Goal: Transaction & Acquisition: Purchase product/service

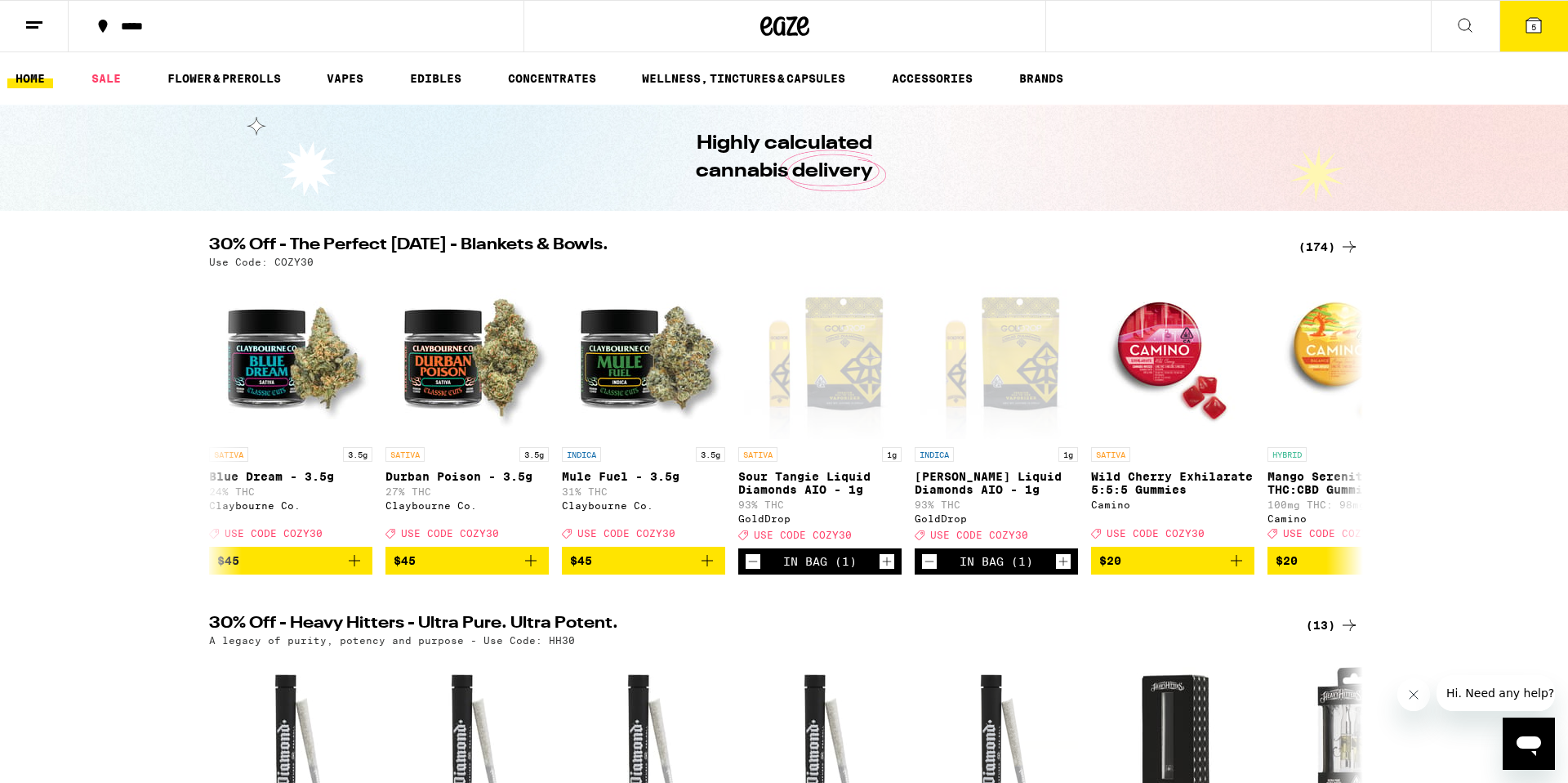
scroll to position [0, 3888]
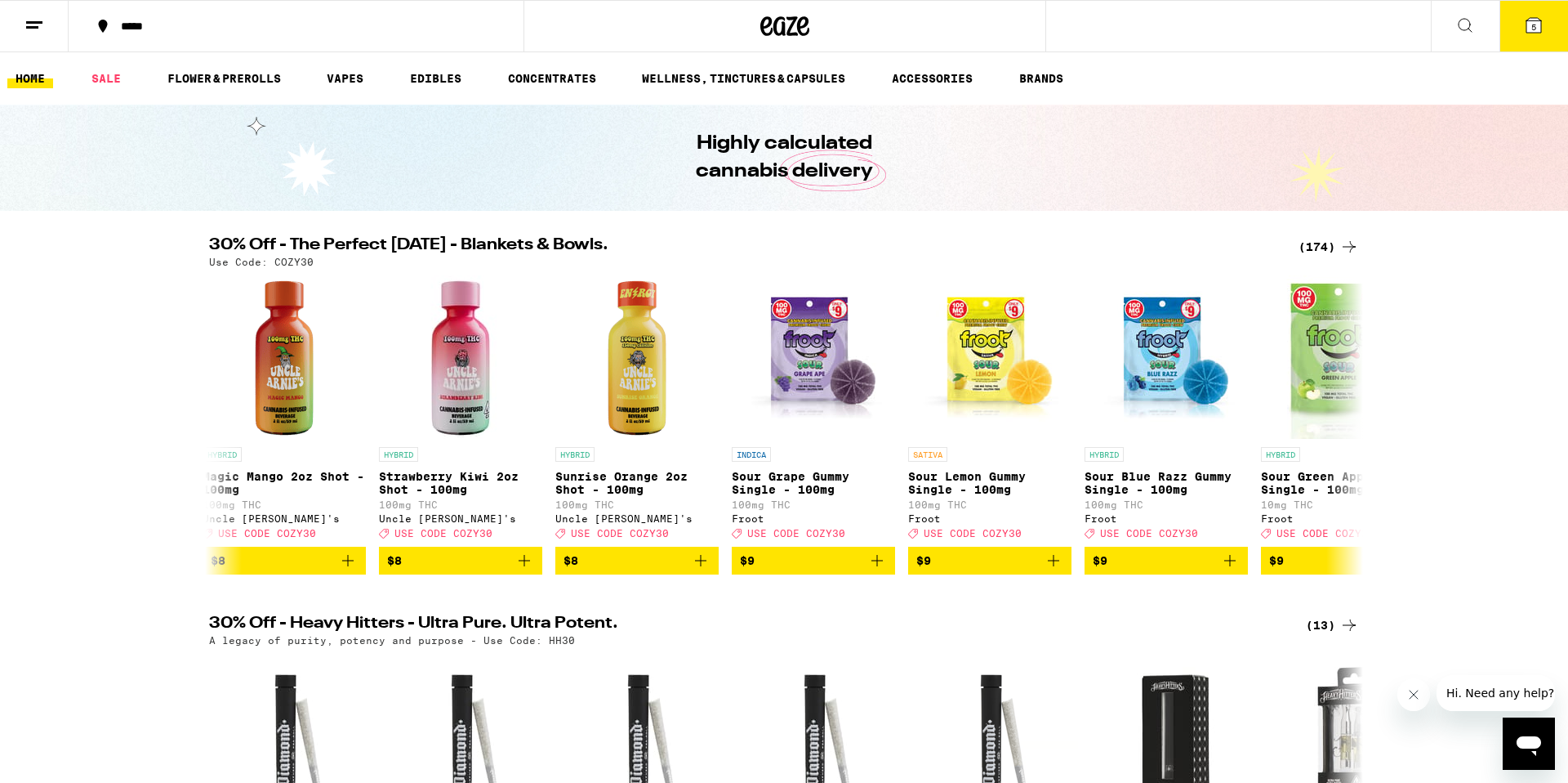
click at [1535, 22] on span "5" at bounding box center [1534, 26] width 5 height 9
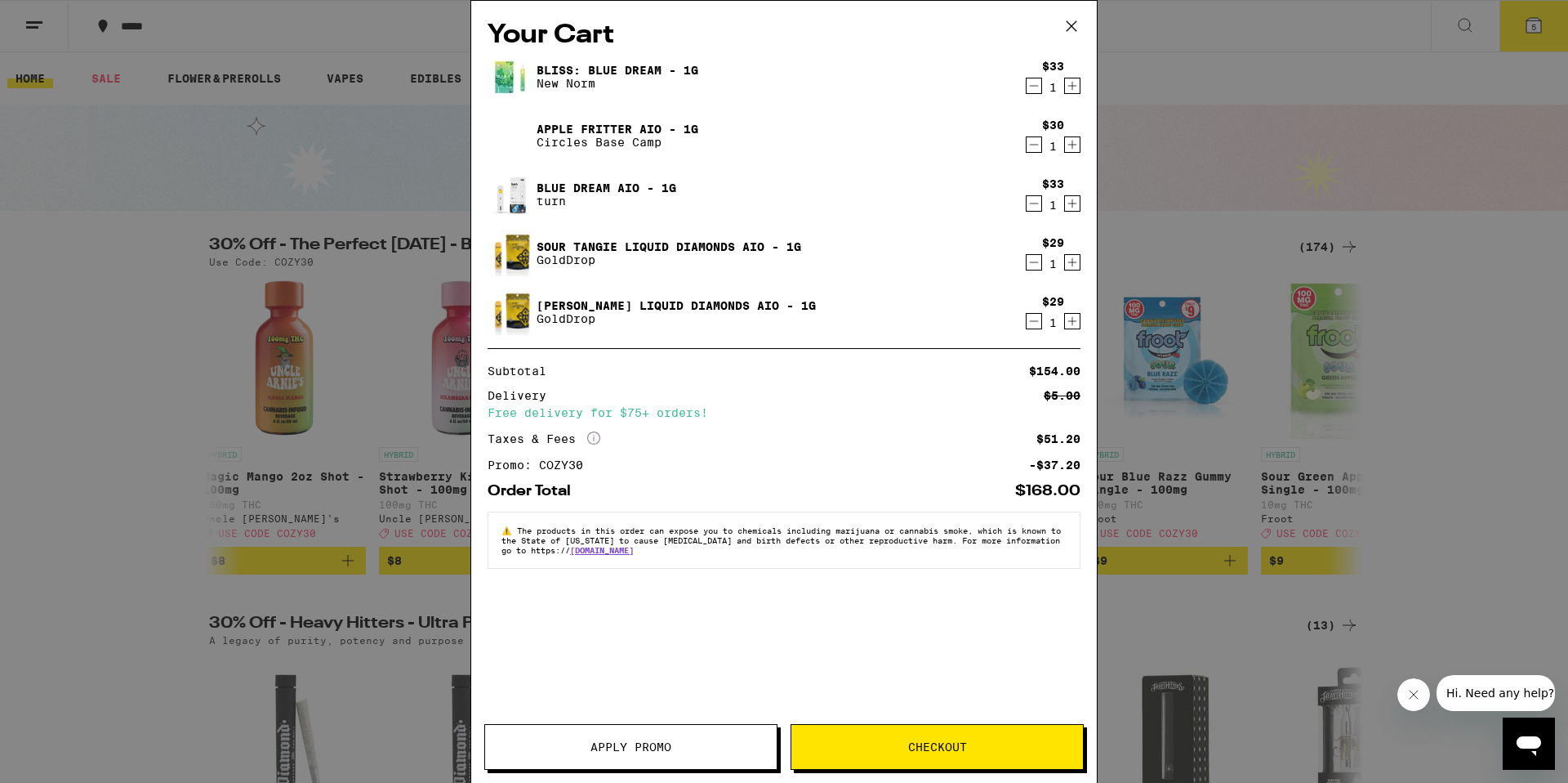
click at [1552, 293] on div "Your Cart Bliss: Blue Dream - 1g New Norm $33 1 Apple Fritter AIO - 1g Circles …" at bounding box center [784, 392] width 1568 height 783
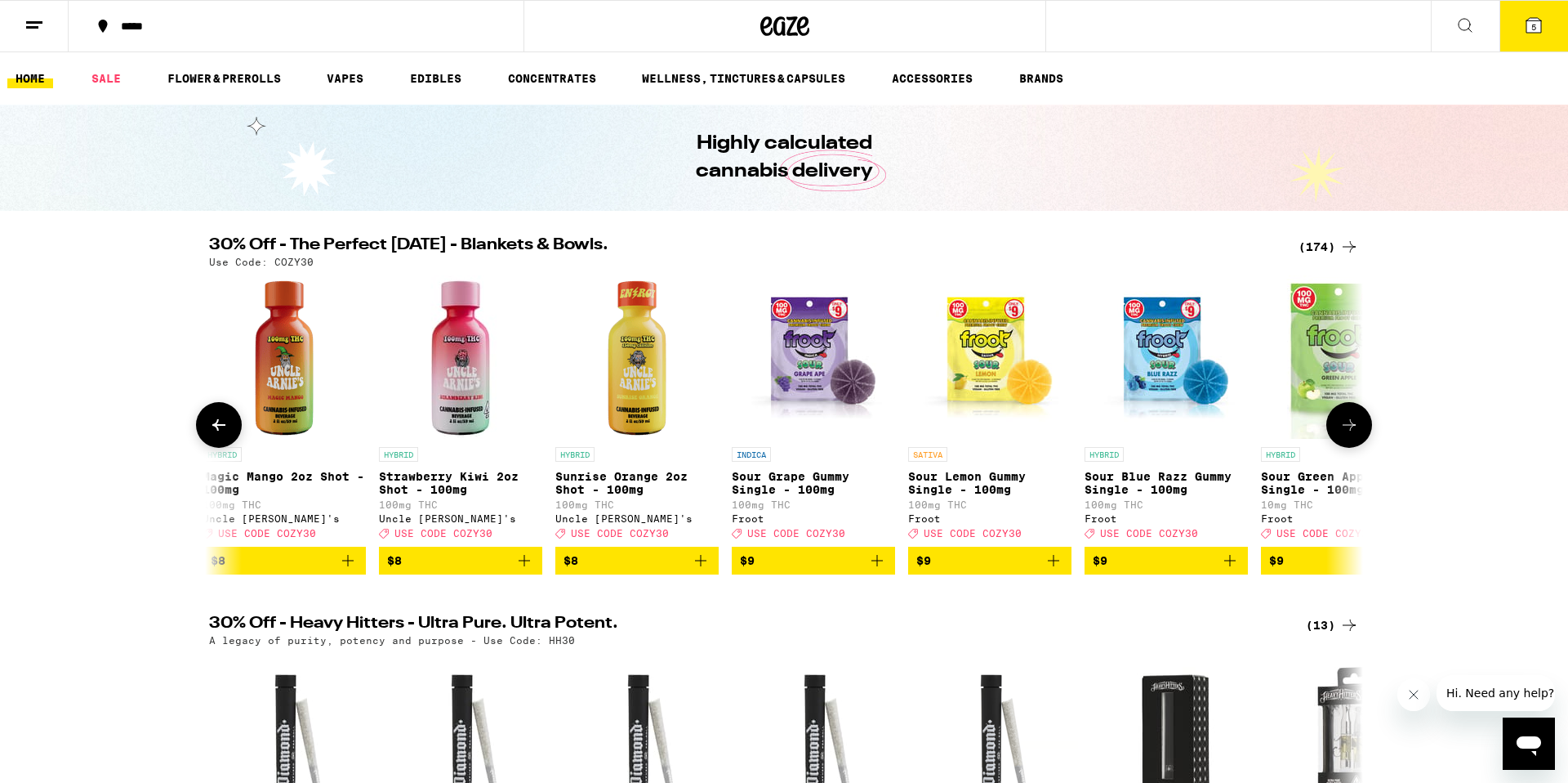
click at [1345, 415] on button at bounding box center [1349, 425] width 46 height 46
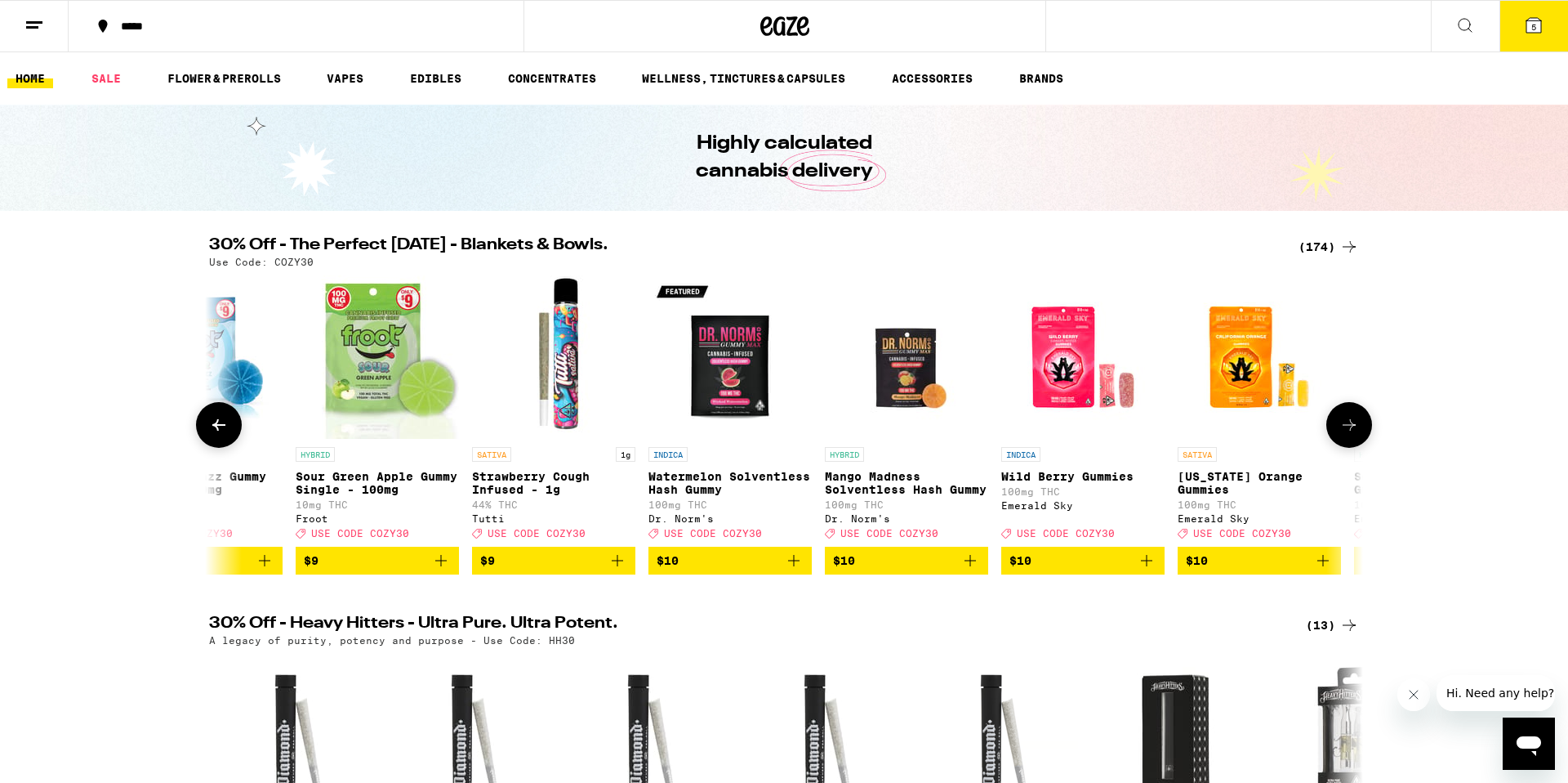
scroll to position [0, 4860]
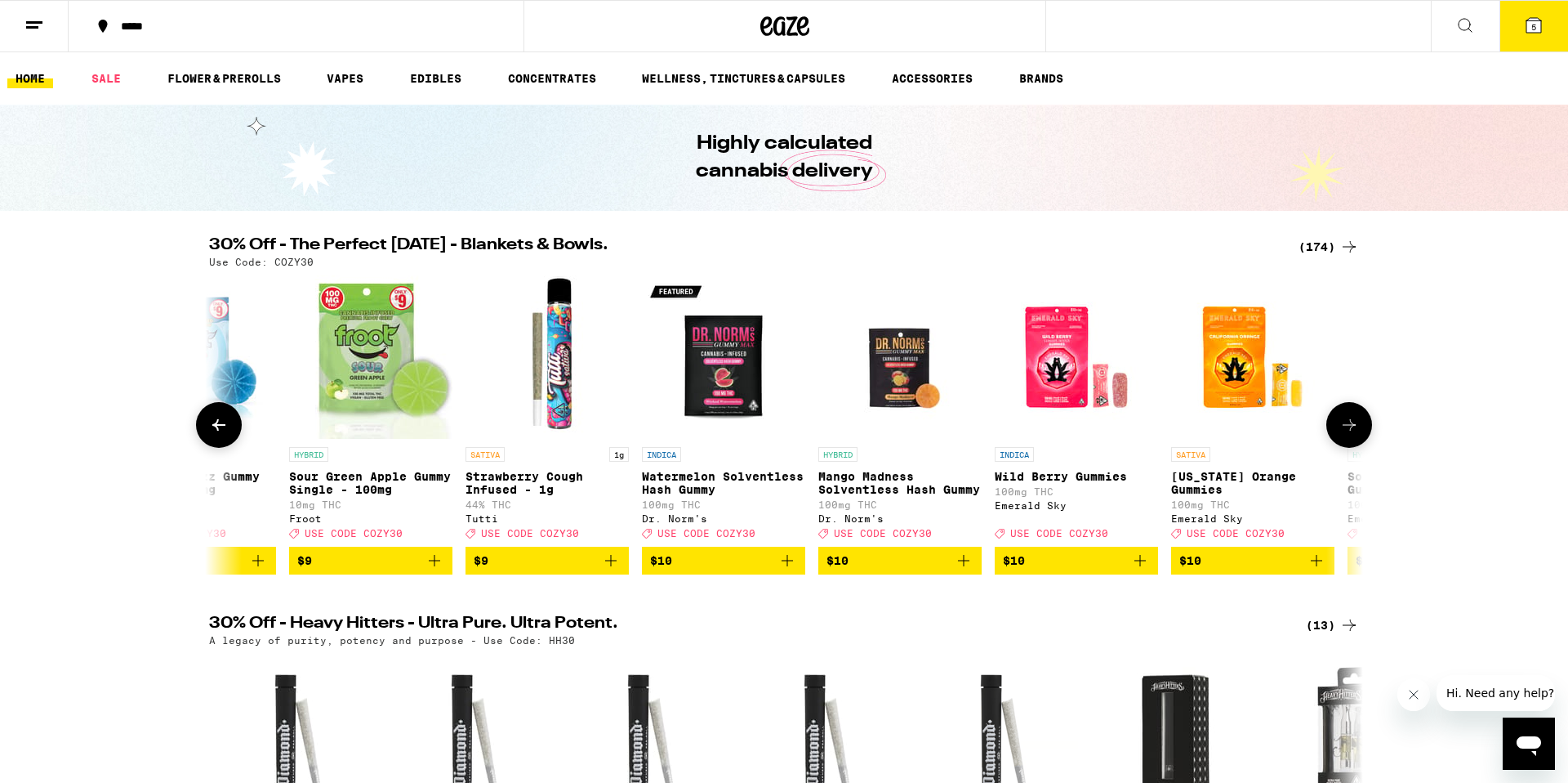
click at [1349, 424] on icon at bounding box center [1349, 425] width 20 height 20
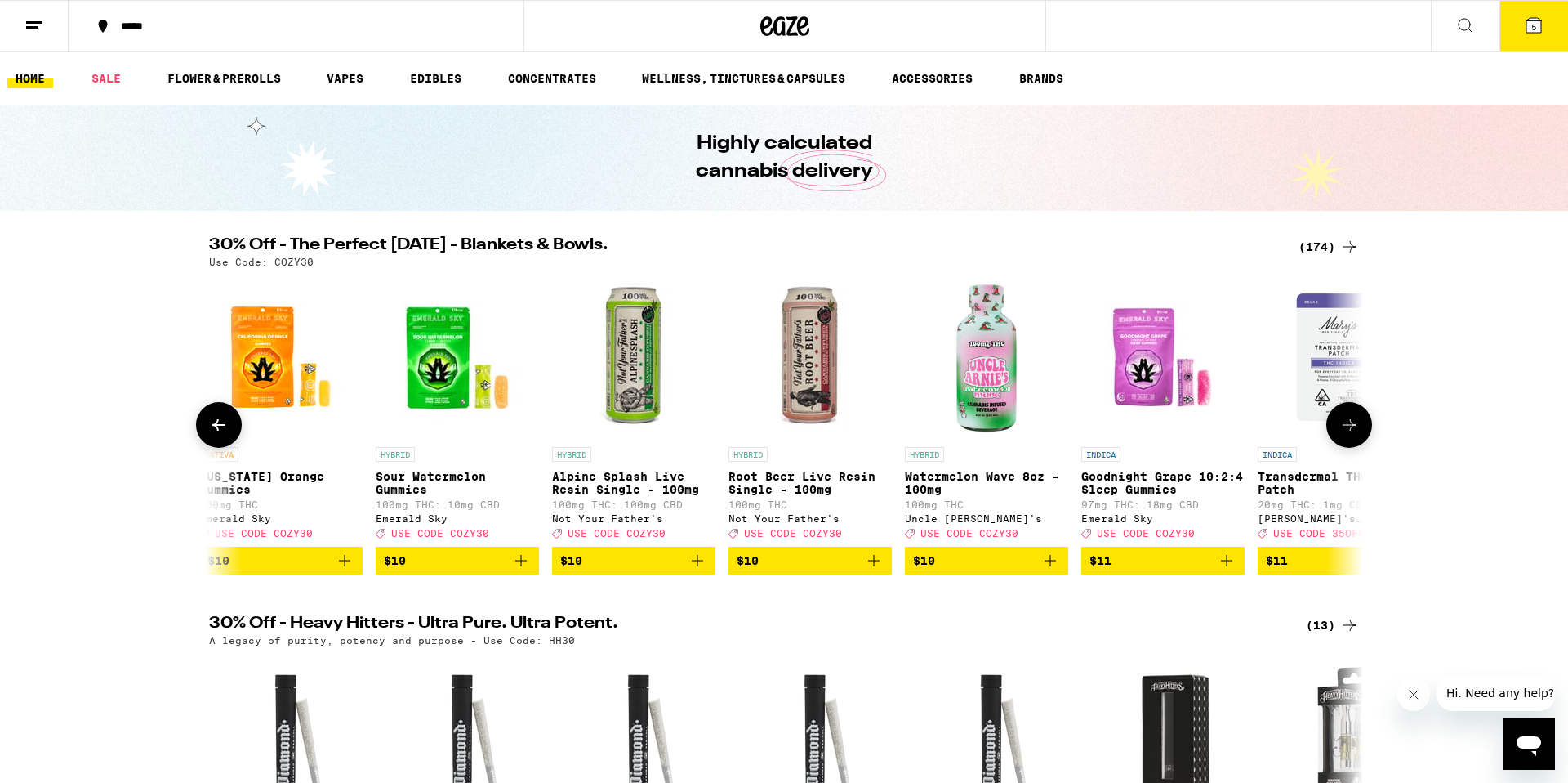
click at [1349, 424] on icon at bounding box center [1349, 425] width 20 height 20
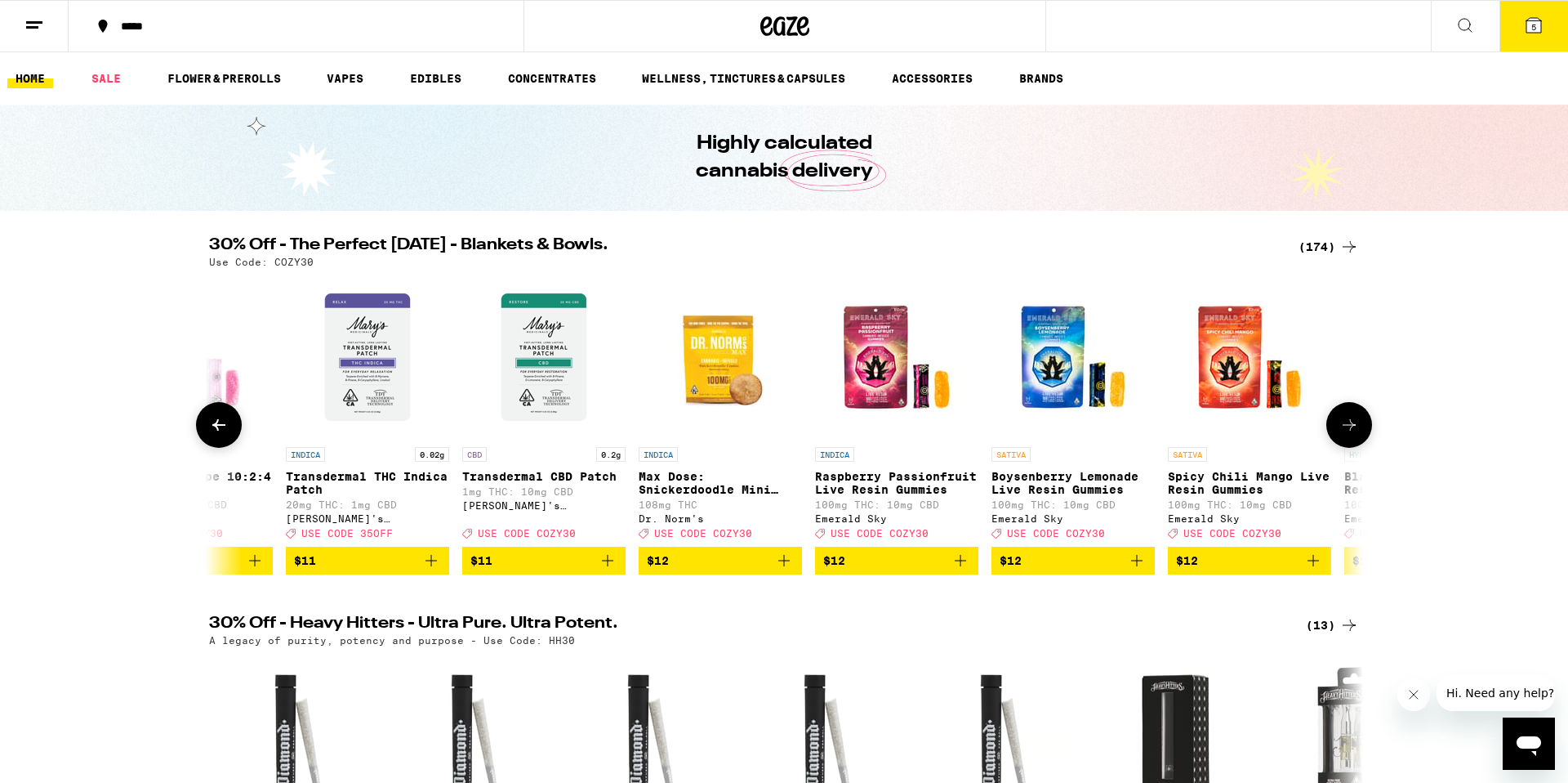
click at [1349, 424] on icon at bounding box center [1349, 425] width 20 height 20
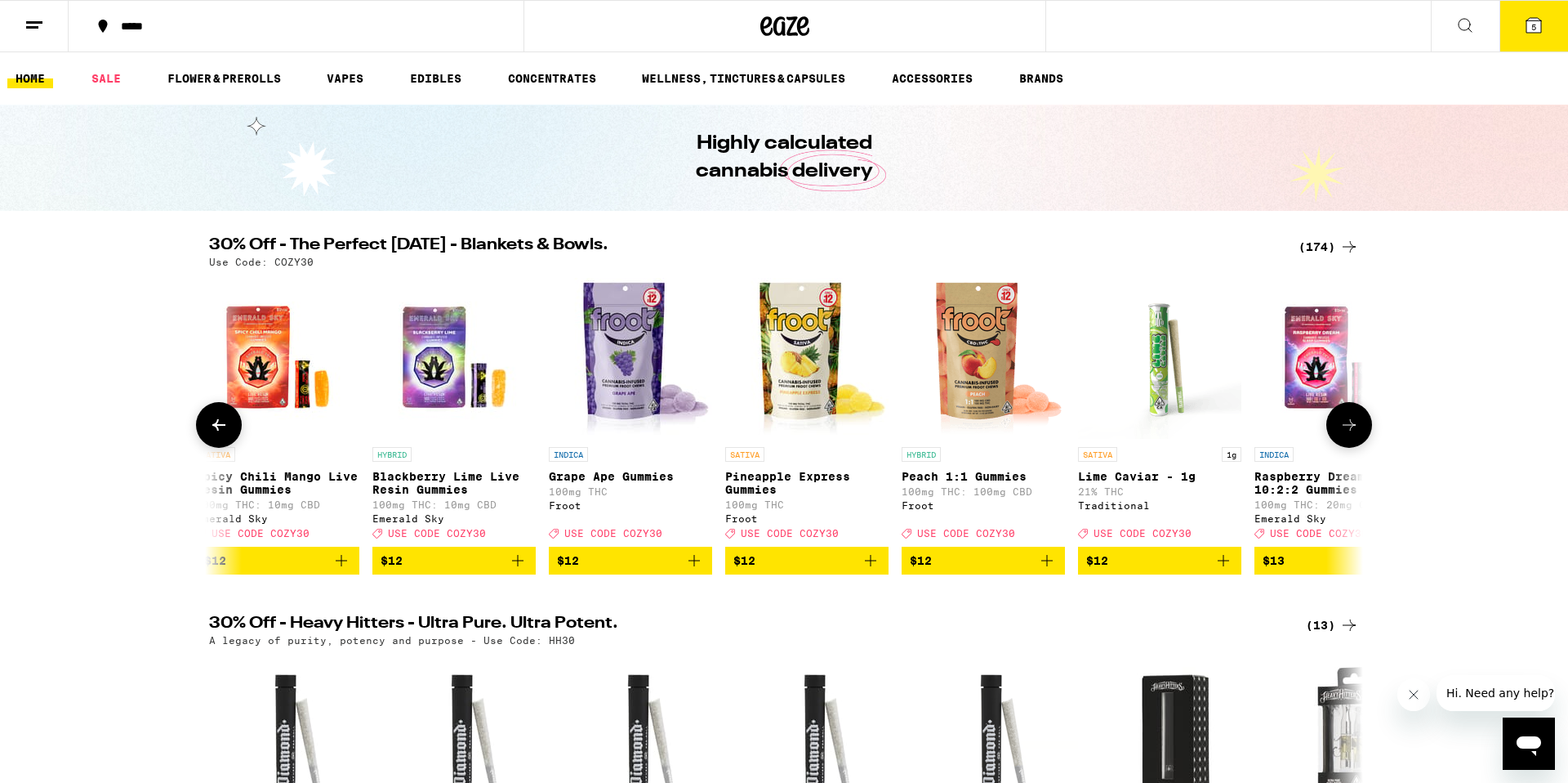
click at [1349, 424] on icon at bounding box center [1349, 425] width 20 height 20
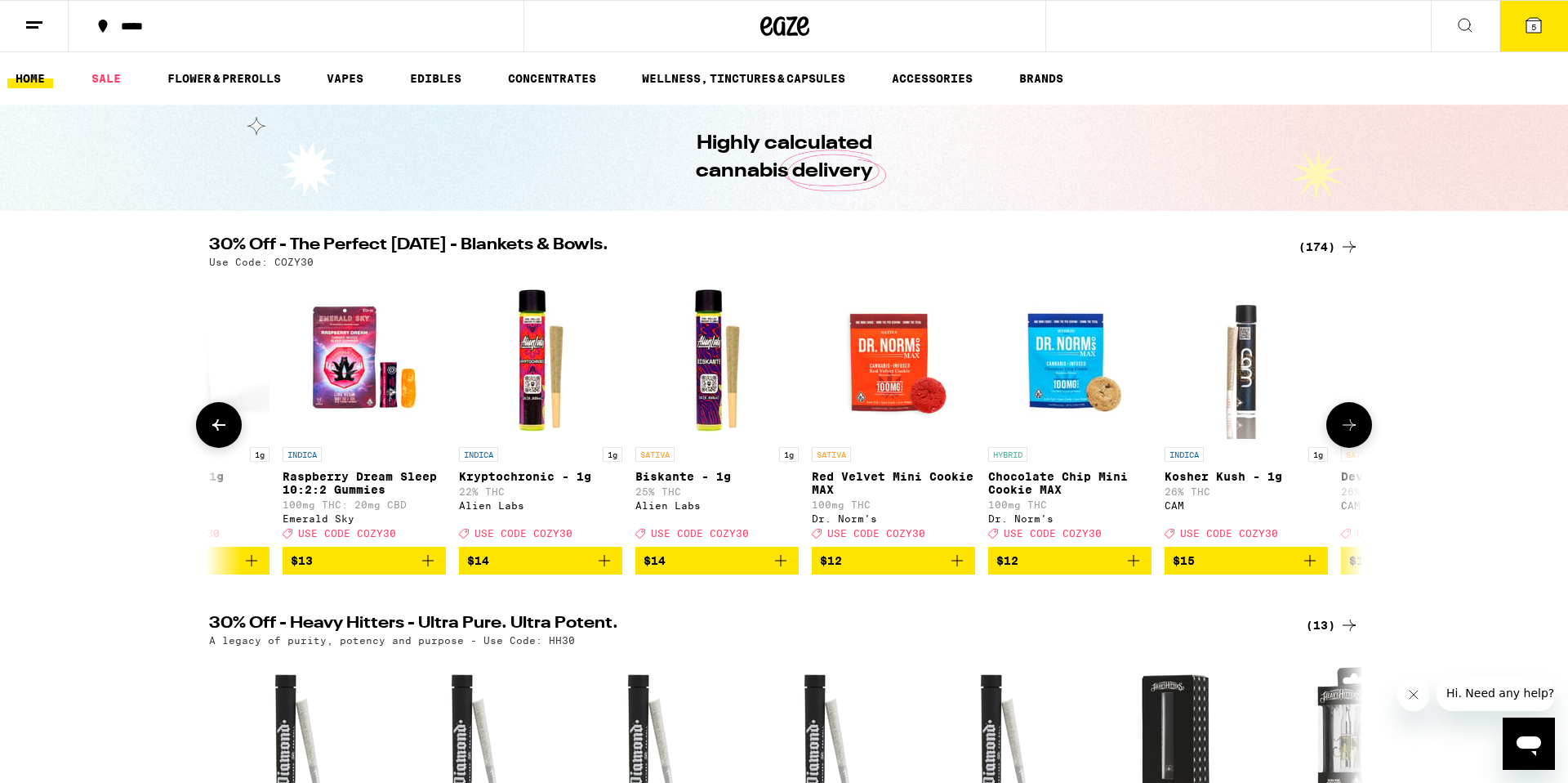
click at [1348, 424] on icon at bounding box center [1349, 425] width 20 height 20
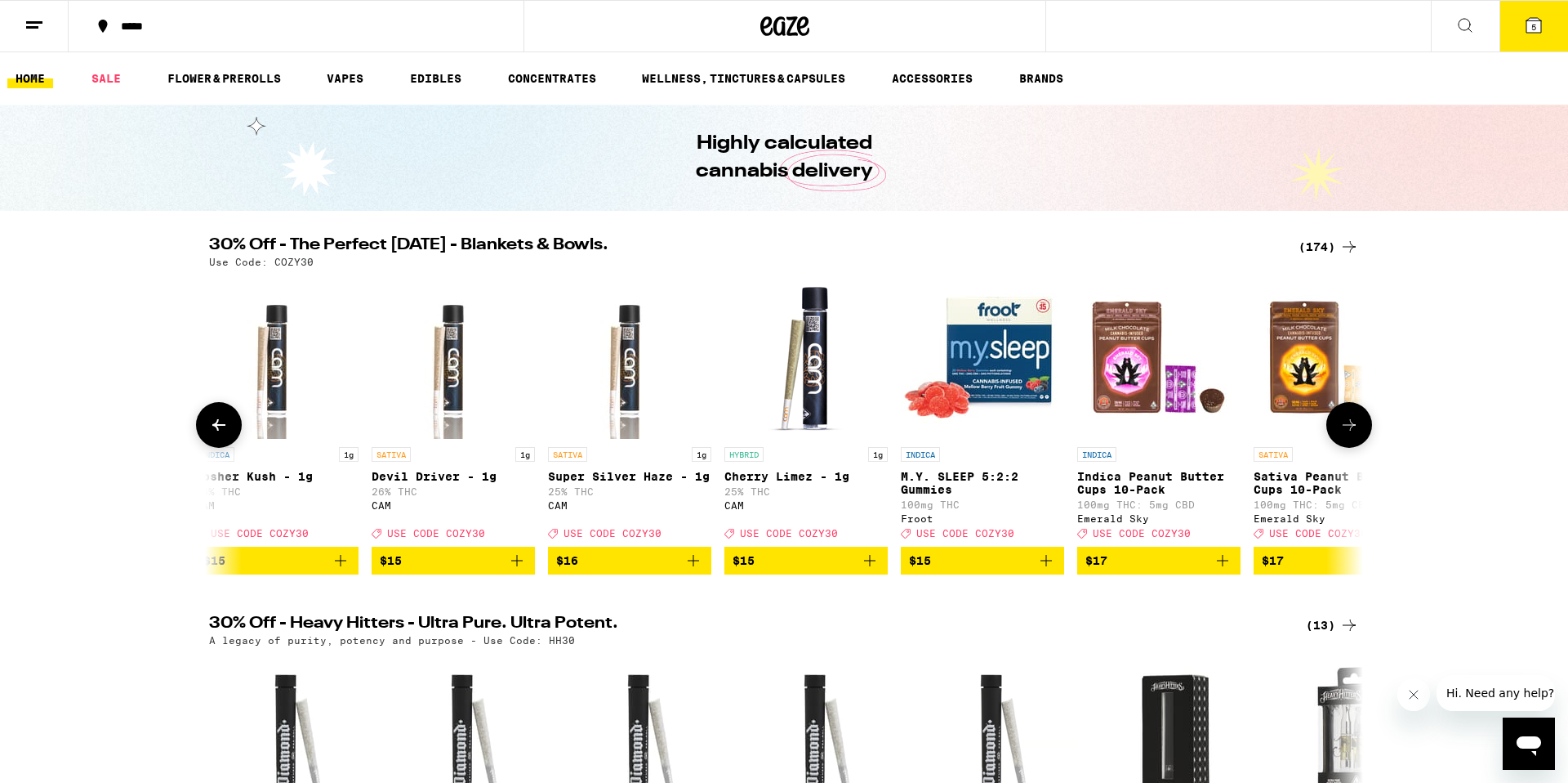
click at [1348, 425] on icon at bounding box center [1349, 425] width 20 height 20
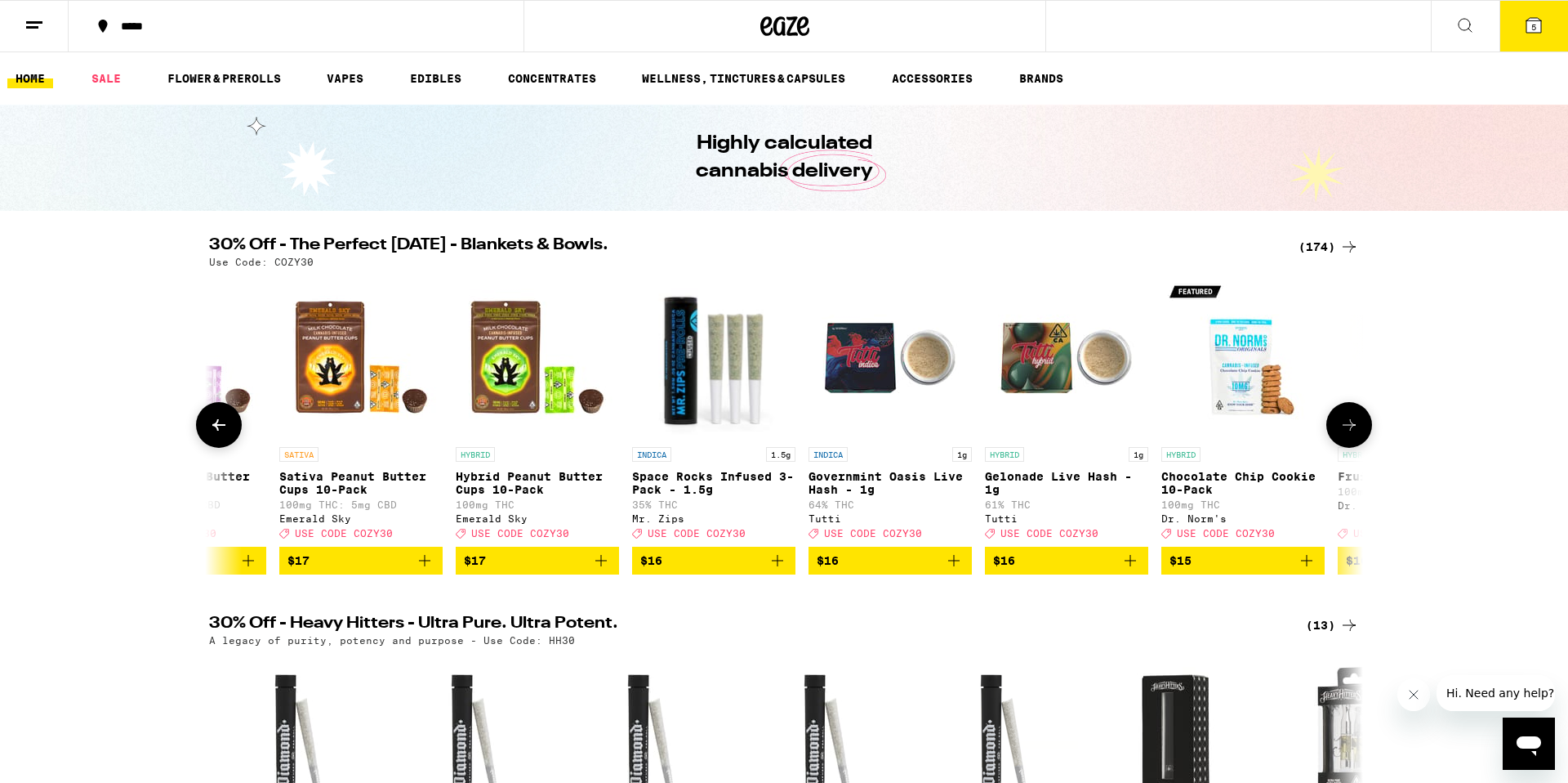
click at [1348, 425] on icon at bounding box center [1349, 425] width 20 height 20
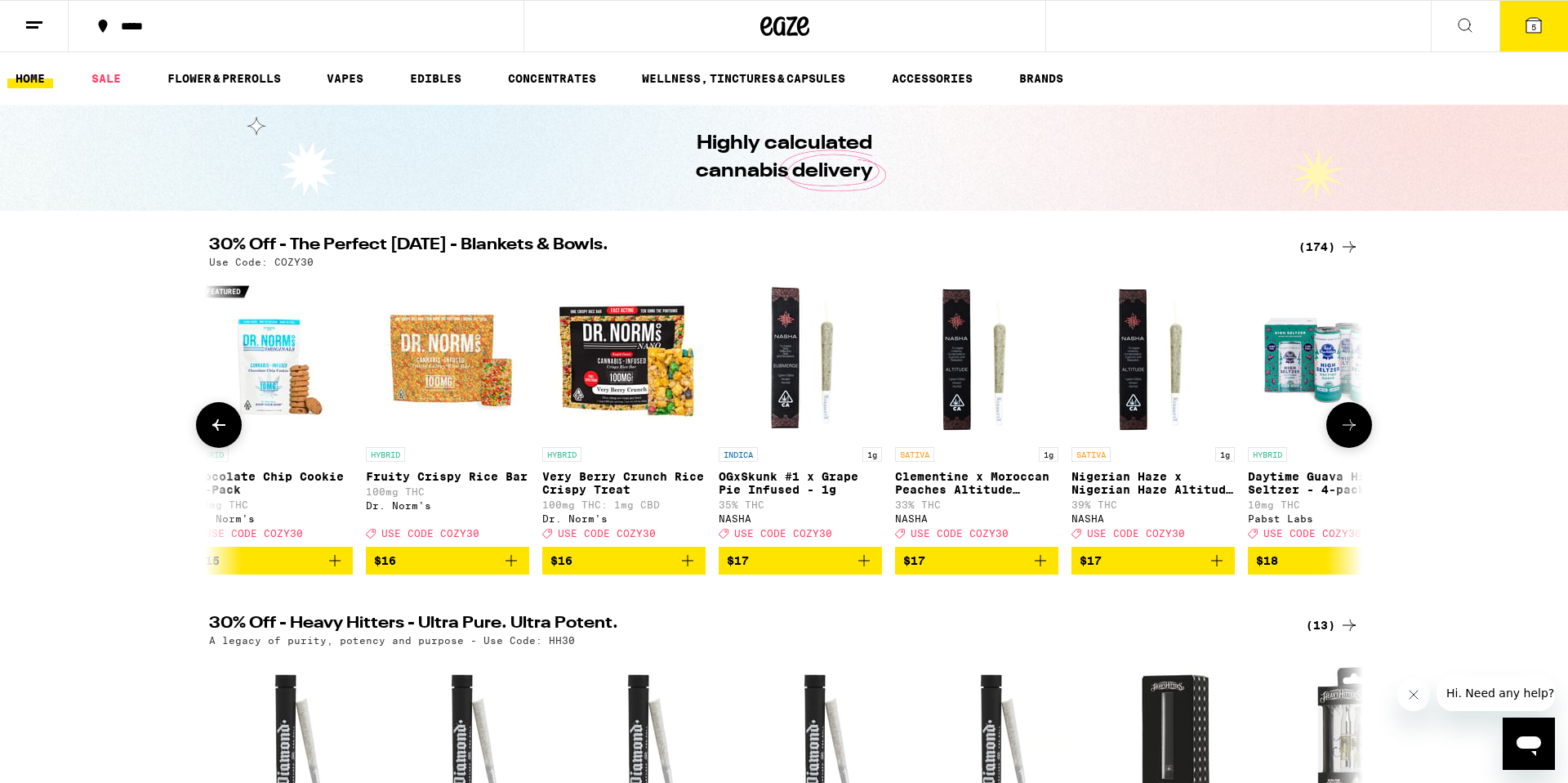
click at [1347, 425] on icon at bounding box center [1349, 425] width 20 height 20
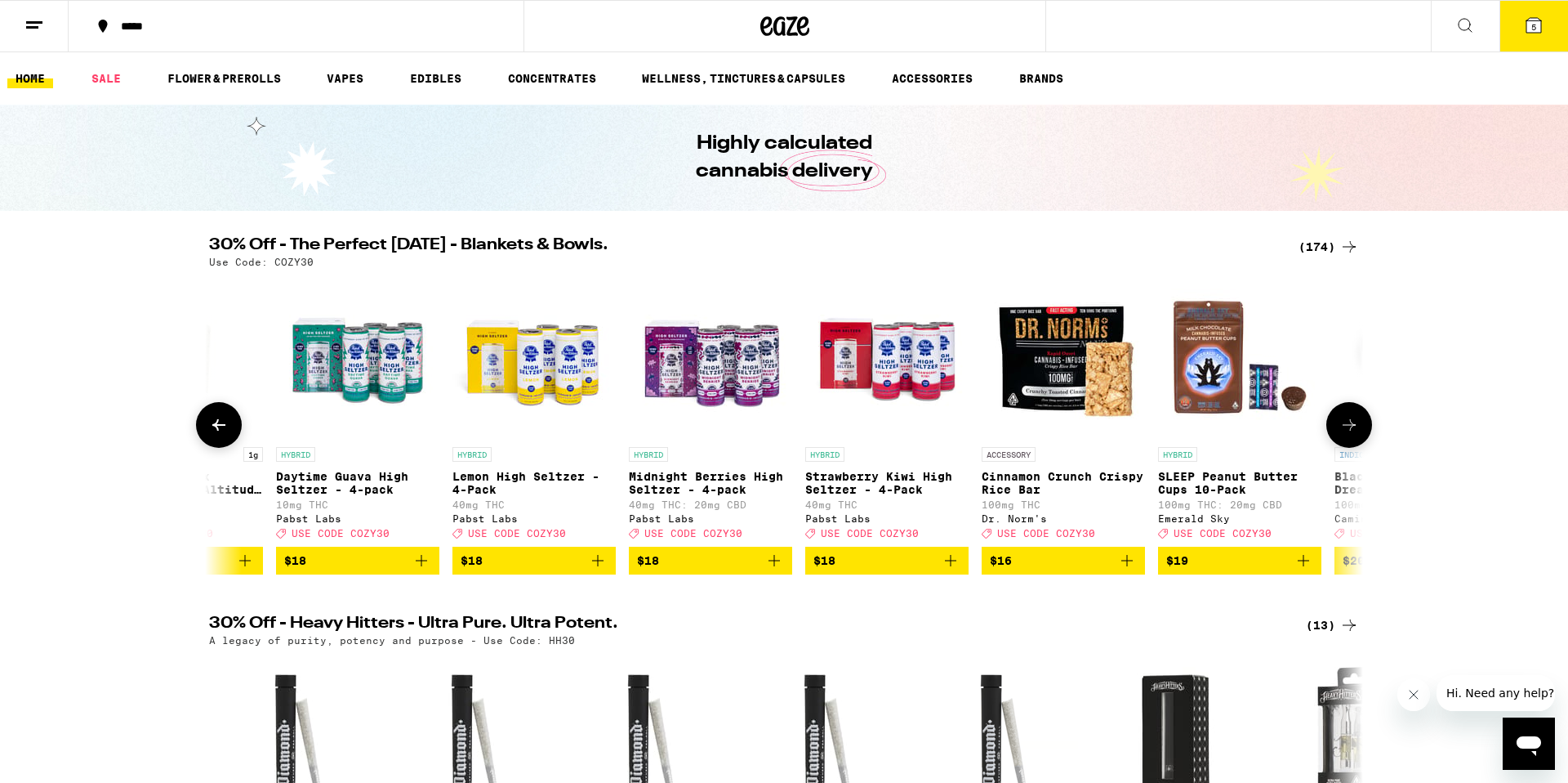
click at [1347, 425] on icon at bounding box center [1349, 425] width 20 height 20
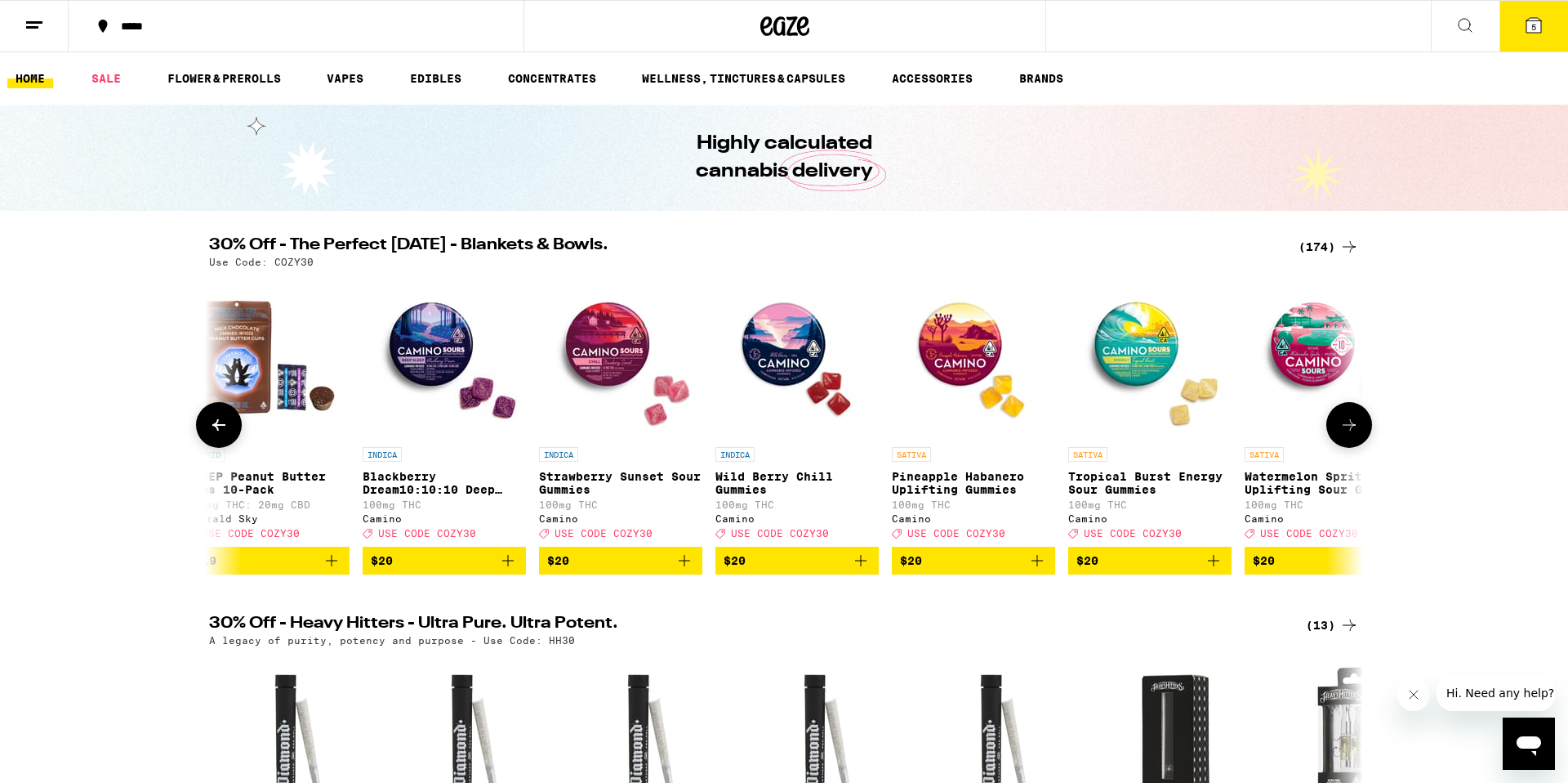
click at [1347, 425] on icon at bounding box center [1349, 425] width 20 height 20
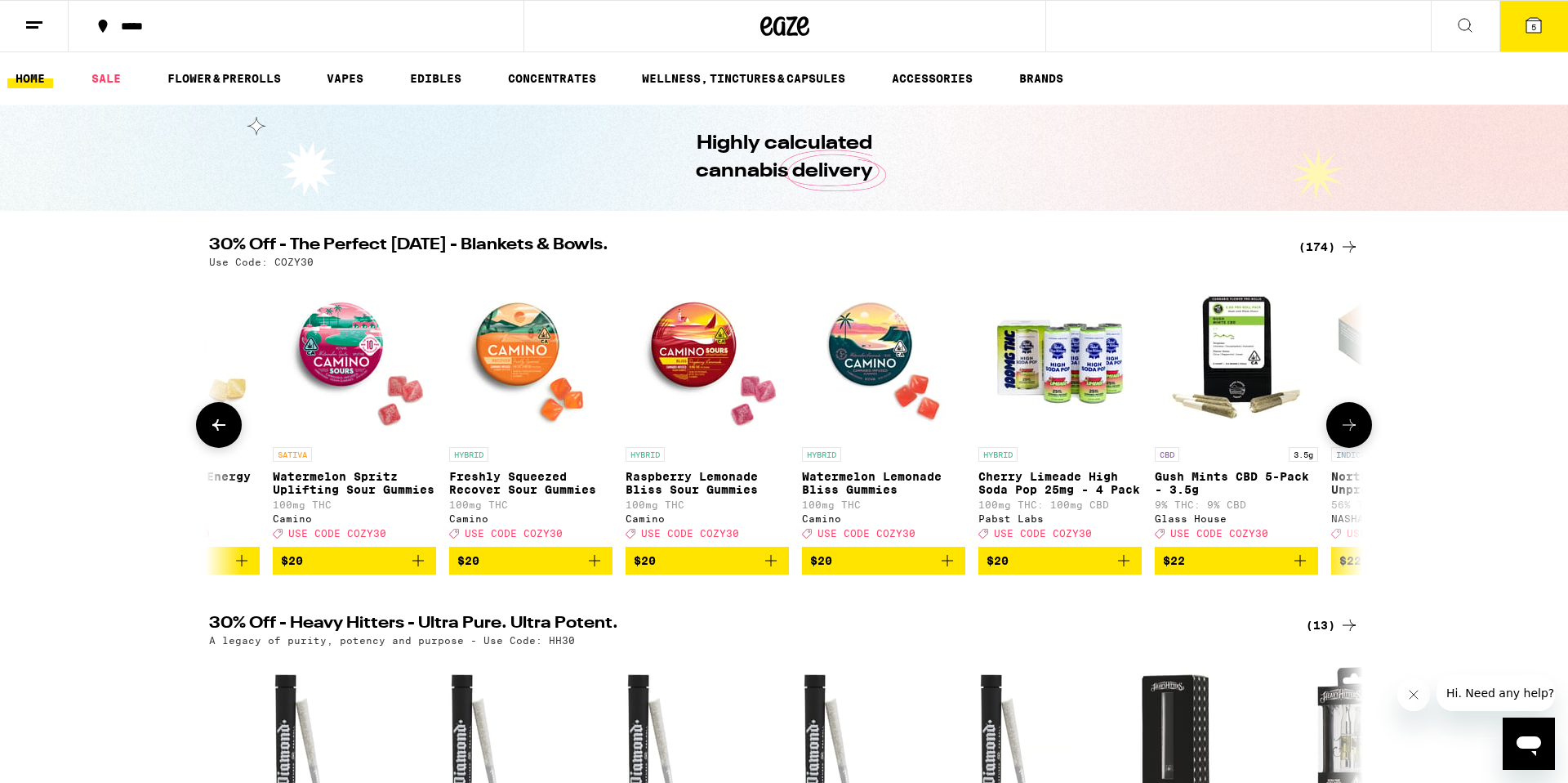
click at [1347, 425] on icon at bounding box center [1349, 425] width 20 height 20
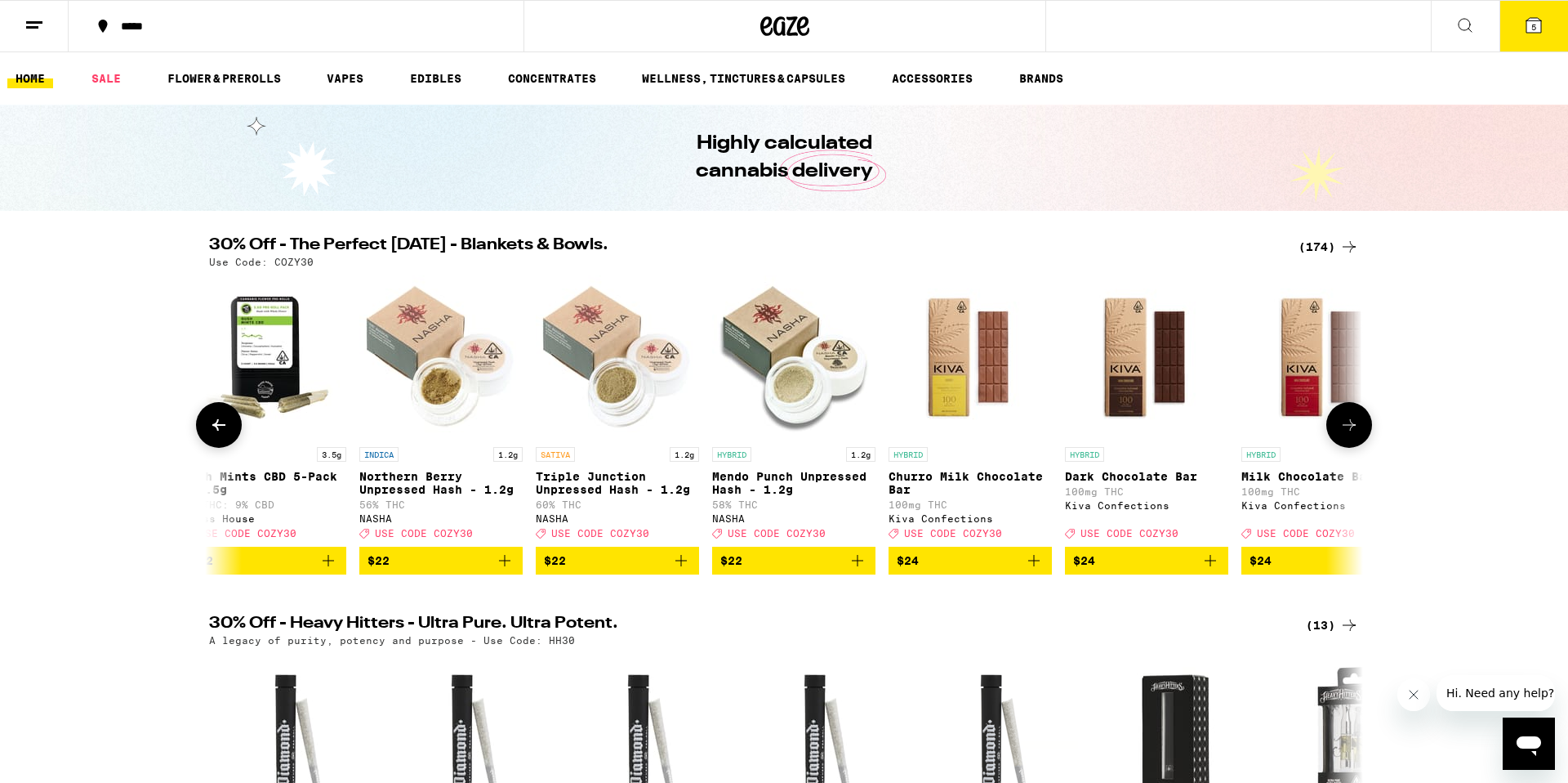
click at [1347, 425] on icon at bounding box center [1349, 425] width 20 height 20
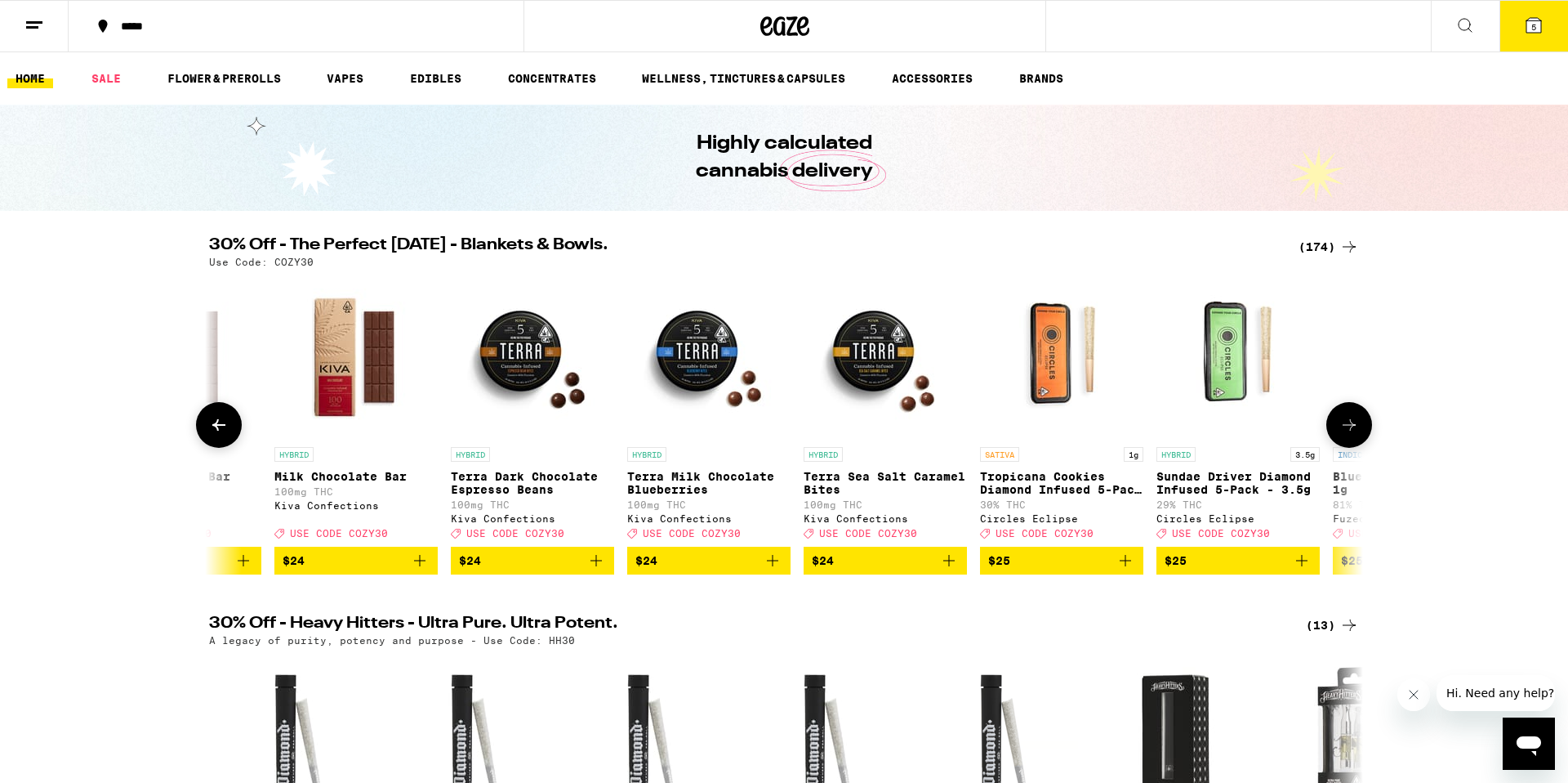
click at [1347, 425] on icon at bounding box center [1349, 425] width 20 height 20
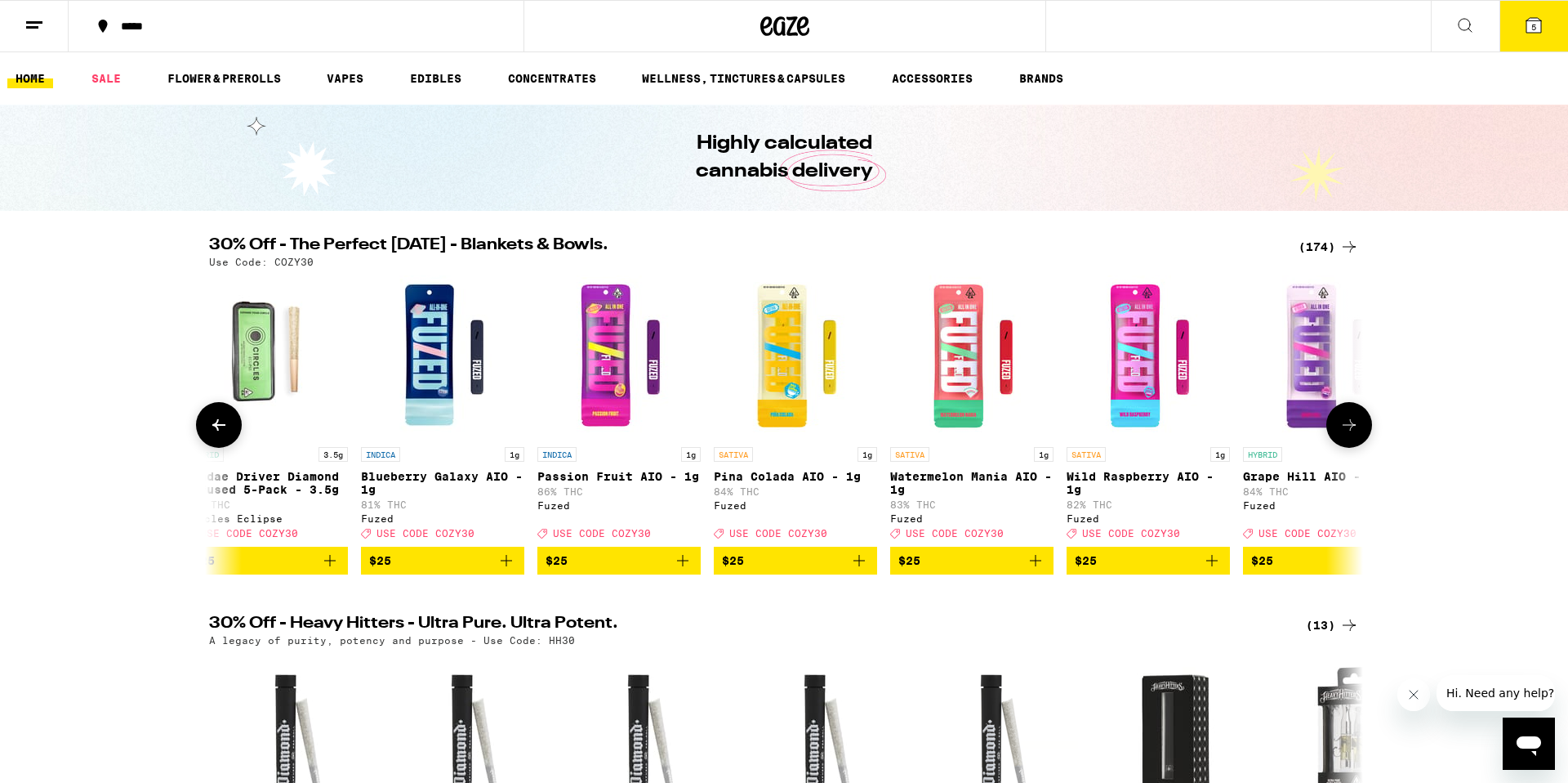
click at [1347, 425] on icon at bounding box center [1349, 425] width 20 height 20
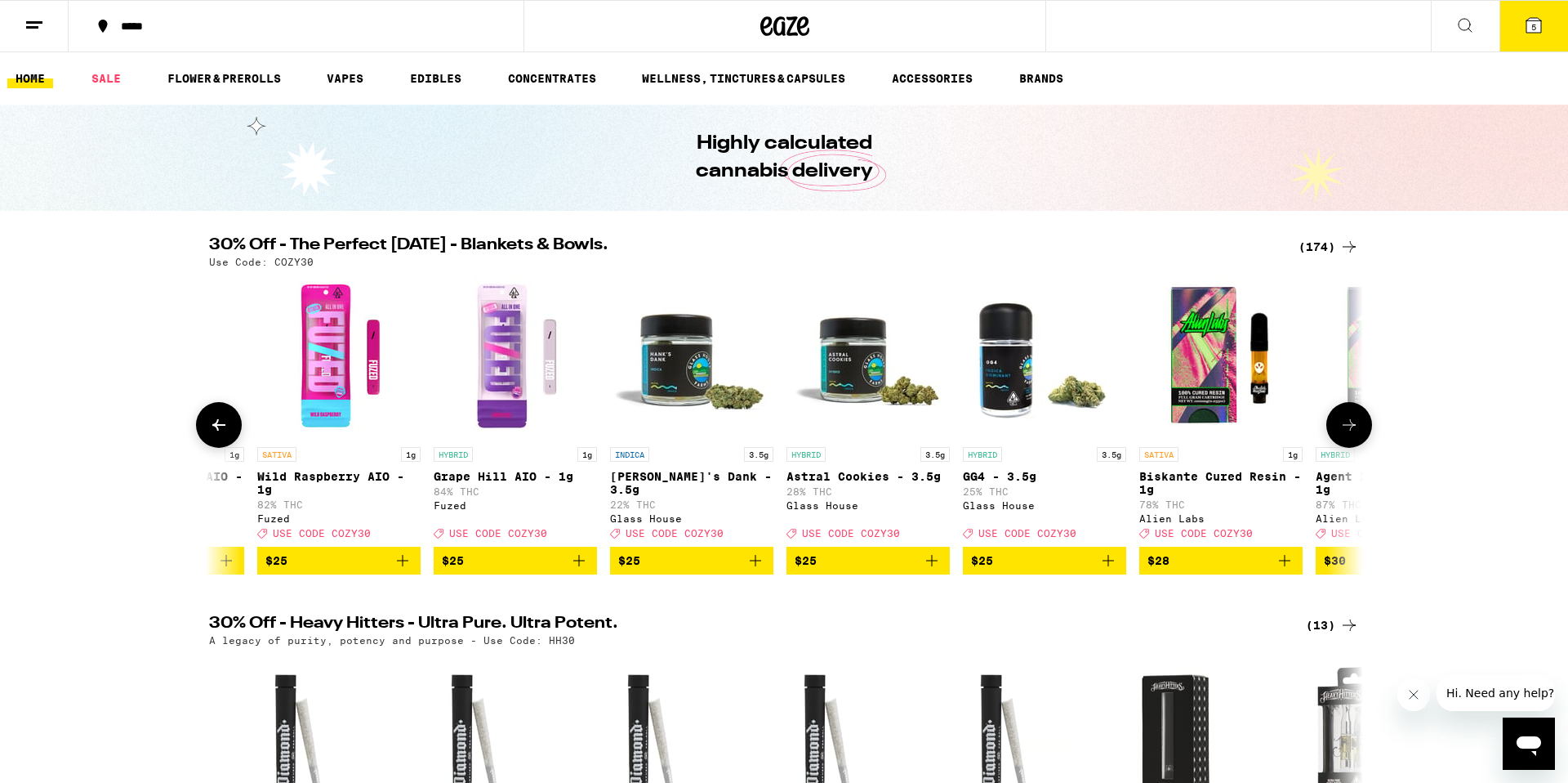
scroll to position [0, 18461]
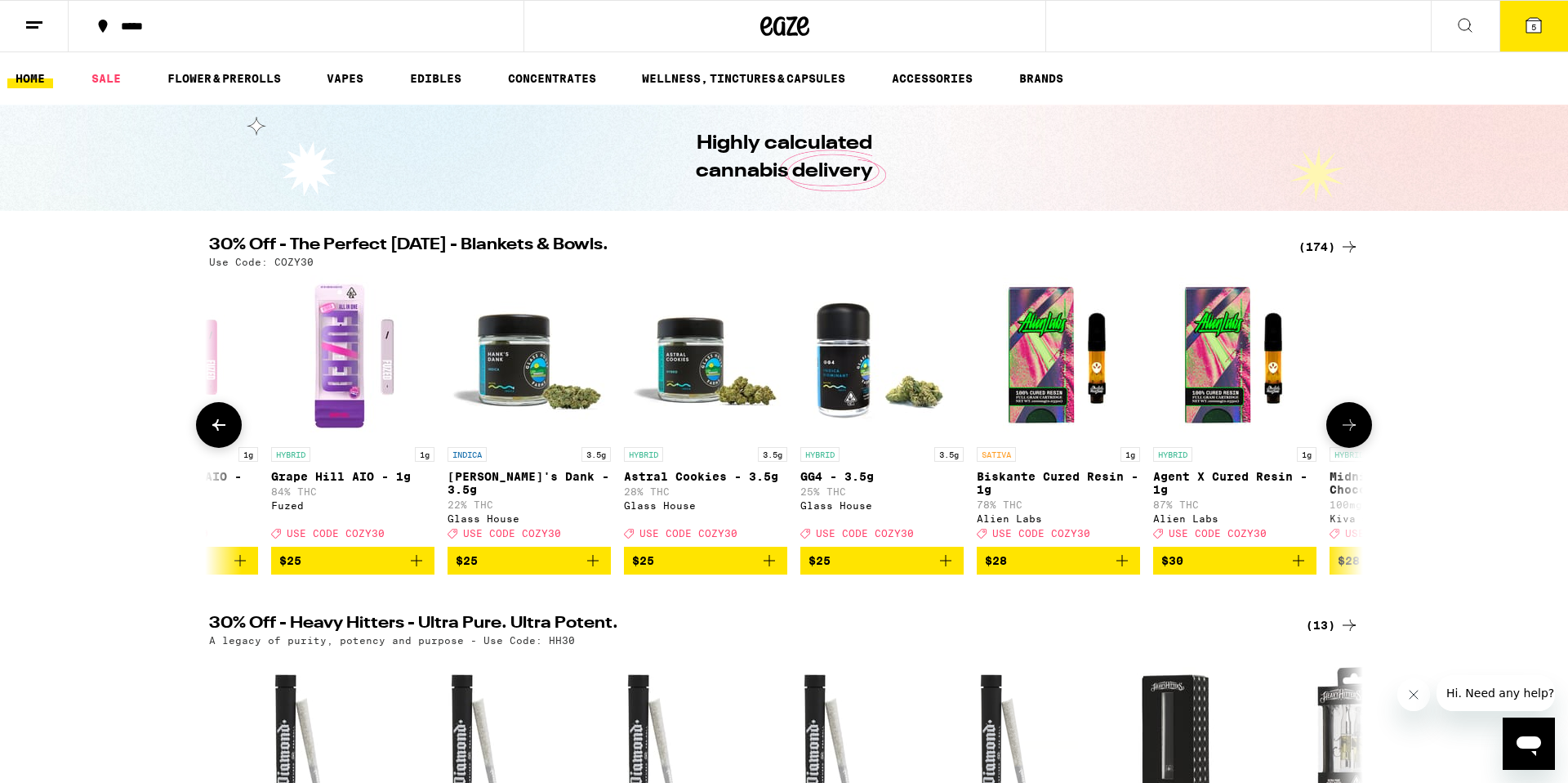
click at [209, 424] on icon at bounding box center [219, 425] width 20 height 20
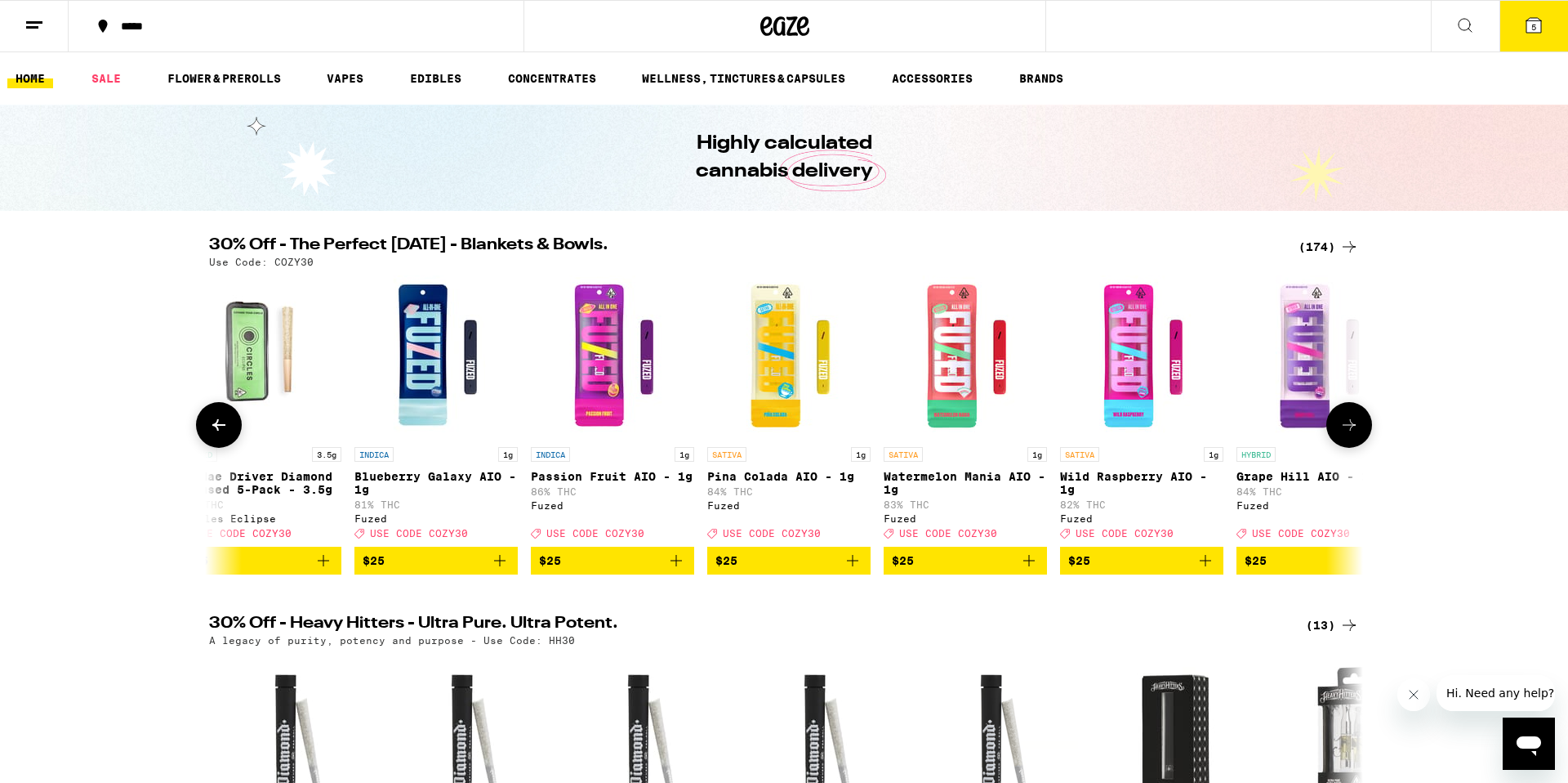
scroll to position [0, 17489]
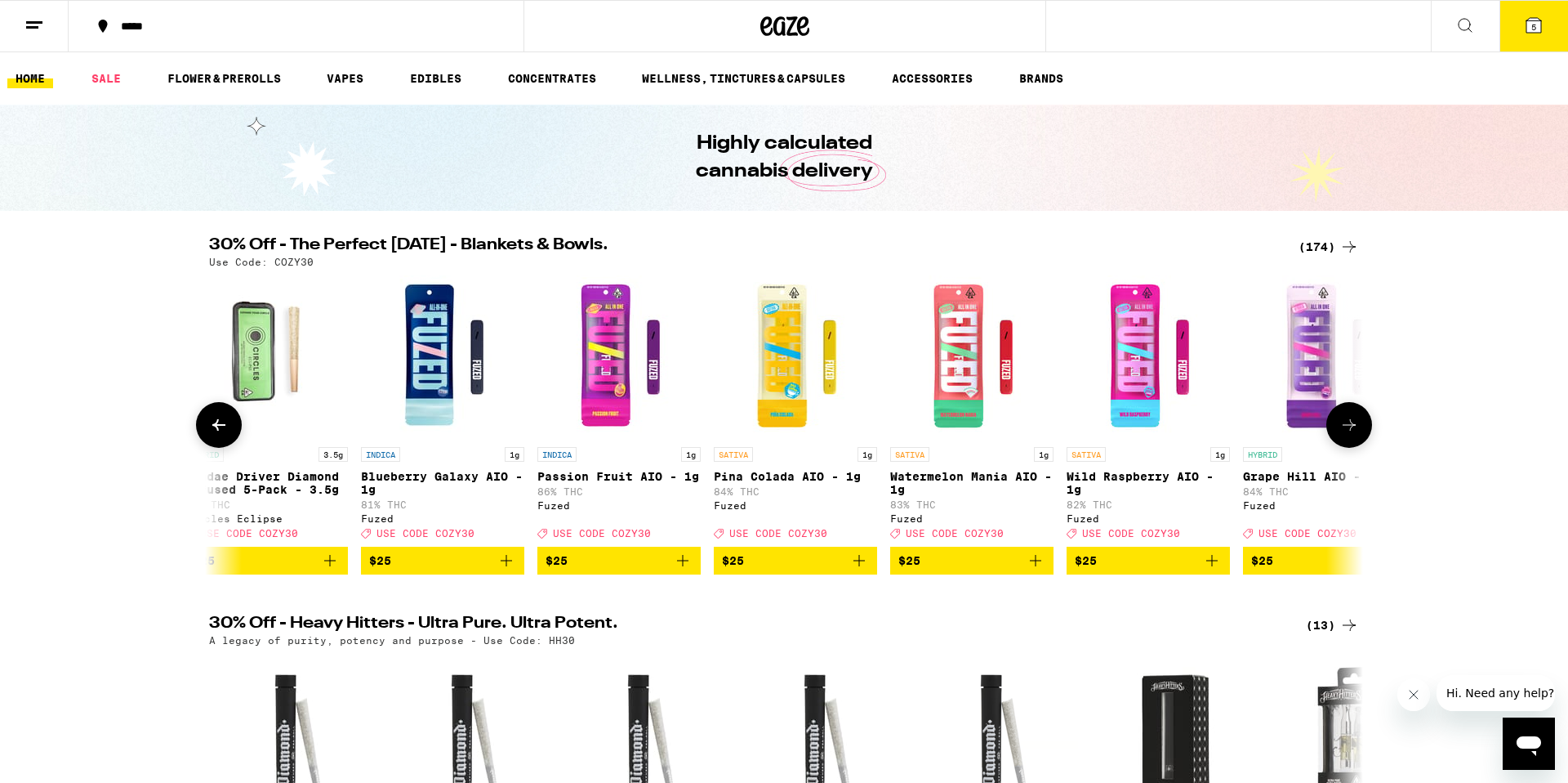
click at [1354, 434] on icon at bounding box center [1349, 425] width 20 height 20
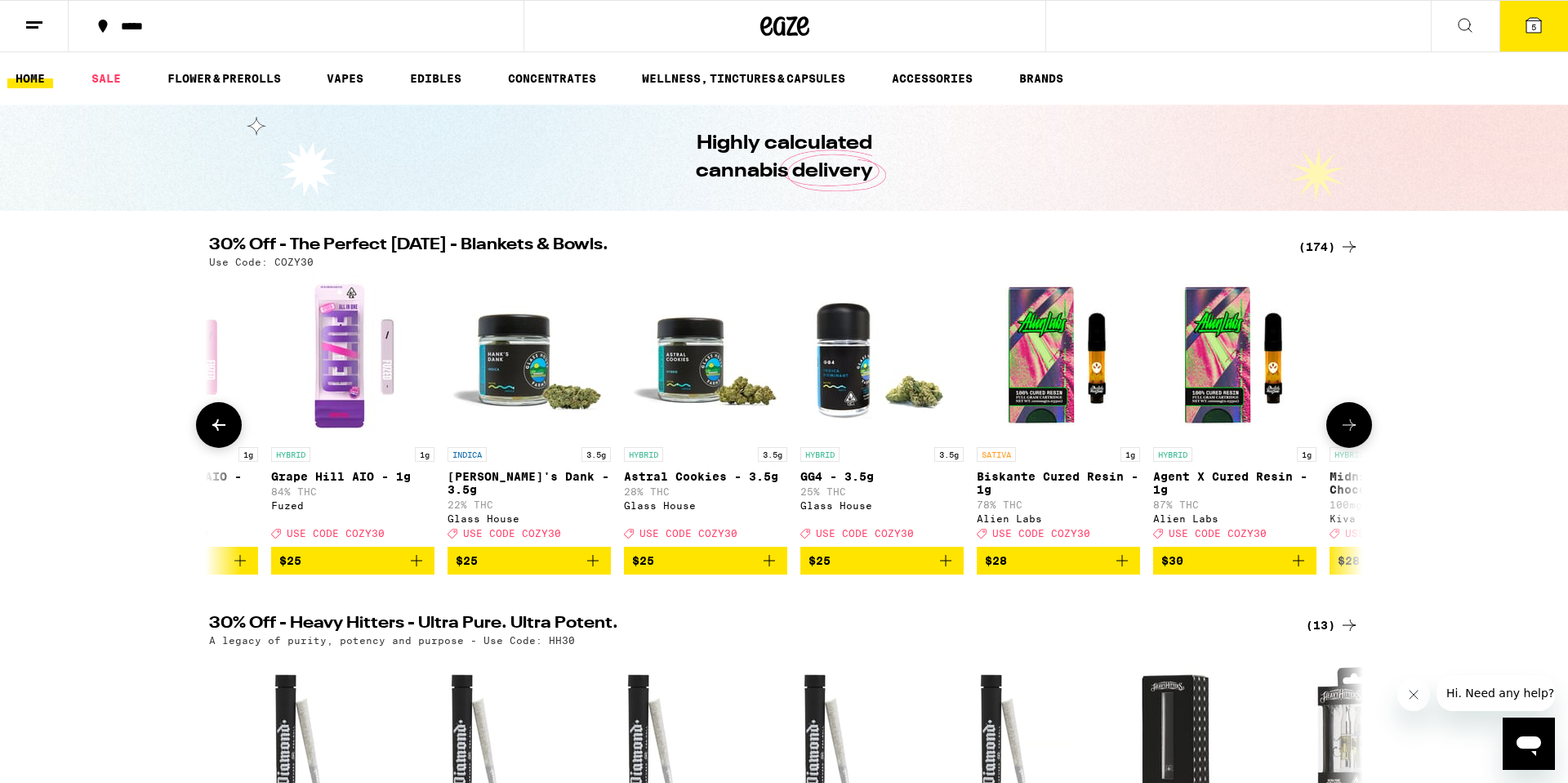
click at [1354, 443] on button at bounding box center [1349, 425] width 46 height 46
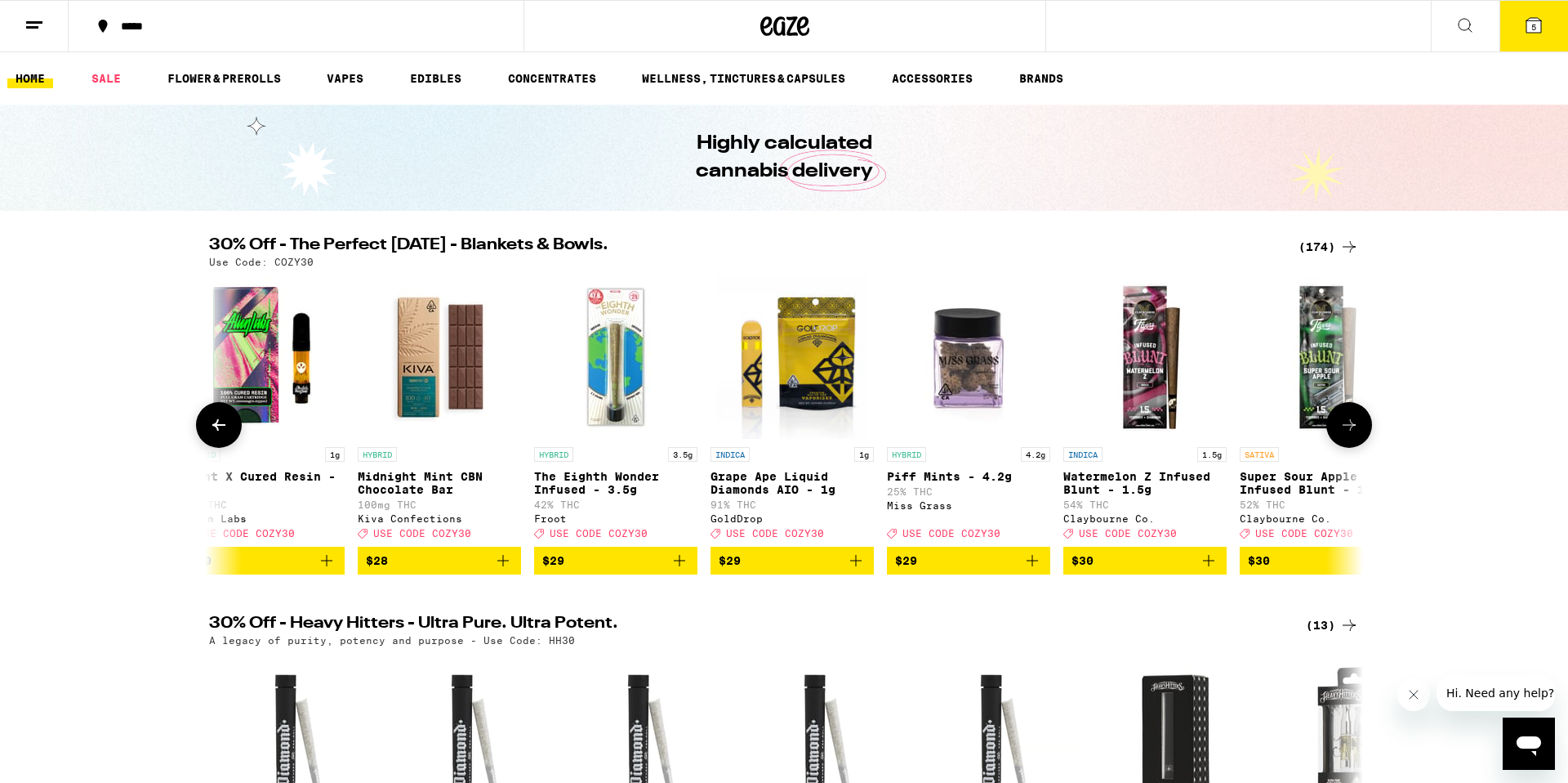
click at [1354, 443] on button at bounding box center [1349, 425] width 46 height 46
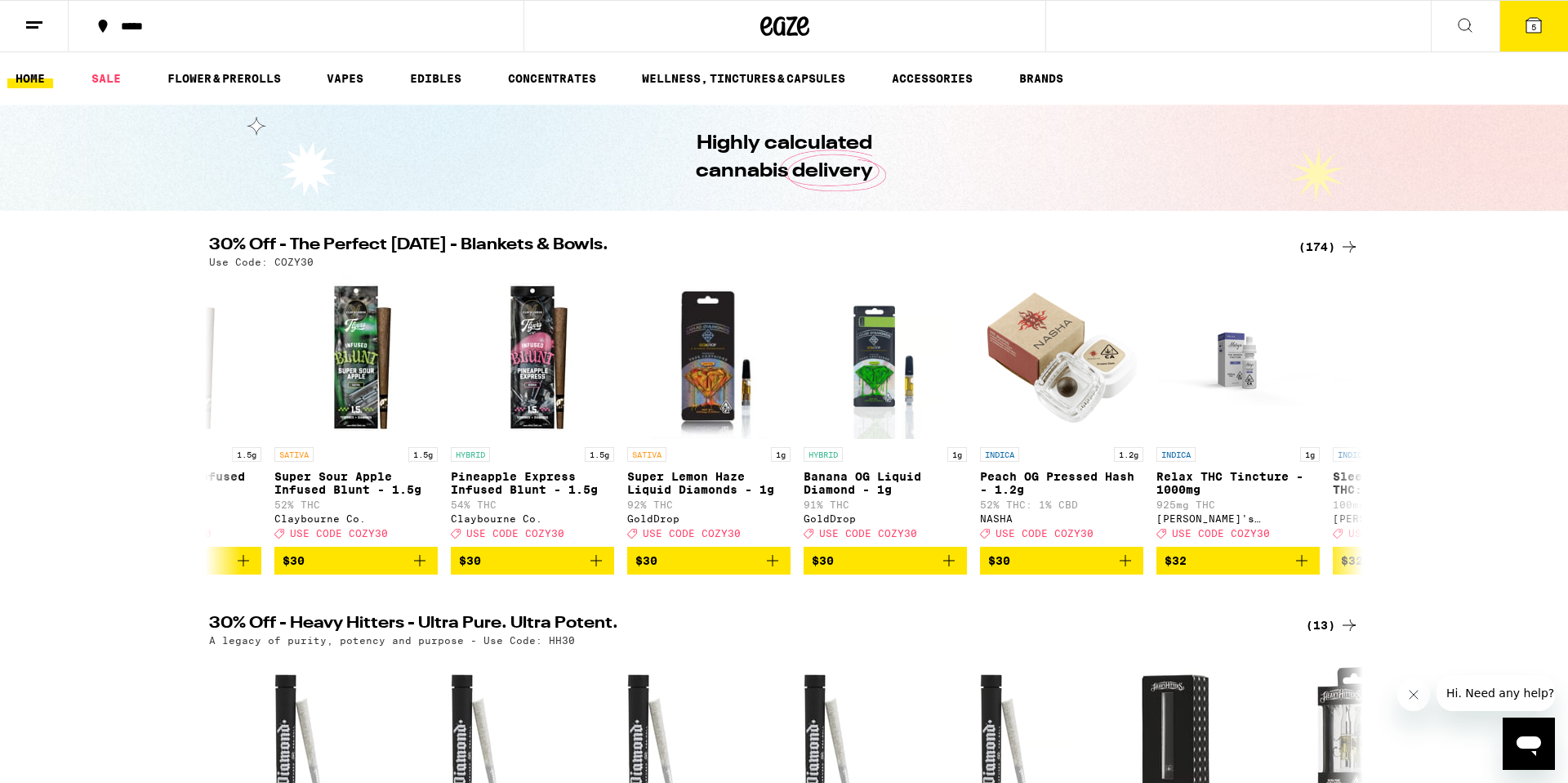
scroll to position [0, 20405]
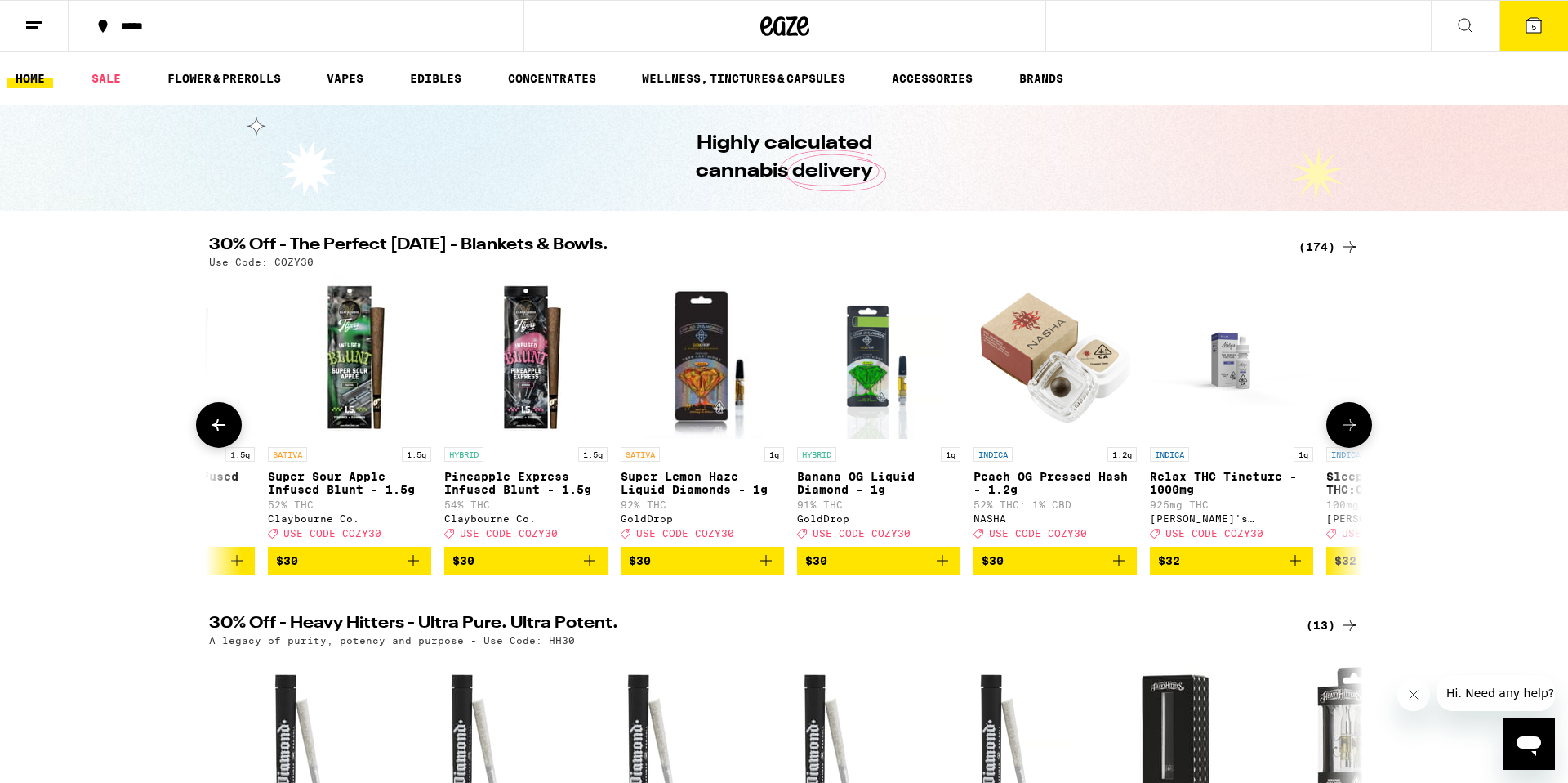
click at [225, 431] on icon at bounding box center [219, 424] width 13 height 11
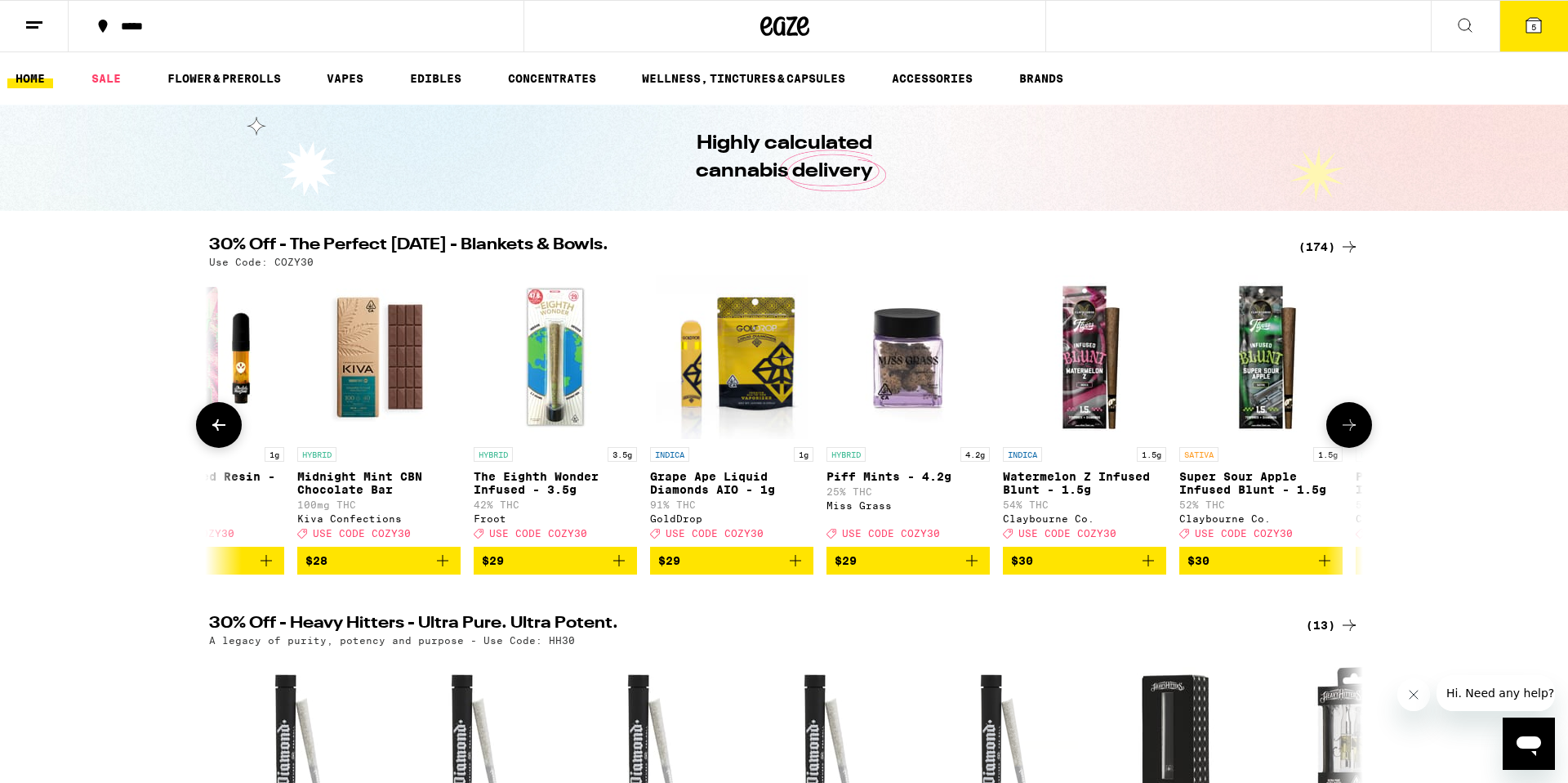
scroll to position [0, 19433]
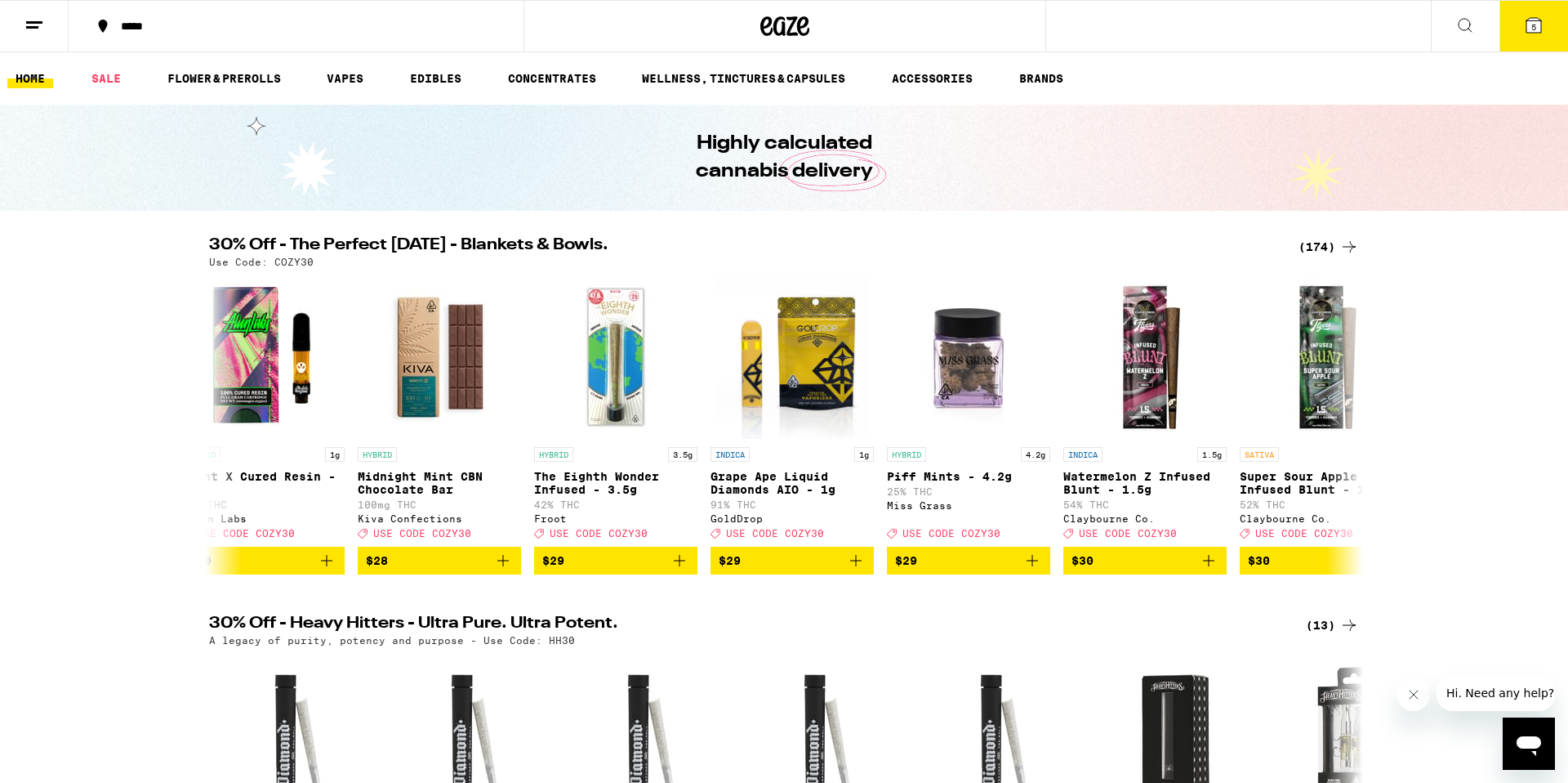
click at [1514, 30] on button "5" at bounding box center [1534, 26] width 68 height 50
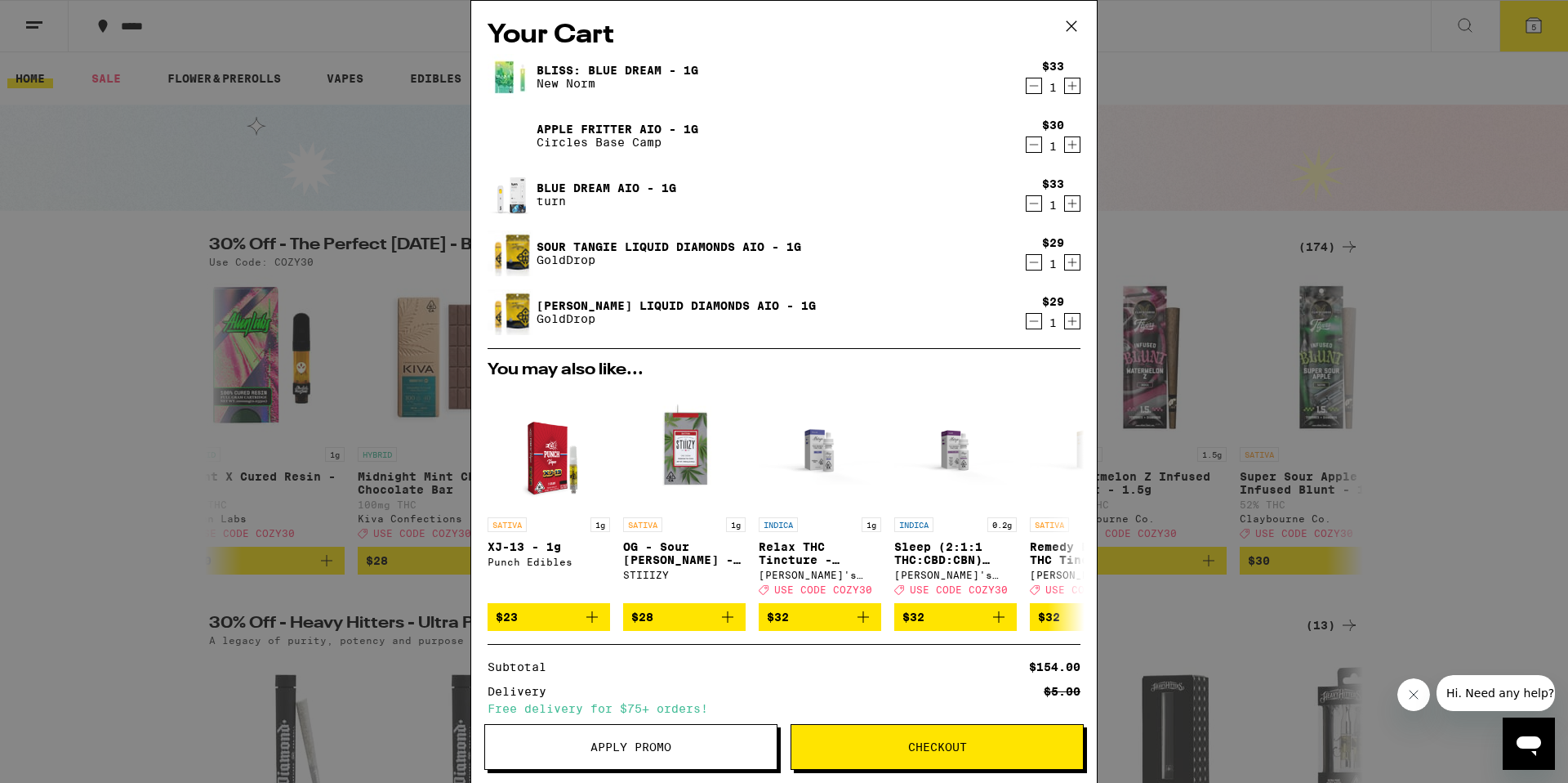
click at [1567, 348] on div "Your Cart Bliss: Blue Dream - 1g New Norm $33 1 Apple Fritter AIO - 1g Circles …" at bounding box center [784, 392] width 1568 height 783
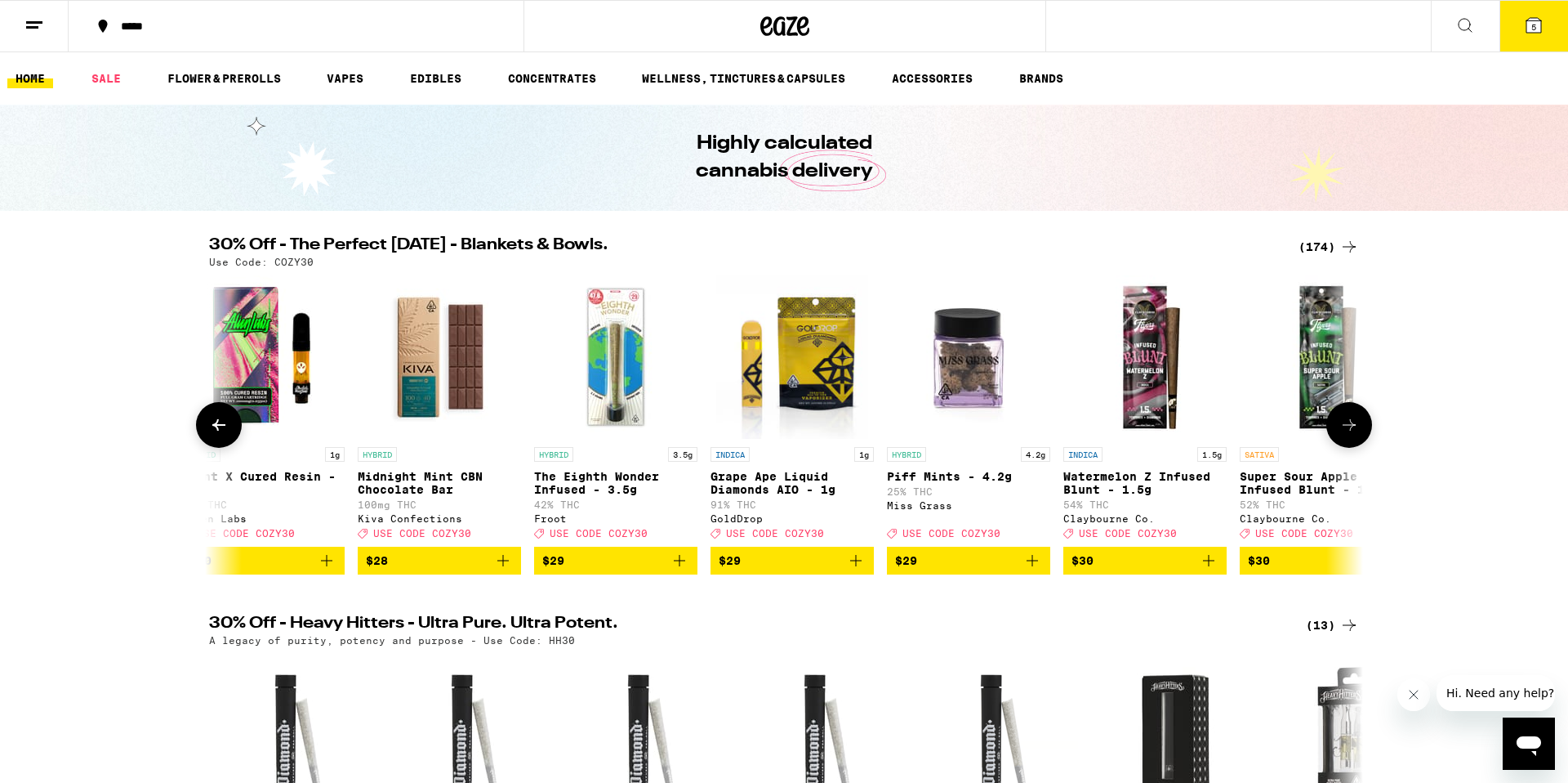
click at [814, 570] on span "$29" at bounding box center [792, 560] width 147 height 20
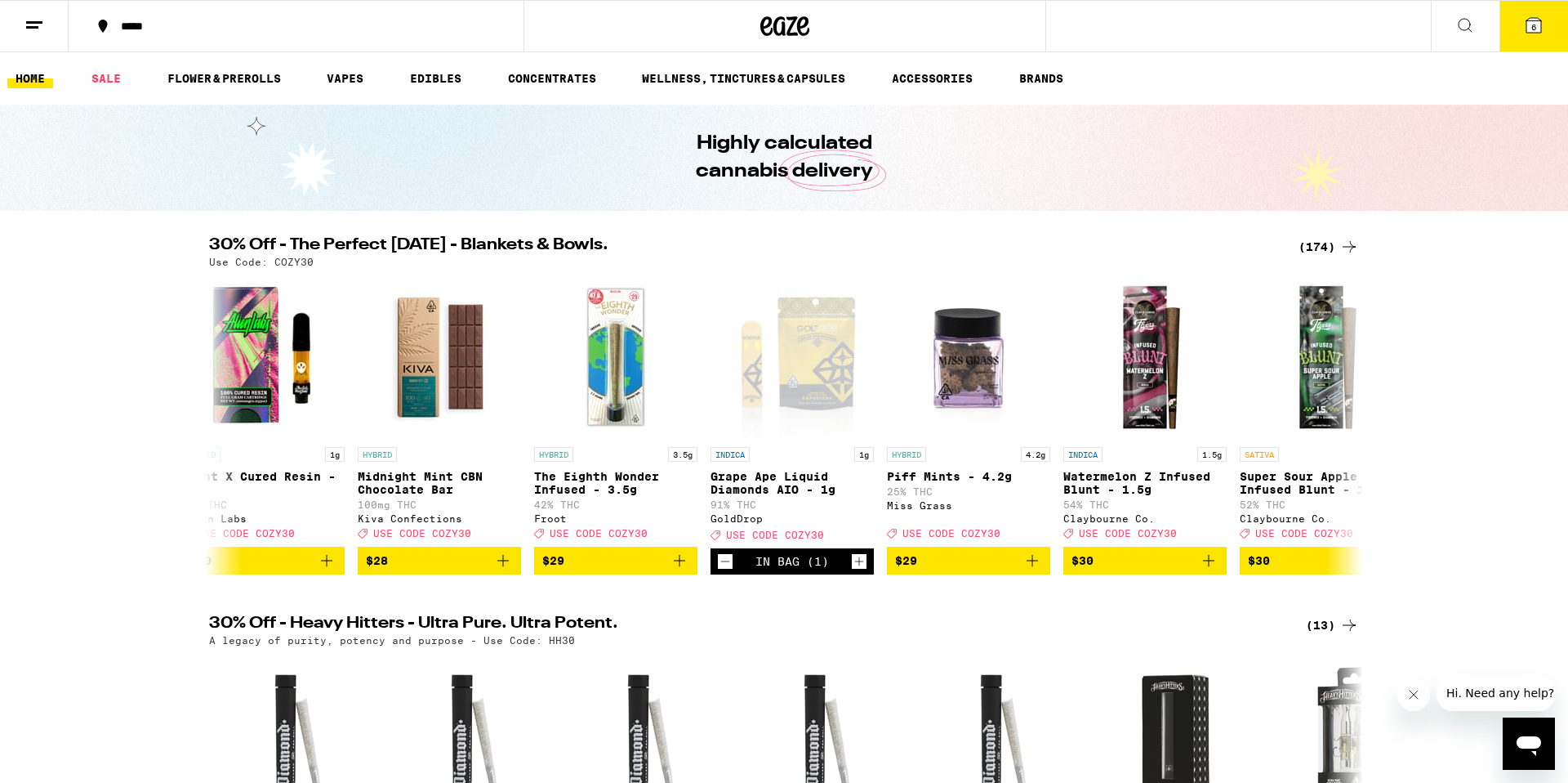
click at [1542, 34] on button "6" at bounding box center [1534, 26] width 68 height 50
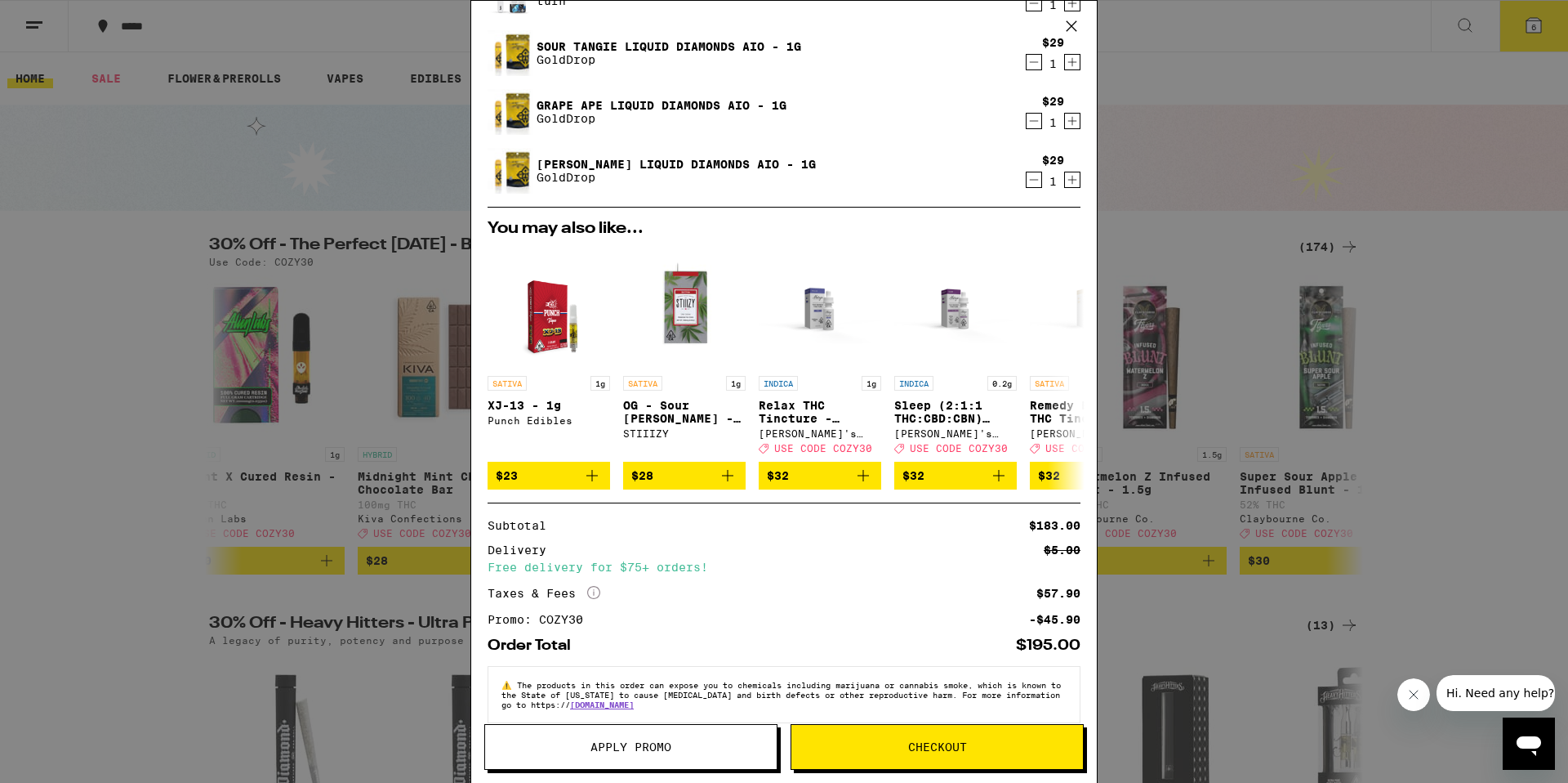
scroll to position [233, 0]
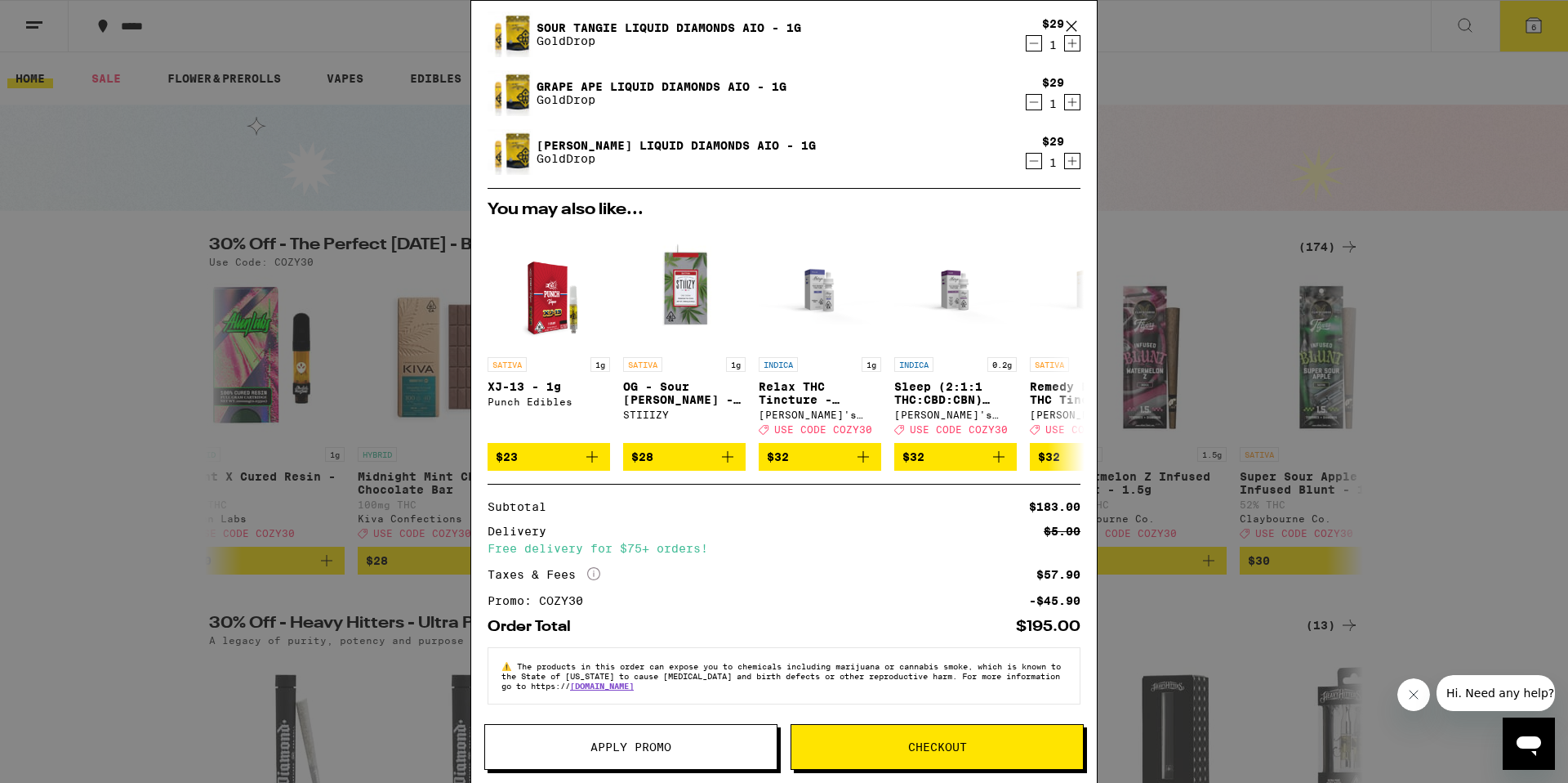
click at [669, 756] on button "Apply Promo" at bounding box center [631, 747] width 293 height 46
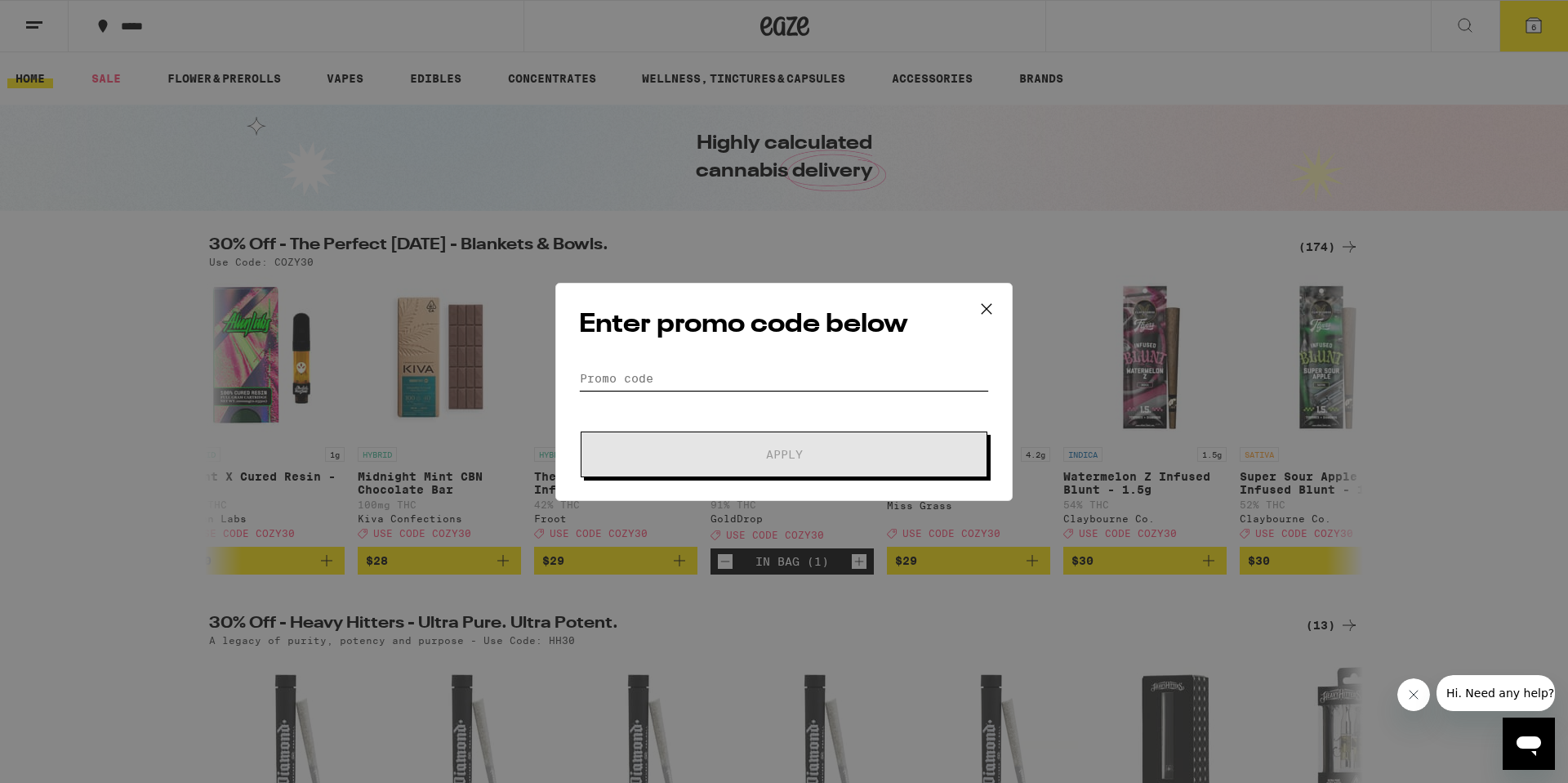
click at [782, 381] on input "Promo Code" at bounding box center [784, 378] width 410 height 25
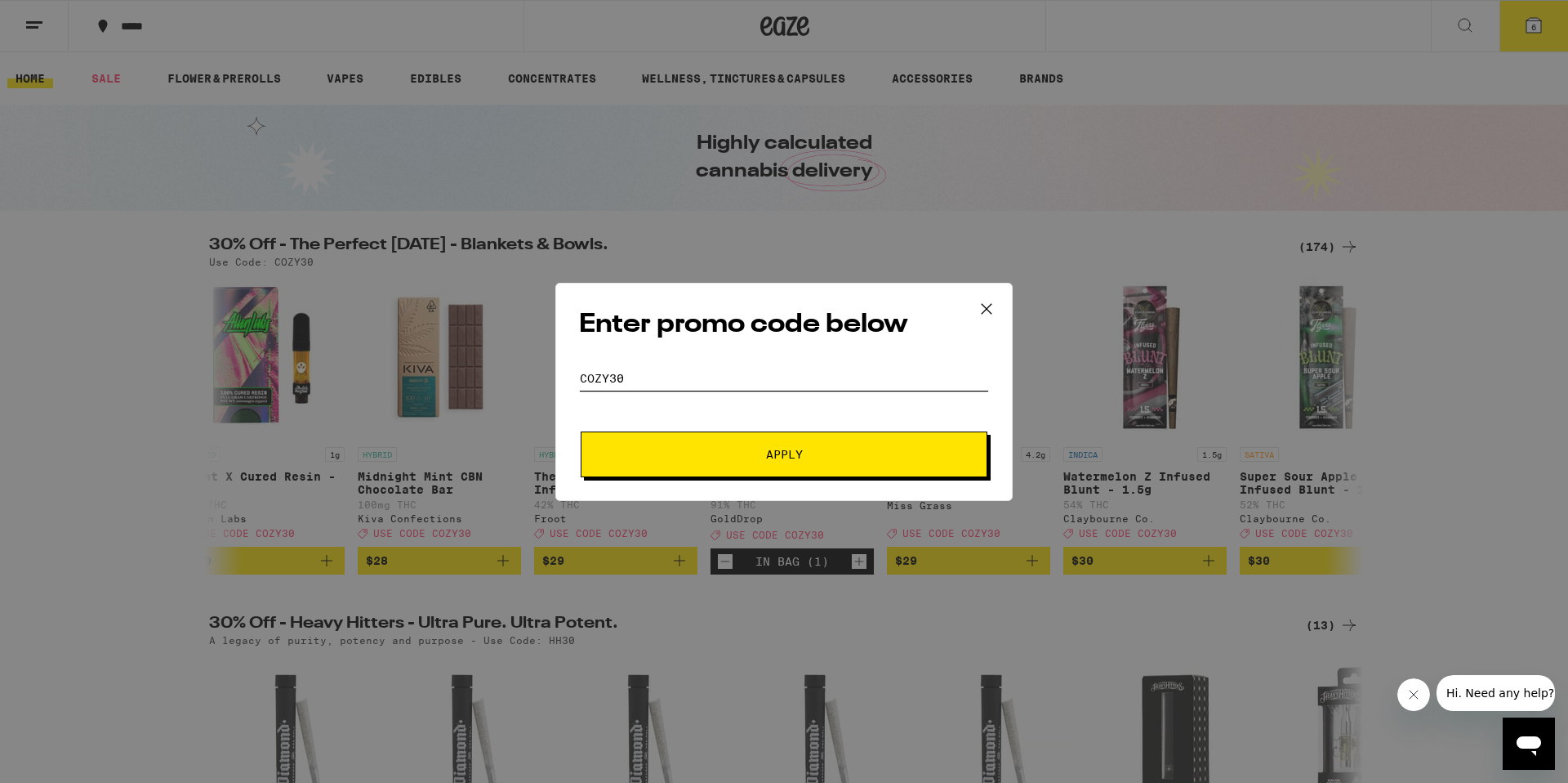
type input "cozy30"
click at [806, 451] on span "Apply" at bounding box center [784, 454] width 294 height 11
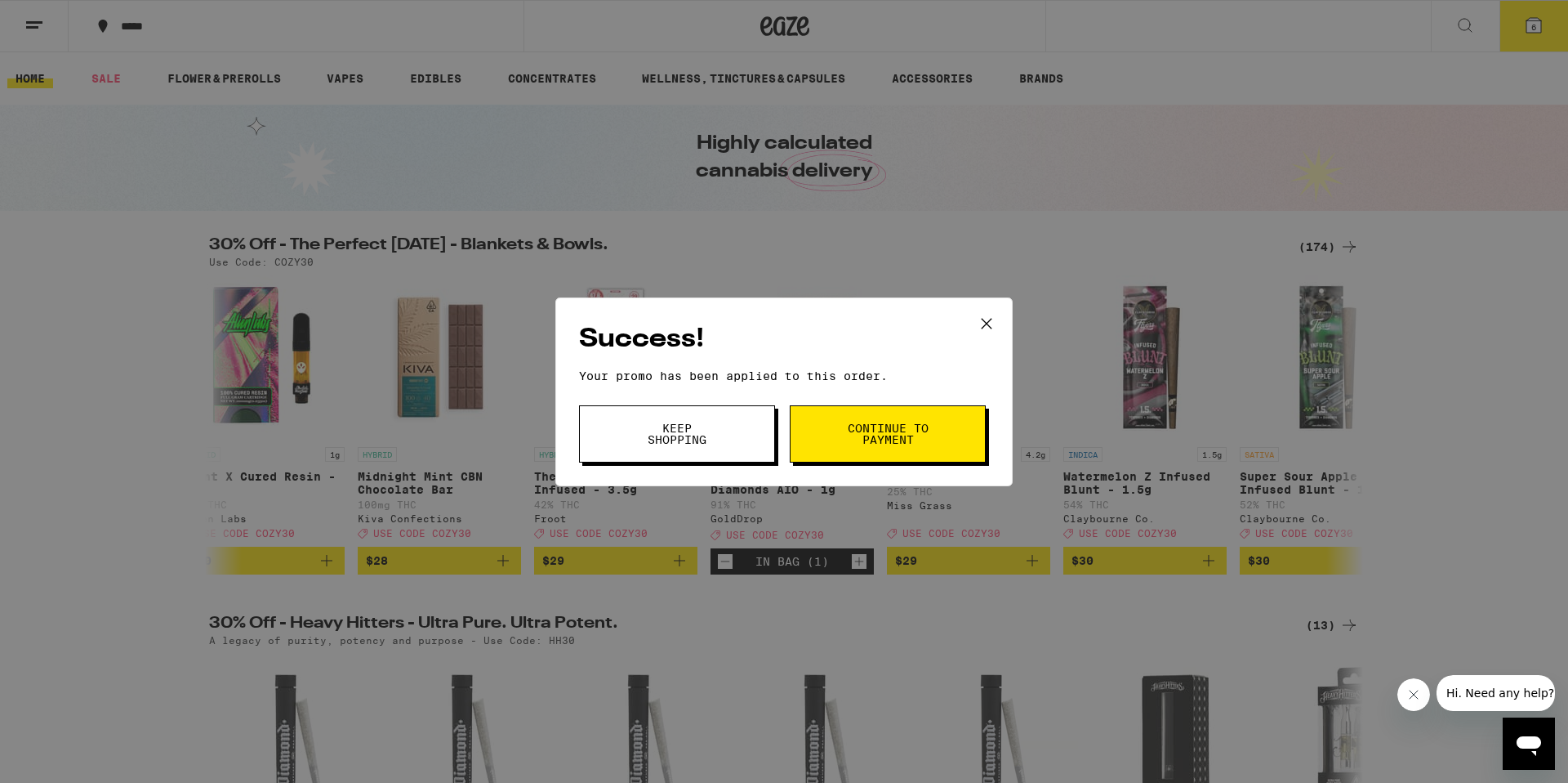
click at [838, 433] on button "Continue to payment" at bounding box center [887, 433] width 196 height 57
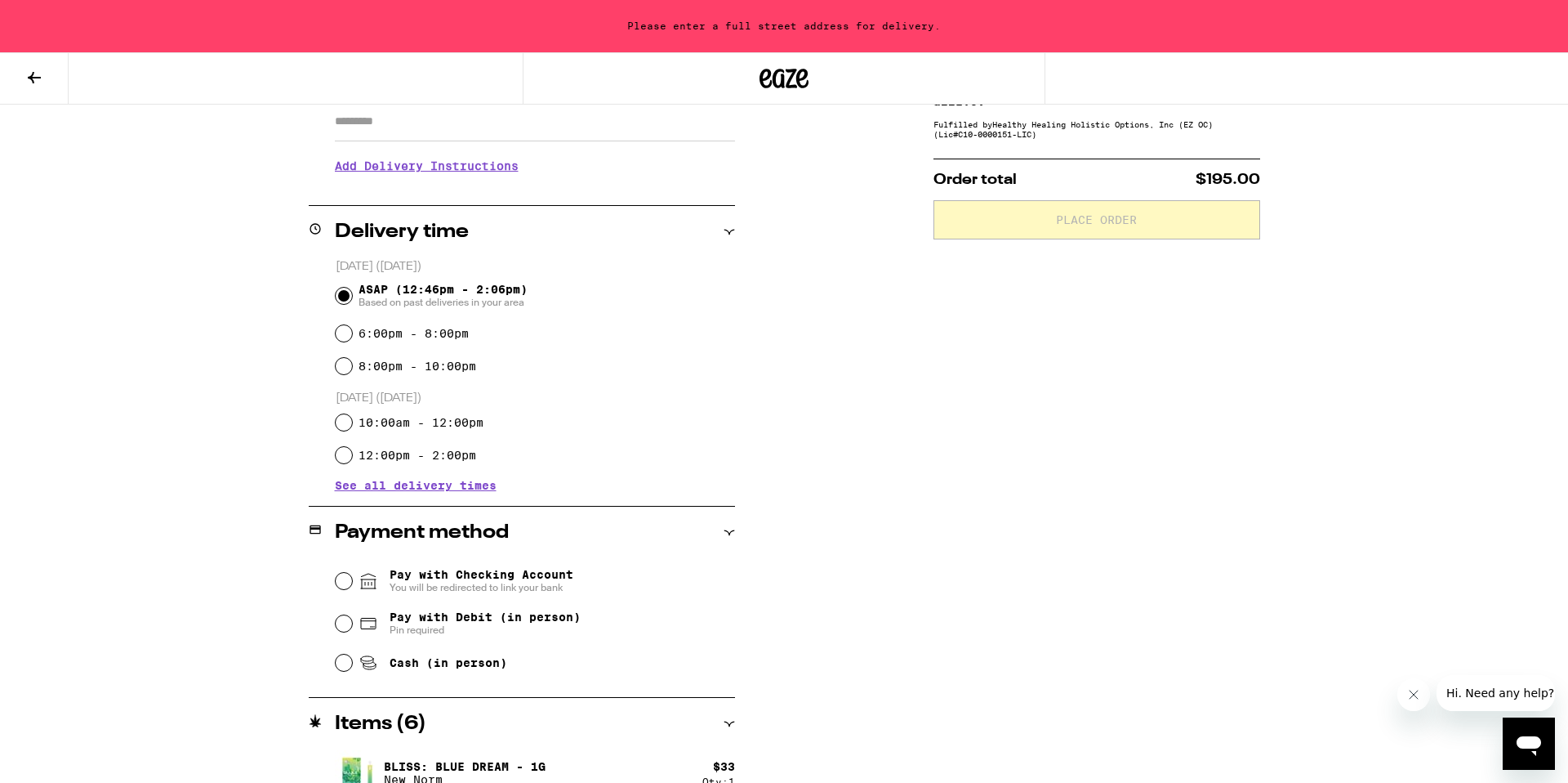
scroll to position [342, 0]
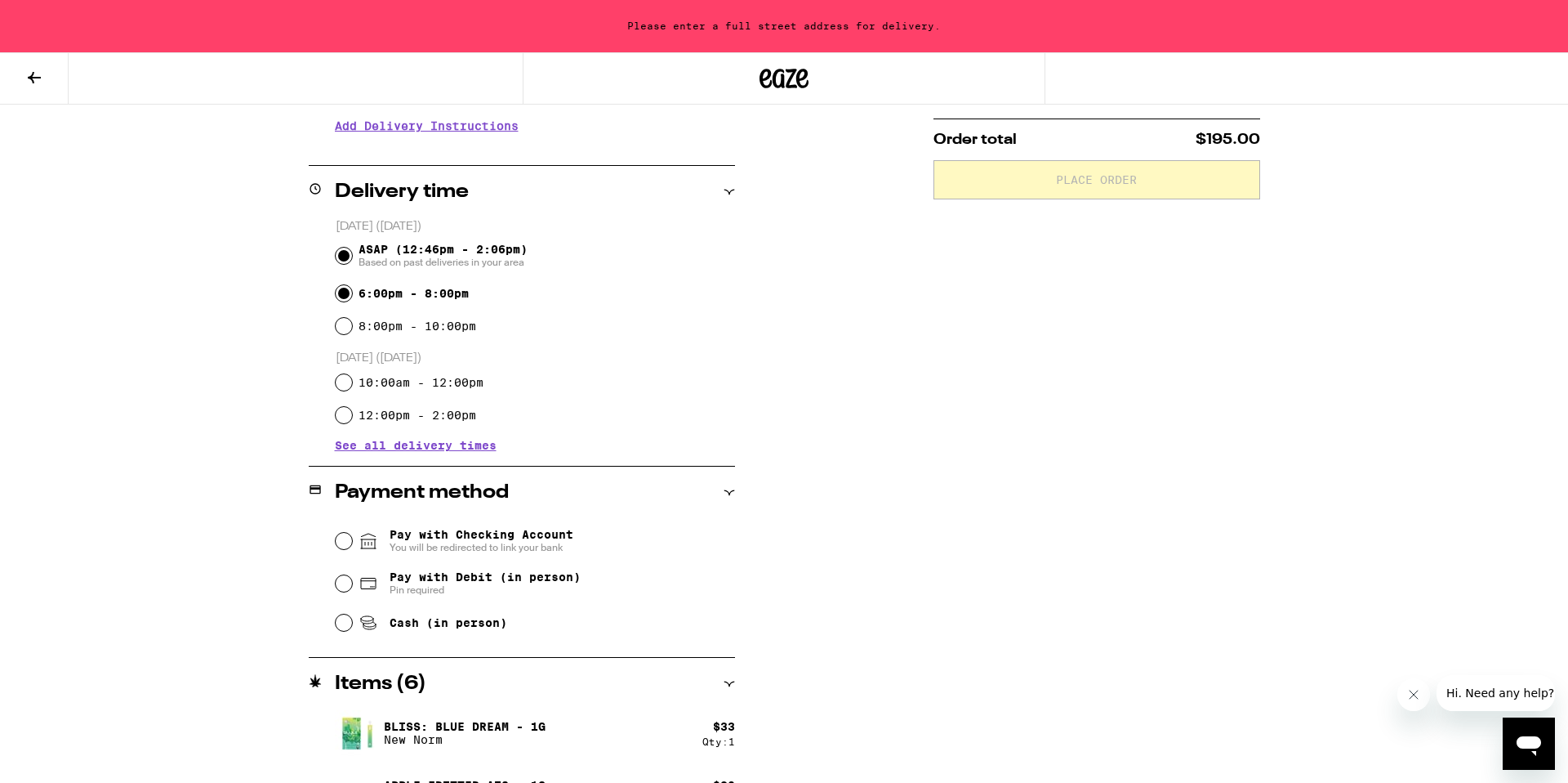
click at [338, 287] on input "6:00pm - 8:00pm" at bounding box center [344, 293] width 16 height 16
radio input "true"
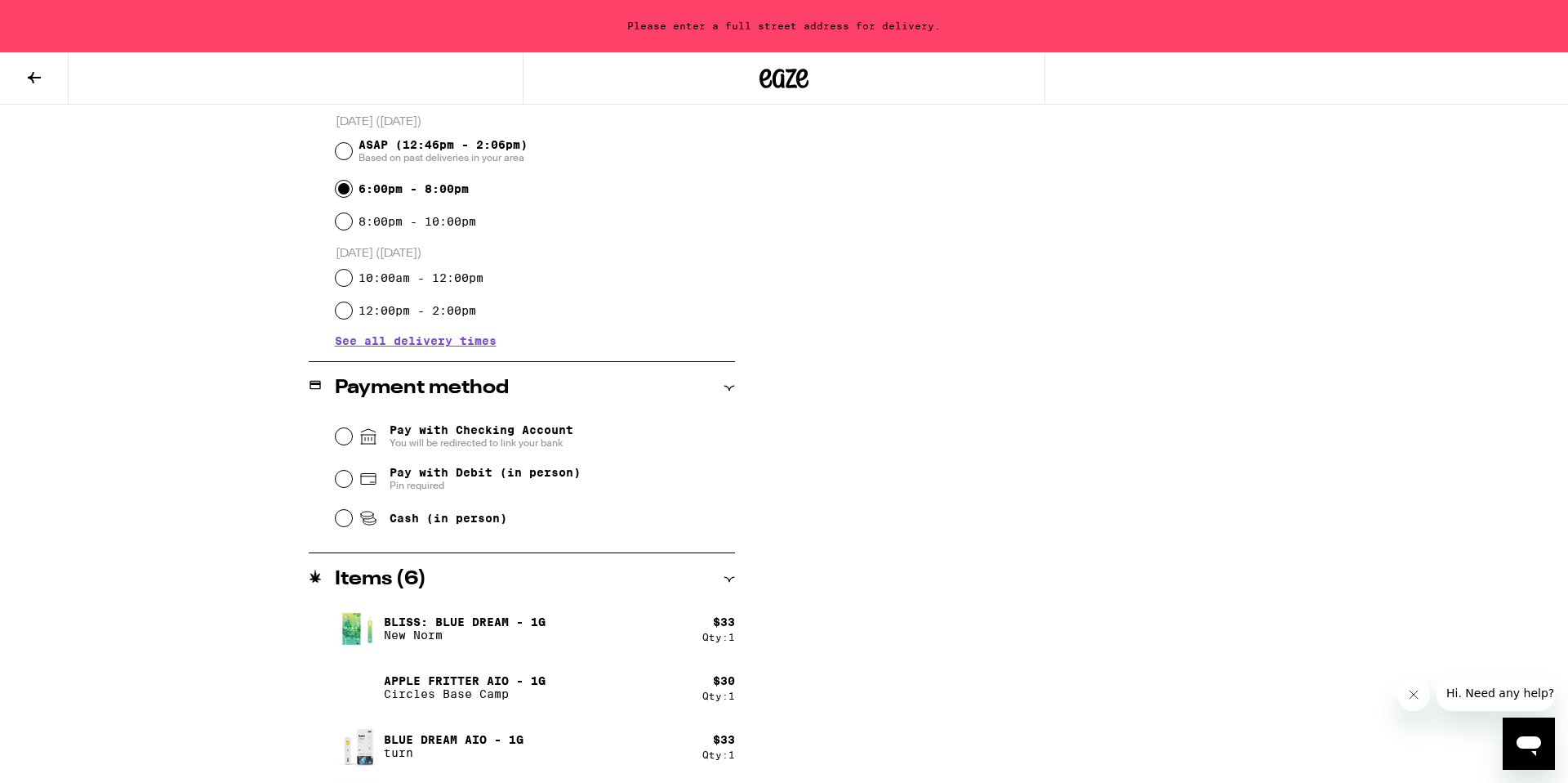
scroll to position [486, 0]
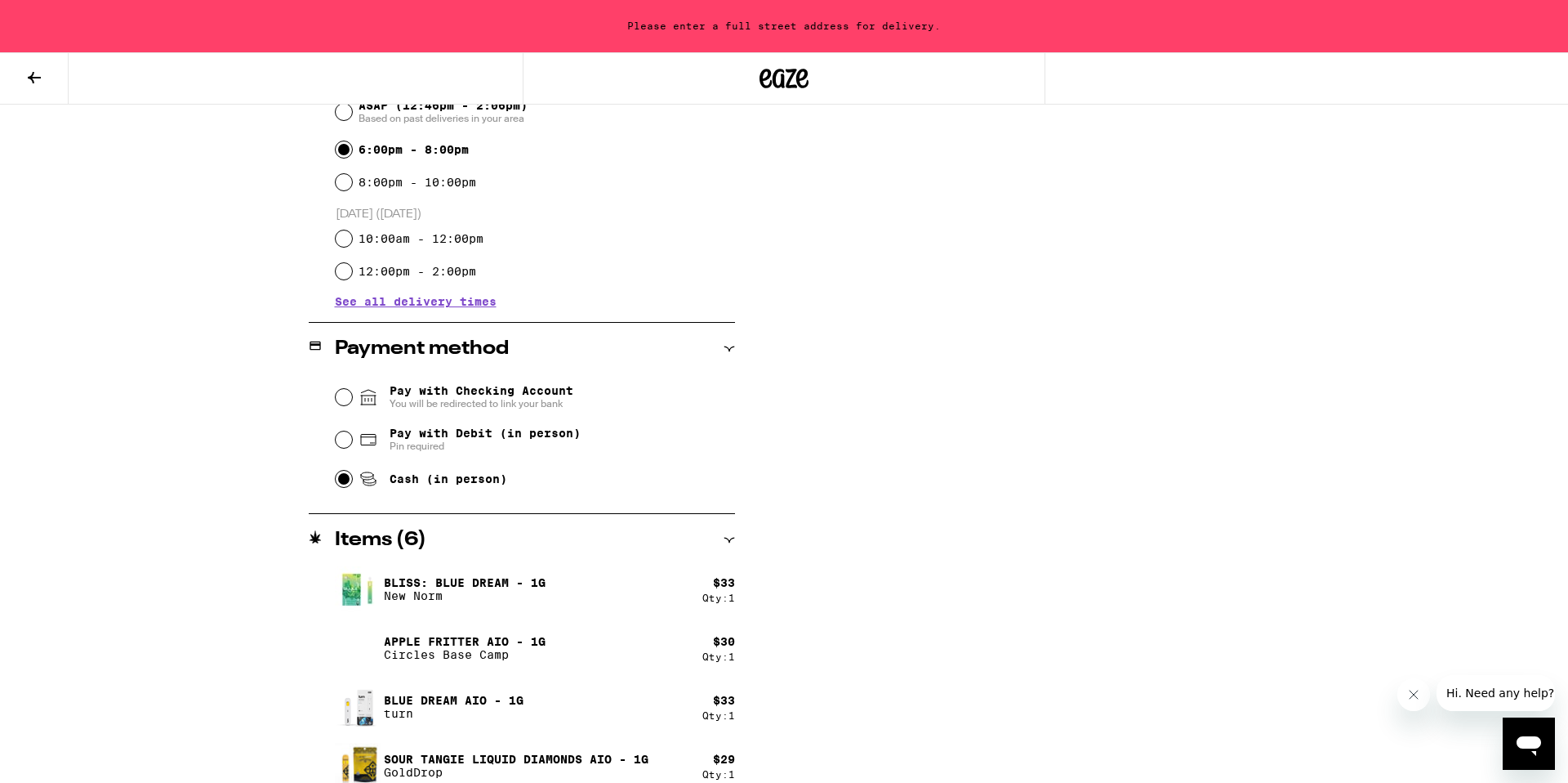
click at [336, 480] on input "Cash (in person)" at bounding box center [344, 479] width 16 height 16
radio input "true"
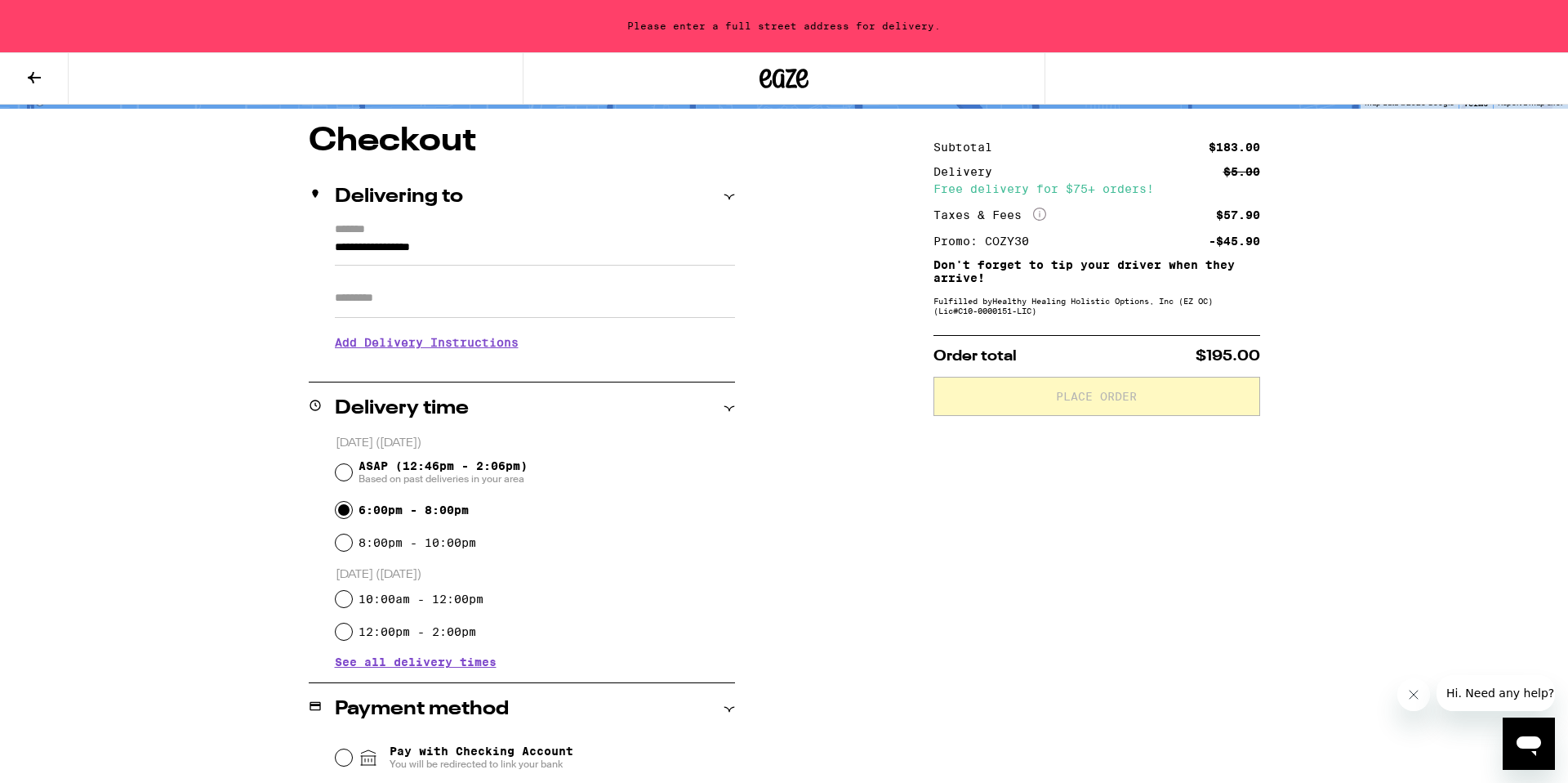
scroll to position [131, 0]
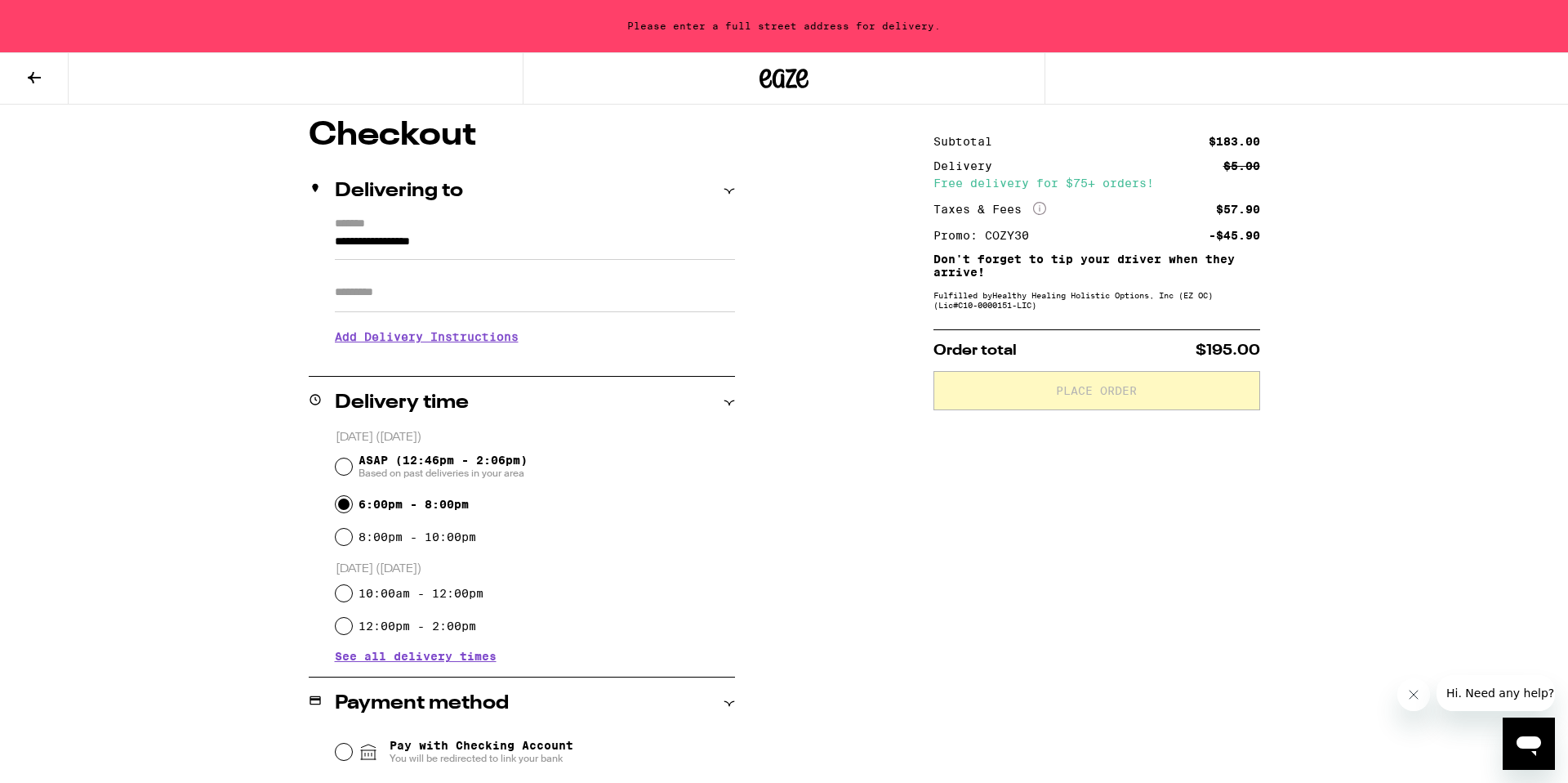
click at [466, 301] on input "Apt/Suite" at bounding box center [535, 292] width 400 height 39
click at [482, 235] on input "**********" at bounding box center [535, 245] width 400 height 27
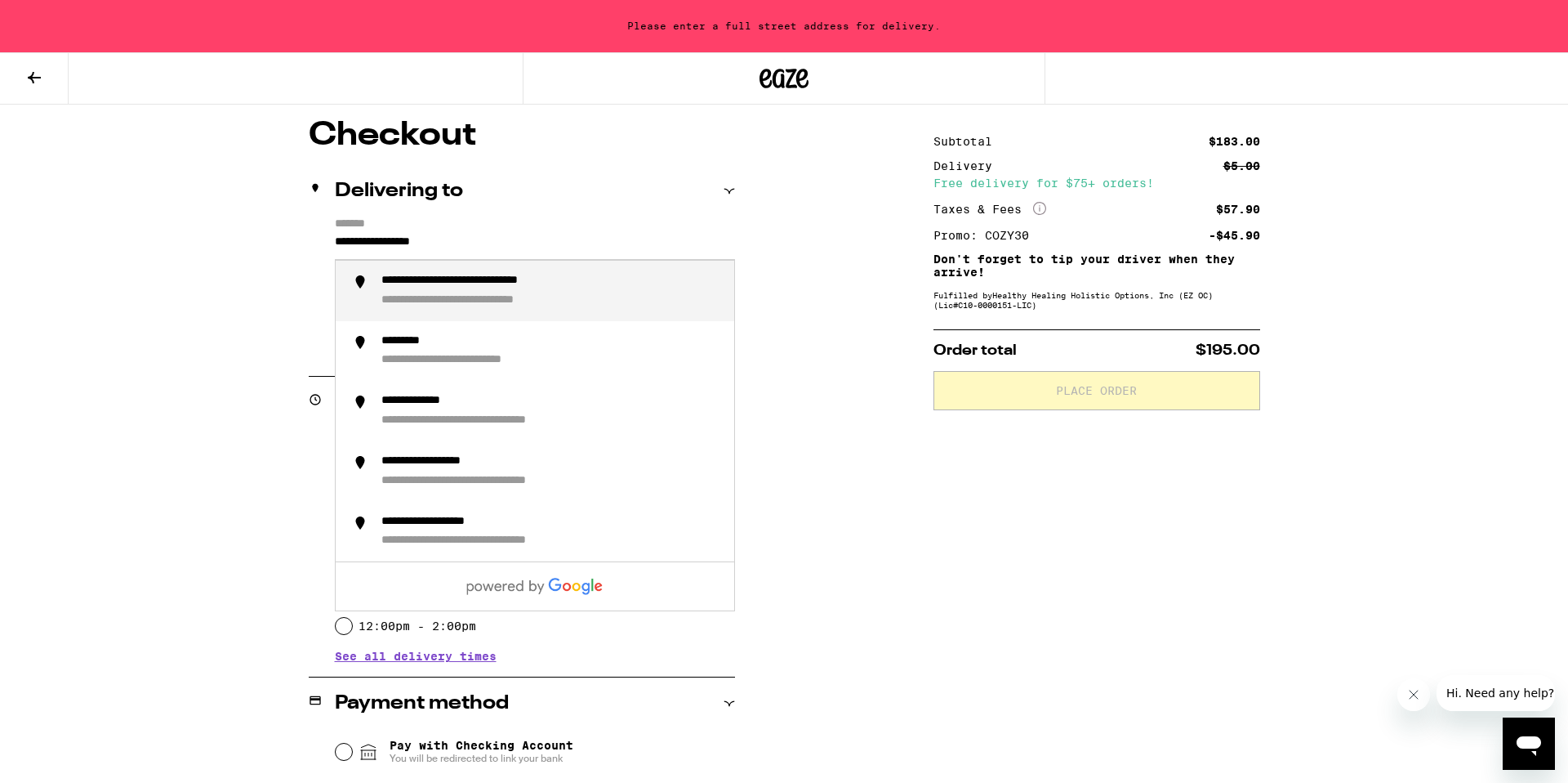
click at [486, 246] on input "**********" at bounding box center [535, 245] width 400 height 27
click at [520, 307] on div "**********" at bounding box center [451, 300] width 140 height 15
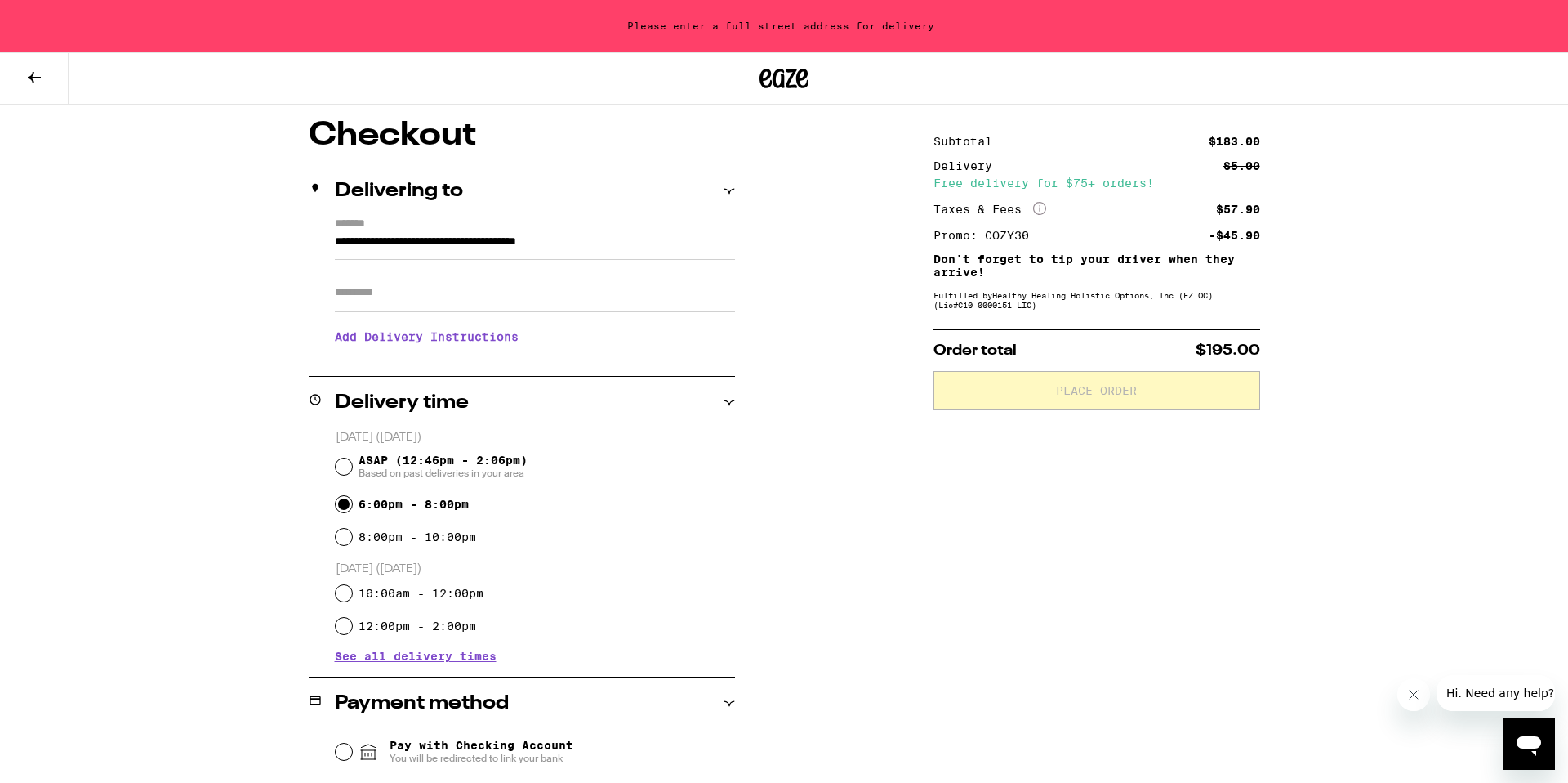
type input "**********"
click at [466, 294] on input "Apt/Suite" at bounding box center [535, 292] width 400 height 39
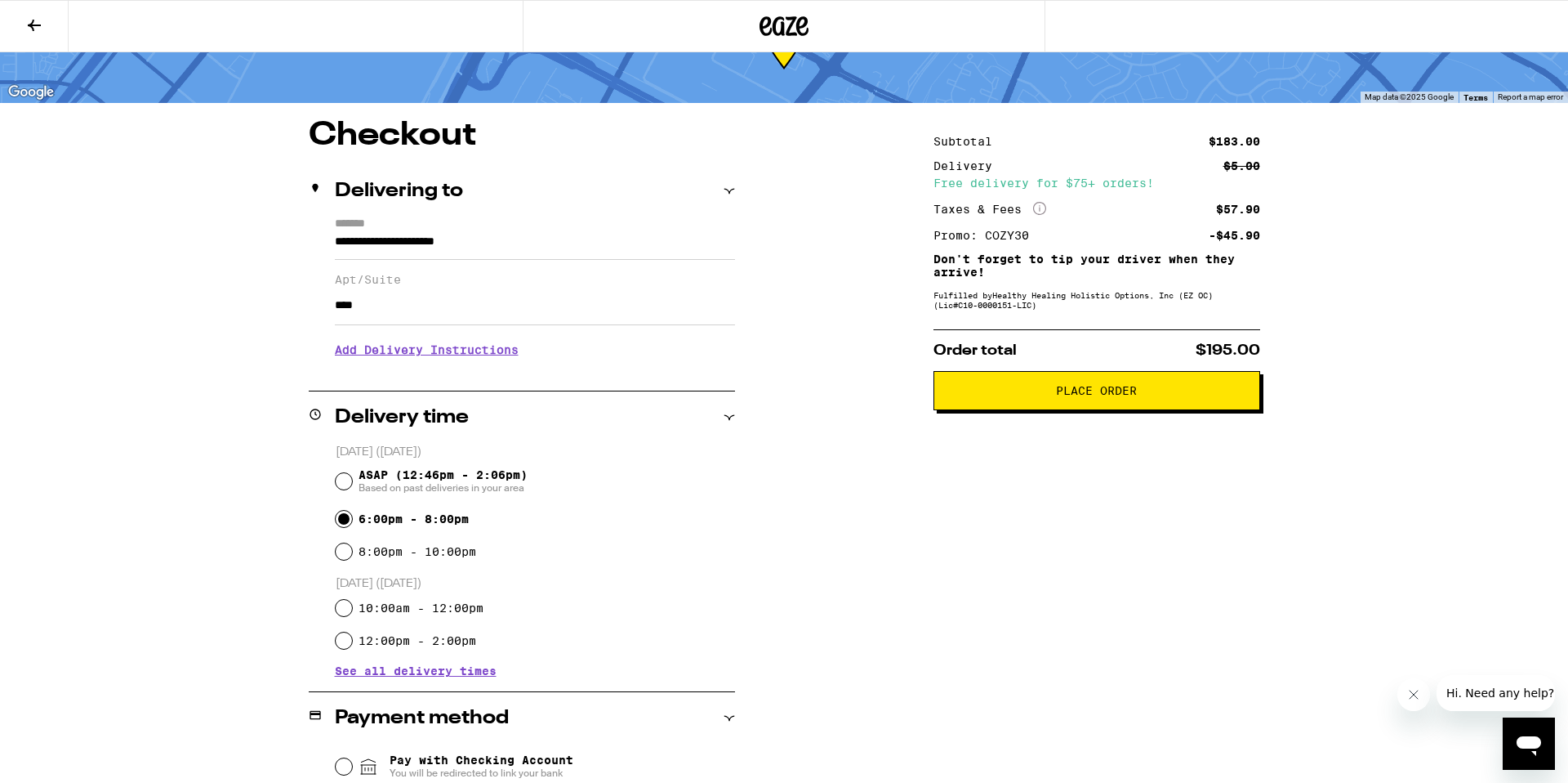
type input "****"
click at [467, 356] on h3 "Add Delivery Instructions" at bounding box center [535, 350] width 400 height 38
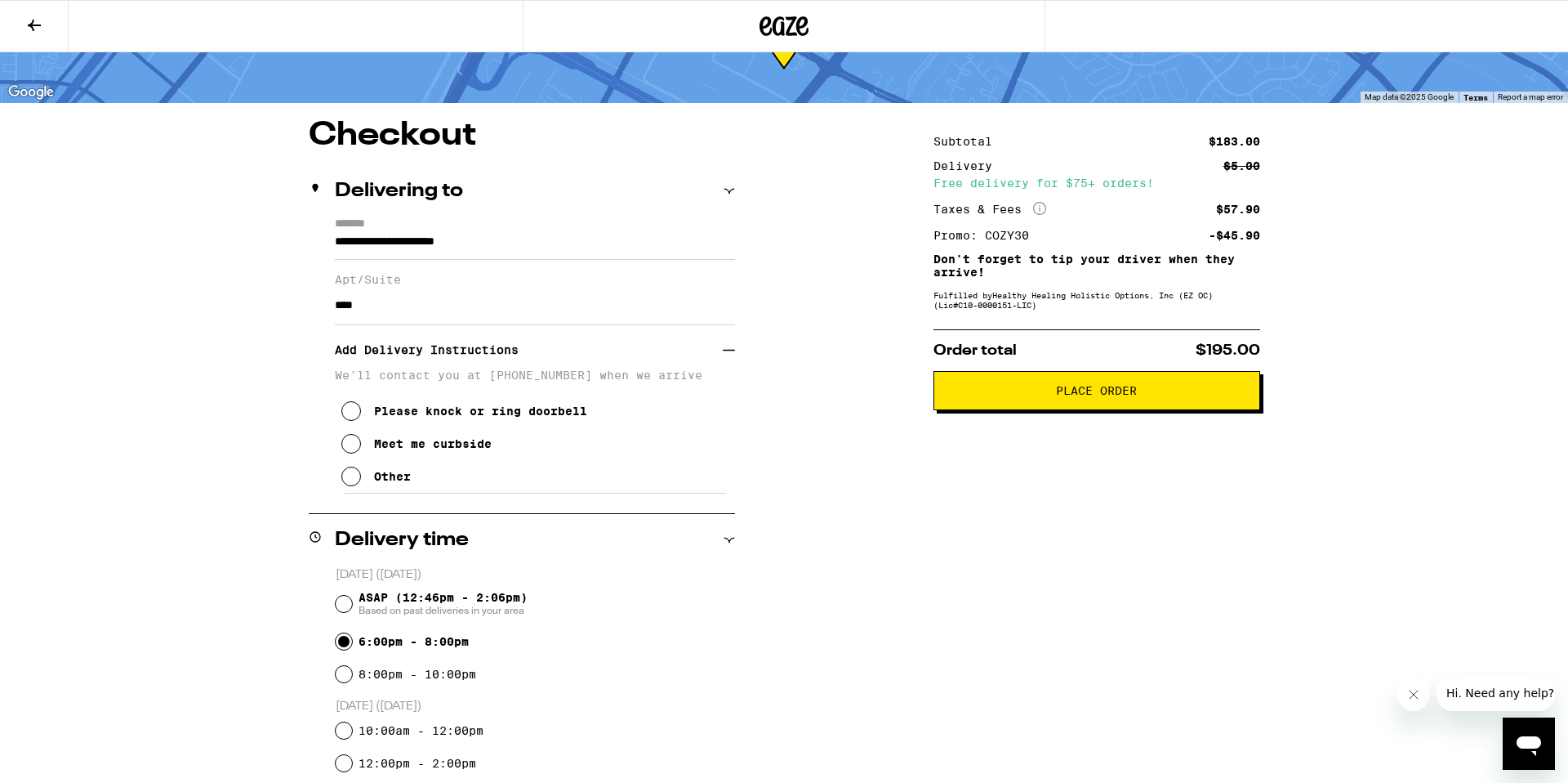
click at [350, 485] on icon at bounding box center [351, 476] width 20 height 20
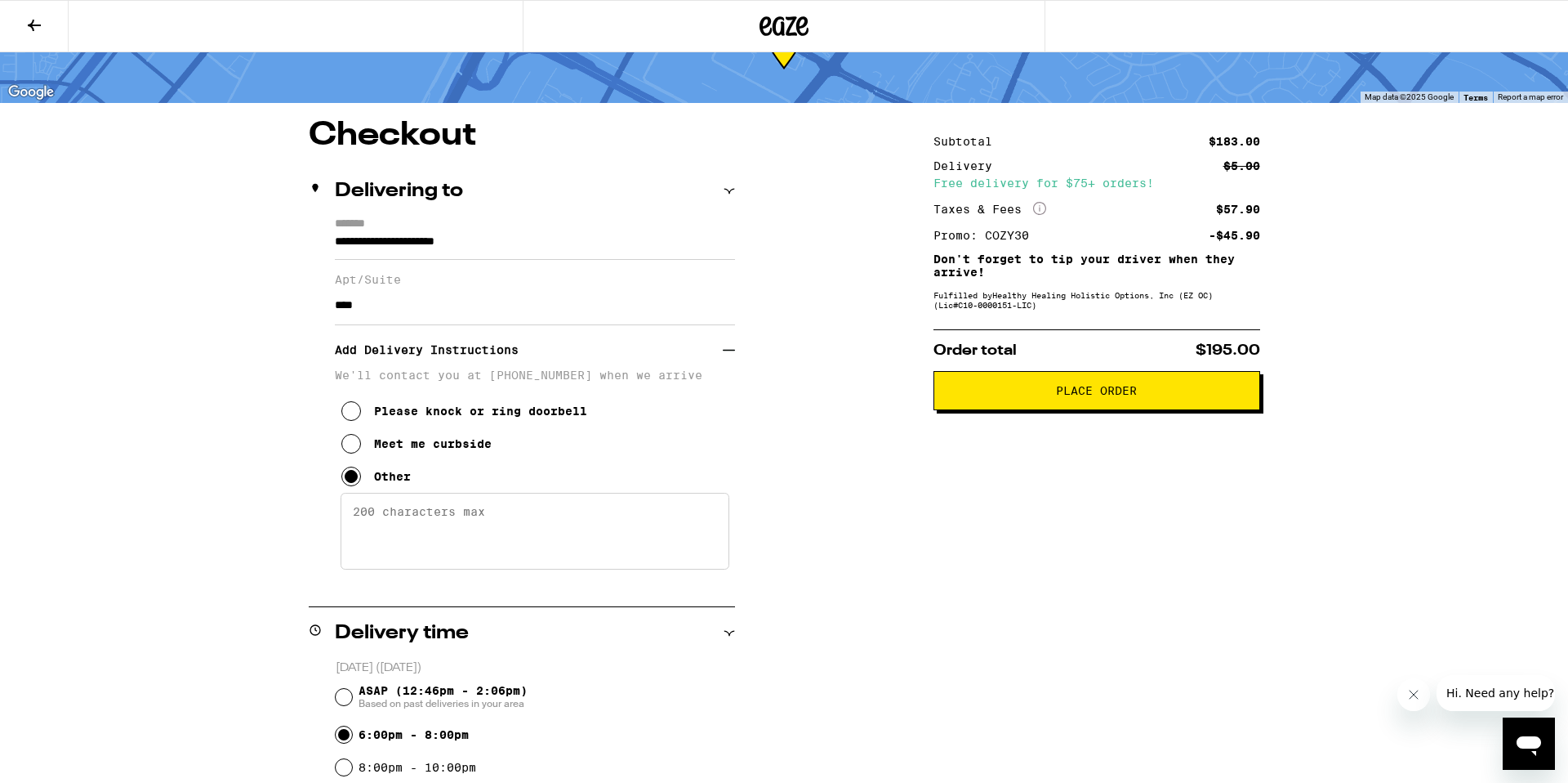
click at [434, 509] on textarea "Enter any other delivery instructions you want driver to know" at bounding box center [535, 531] width 389 height 77
click at [522, 536] on textarea "Meet outside of leasni" at bounding box center [535, 531] width 389 height 77
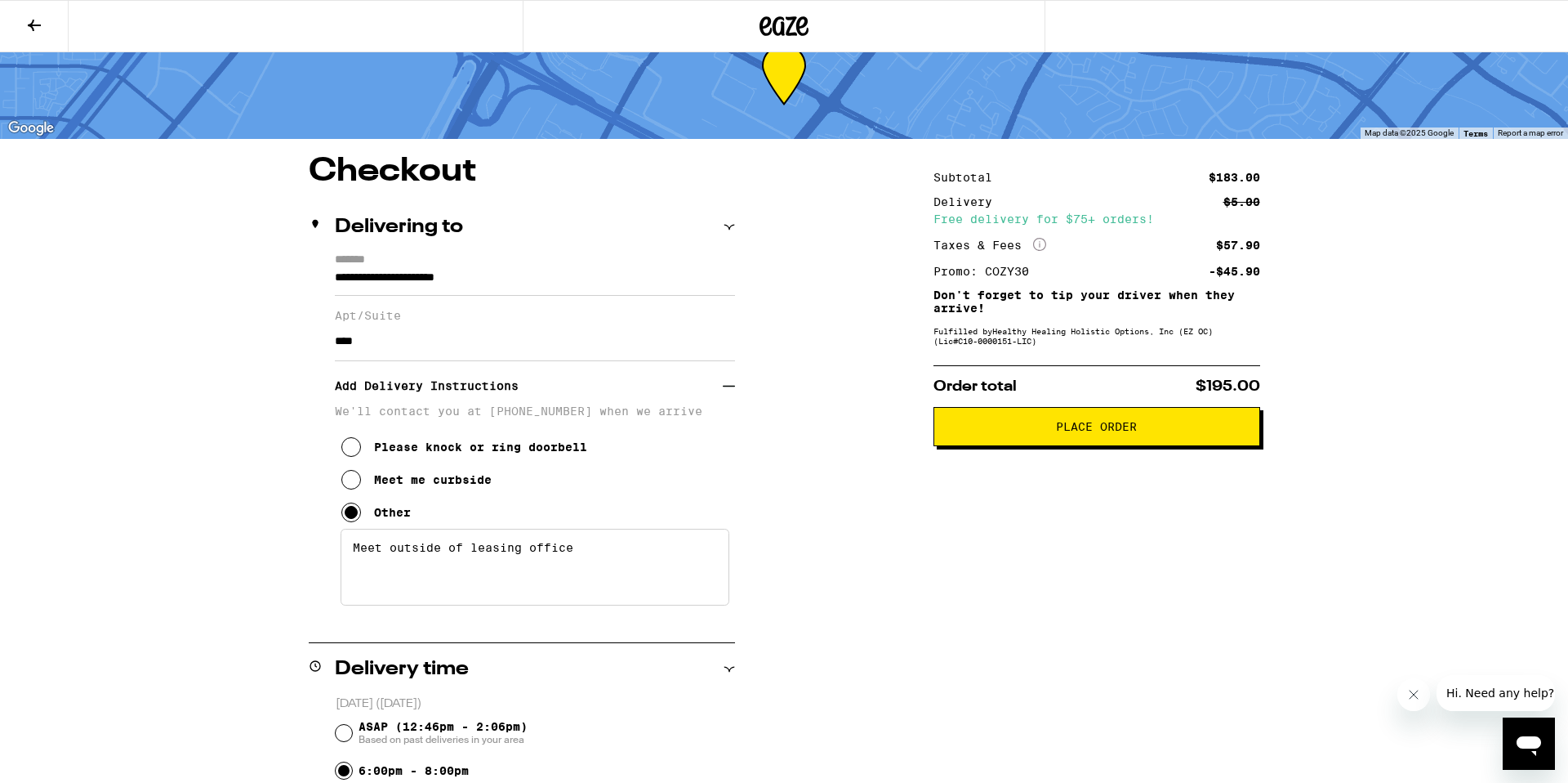
scroll to position [44, 0]
type textarea "Meet outside of leasing office"
click at [552, 291] on input "**********" at bounding box center [535, 281] width 400 height 27
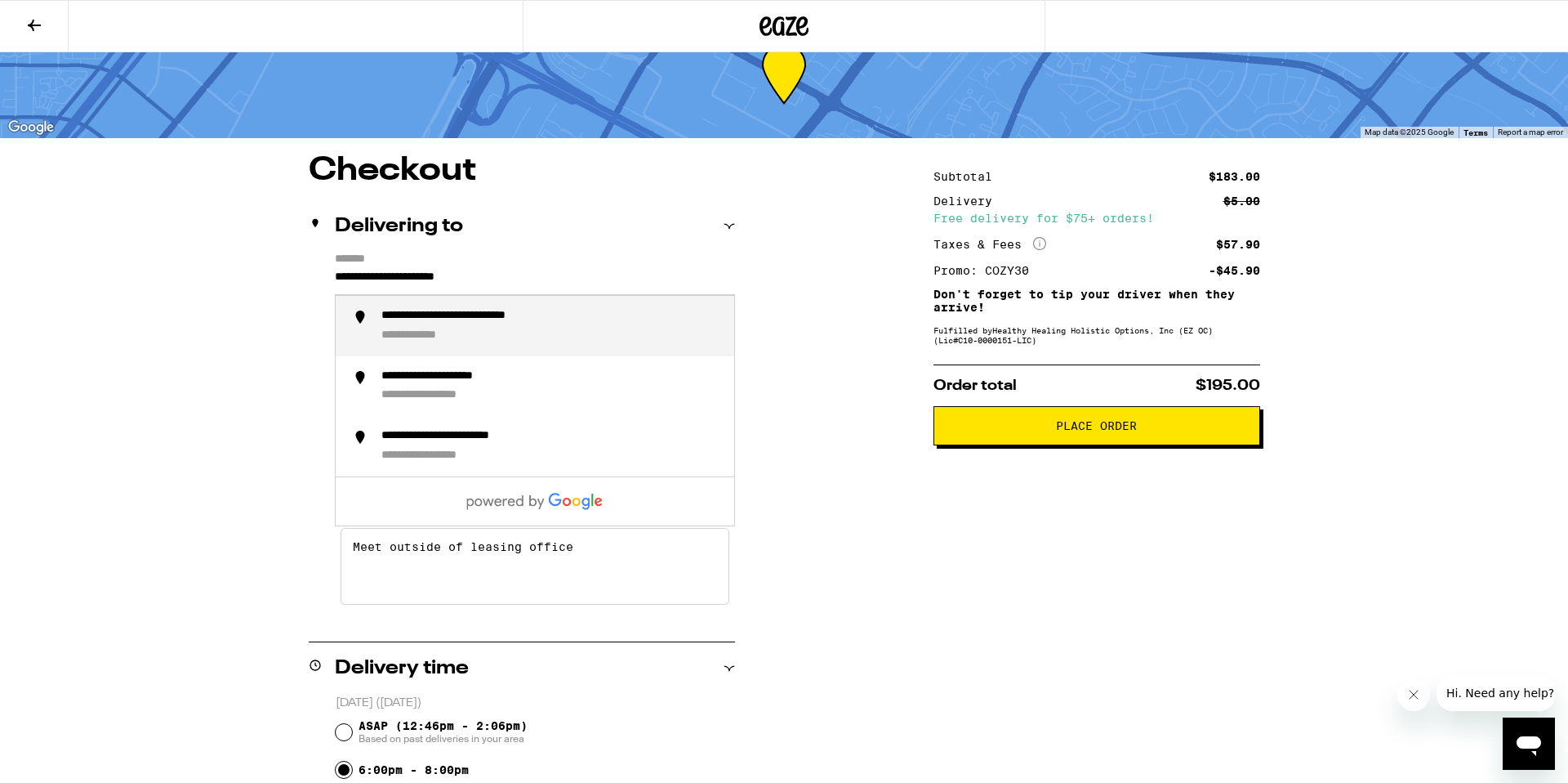
click at [575, 333] on div "**********" at bounding box center [551, 326] width 340 height 34
type input "**********"
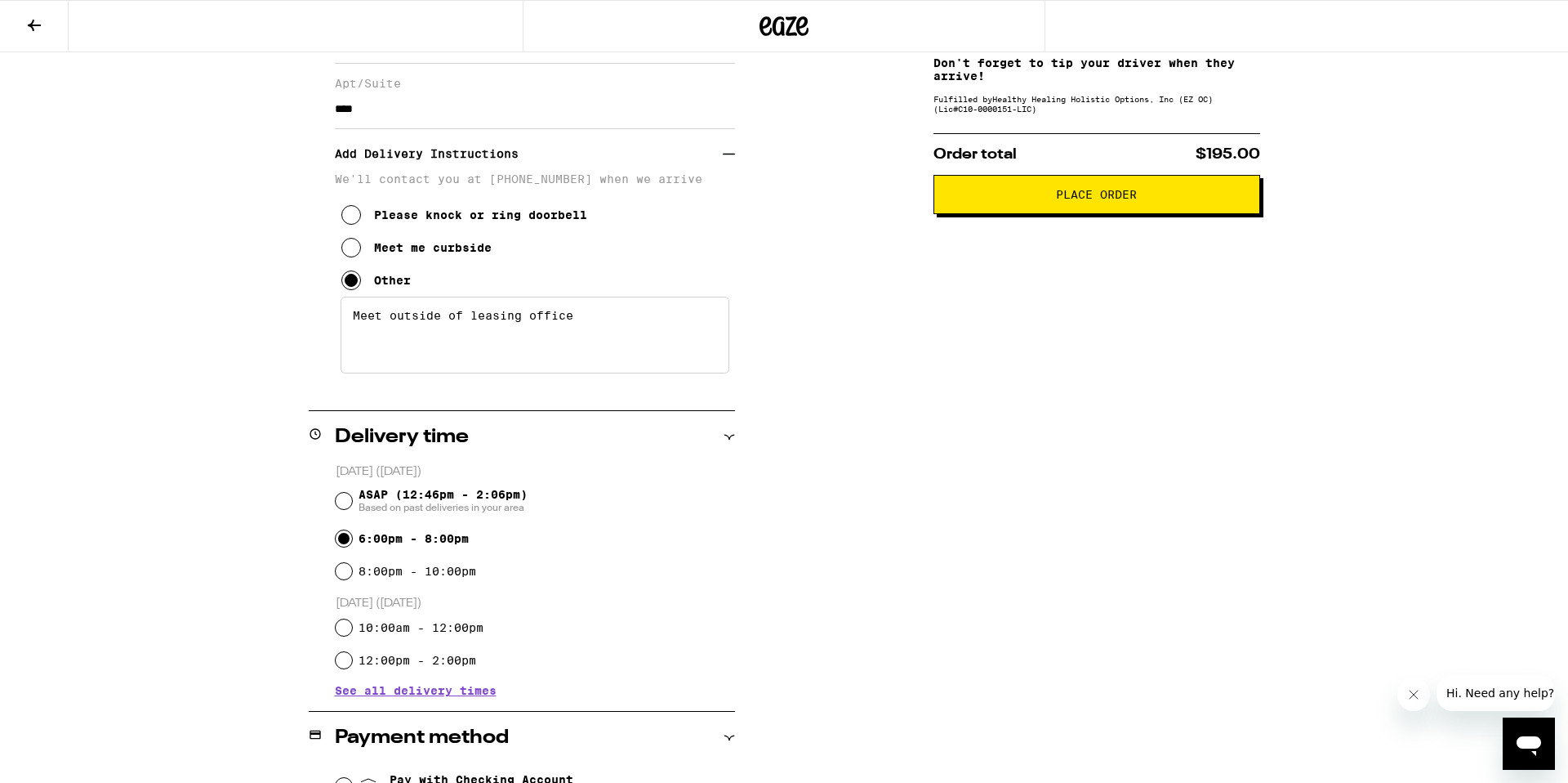
scroll to position [801, 0]
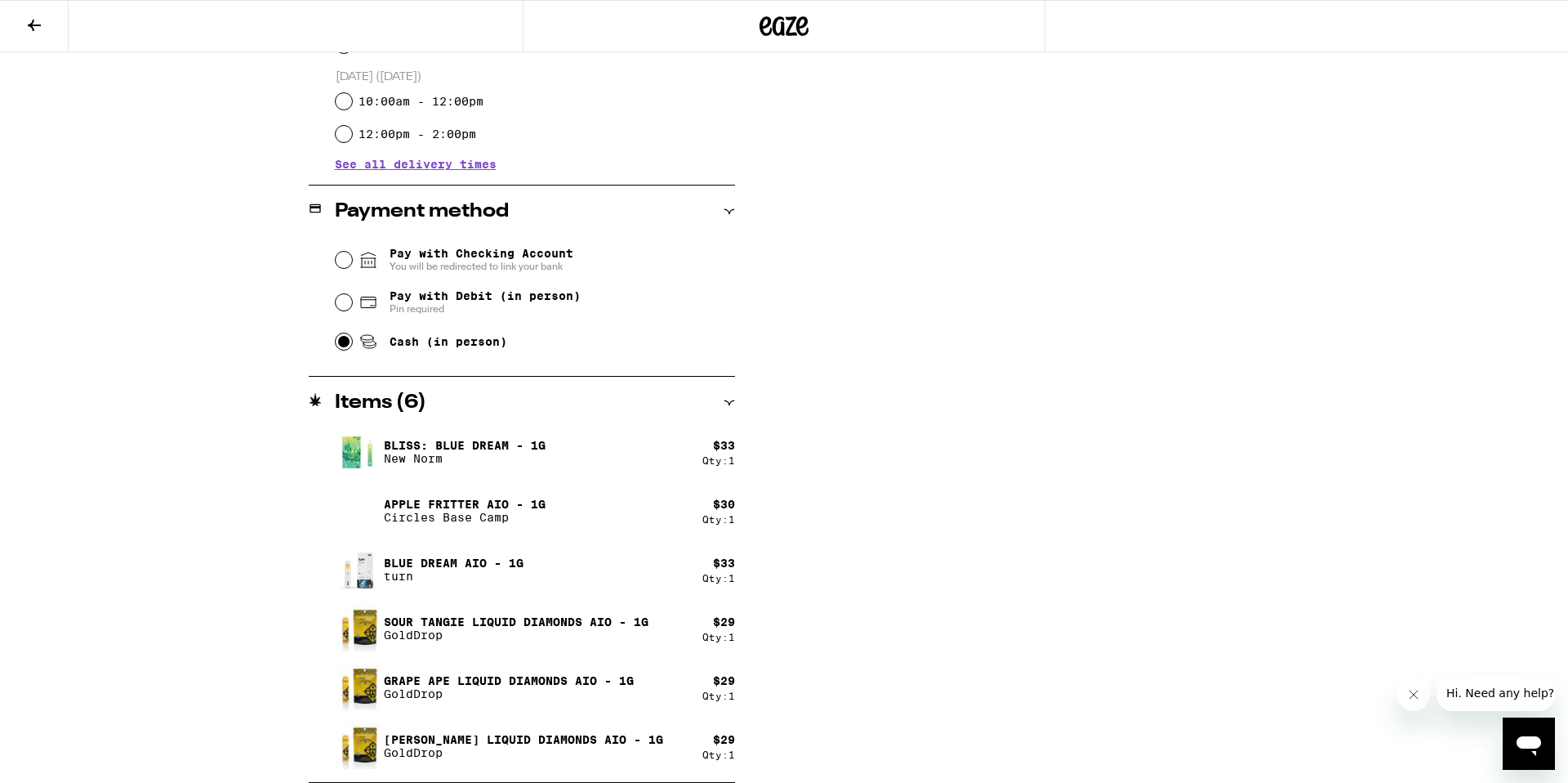
click at [361, 747] on img at bounding box center [358, 745] width 46 height 50
click at [367, 740] on img at bounding box center [358, 745] width 46 height 50
click at [375, 702] on img at bounding box center [358, 686] width 46 height 50
drag, startPoint x: 373, startPoint y: 683, endPoint x: 418, endPoint y: 668, distance: 47.4
click at [373, 683] on img at bounding box center [358, 686] width 46 height 50
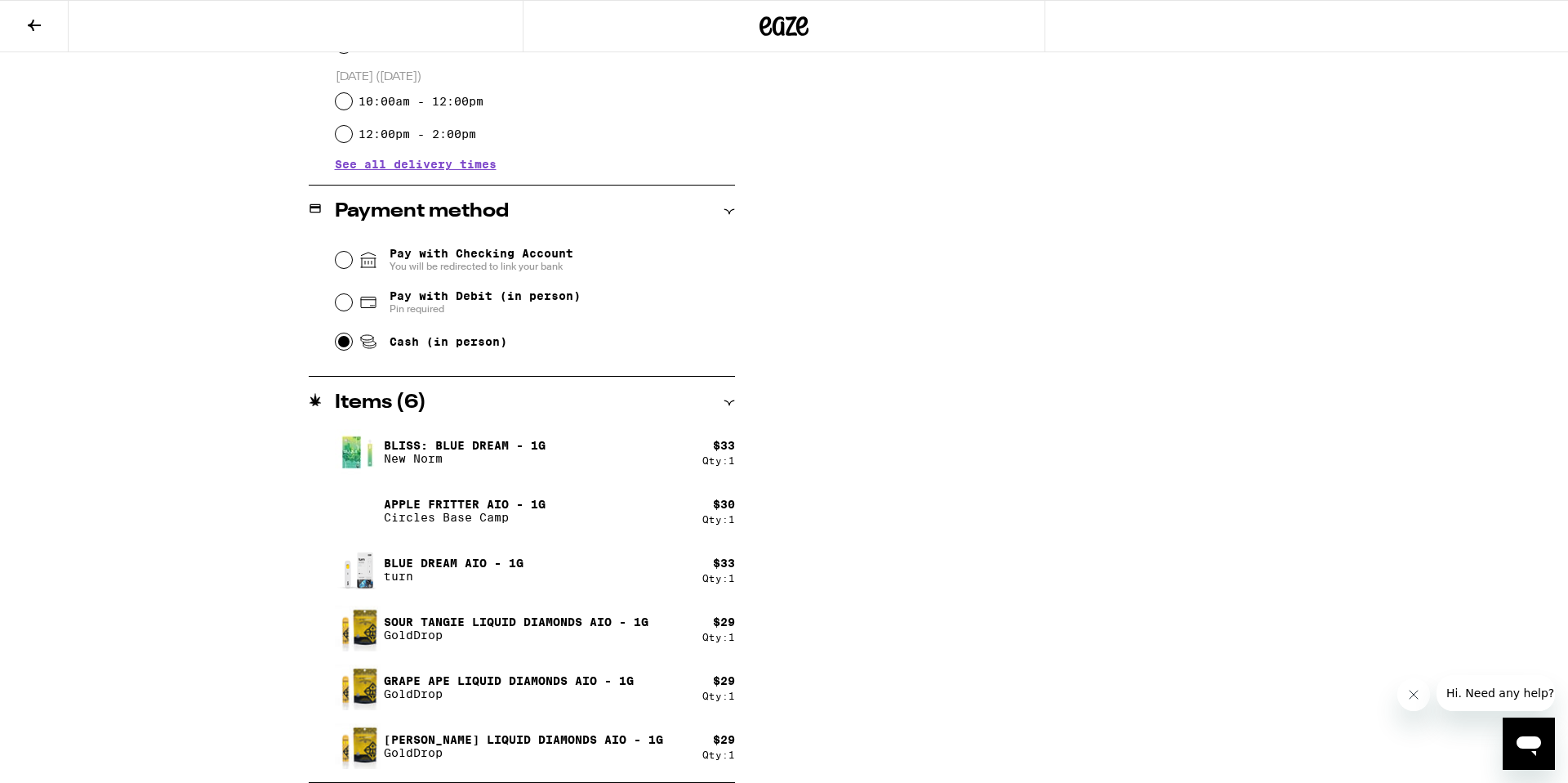
click at [729, 675] on div "$ 29" at bounding box center [724, 680] width 22 height 13
click at [555, 677] on p "Grape Ape Liquid Diamonds AIO - 1g" at bounding box center [508, 680] width 250 height 13
click at [778, 668] on div "**********" at bounding box center [784, 90] width 1176 height 1386
click at [736, 674] on div "**********" at bounding box center [784, 90] width 1176 height 1386
drag, startPoint x: 732, startPoint y: 675, endPoint x: 723, endPoint y: 677, distance: 9.2
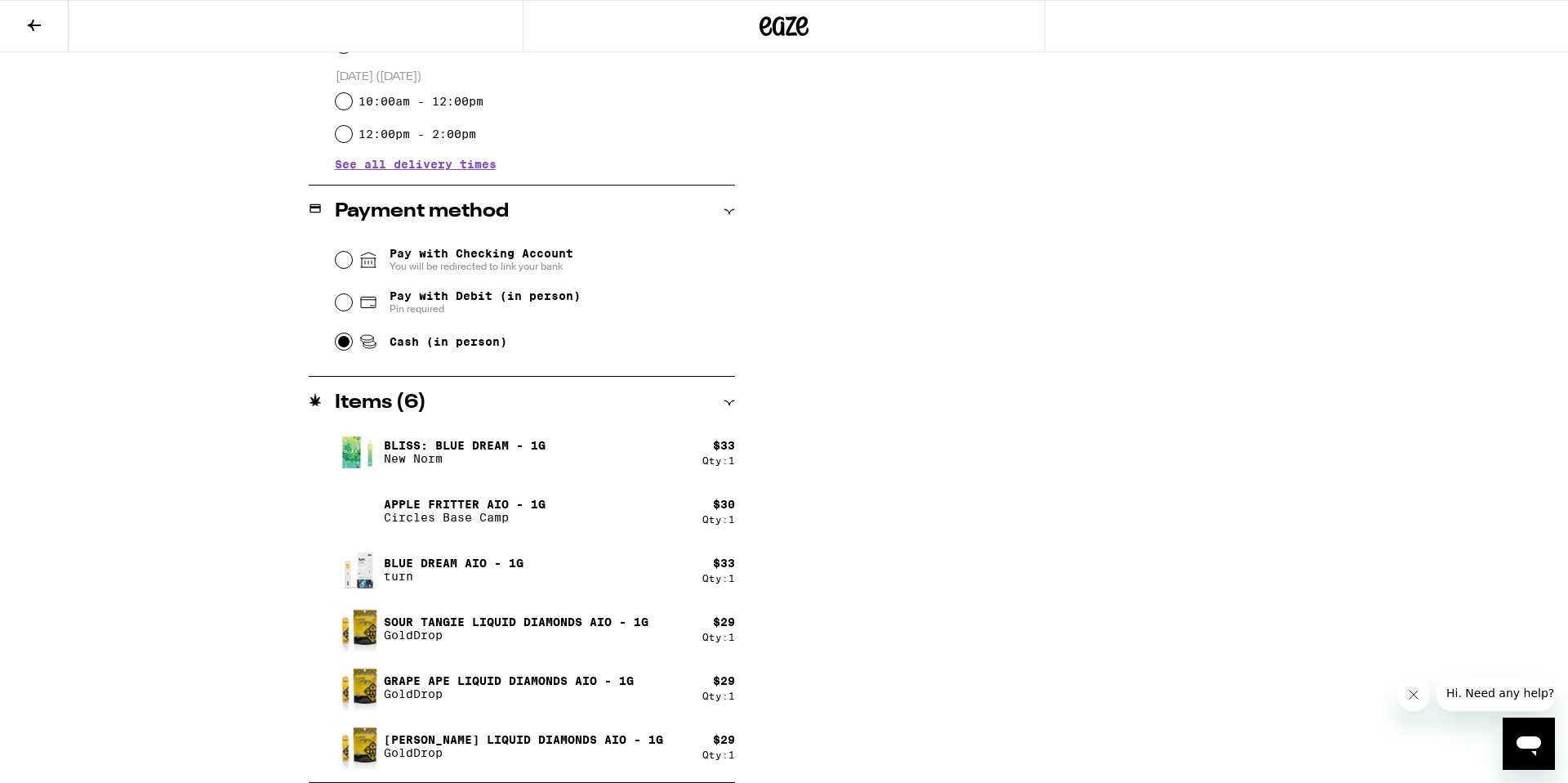
click at [731, 676] on div "$ 29" at bounding box center [724, 680] width 22 height 13
drag, startPoint x: 537, startPoint y: 682, endPoint x: 466, endPoint y: 687, distance: 71.2
click at [537, 682] on p "Grape Ape Liquid Diamonds AIO - 1g" at bounding box center [508, 680] width 250 height 13
click at [384, 684] on p "Grape Ape Liquid Diamonds AIO - 1g" at bounding box center [508, 680] width 250 height 13
drag, startPoint x: 366, startPoint y: 691, endPoint x: 369, endPoint y: 669, distance: 22.2
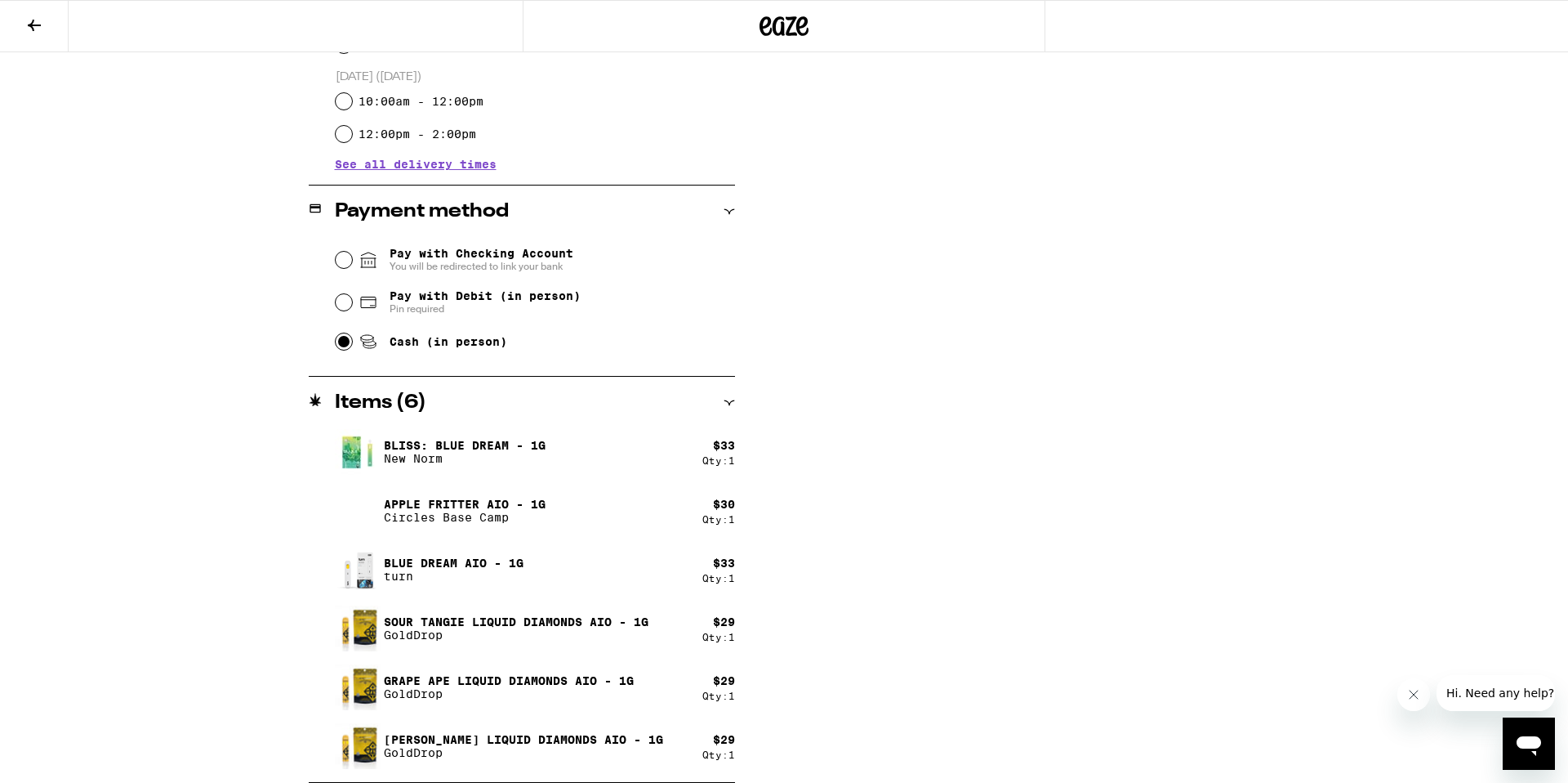
click at [366, 691] on img at bounding box center [358, 686] width 46 height 50
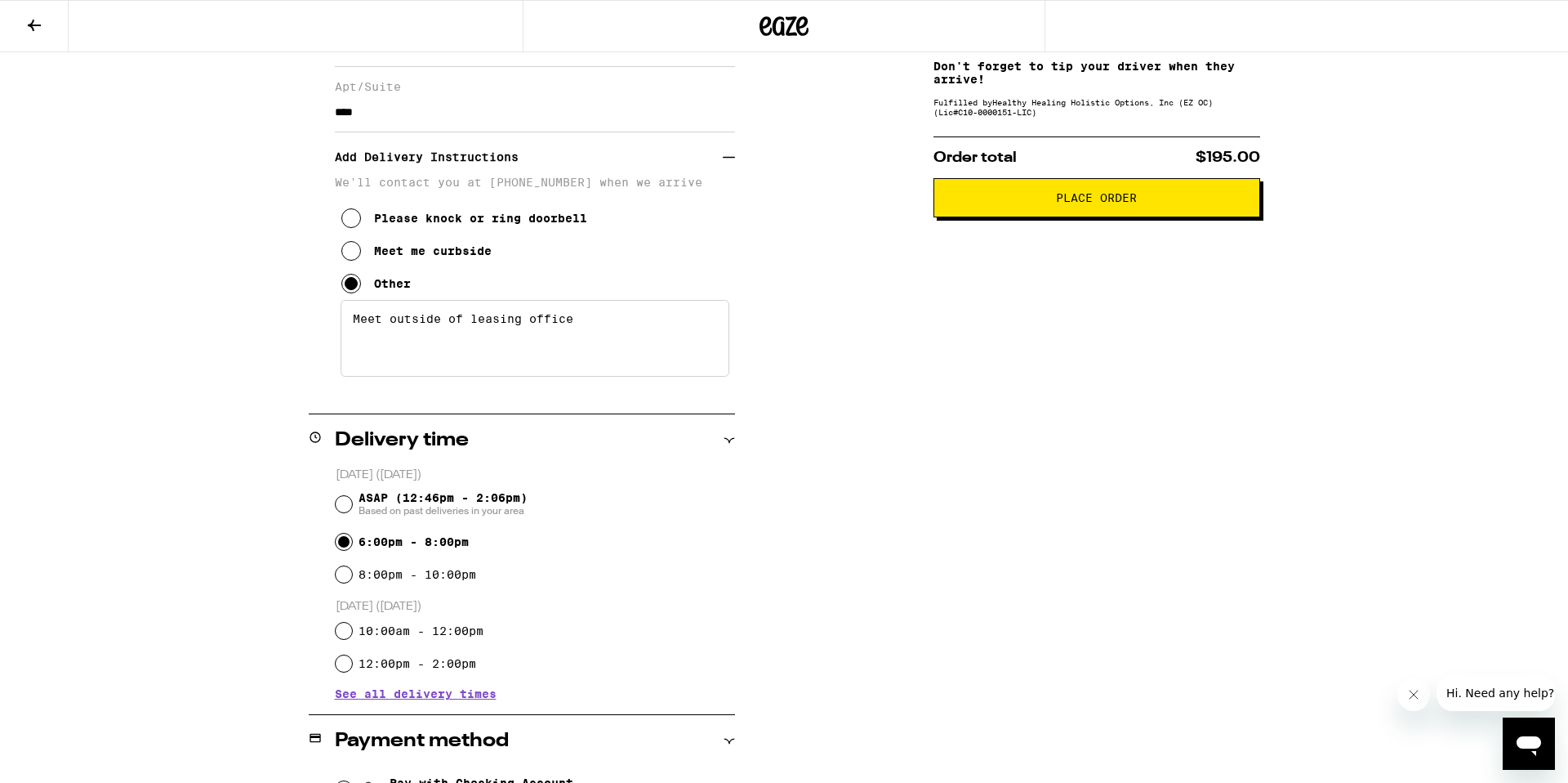
scroll to position [0, 0]
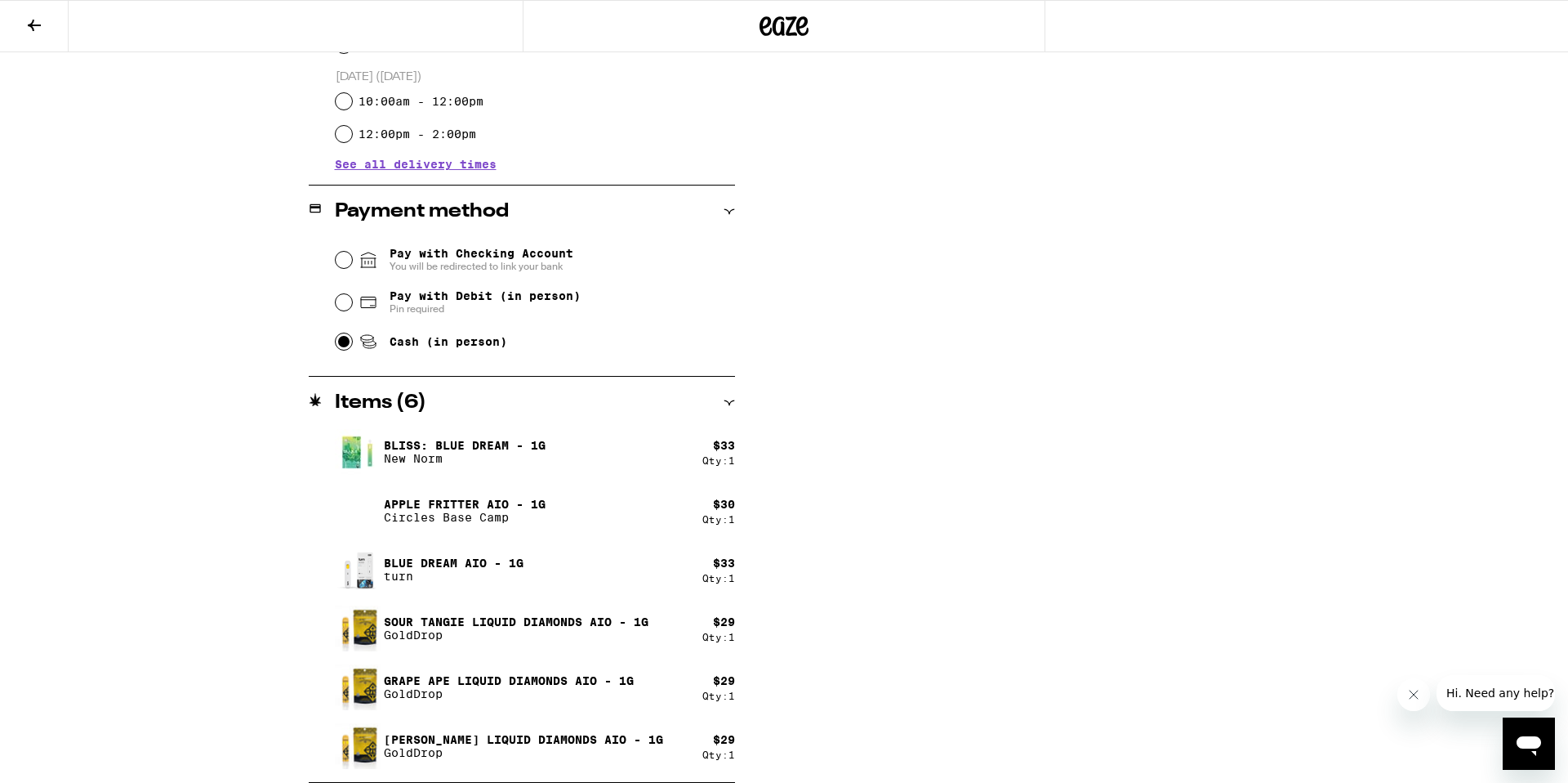
click at [391, 415] on div "Items ( 6 )" at bounding box center [521, 403] width 426 height 52
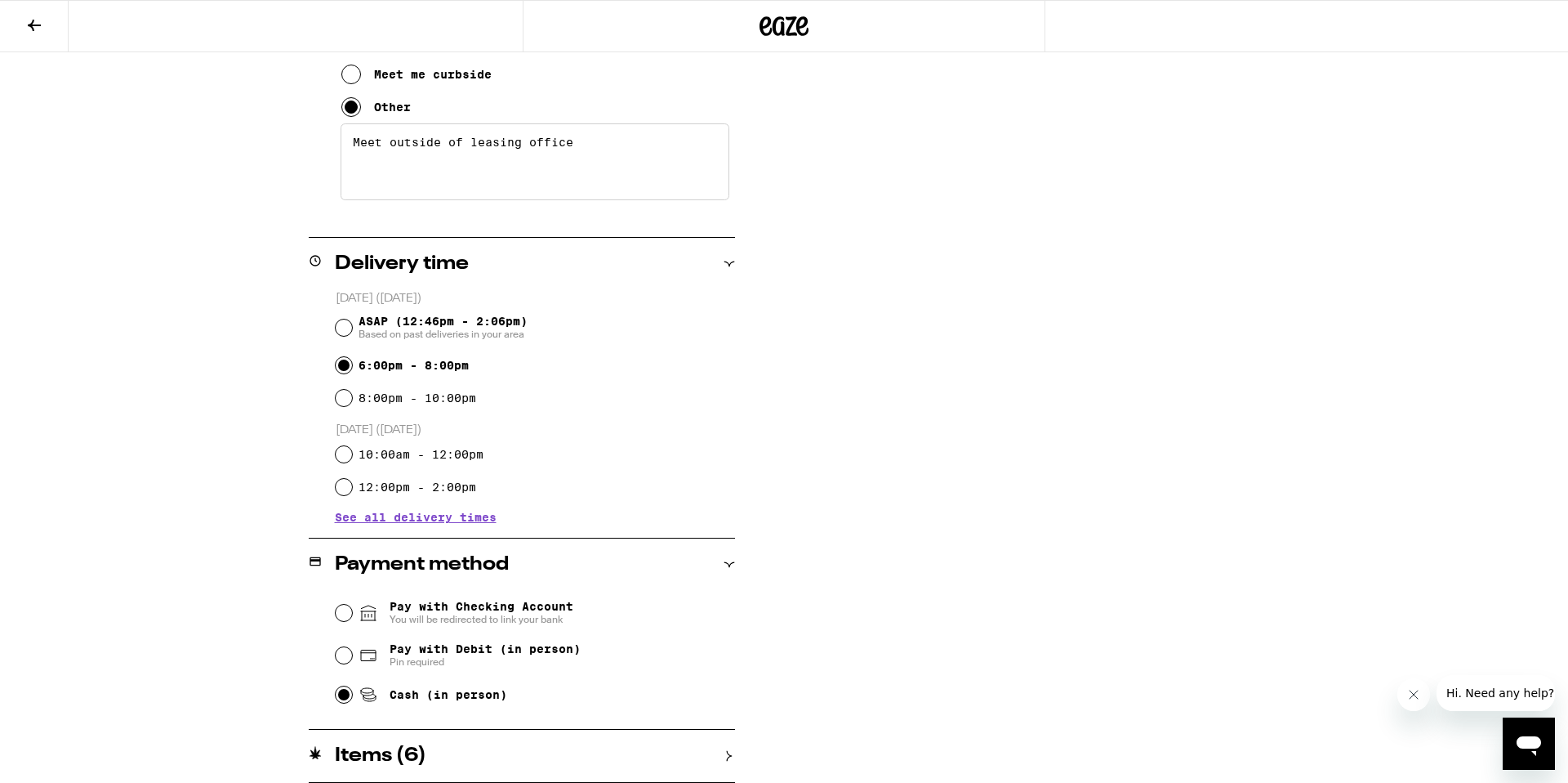
scroll to position [448, 0]
click at [346, 402] on div "8:00pm - 10:00pm" at bounding box center [535, 397] width 399 height 32
click at [342, 561] on h2 "Payment method" at bounding box center [422, 564] width 174 height 20
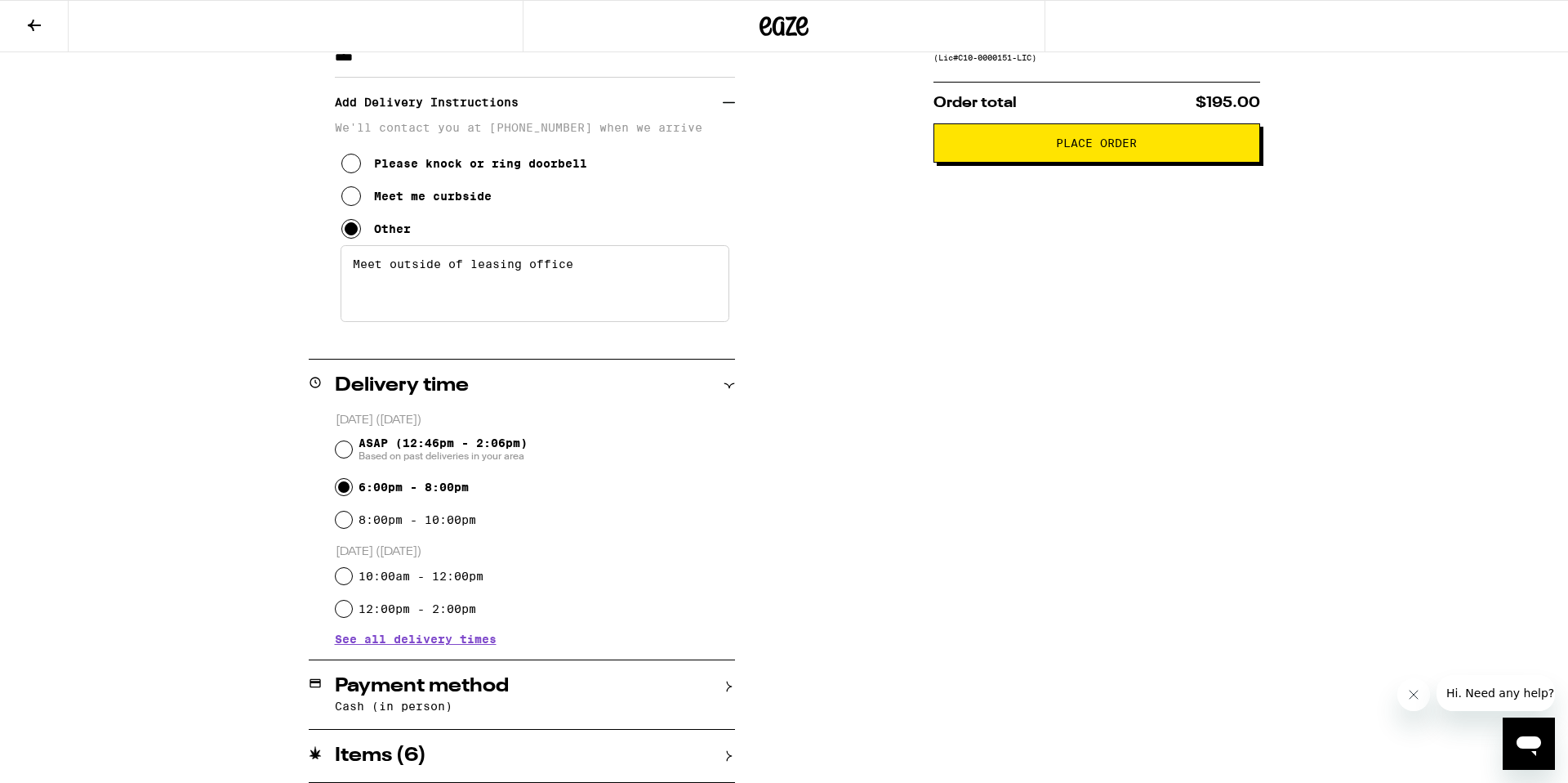
scroll to position [327, 0]
click at [734, 755] on icon at bounding box center [729, 755] width 11 height 11
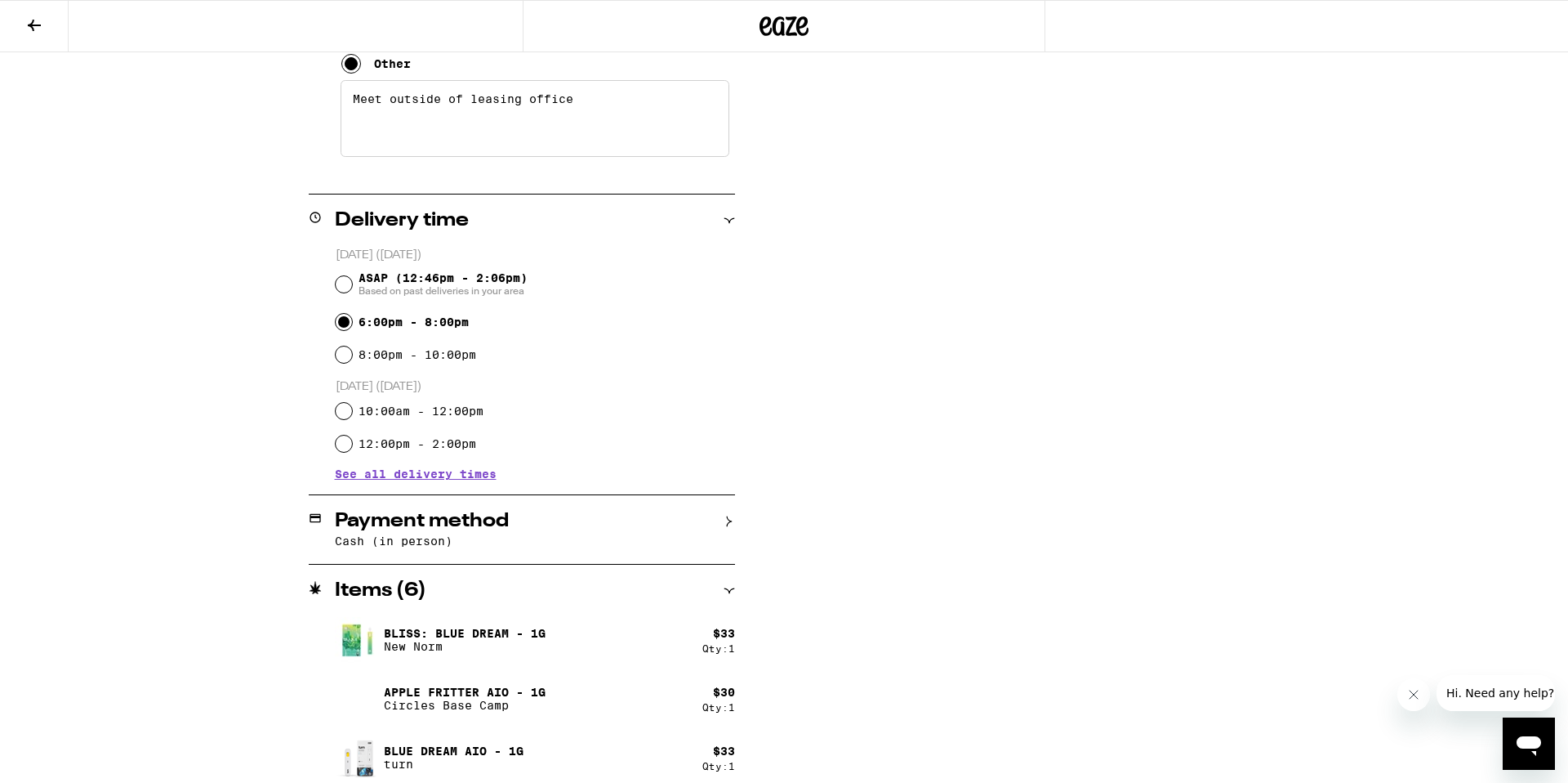
scroll to position [0, 0]
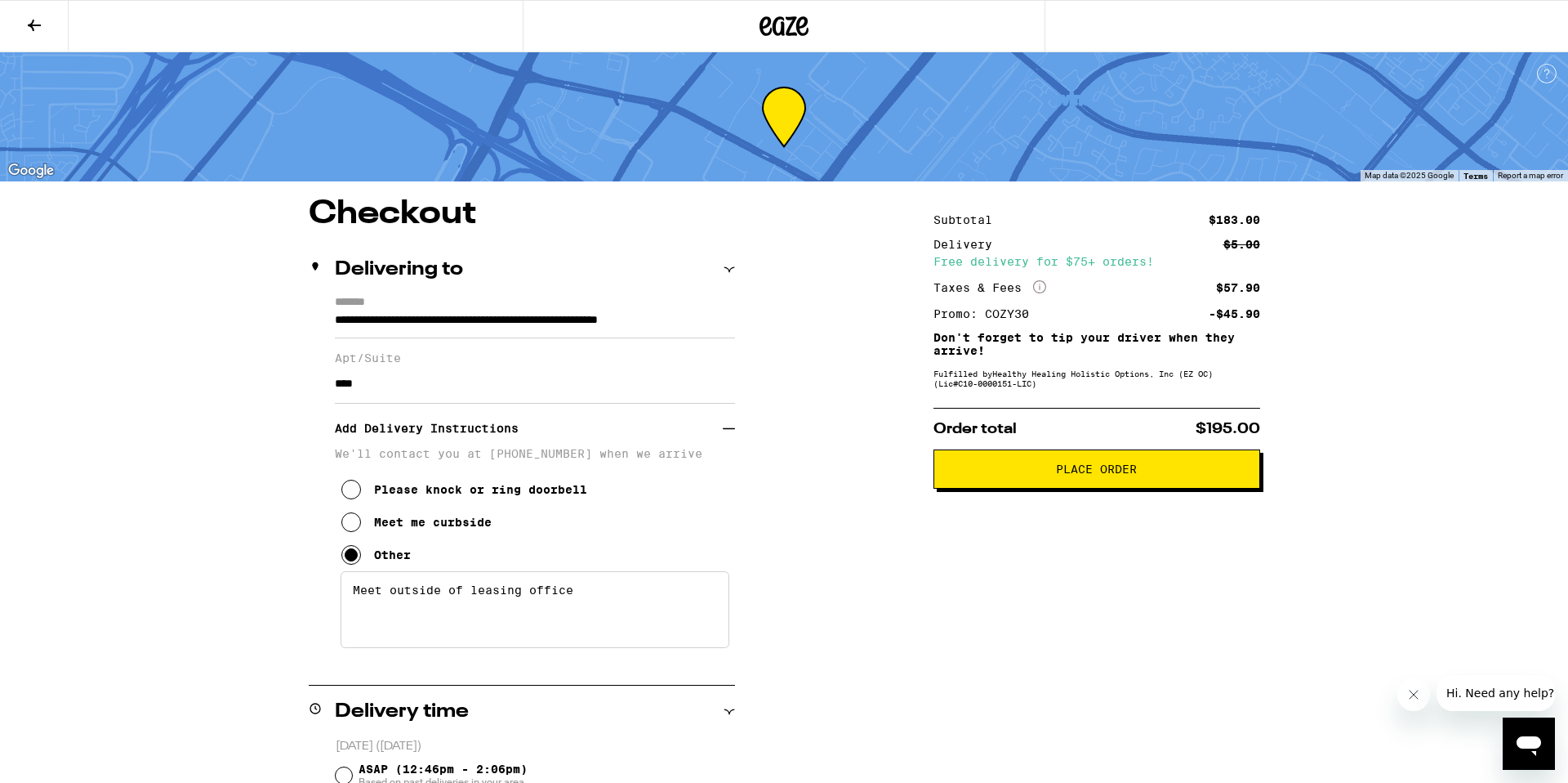
click at [28, 26] on icon at bounding box center [34, 25] width 20 height 20
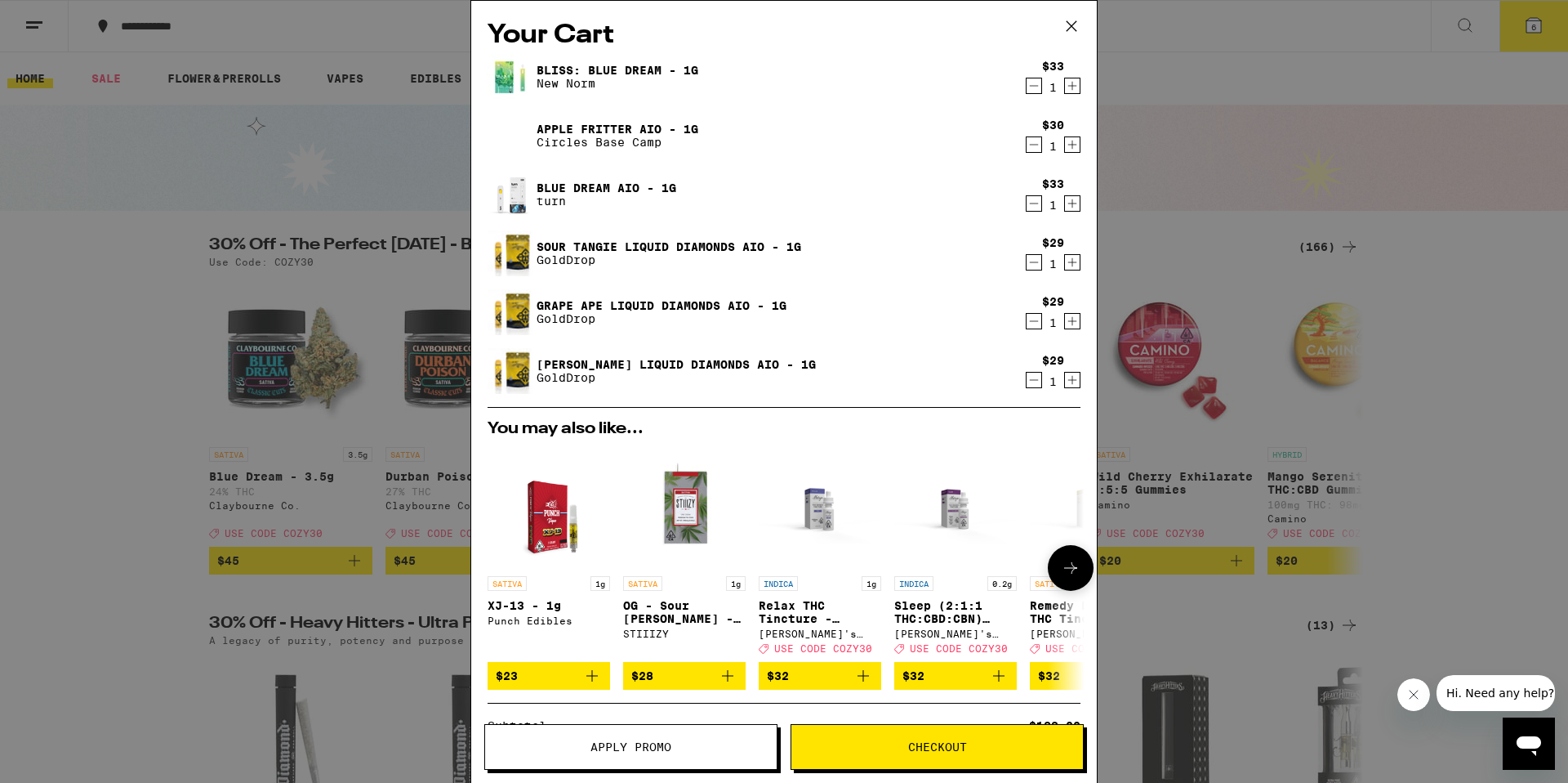
click at [1059, 574] on button at bounding box center [1071, 568] width 46 height 46
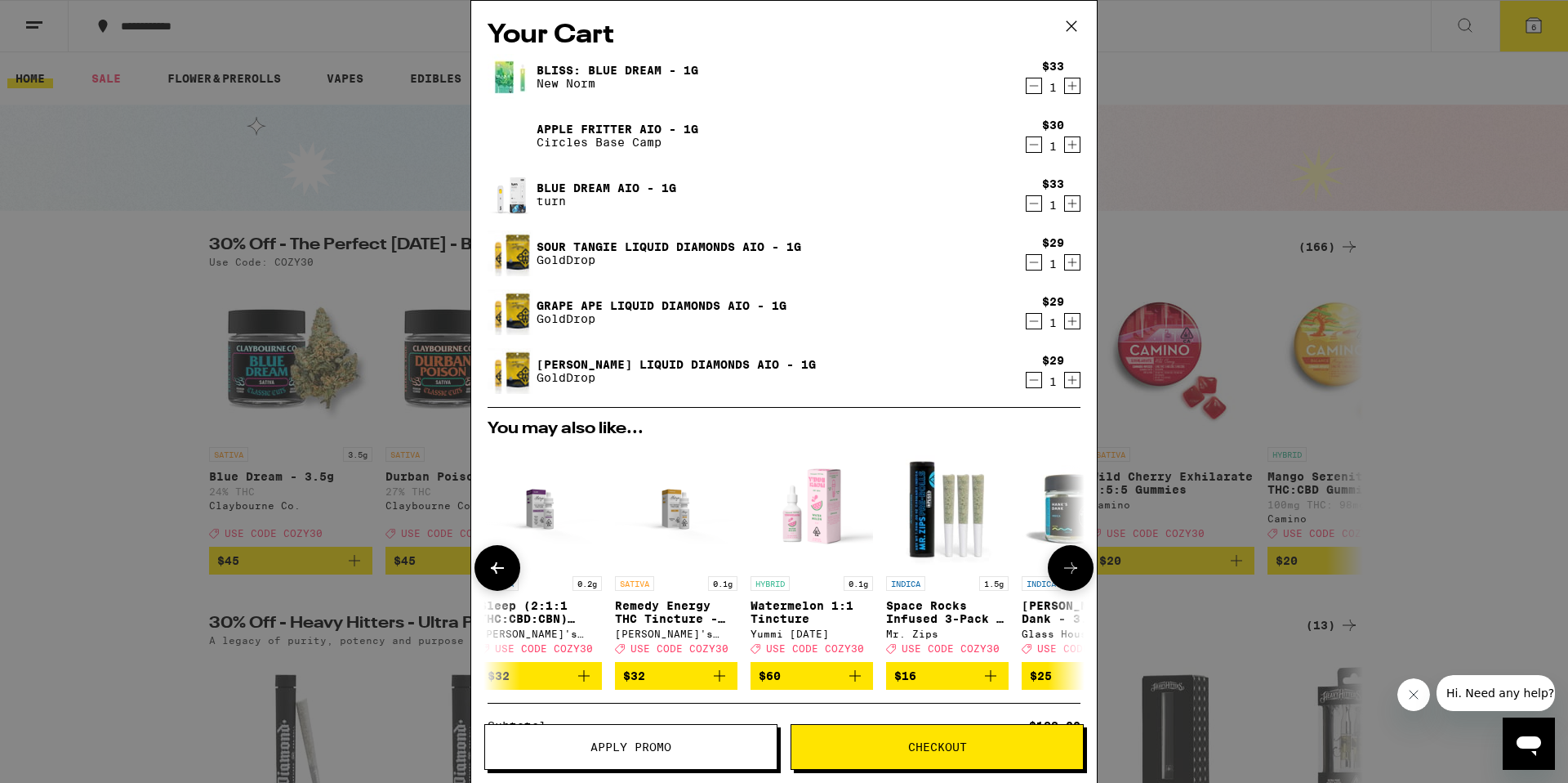
click at [1066, 568] on icon at bounding box center [1071, 568] width 20 height 20
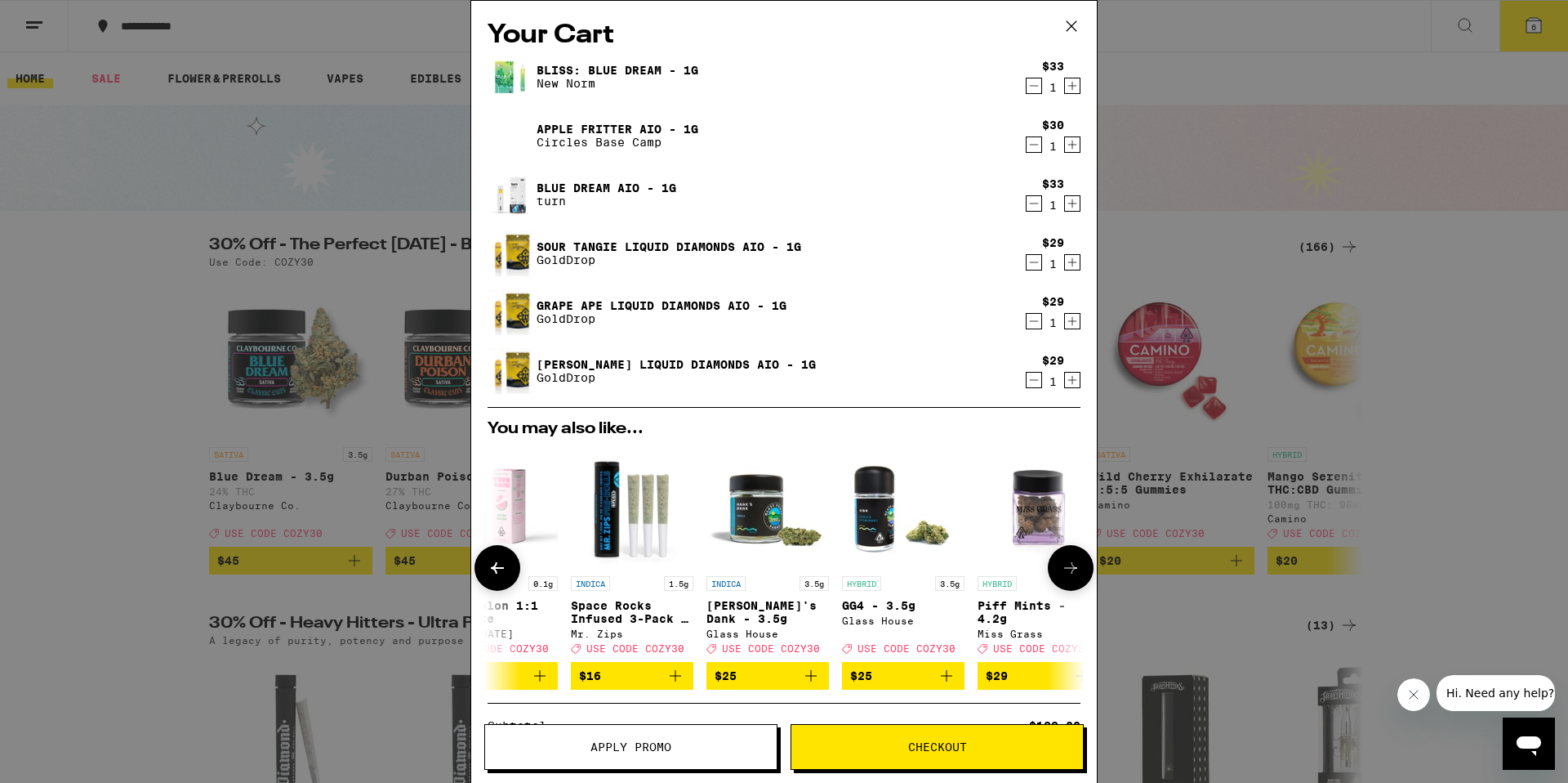
scroll to position [0, 763]
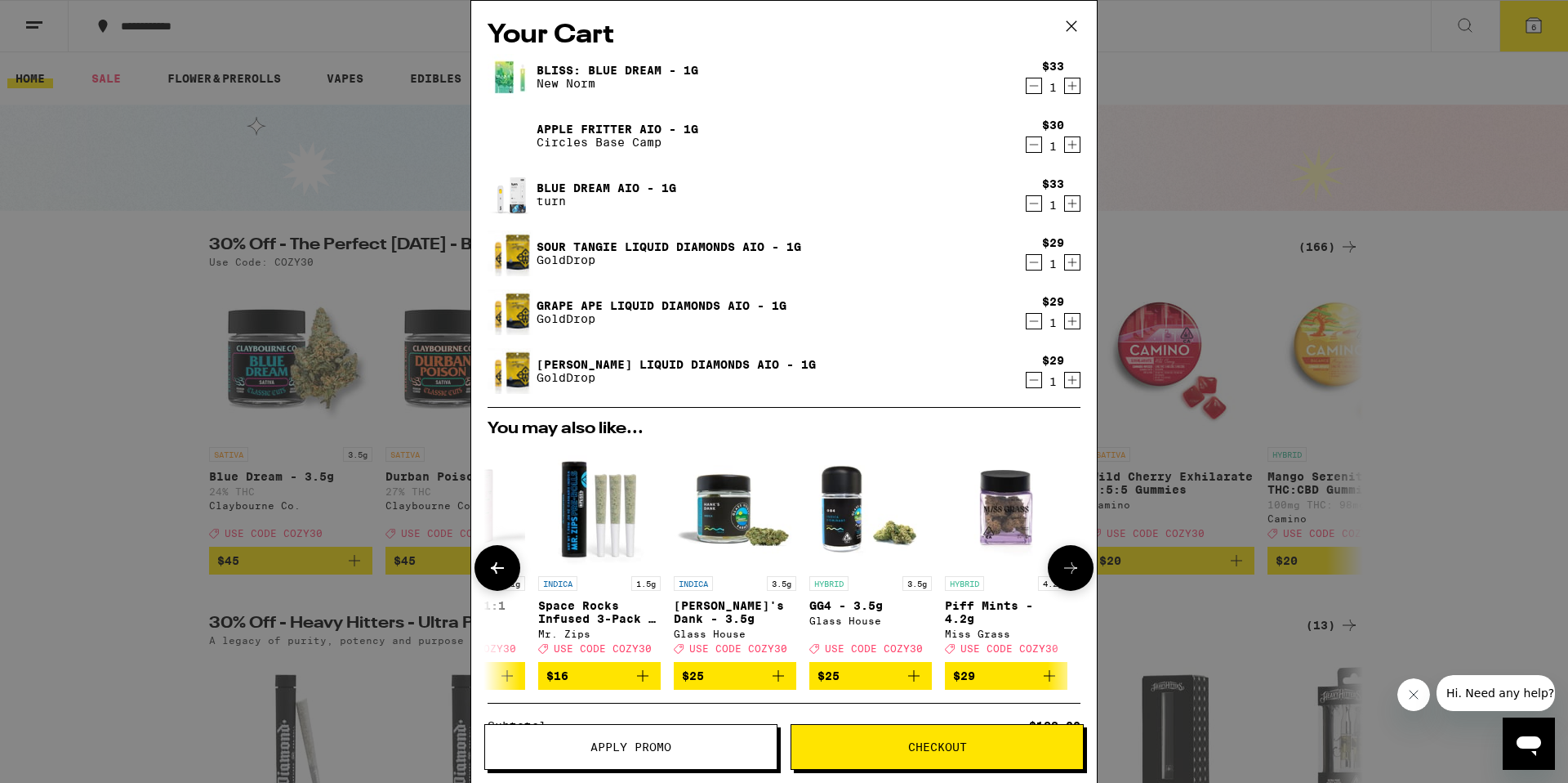
click at [1066, 568] on div at bounding box center [1071, 568] width 46 height 46
click at [138, 493] on div "Your Cart Bliss: Blue Dream - 1g New Norm $33 1 Apple Fritter AIO - 1g Circles …" at bounding box center [784, 392] width 1568 height 783
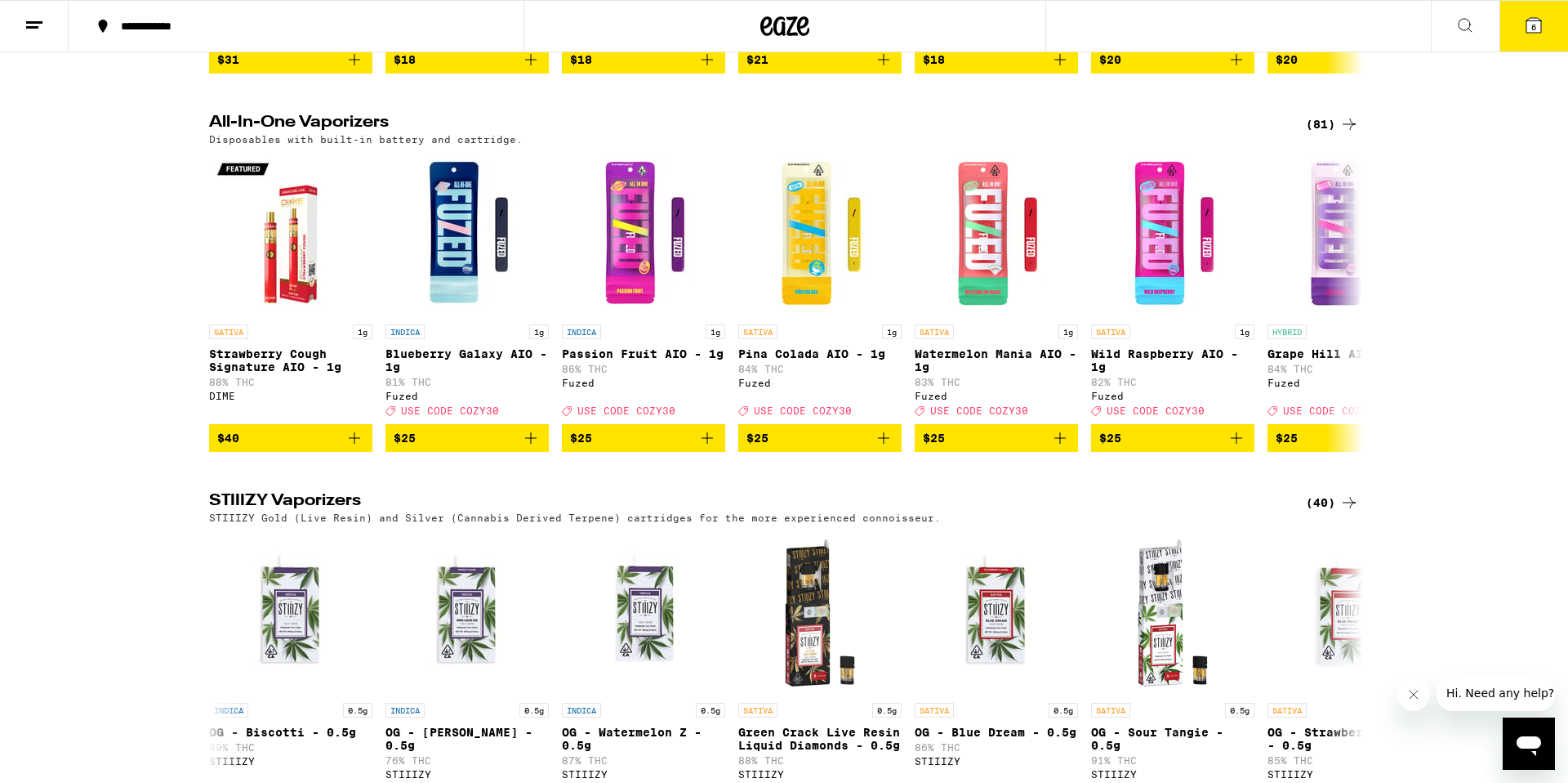
scroll to position [3336, 0]
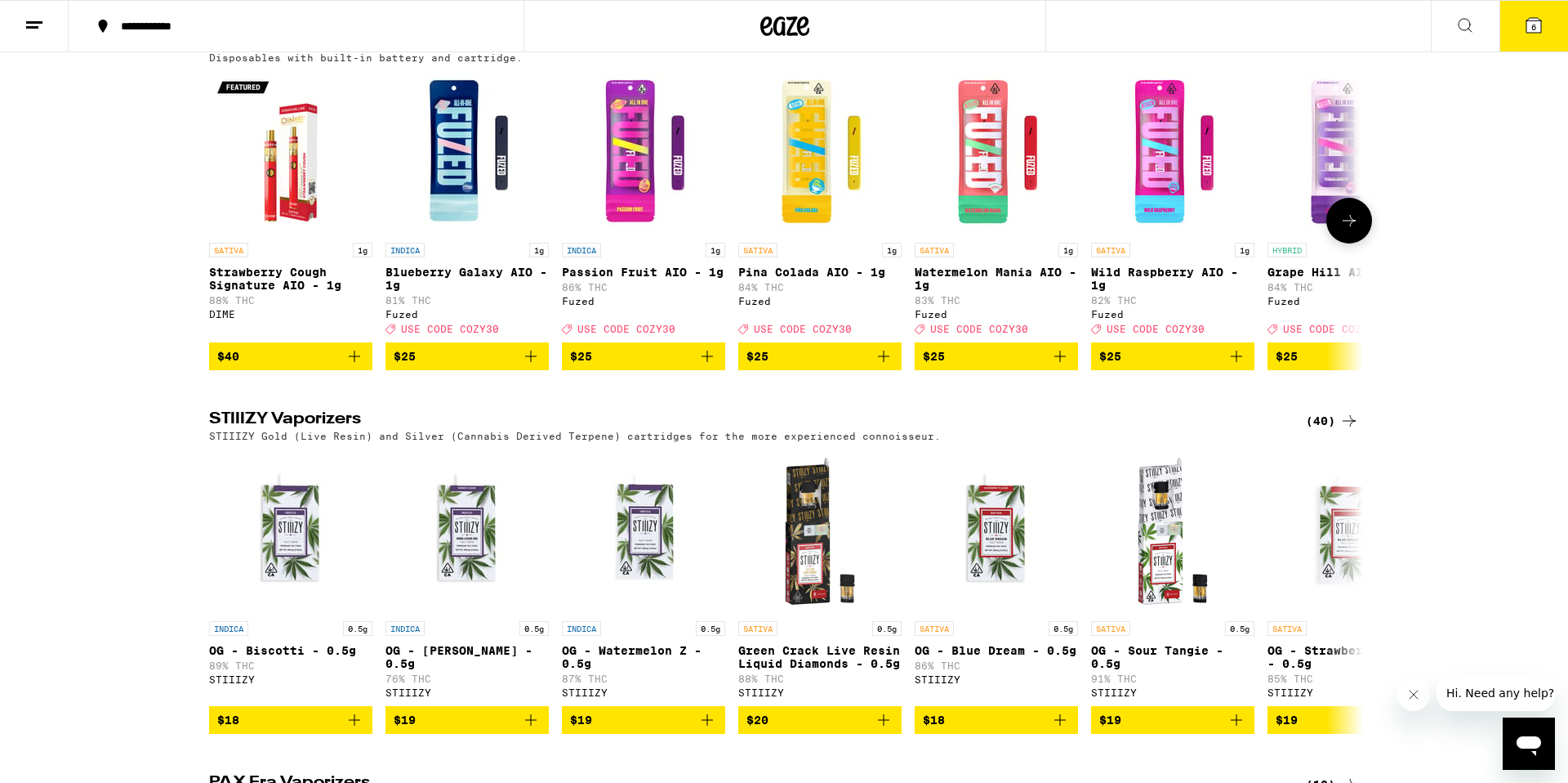
click at [1351, 231] on icon at bounding box center [1349, 221] width 20 height 20
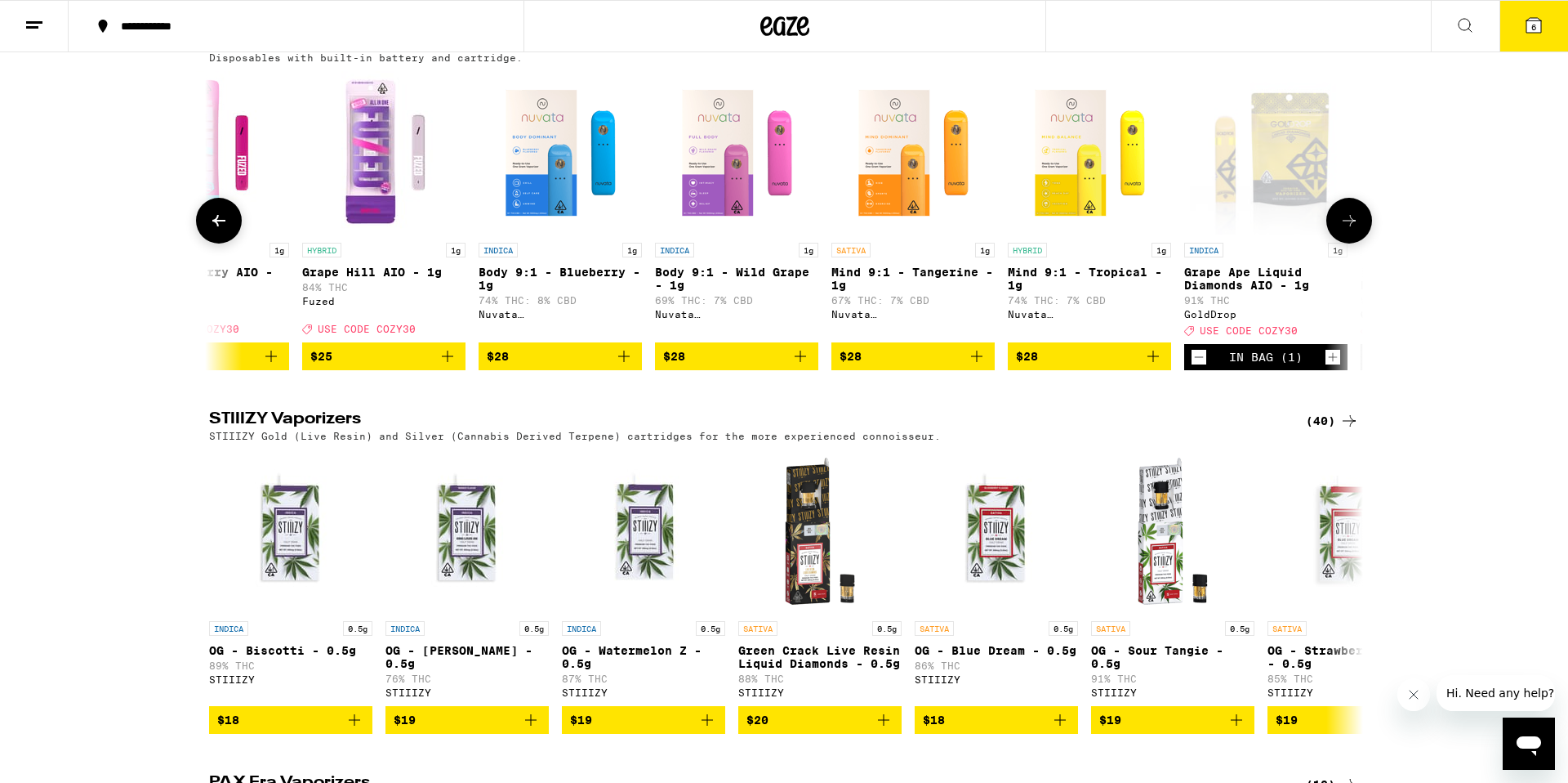
scroll to position [0, 972]
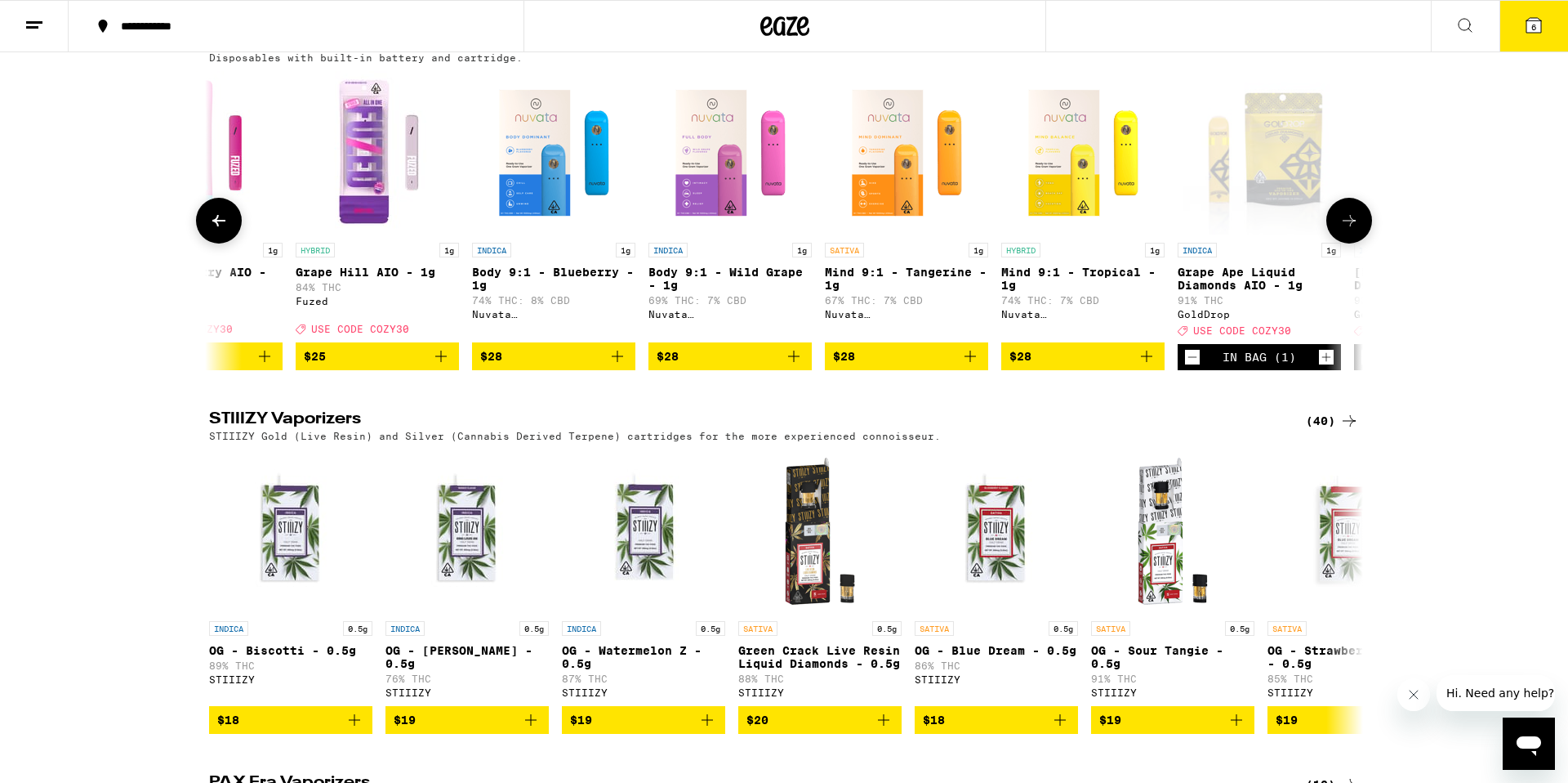
click at [1351, 231] on icon at bounding box center [1349, 221] width 20 height 20
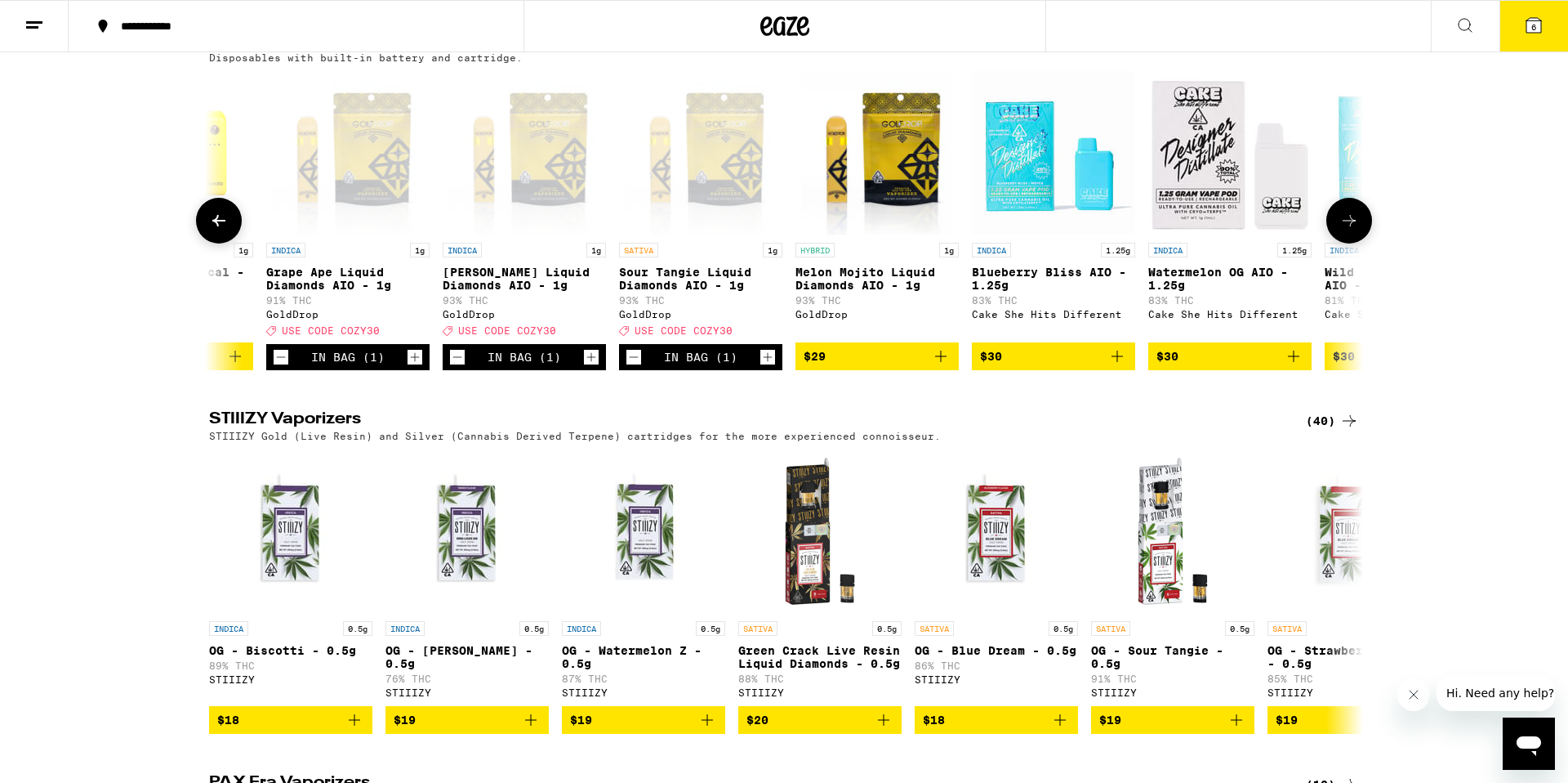
scroll to position [0, 1944]
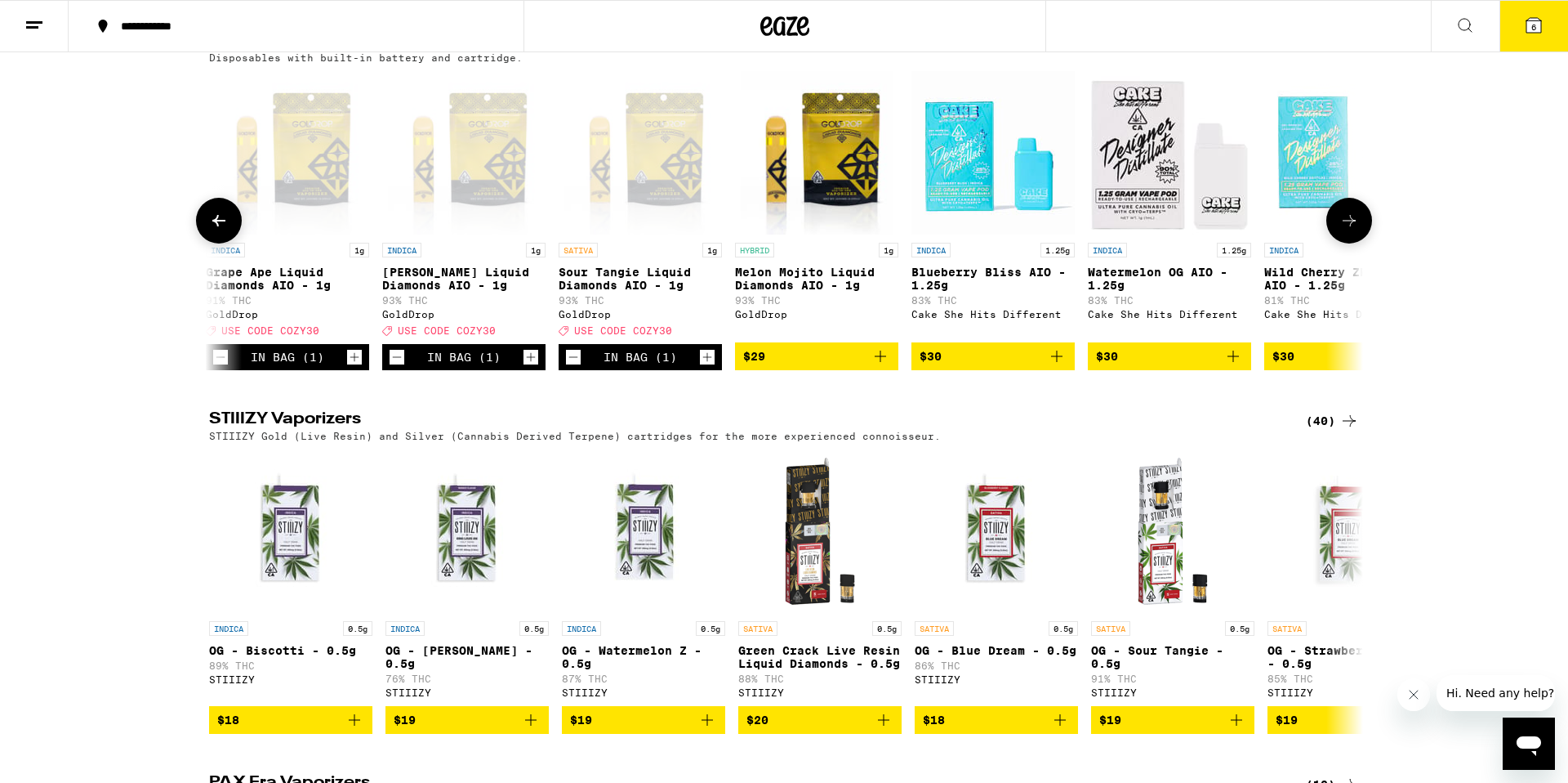
click at [1345, 231] on icon at bounding box center [1349, 221] width 20 height 20
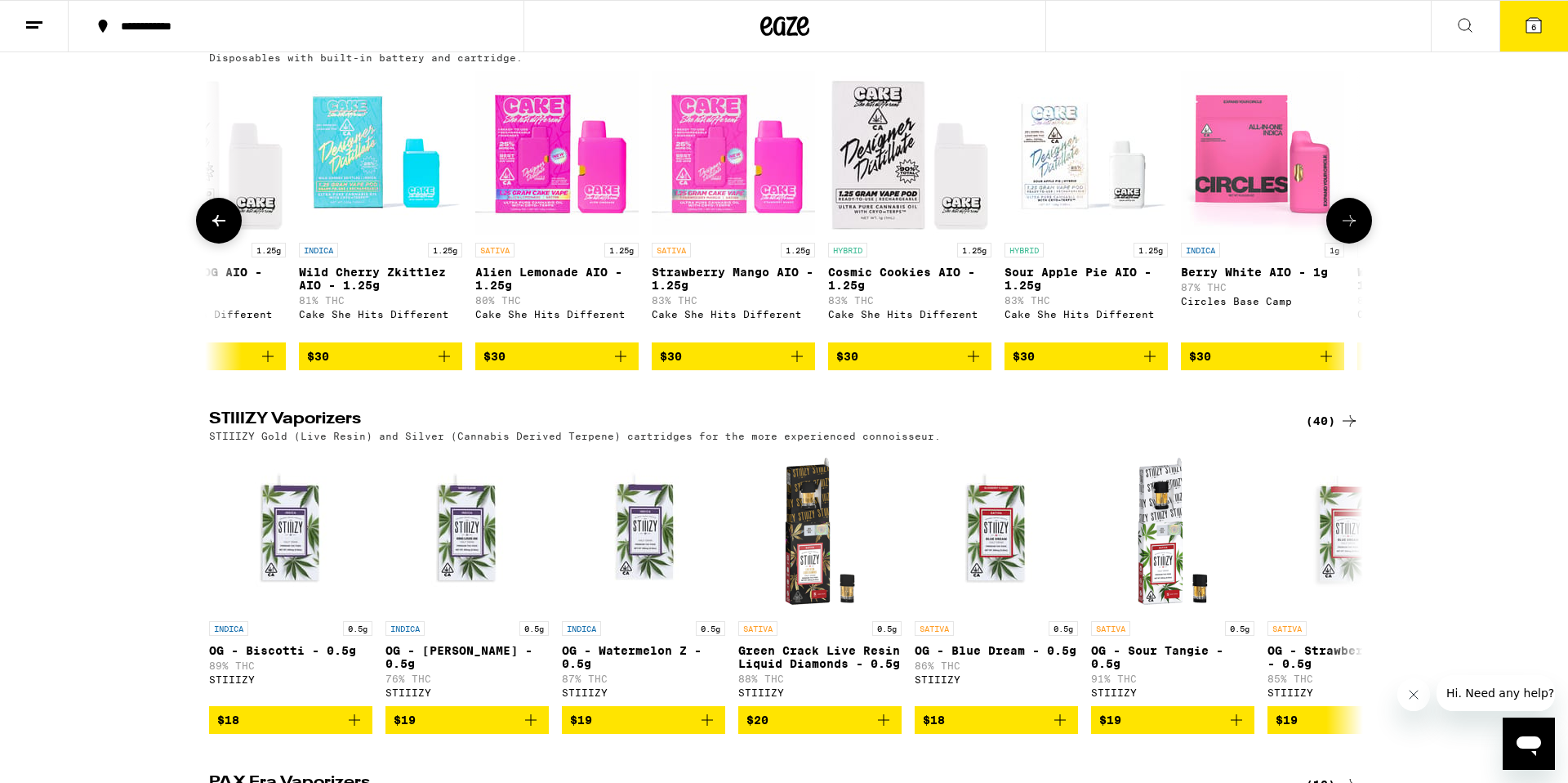
scroll to position [0, 2916]
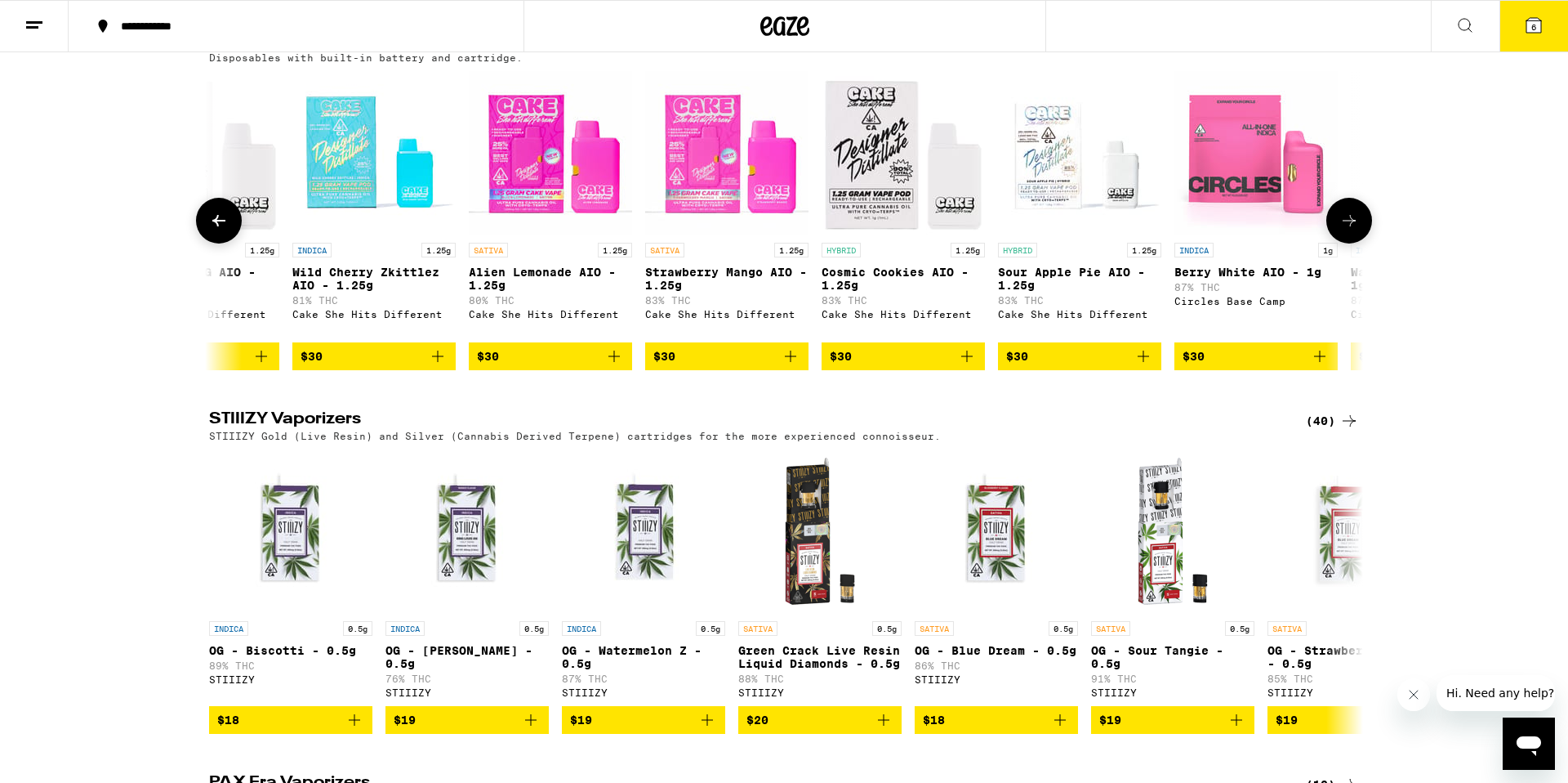
click at [1360, 244] on button at bounding box center [1349, 221] width 46 height 46
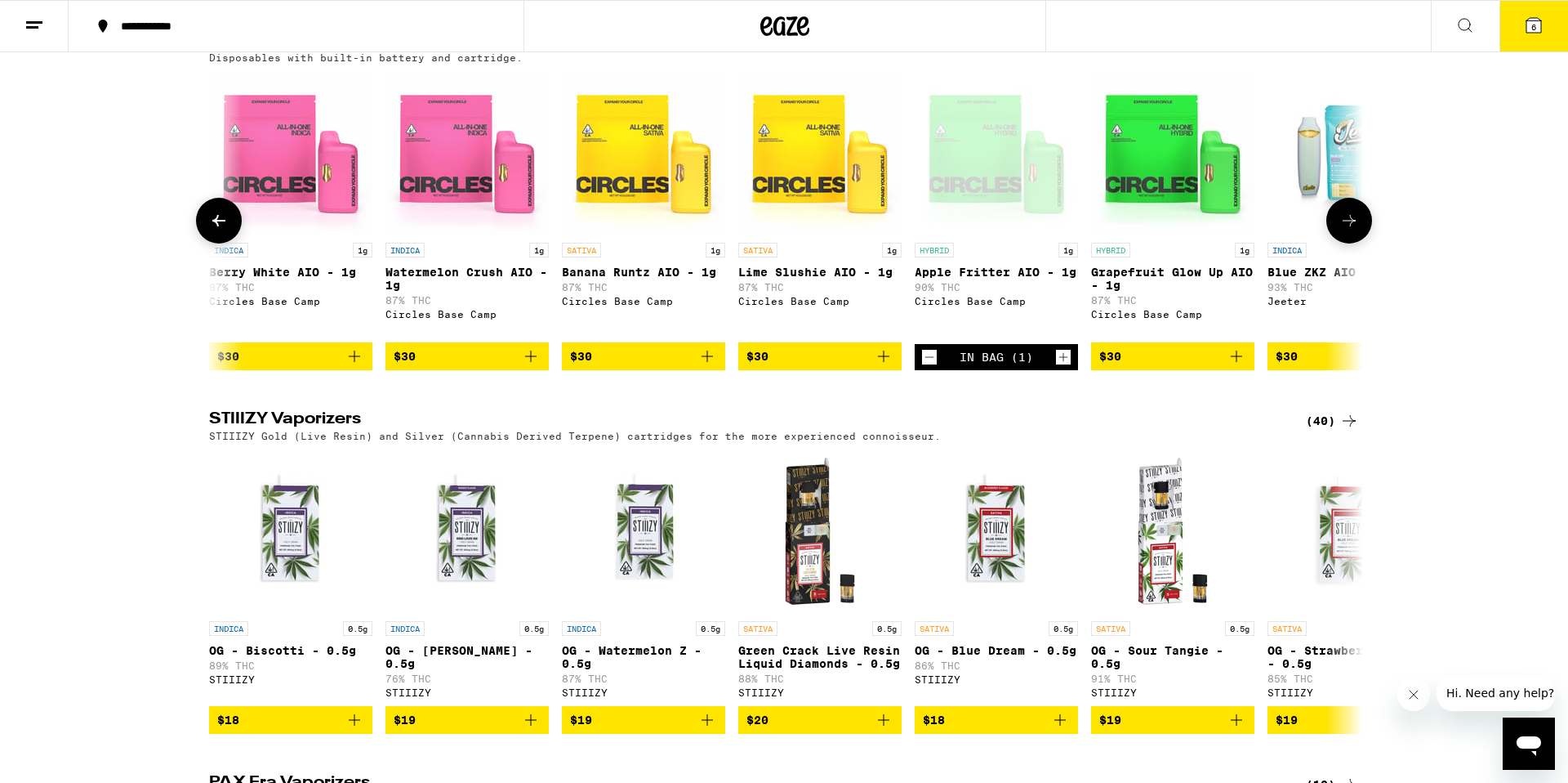
scroll to position [0, 3888]
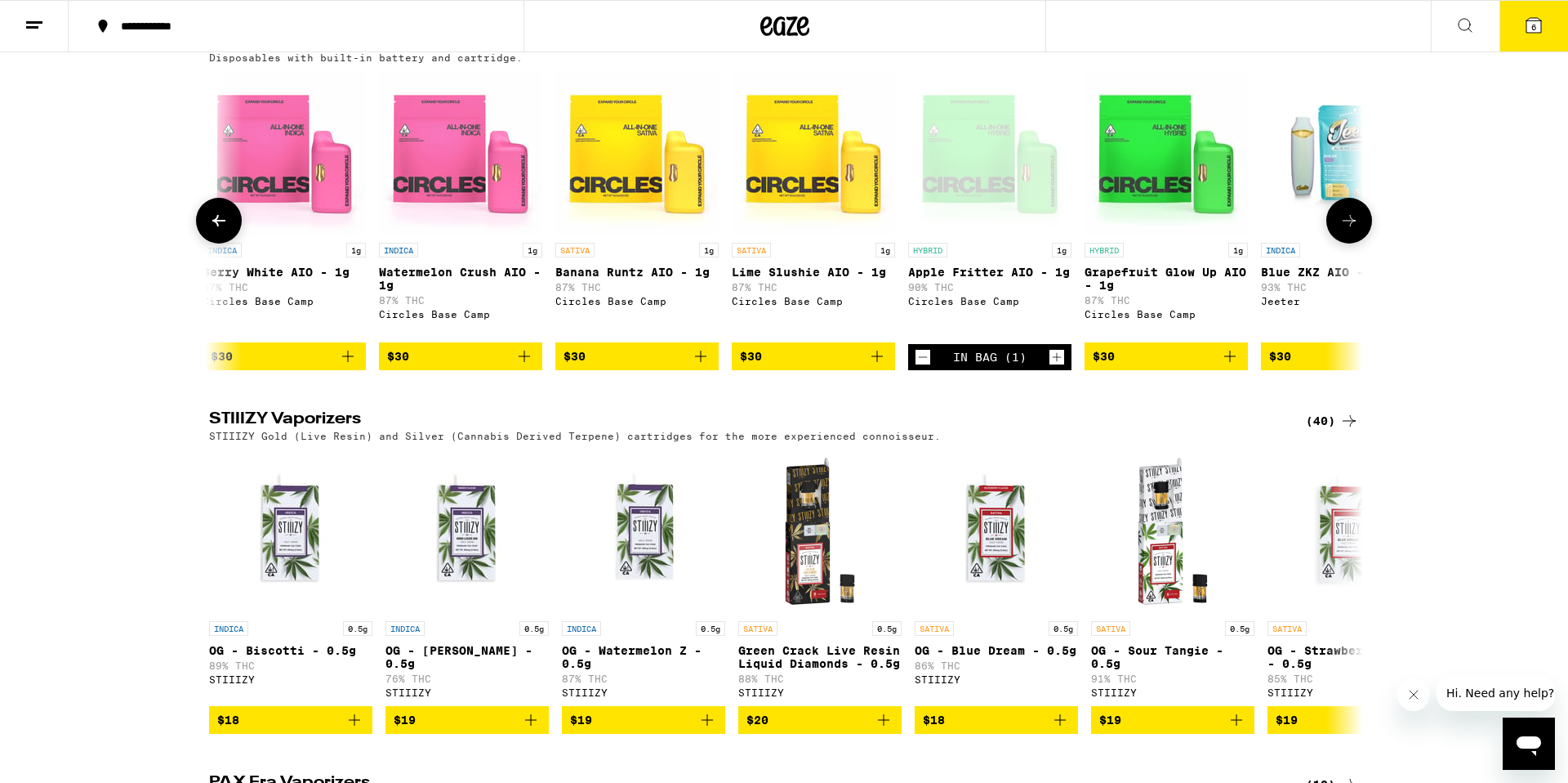
click at [1360, 244] on button at bounding box center [1349, 221] width 46 height 46
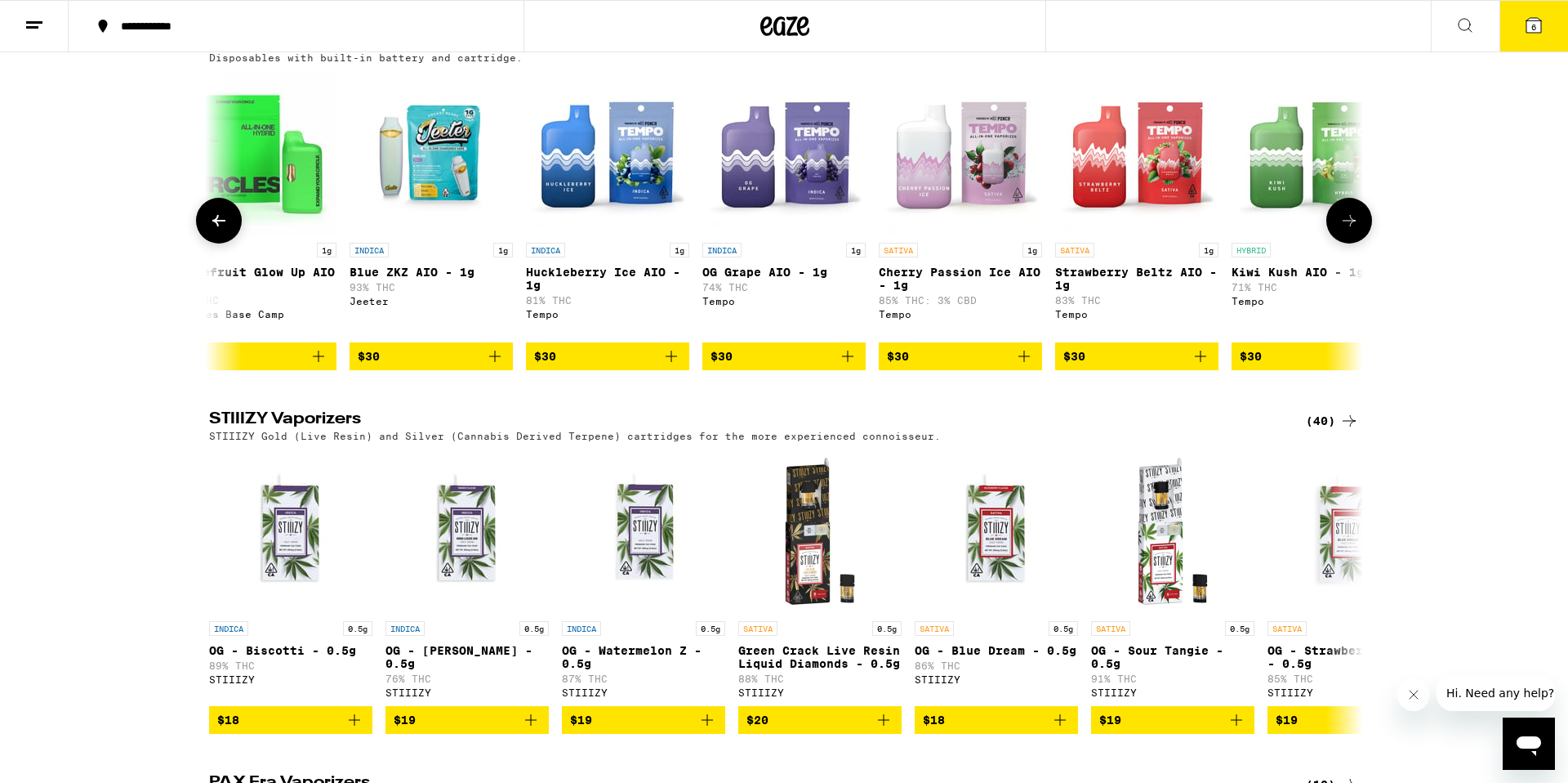
scroll to position [0, 4860]
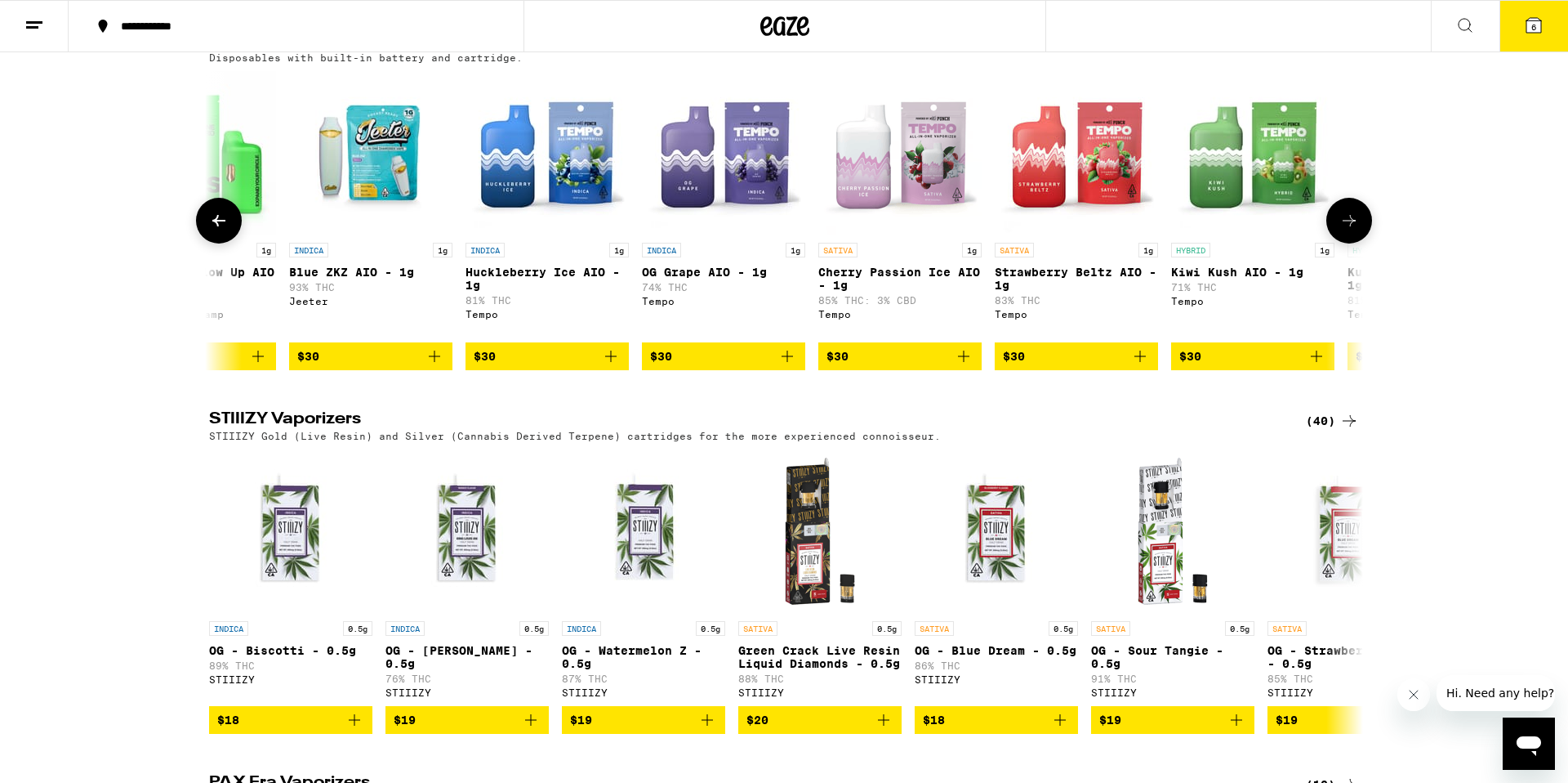
click at [1360, 244] on button at bounding box center [1349, 221] width 46 height 46
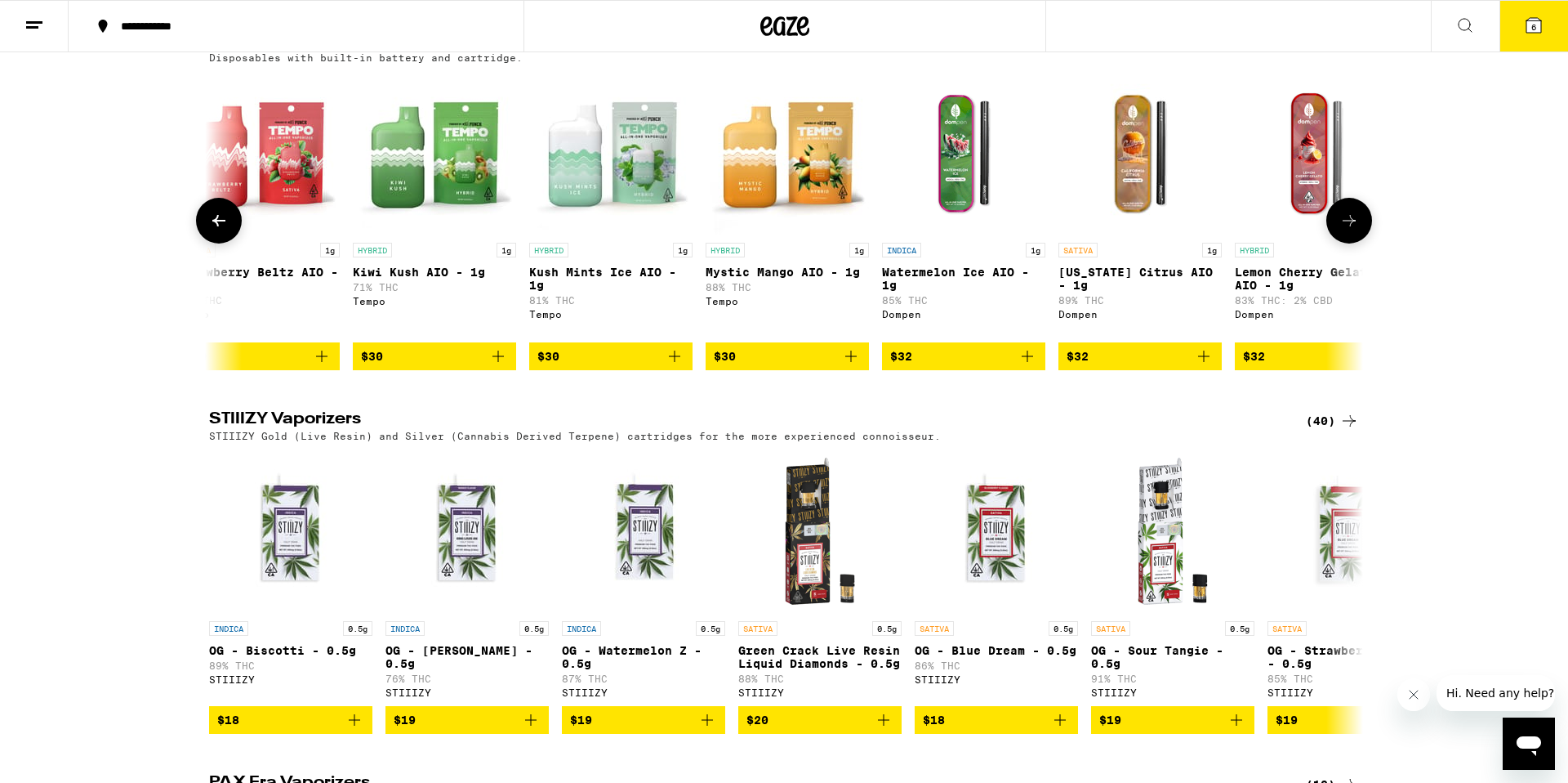
scroll to position [0, 5831]
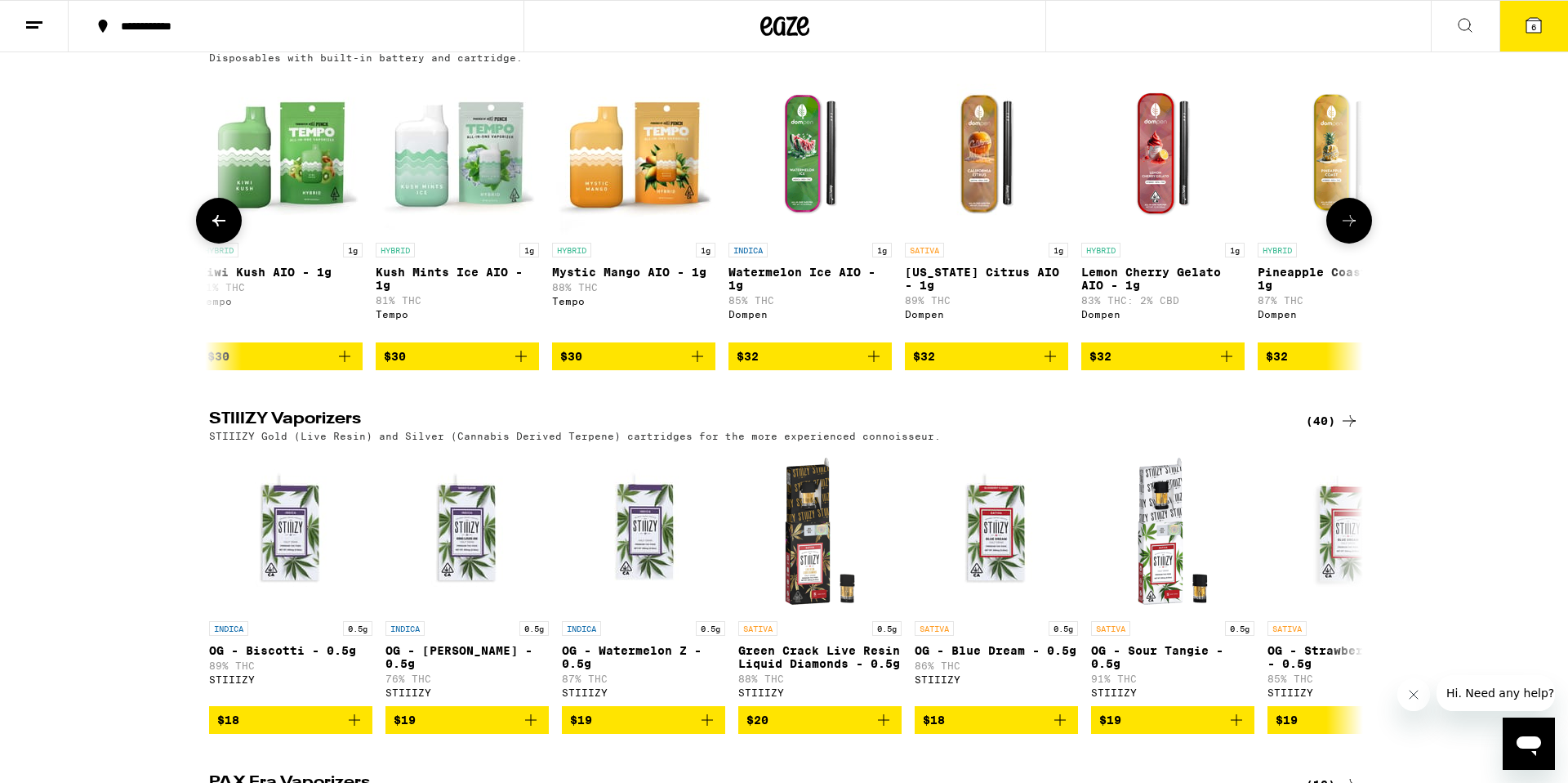
click at [1371, 244] on button at bounding box center [1349, 221] width 46 height 46
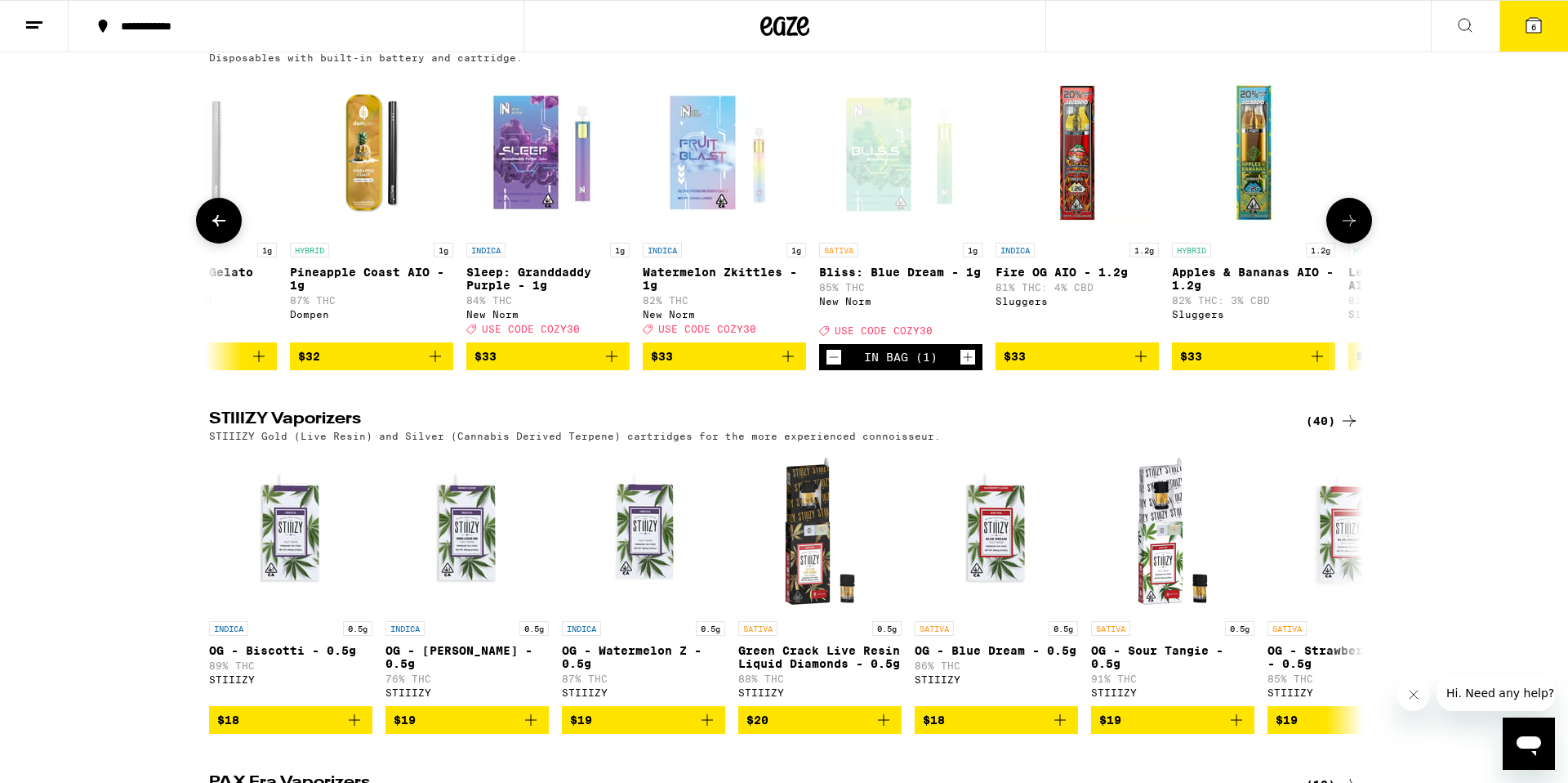
scroll to position [0, 6803]
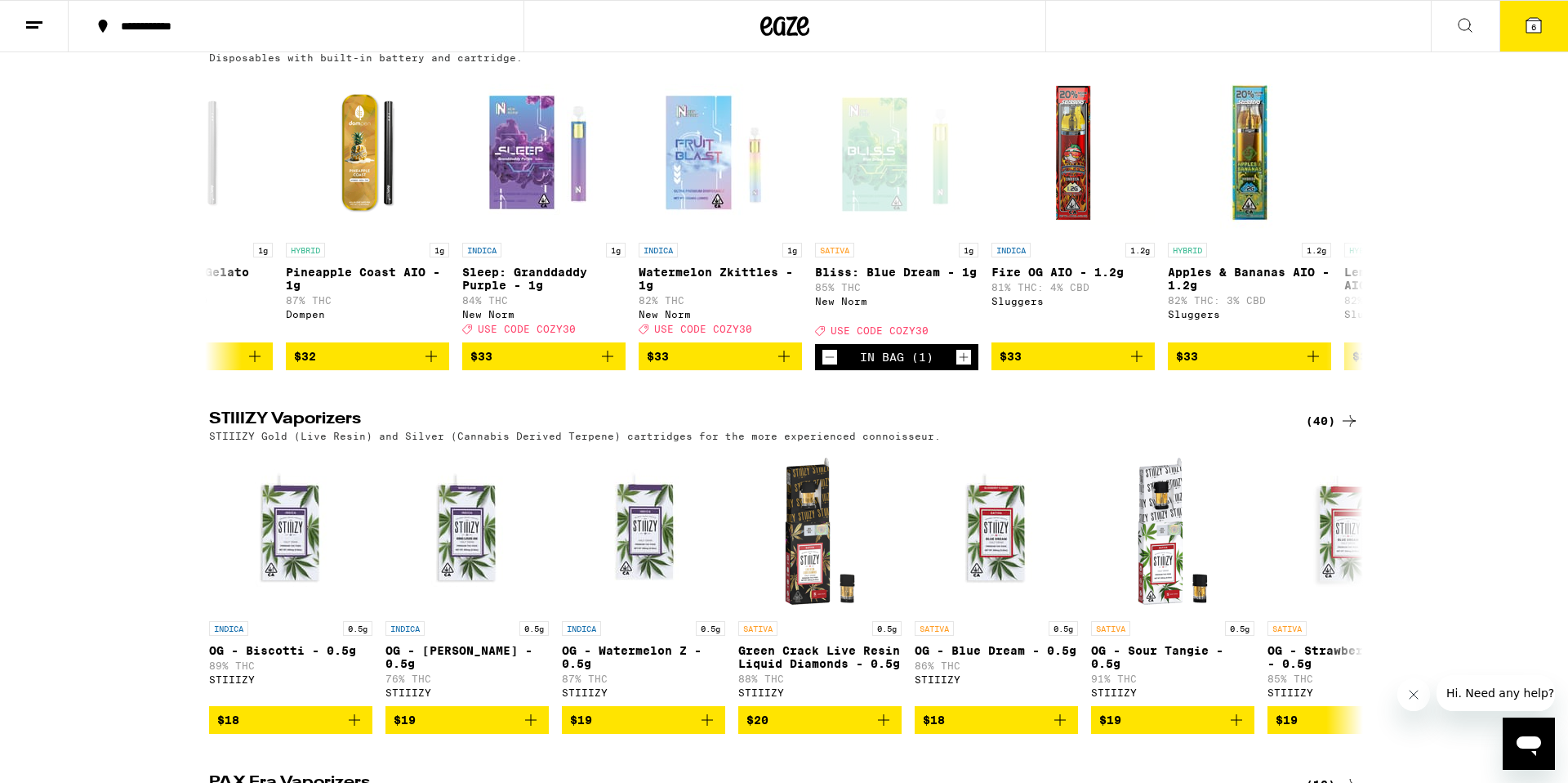
click at [1373, 320] on div "All-In-One Vaporizers (81) Disposables with built-in battery and cartridge. SAT…" at bounding box center [784, 201] width 1568 height 338
click at [1350, 231] on icon at bounding box center [1349, 221] width 20 height 20
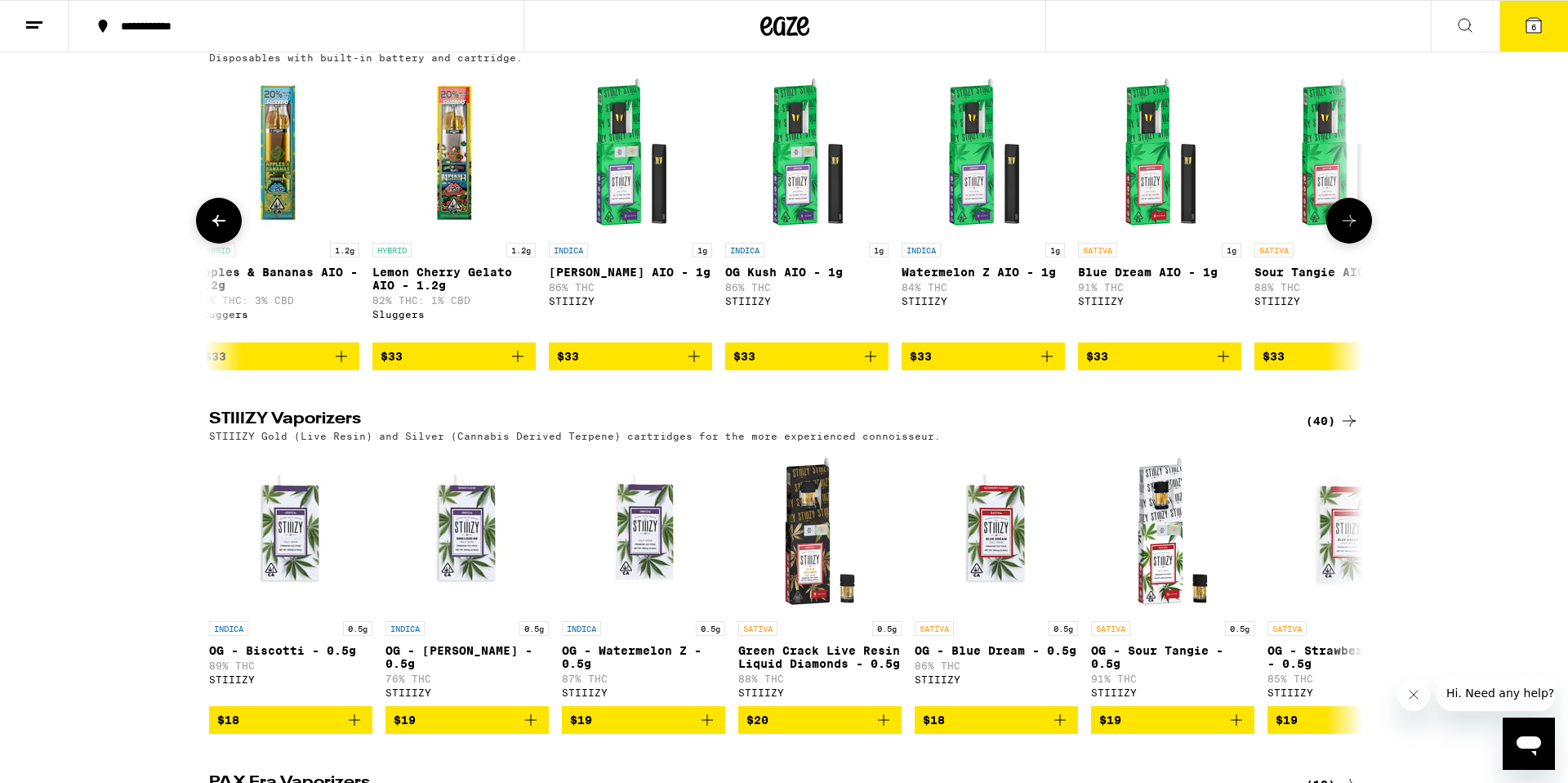
click at [1350, 231] on icon at bounding box center [1349, 221] width 20 height 20
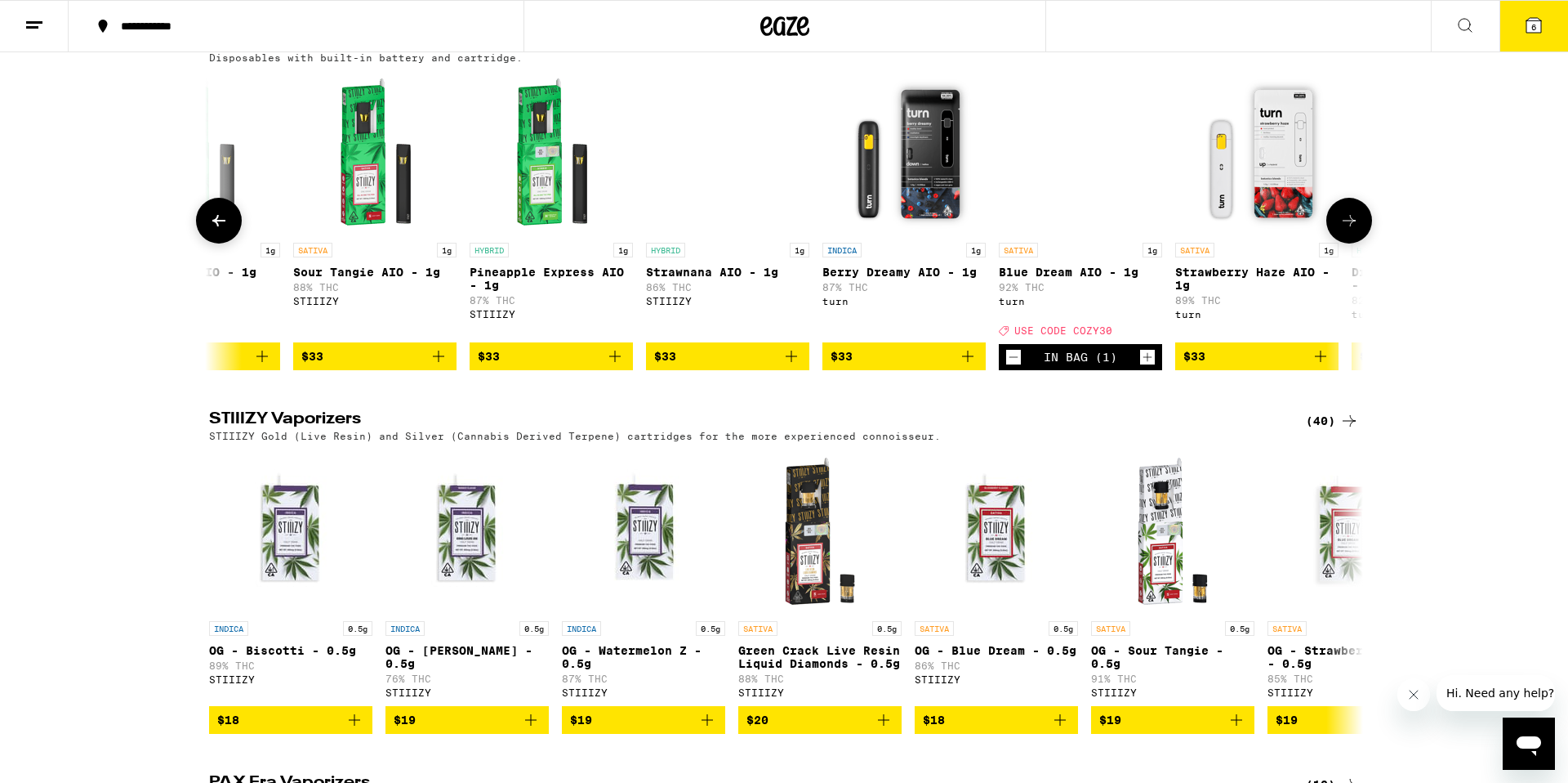
scroll to position [0, 8747]
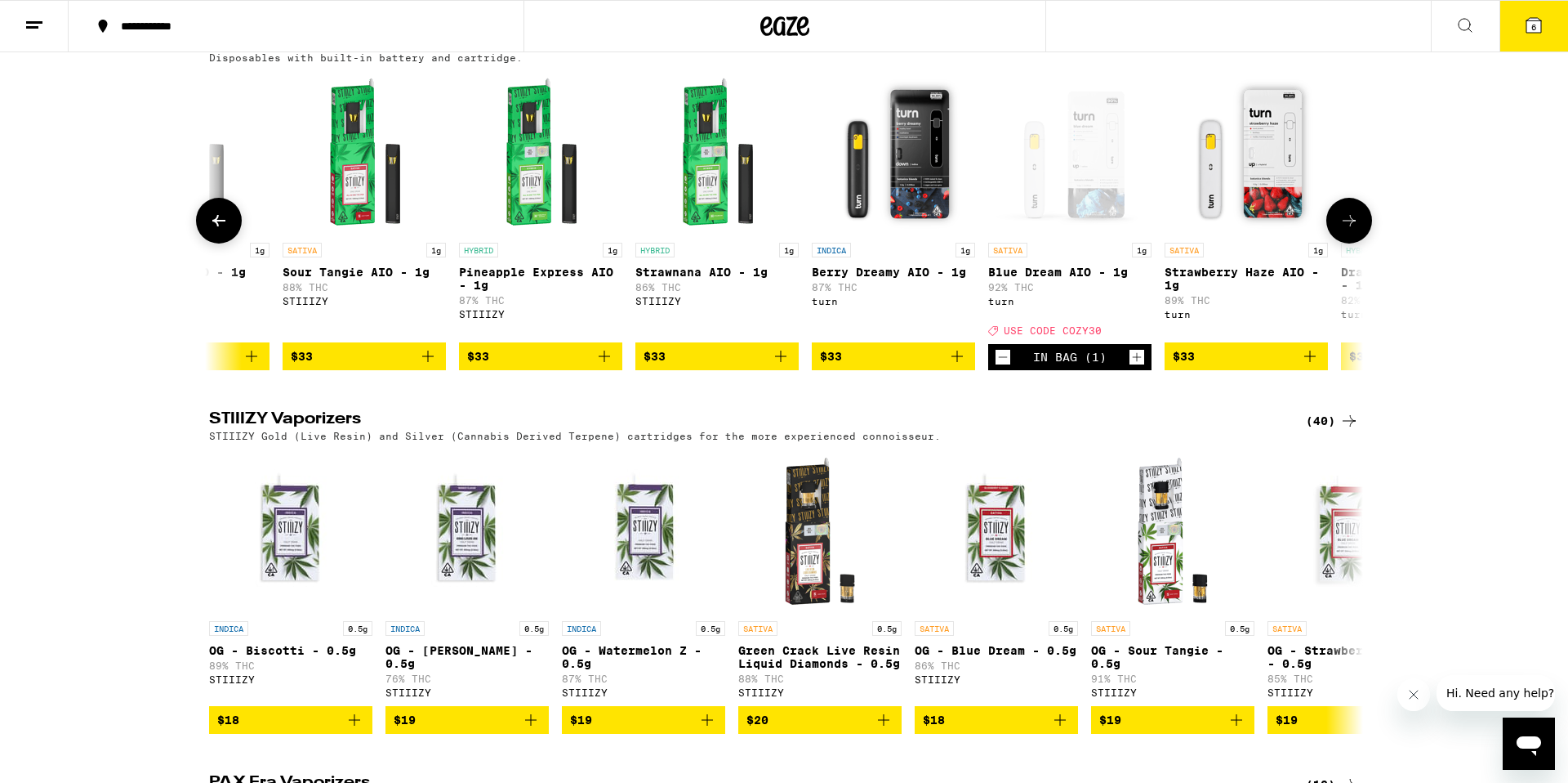
click at [232, 244] on button at bounding box center [219, 221] width 46 height 46
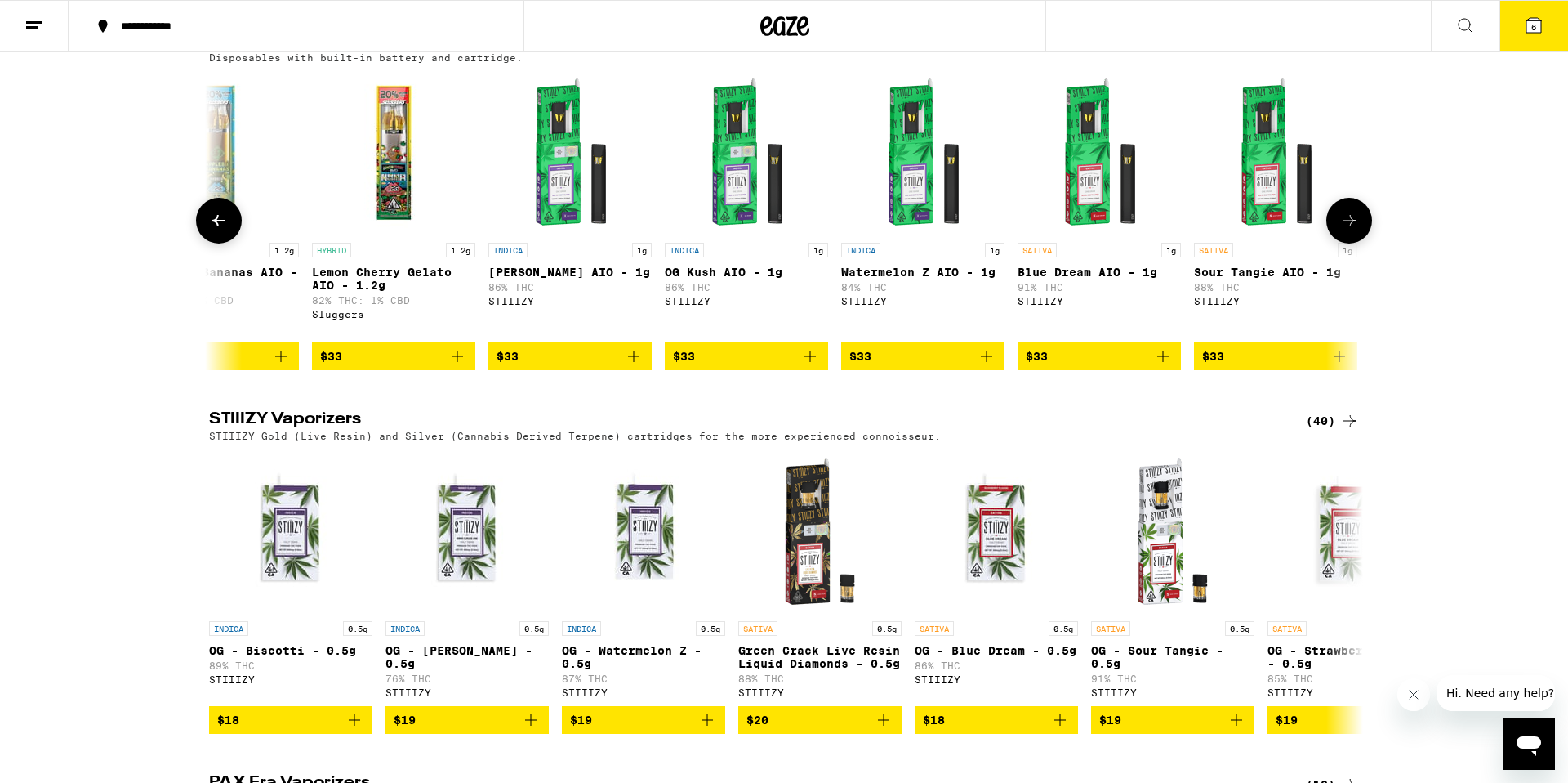
scroll to position [0, 7775]
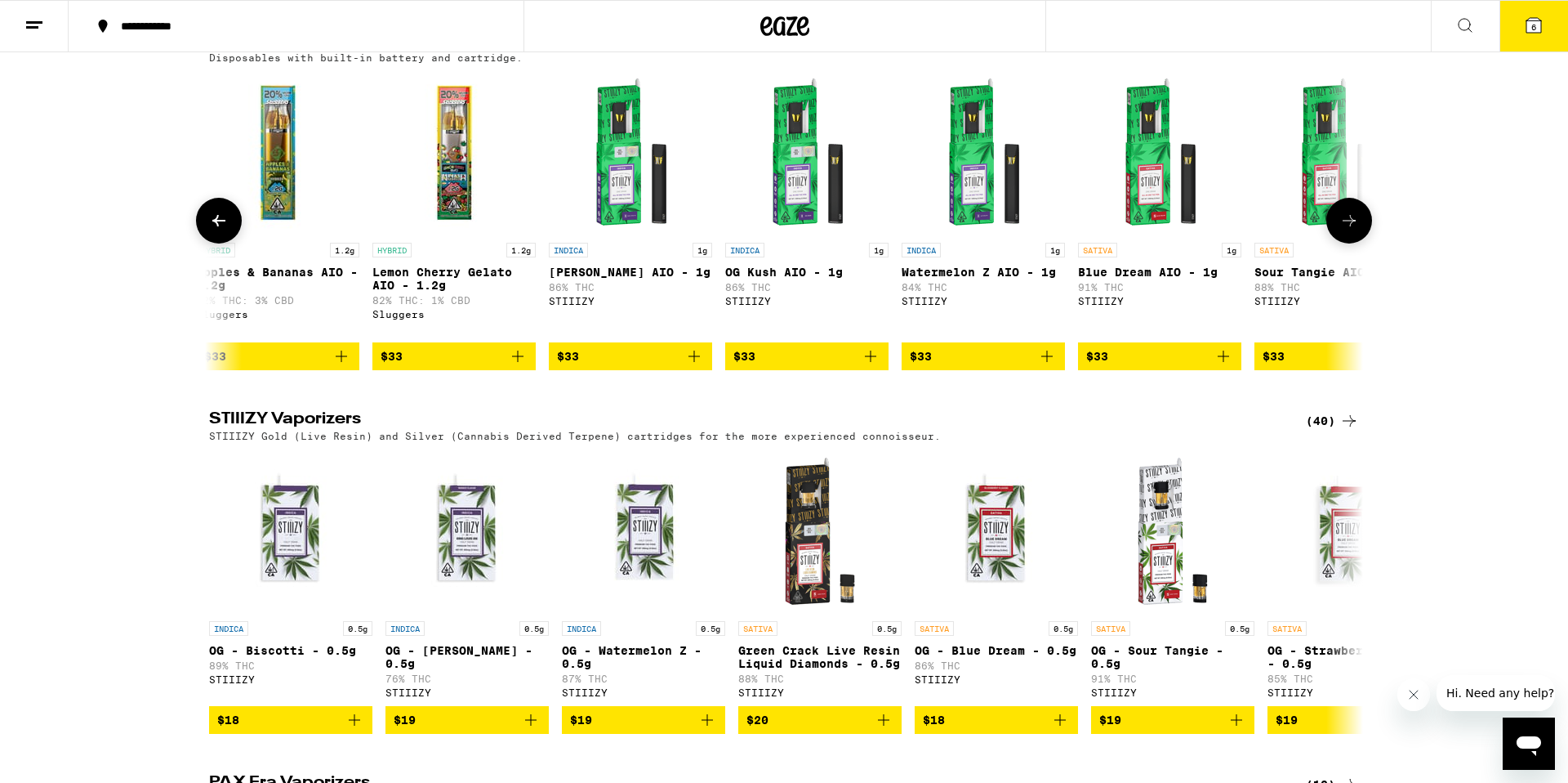
click at [1344, 231] on icon at bounding box center [1349, 221] width 20 height 20
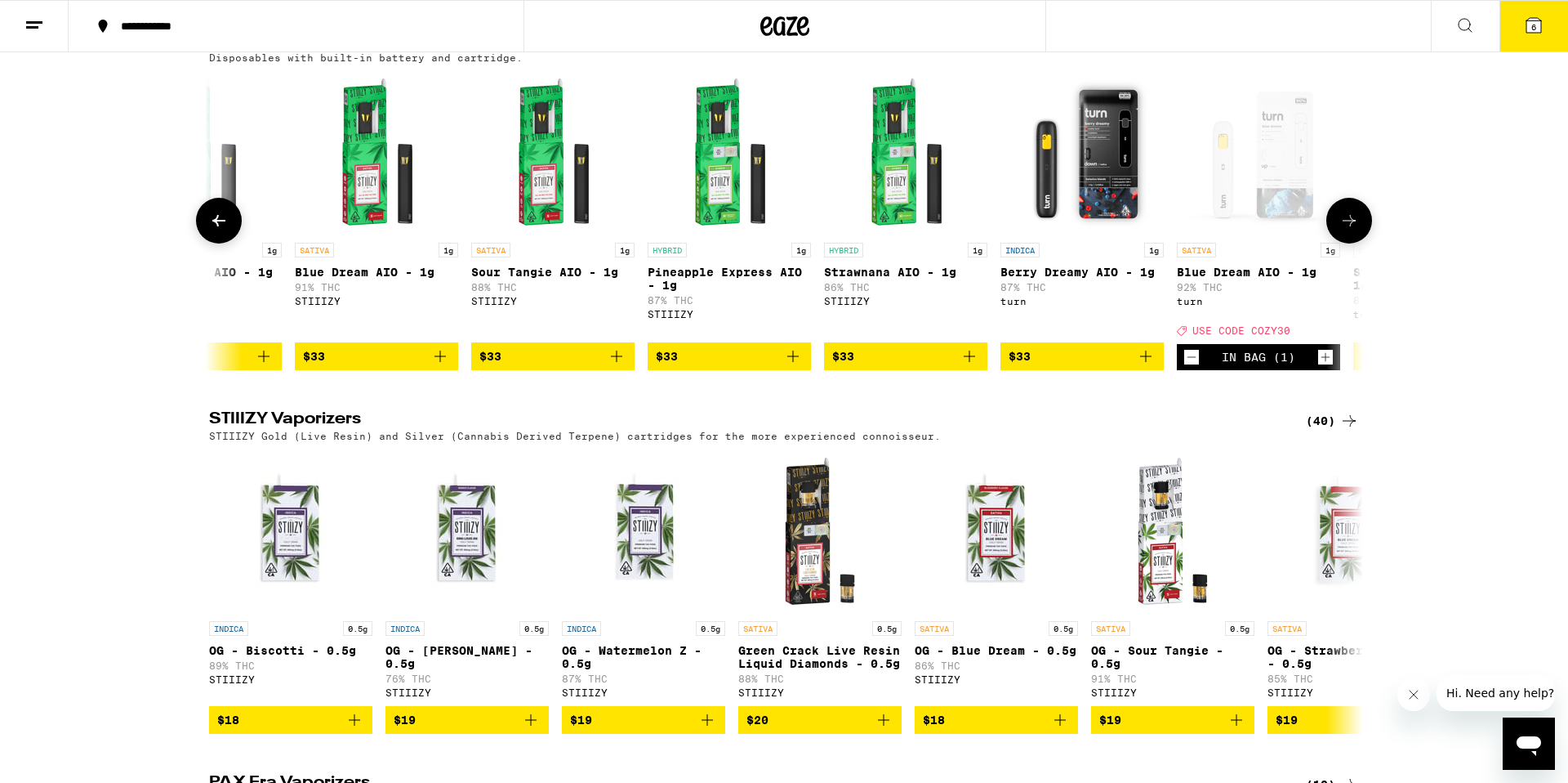
scroll to position [0, 8747]
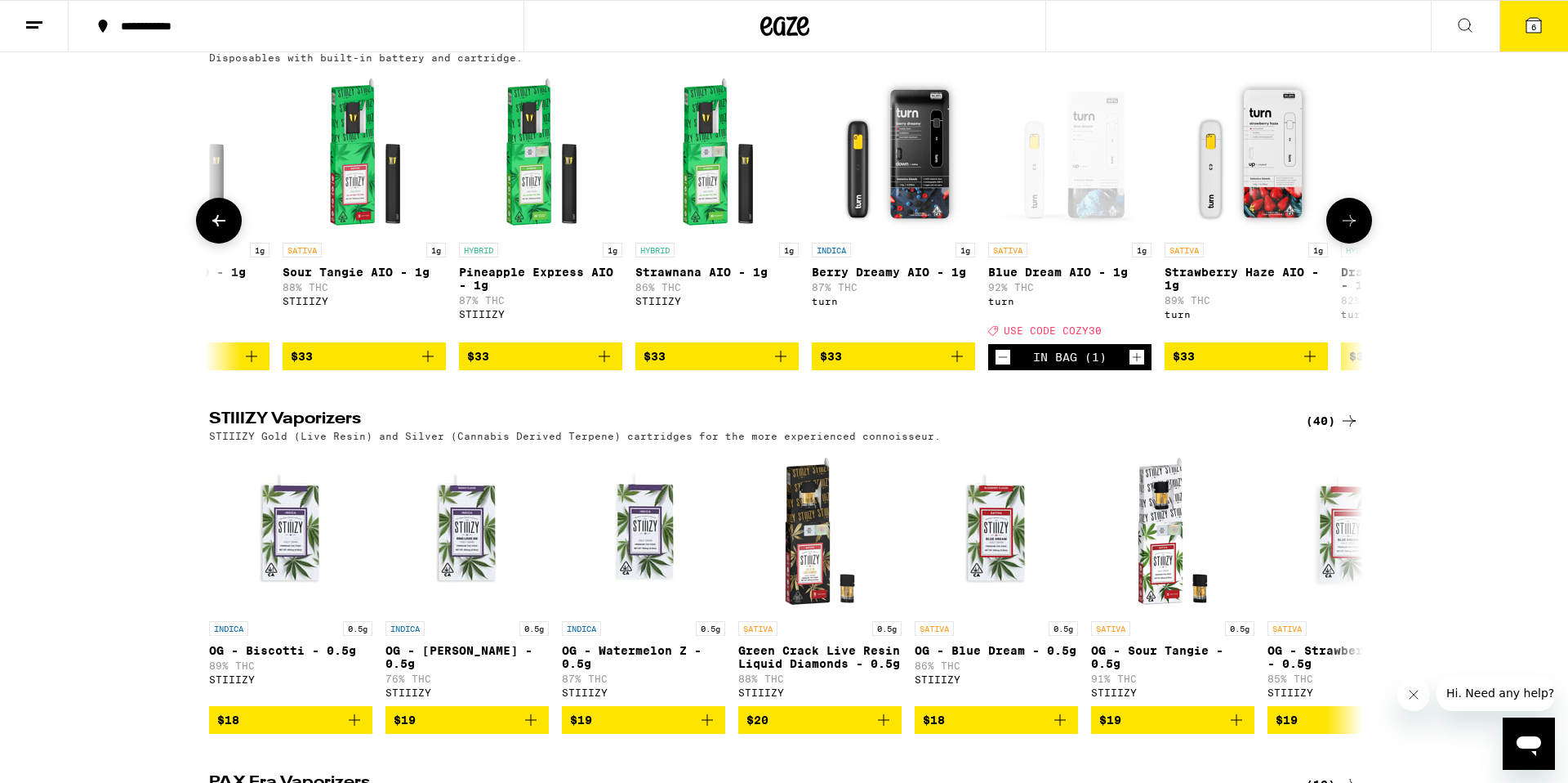
click at [1355, 231] on icon at bounding box center [1349, 221] width 20 height 20
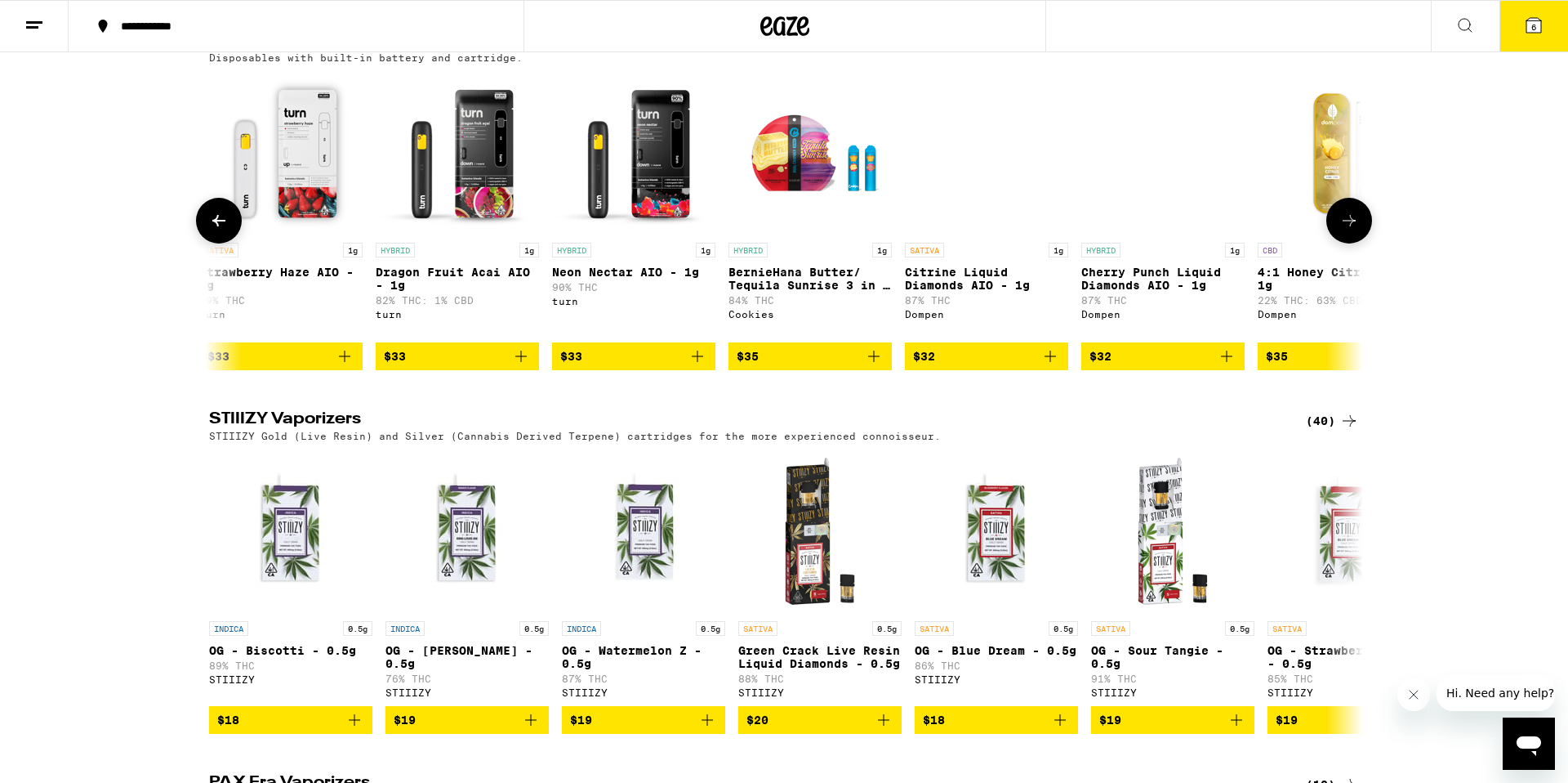
scroll to position [0, 9719]
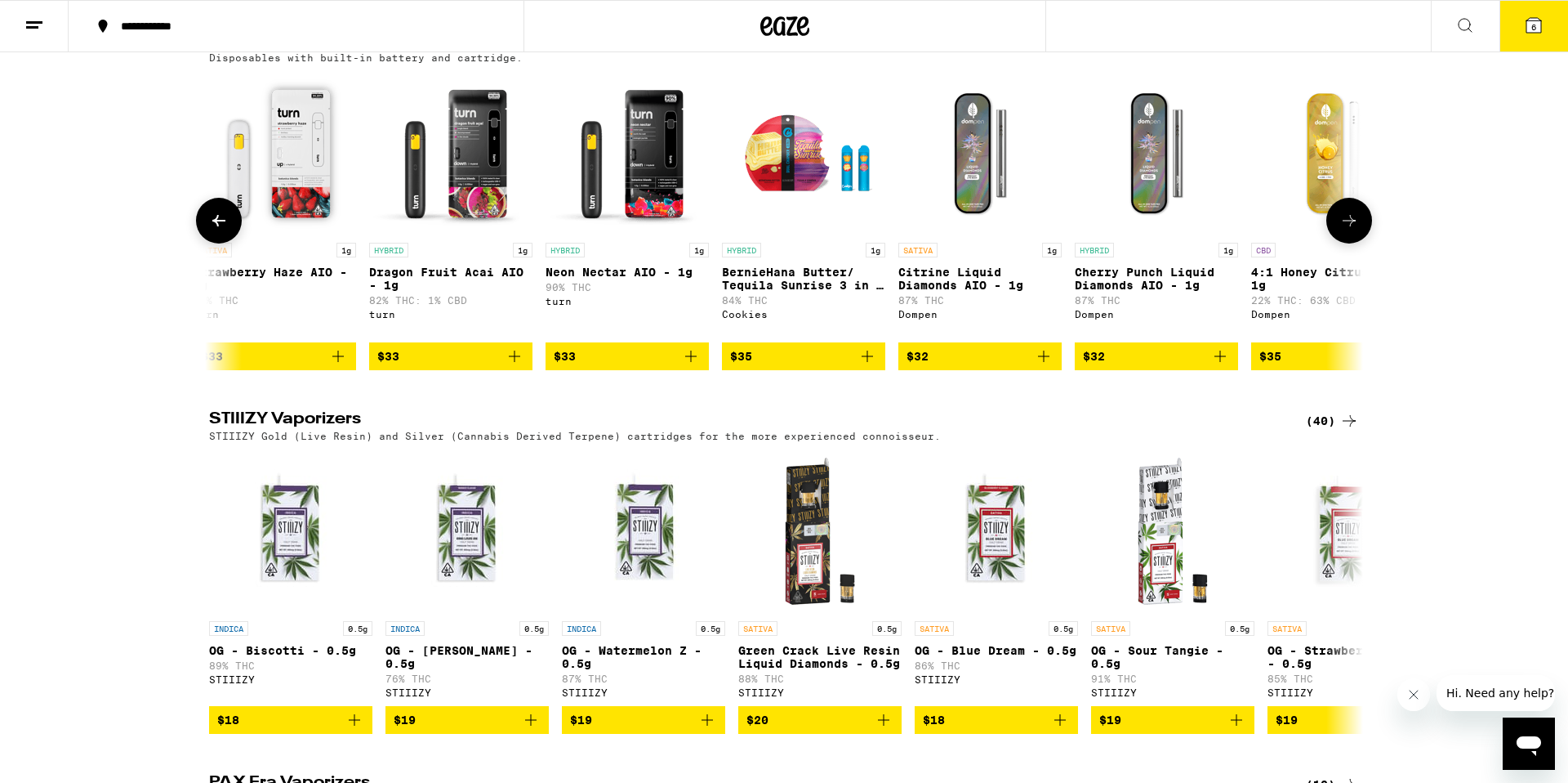
click at [1354, 231] on icon at bounding box center [1349, 221] width 20 height 20
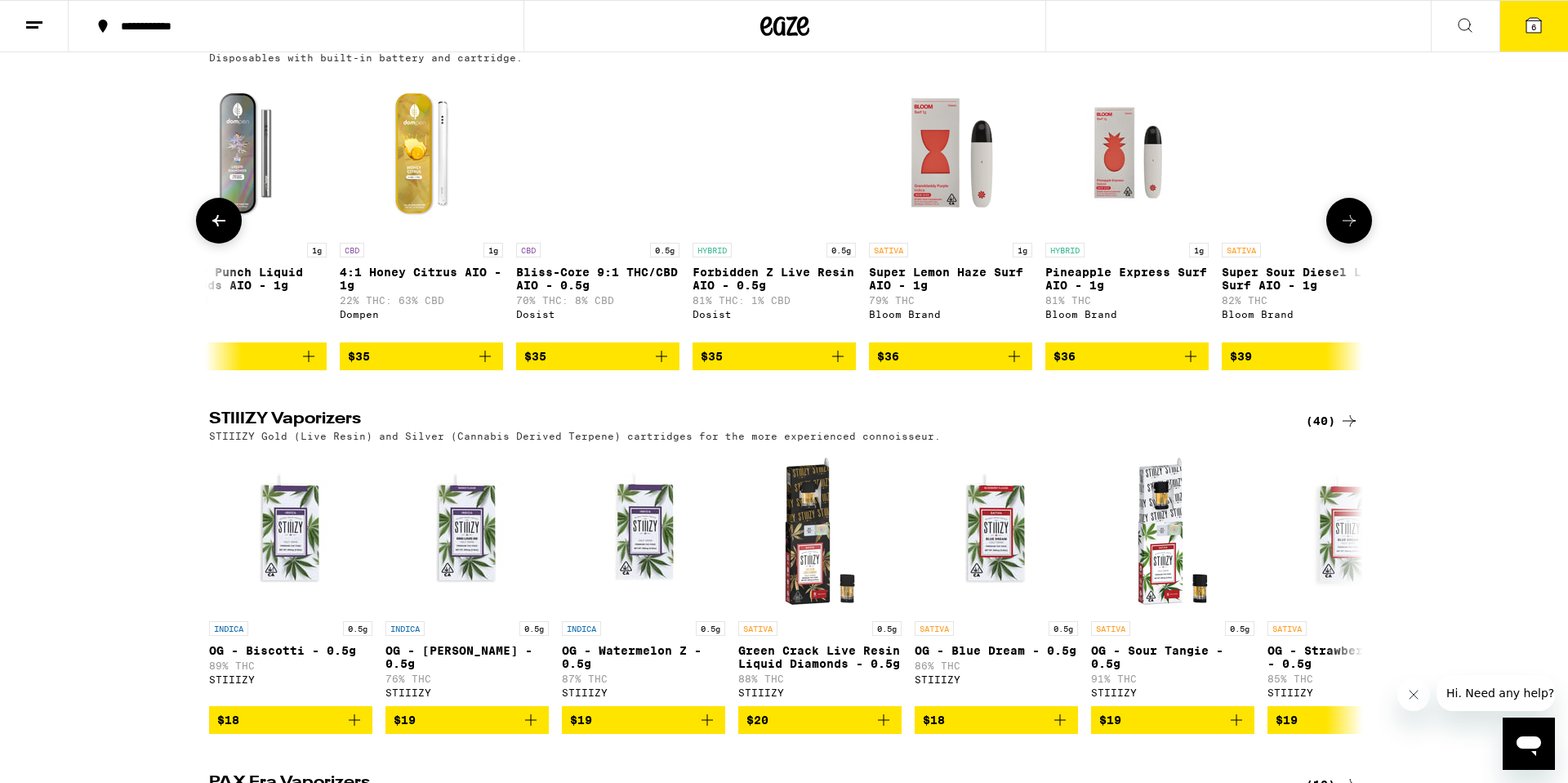
scroll to position [0, 10691]
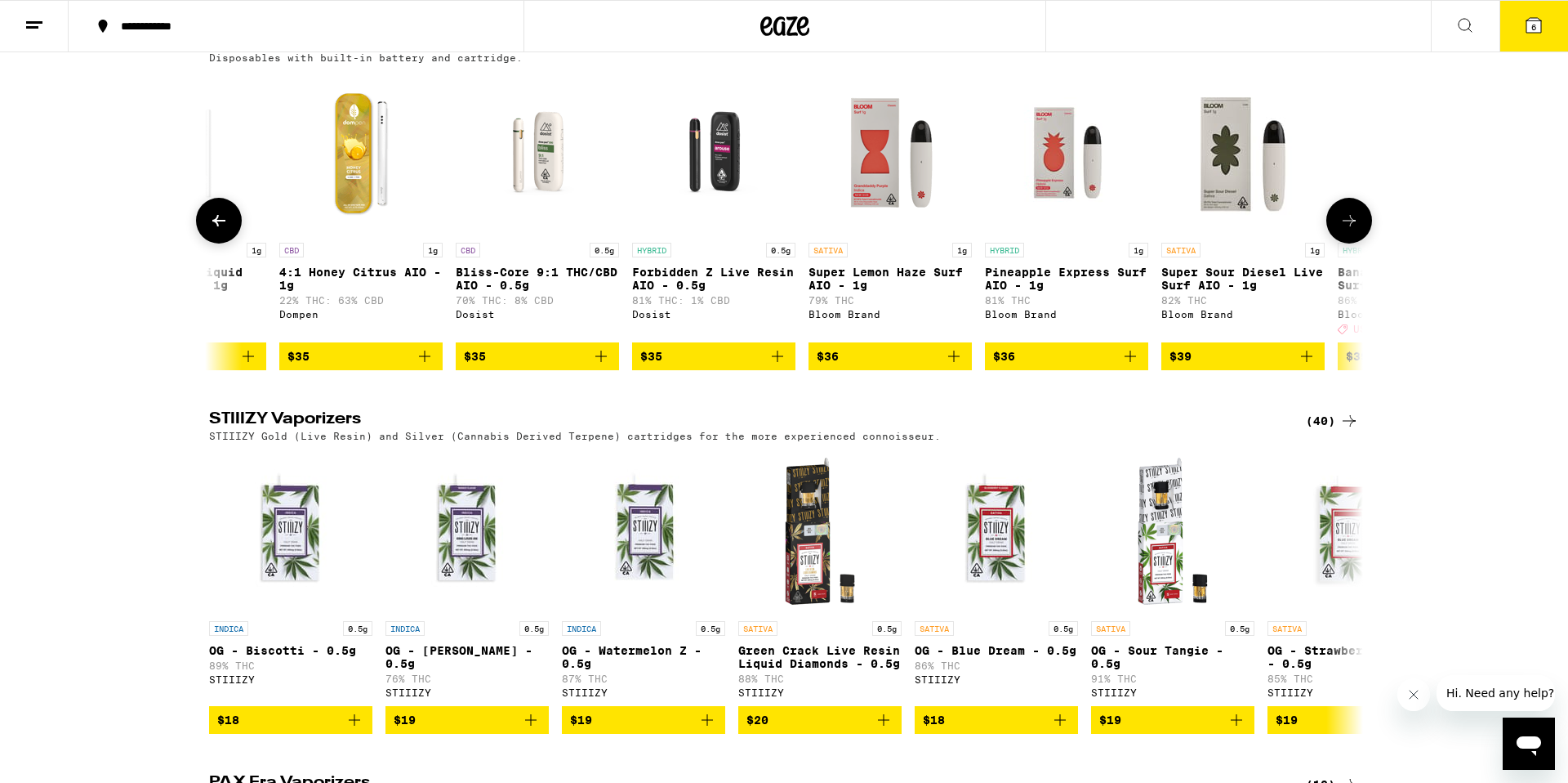
click at [1337, 244] on button at bounding box center [1349, 221] width 46 height 46
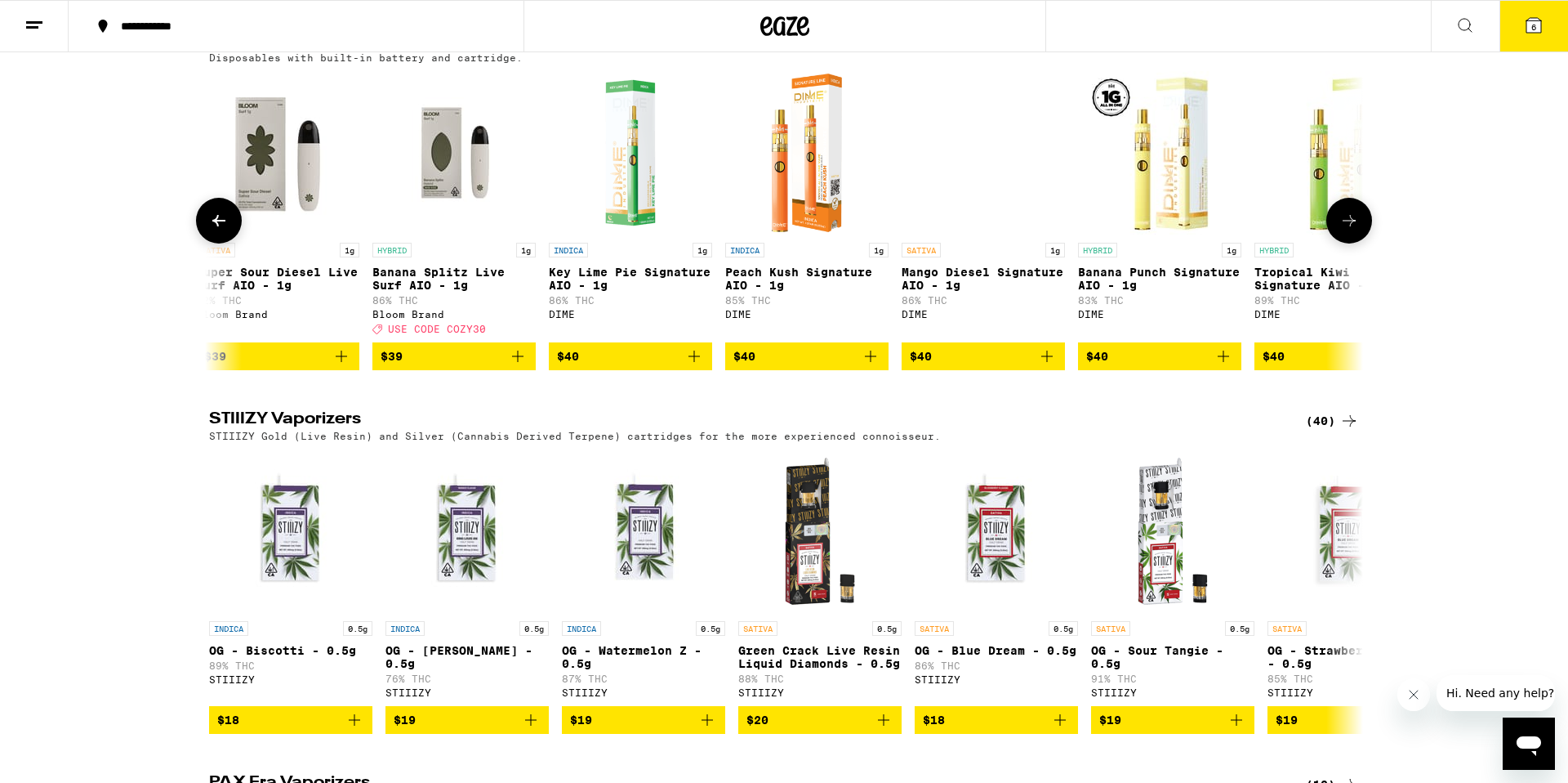
scroll to position [0, 11663]
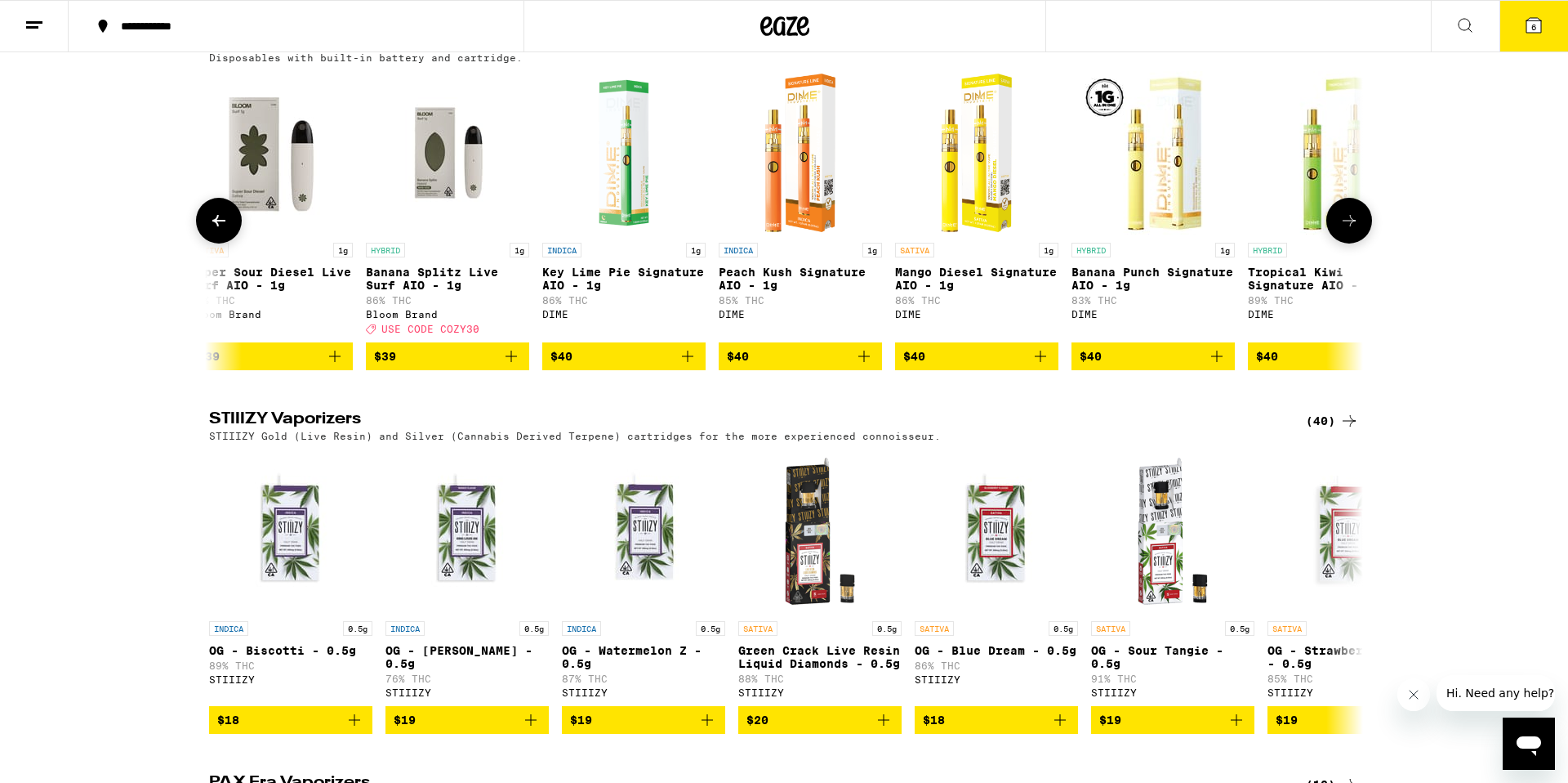
click at [220, 231] on icon at bounding box center [219, 221] width 20 height 20
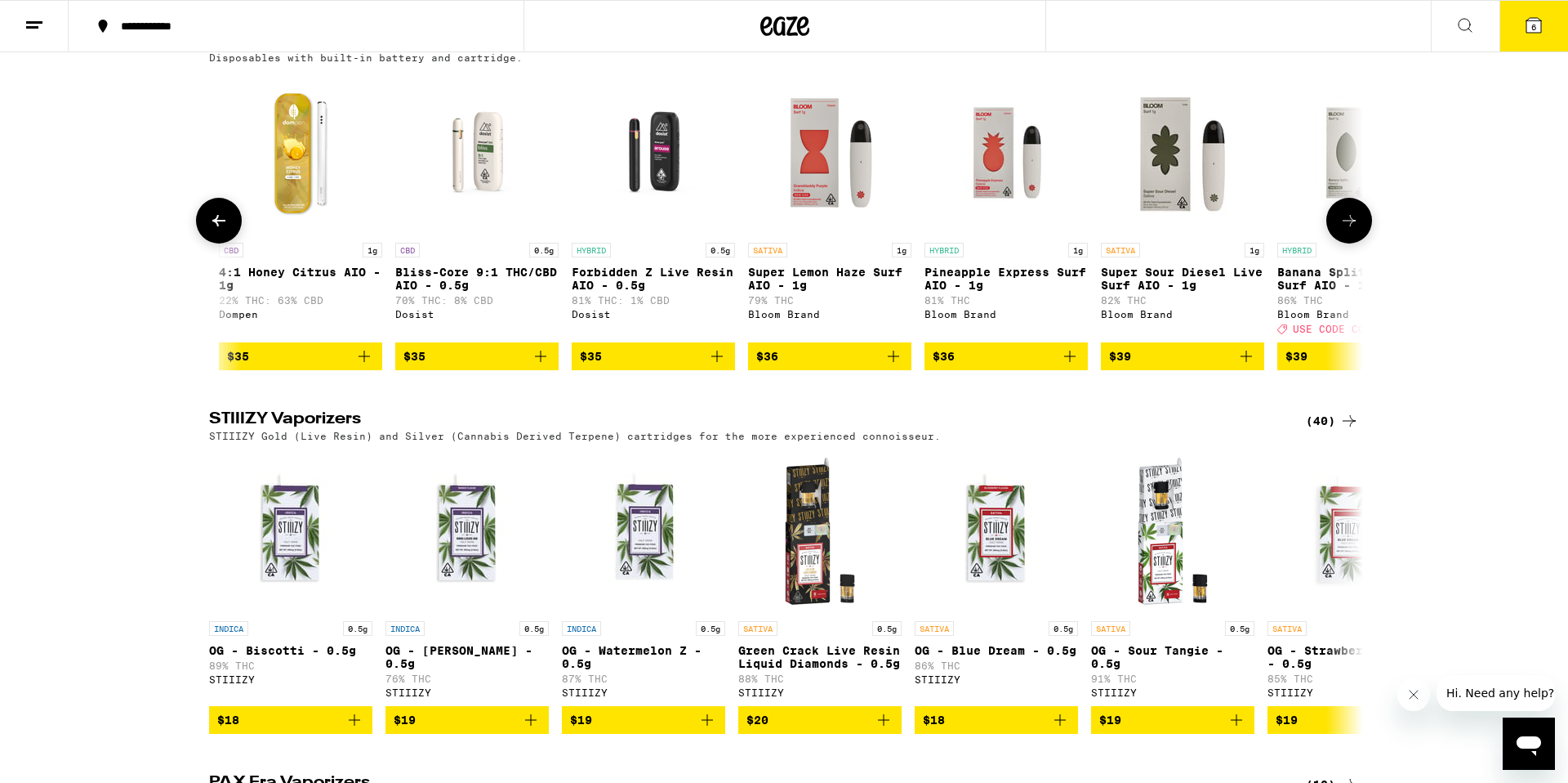
click at [220, 231] on icon at bounding box center [219, 221] width 20 height 20
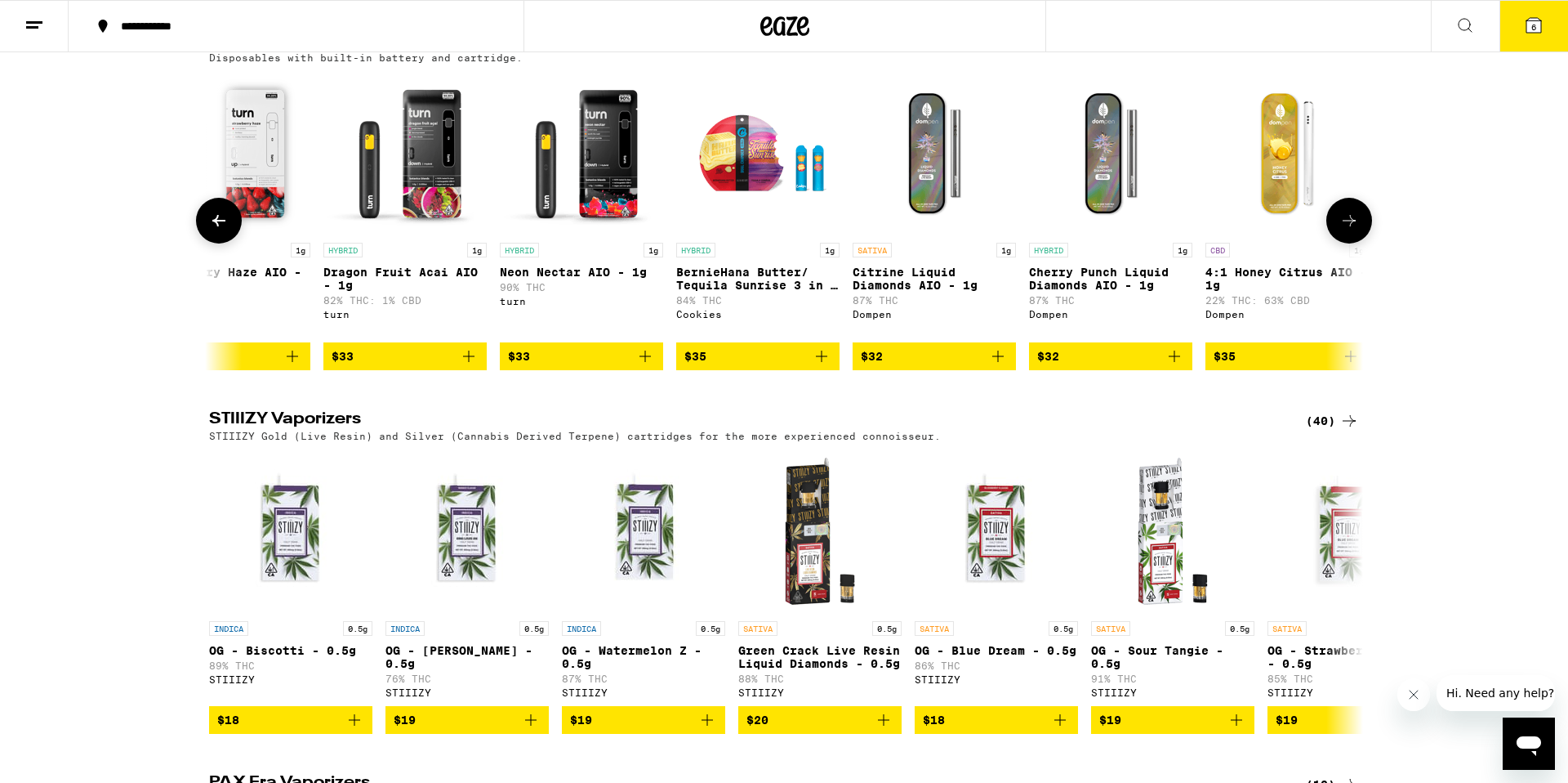
click at [220, 231] on icon at bounding box center [219, 221] width 20 height 20
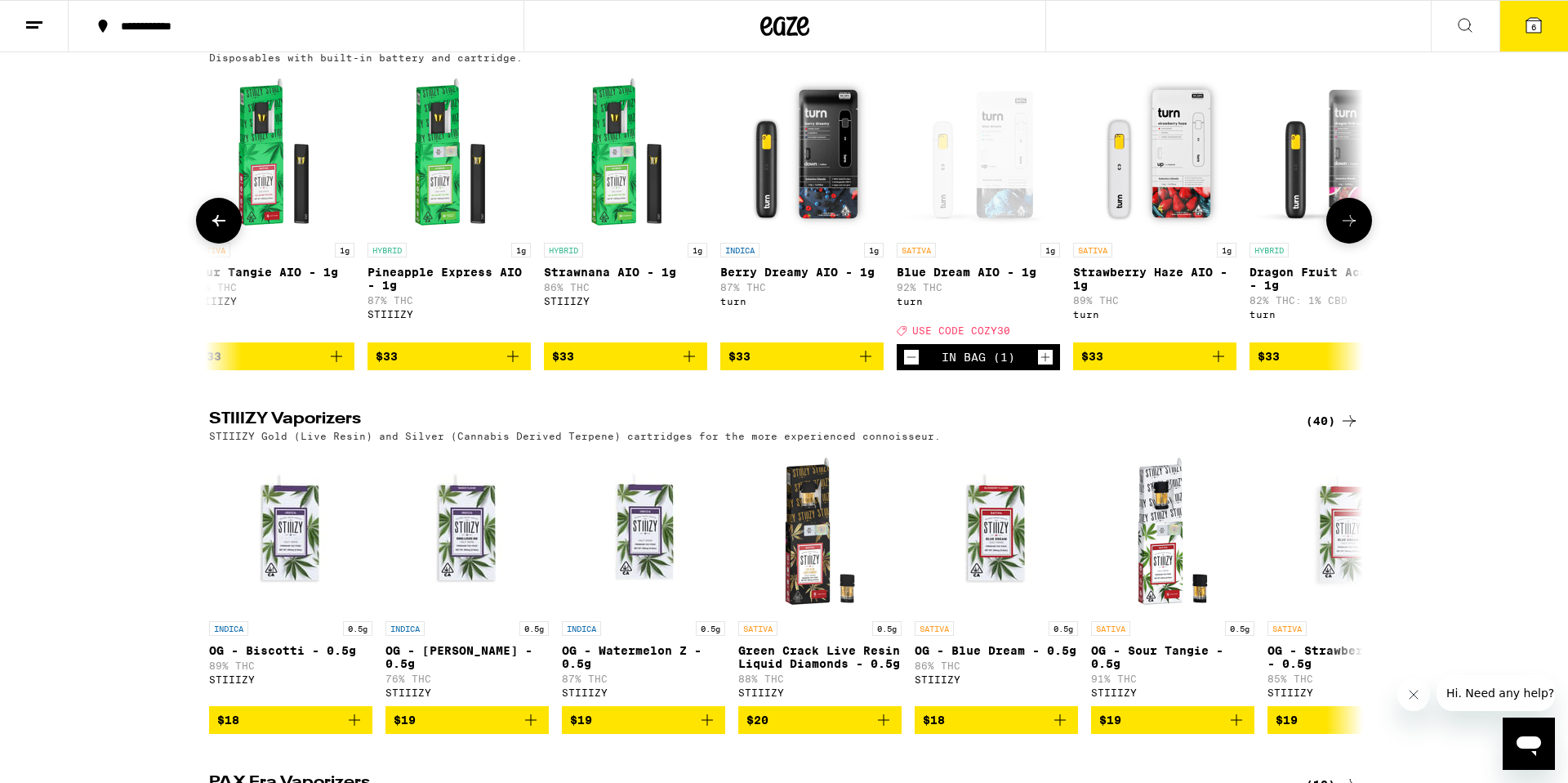
scroll to position [0, 8793]
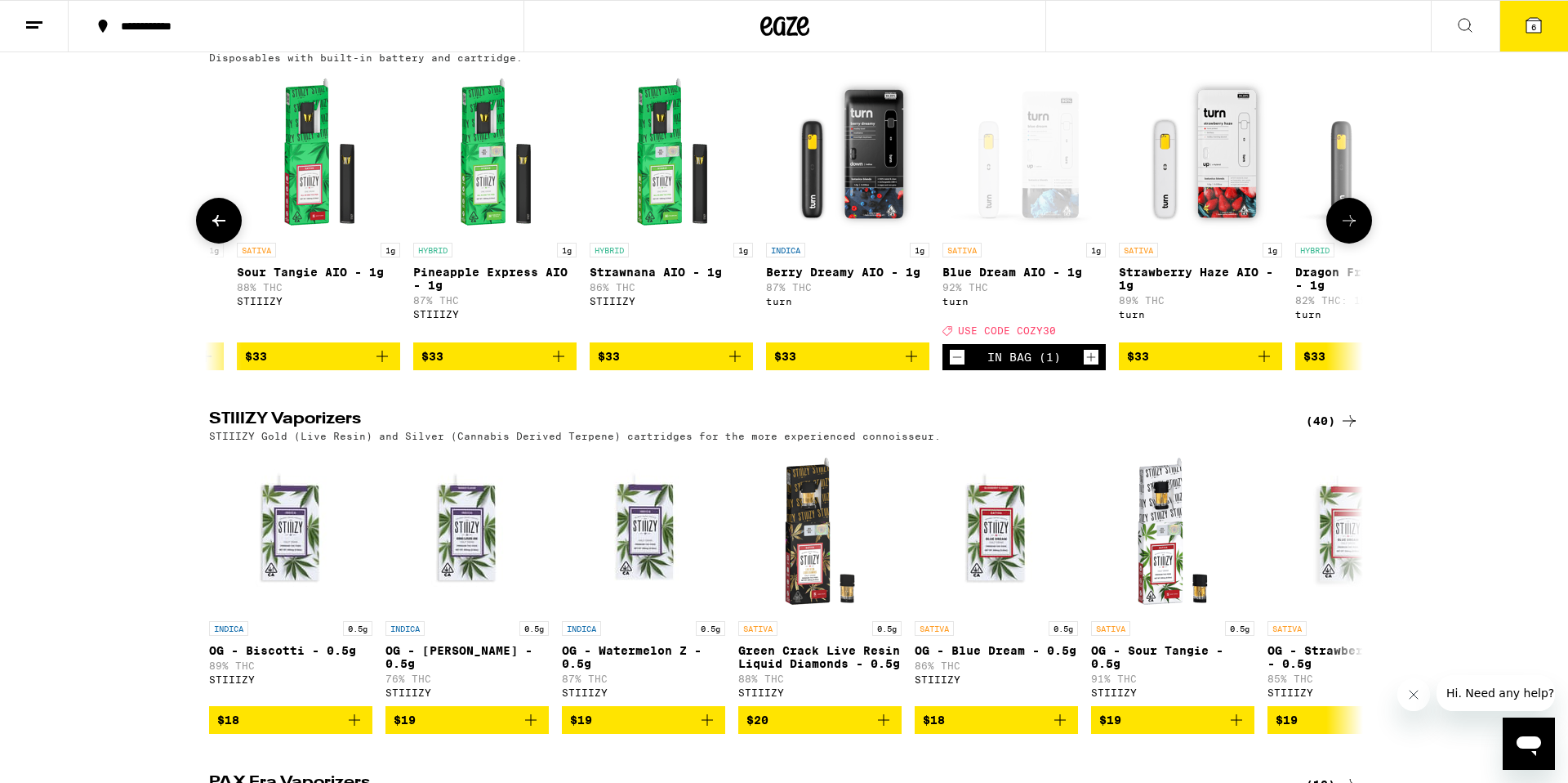
click at [220, 231] on icon at bounding box center [219, 221] width 20 height 20
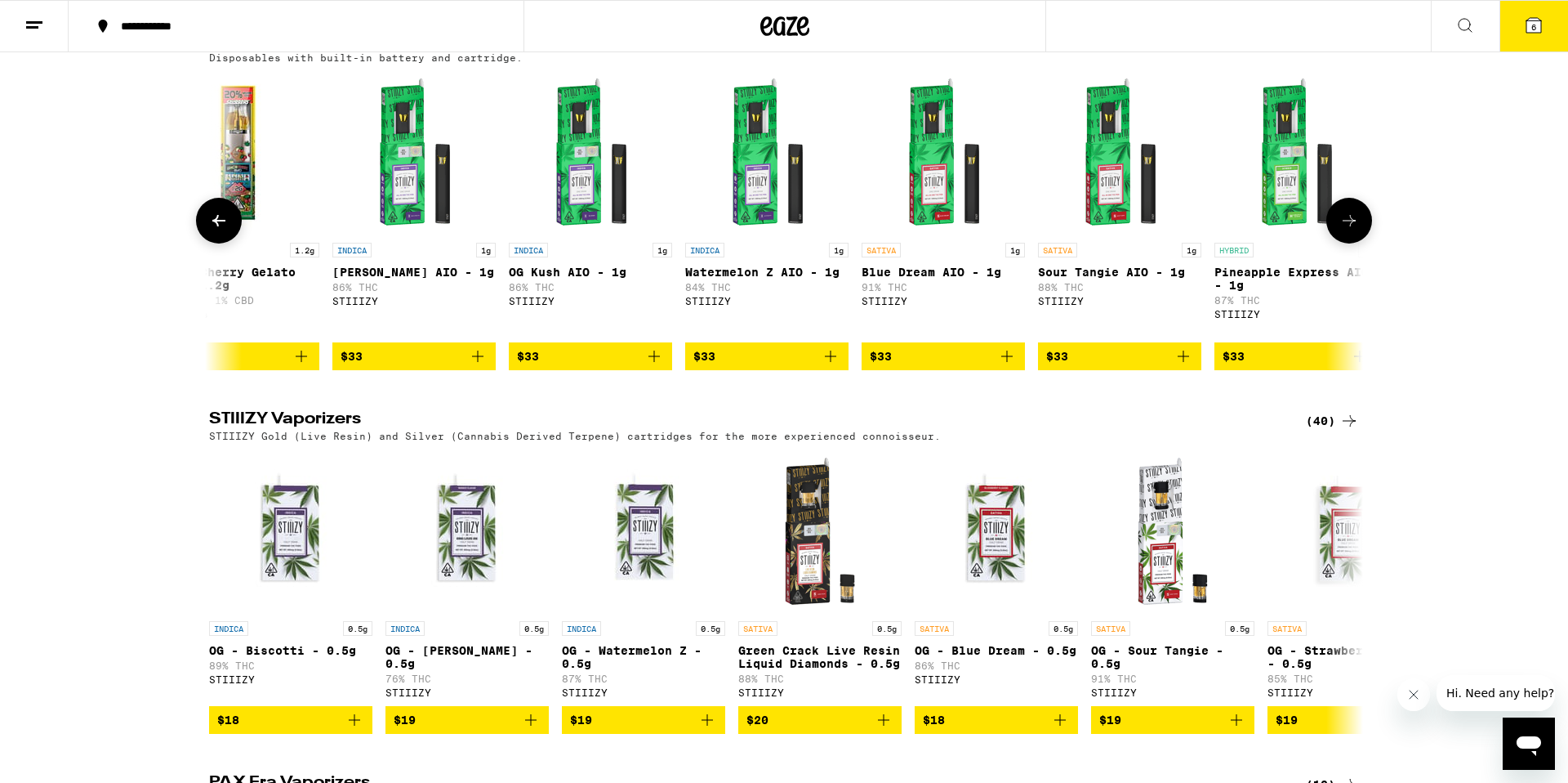
scroll to position [0, 7821]
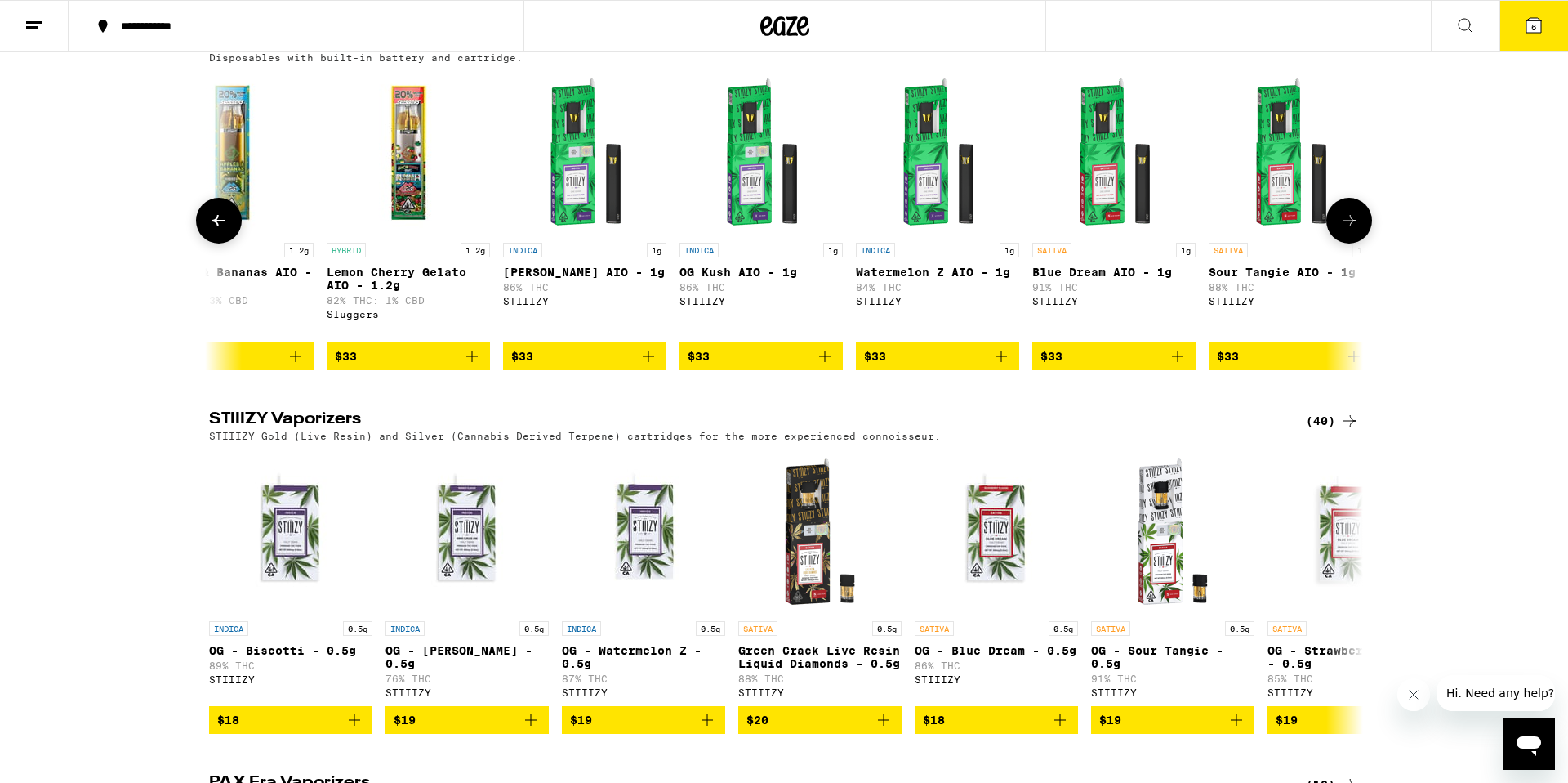
click at [220, 231] on icon at bounding box center [219, 221] width 20 height 20
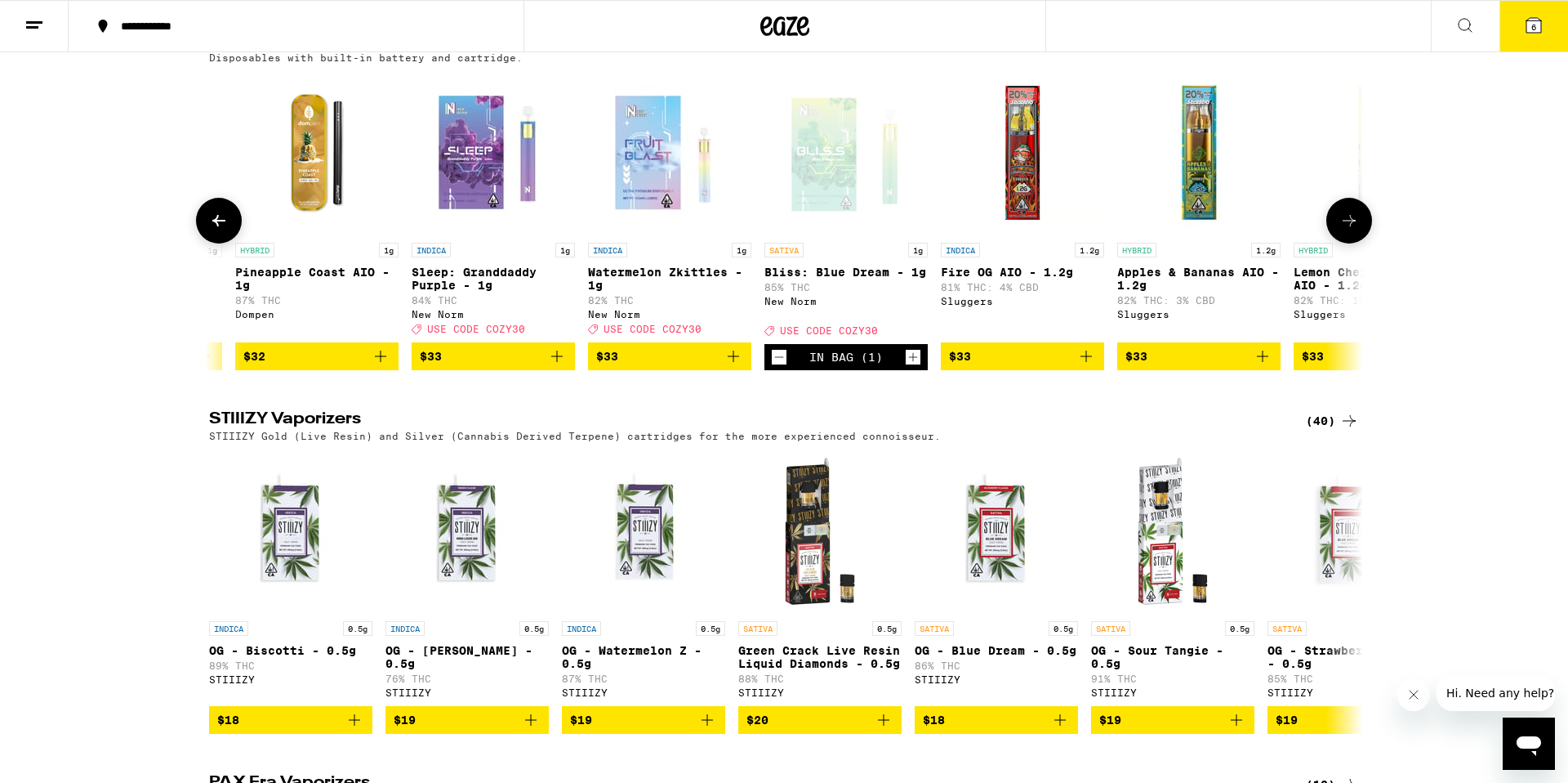
scroll to position [0, 6849]
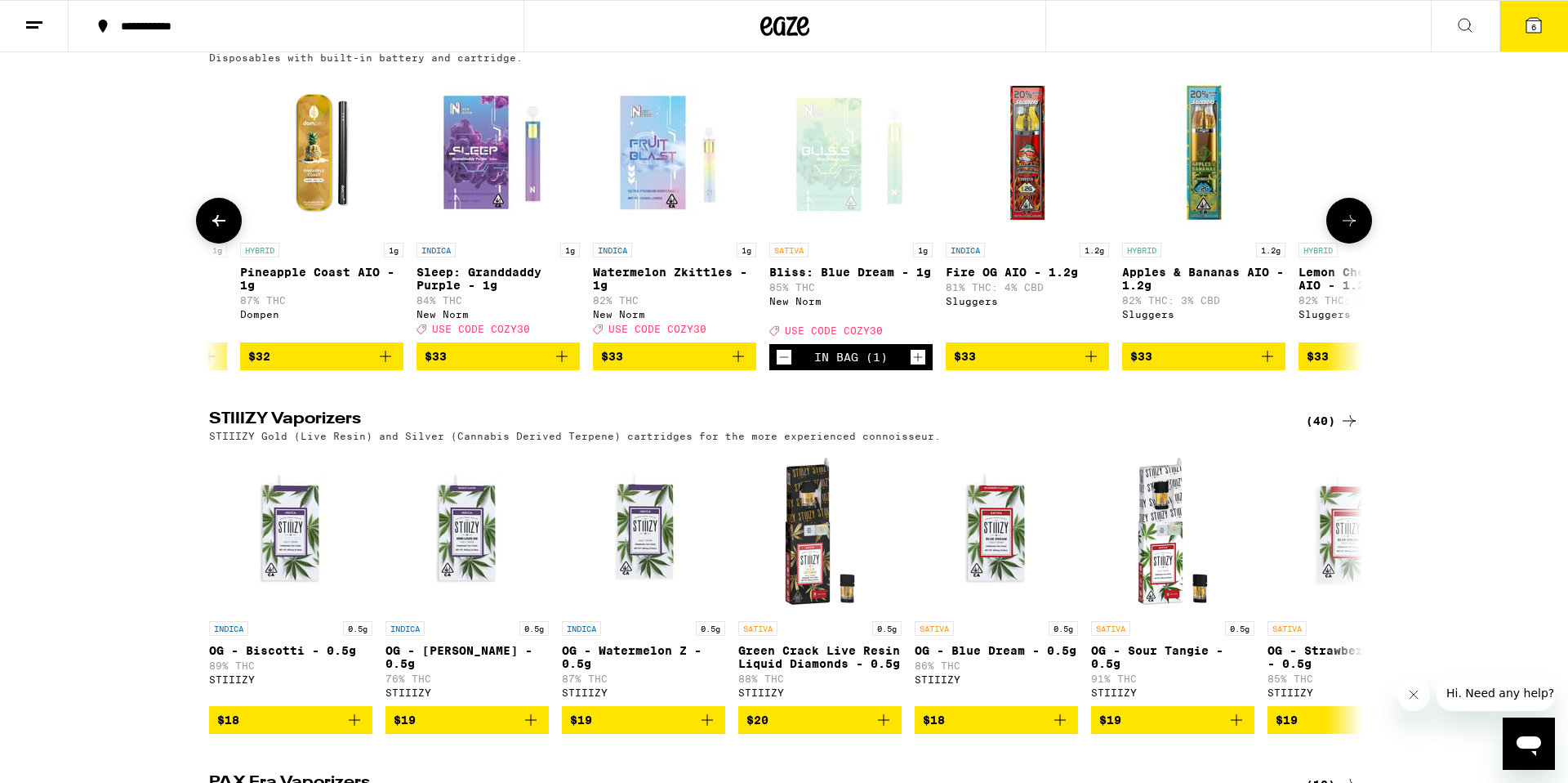
click at [220, 231] on icon at bounding box center [219, 221] width 20 height 20
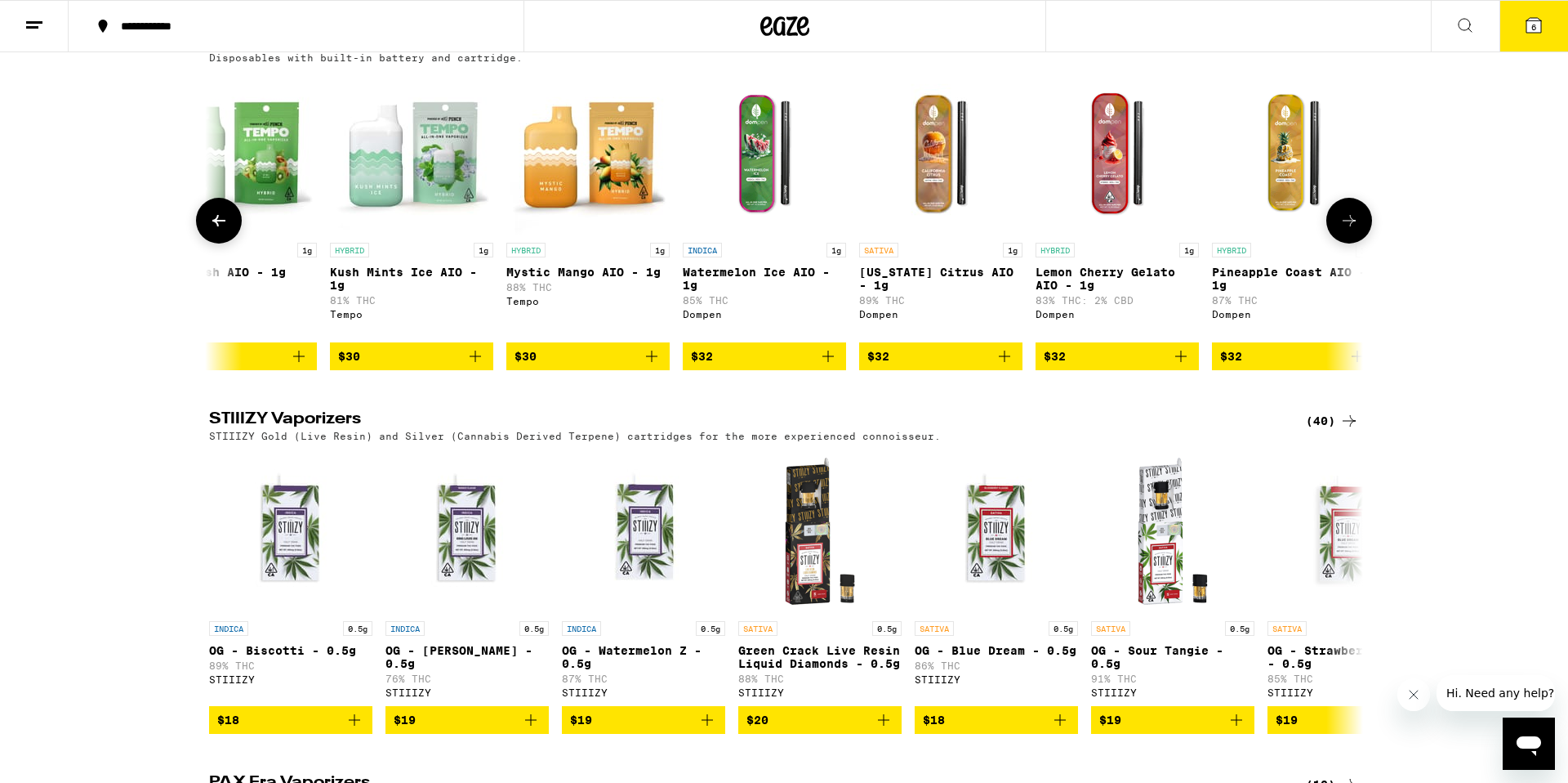
click at [220, 231] on icon at bounding box center [219, 221] width 20 height 20
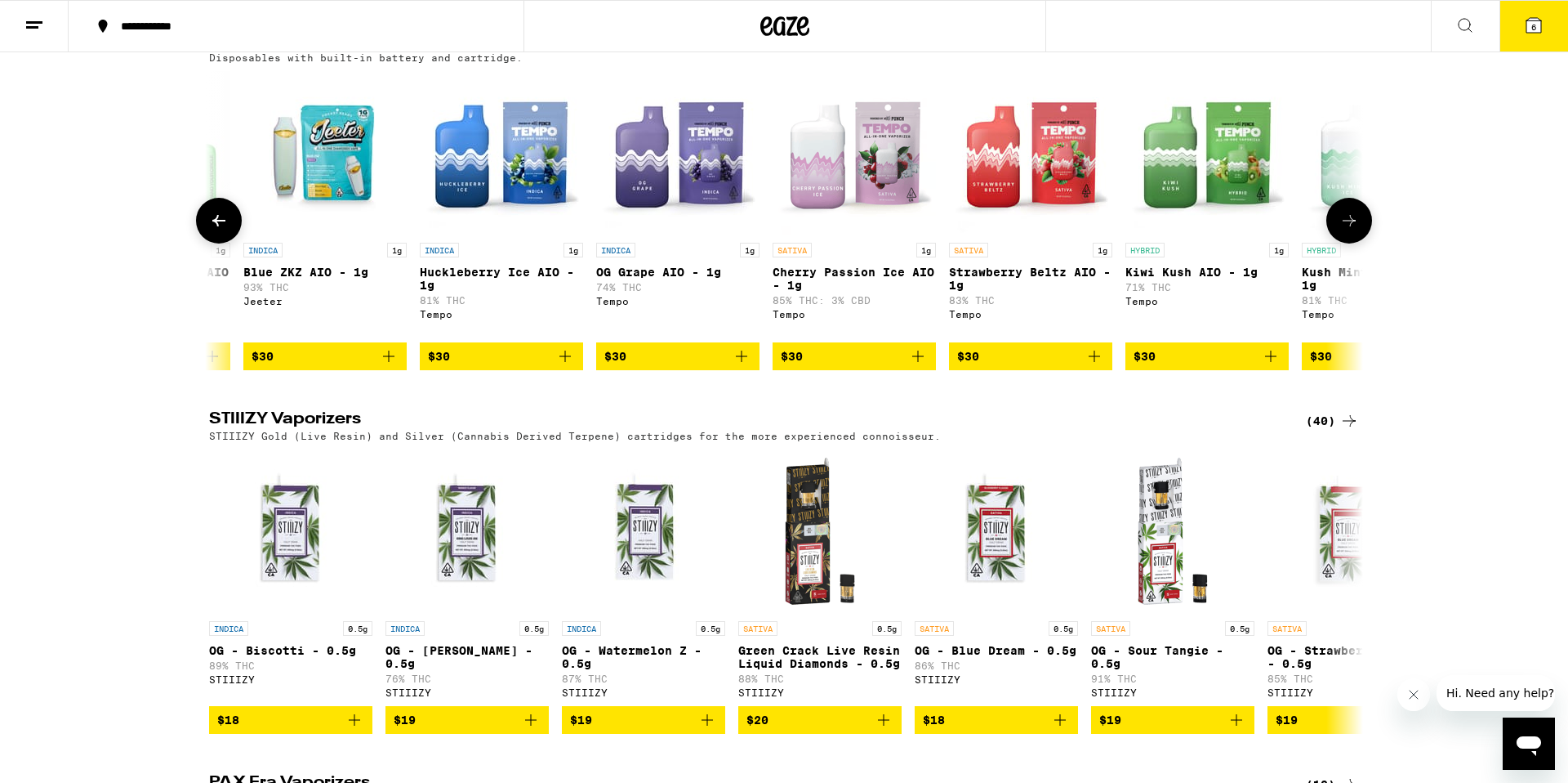
click at [220, 231] on icon at bounding box center [219, 221] width 20 height 20
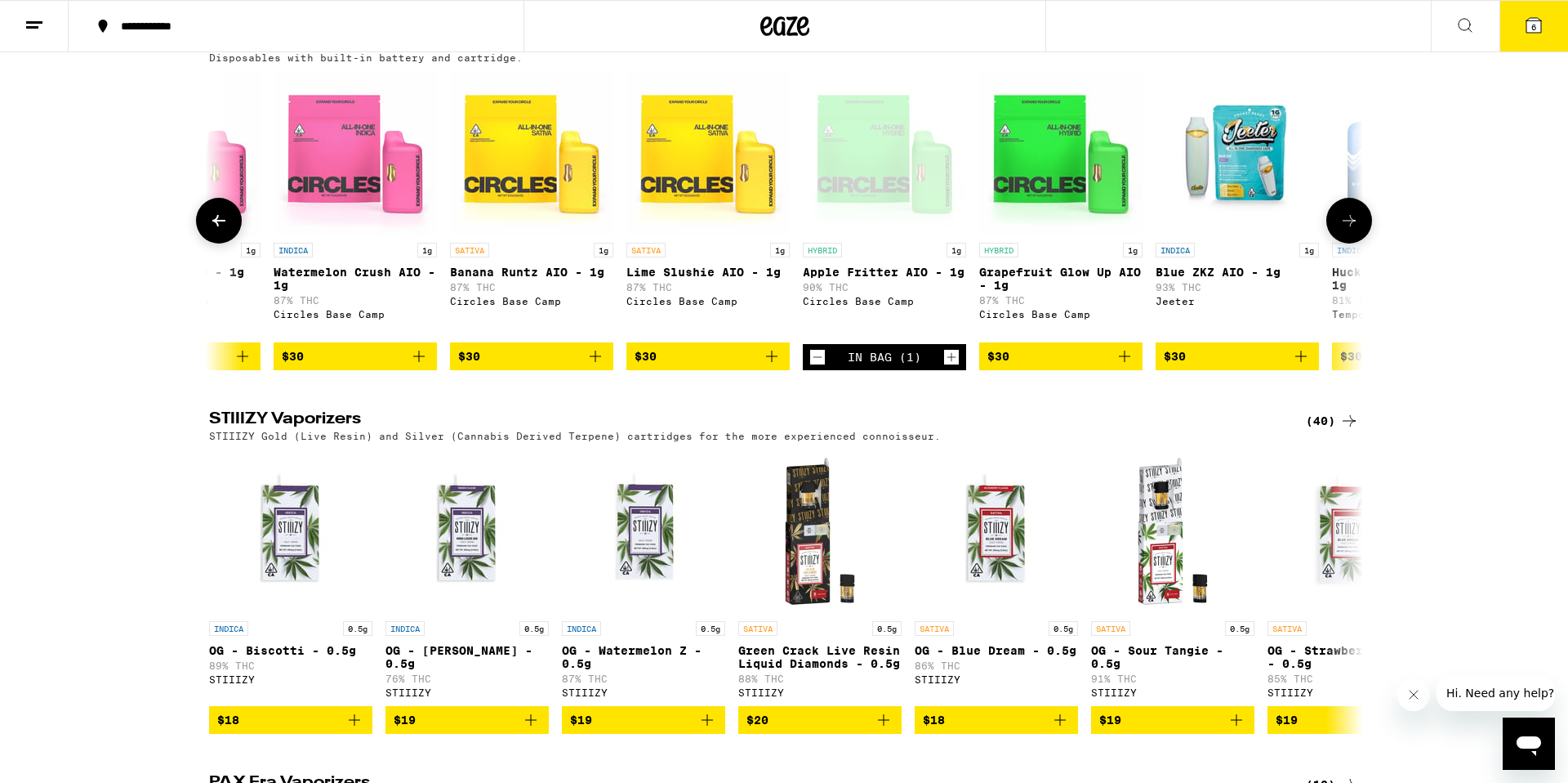
scroll to position [0, 3933]
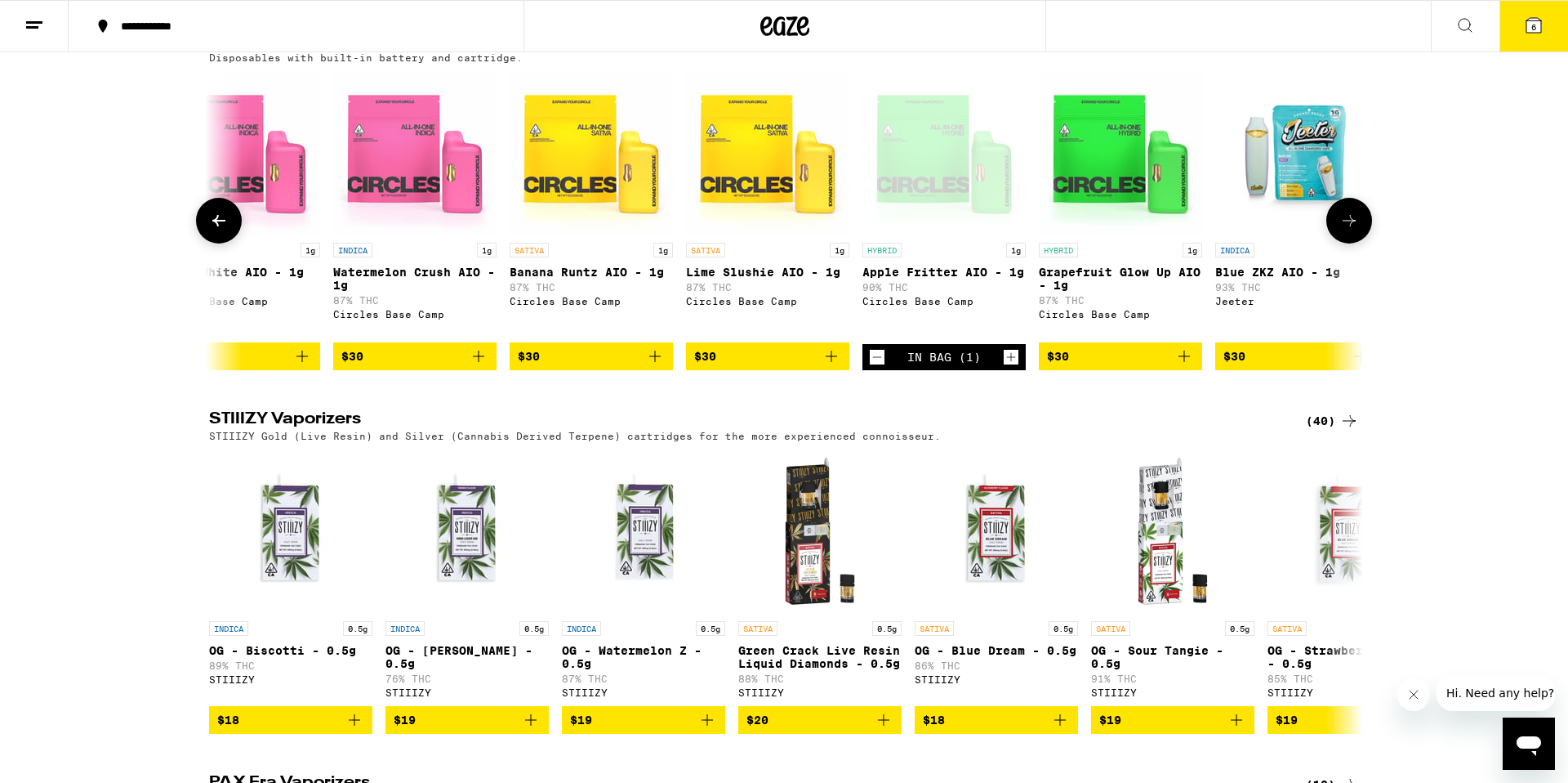
click at [207, 244] on button at bounding box center [219, 221] width 46 height 46
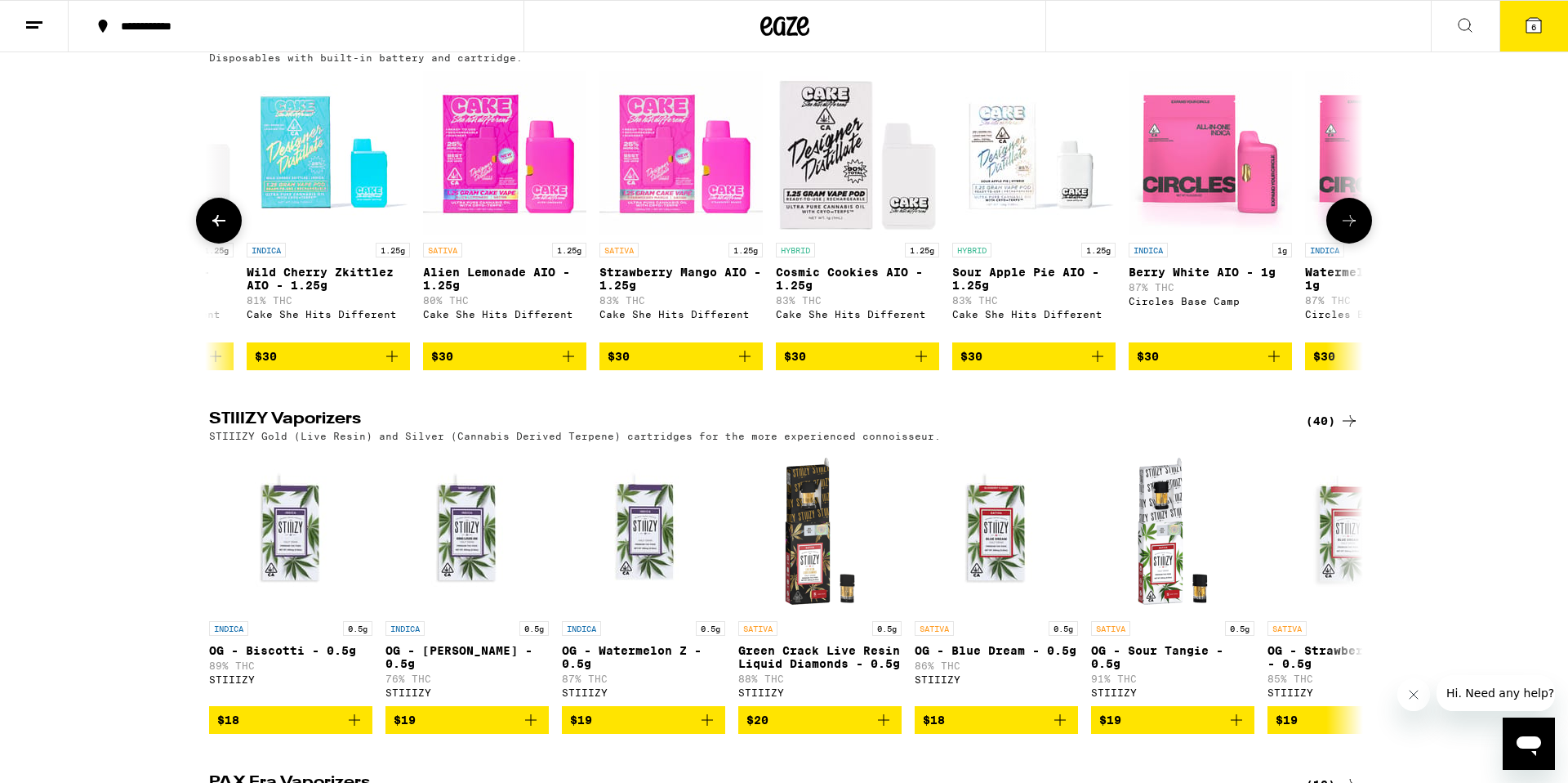
click at [217, 227] on icon at bounding box center [219, 220] width 13 height 11
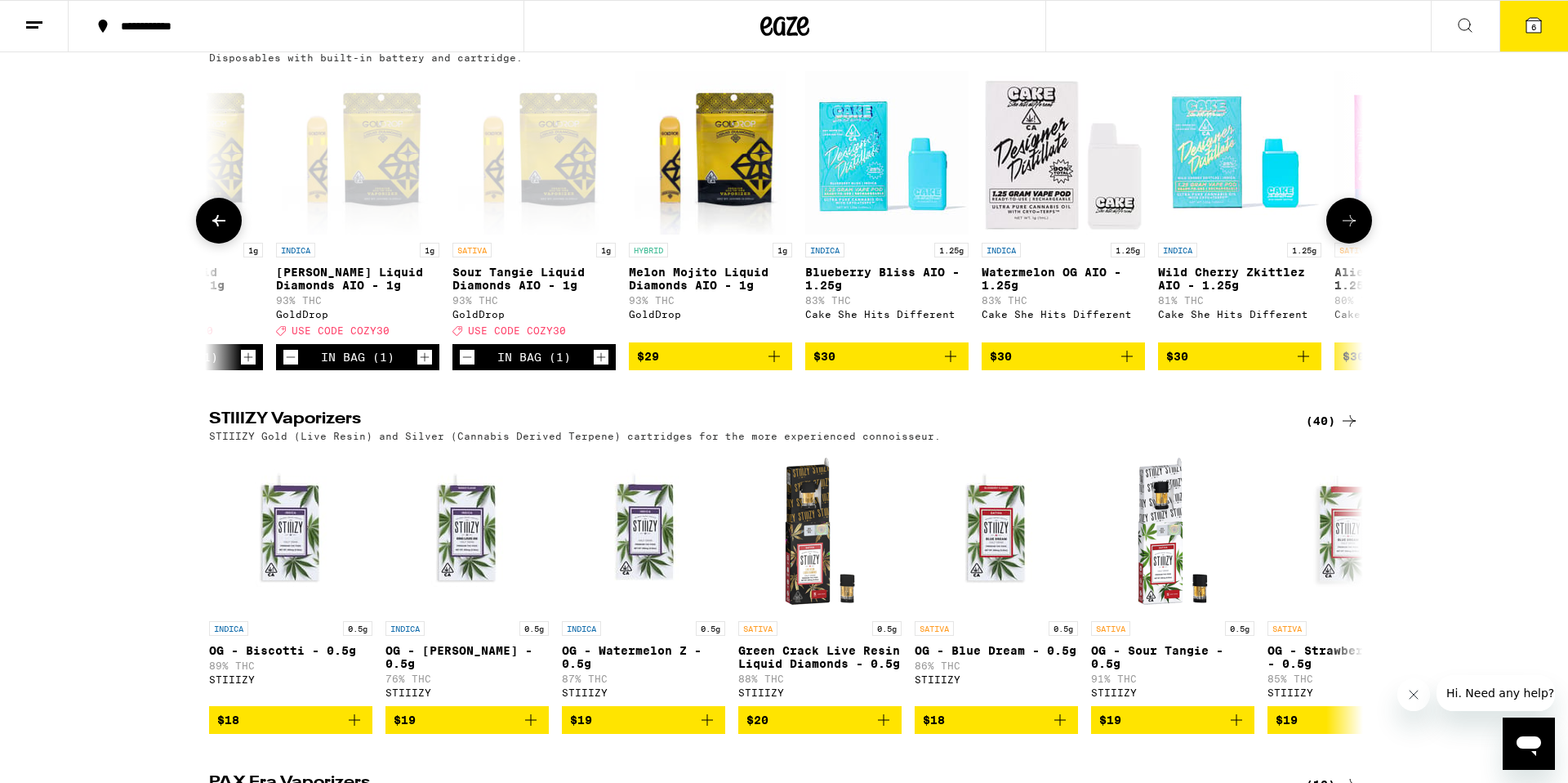
scroll to position [0, 1989]
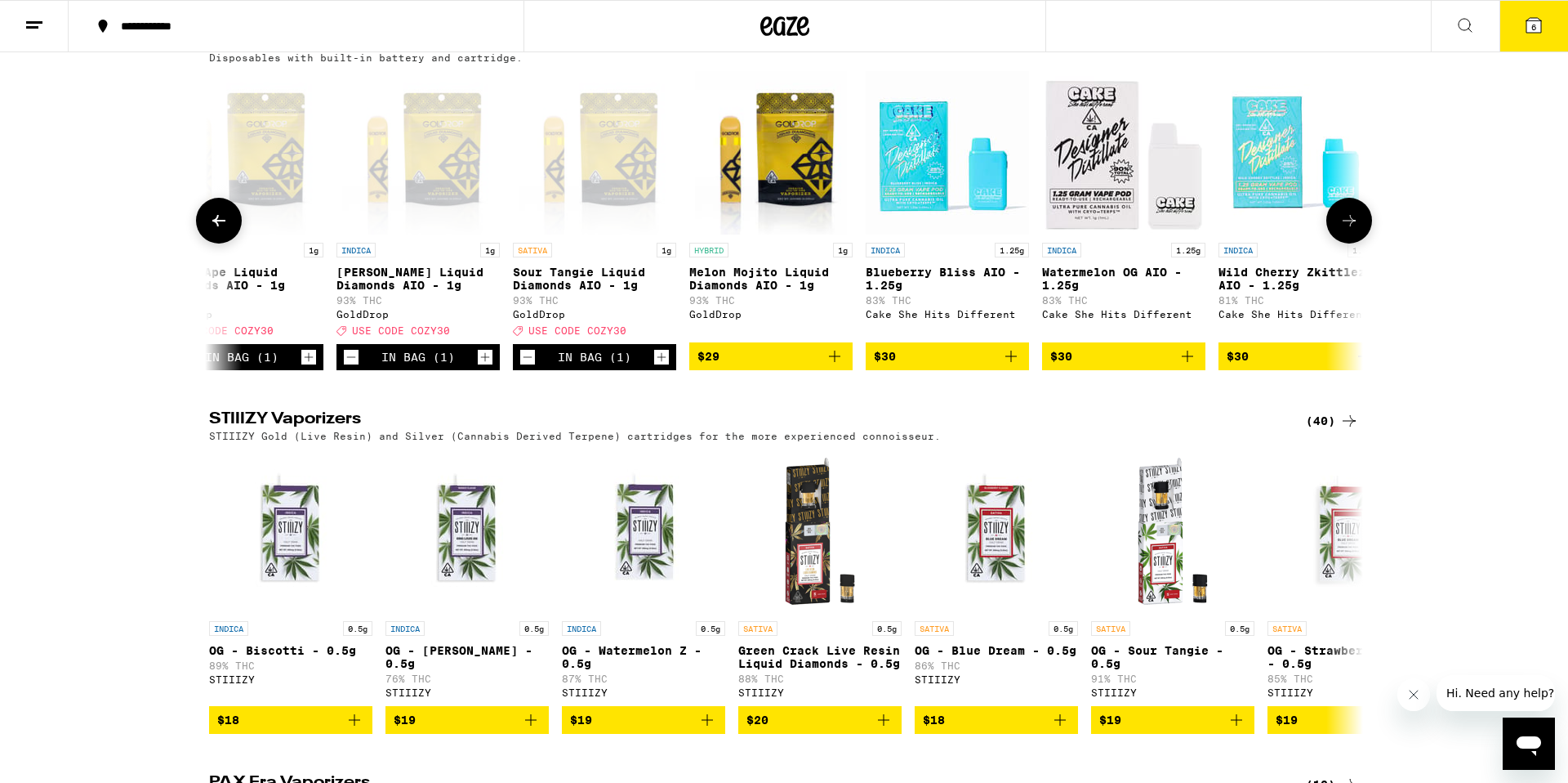
click at [749, 366] on span "$29" at bounding box center [771, 356] width 147 height 20
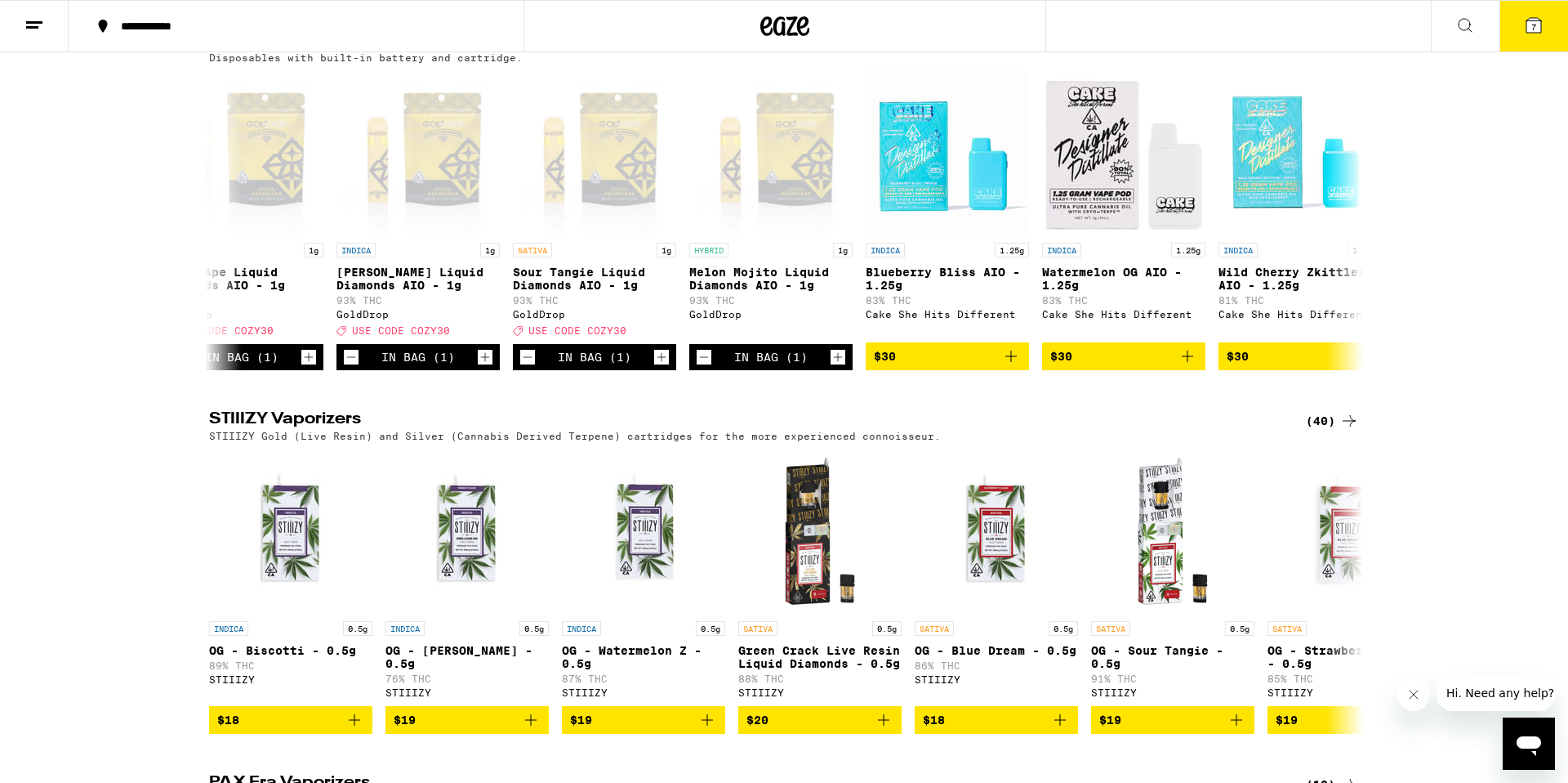
click at [1521, 26] on button "7" at bounding box center [1534, 26] width 68 height 50
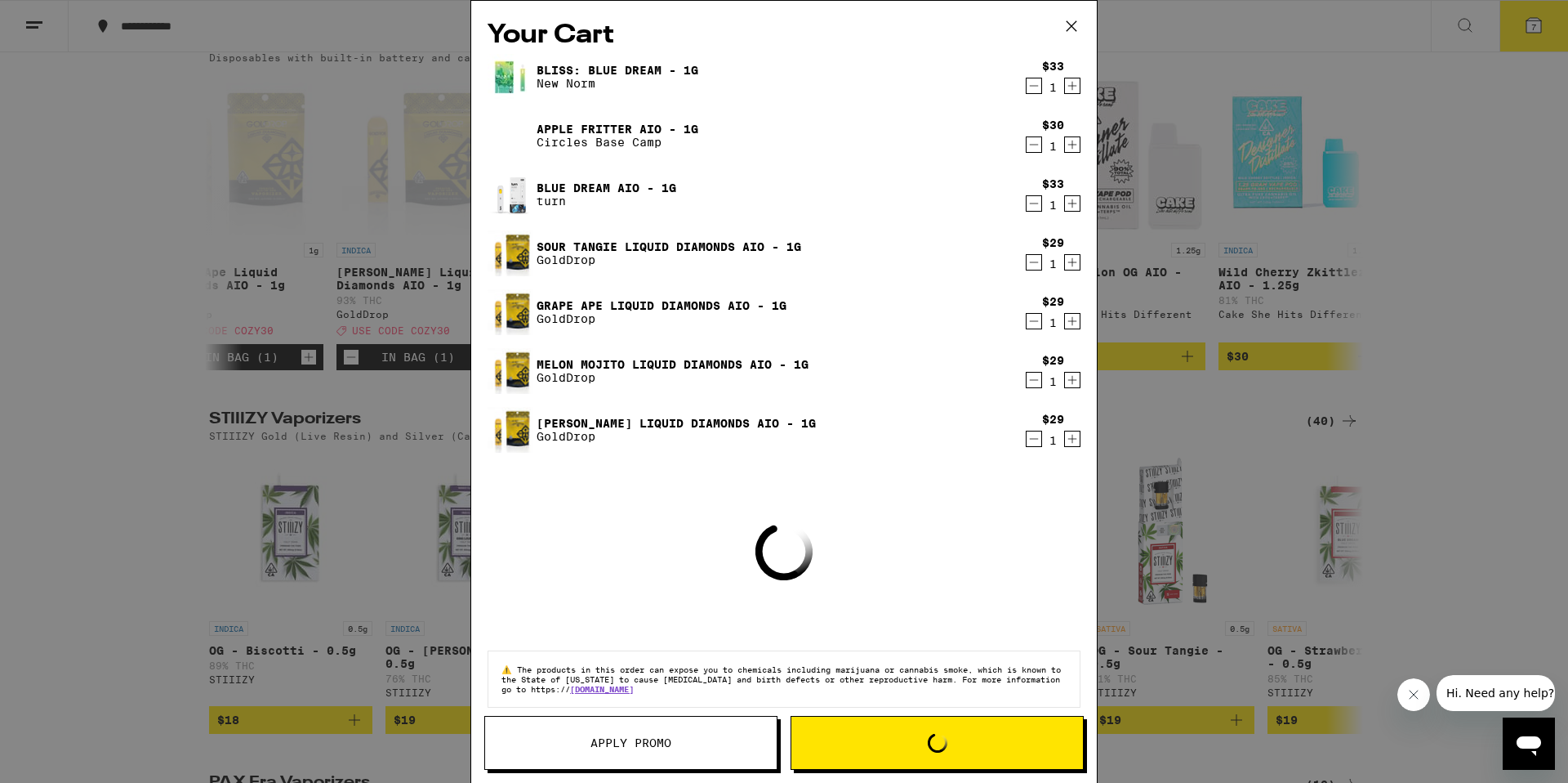
scroll to position [3169, 0]
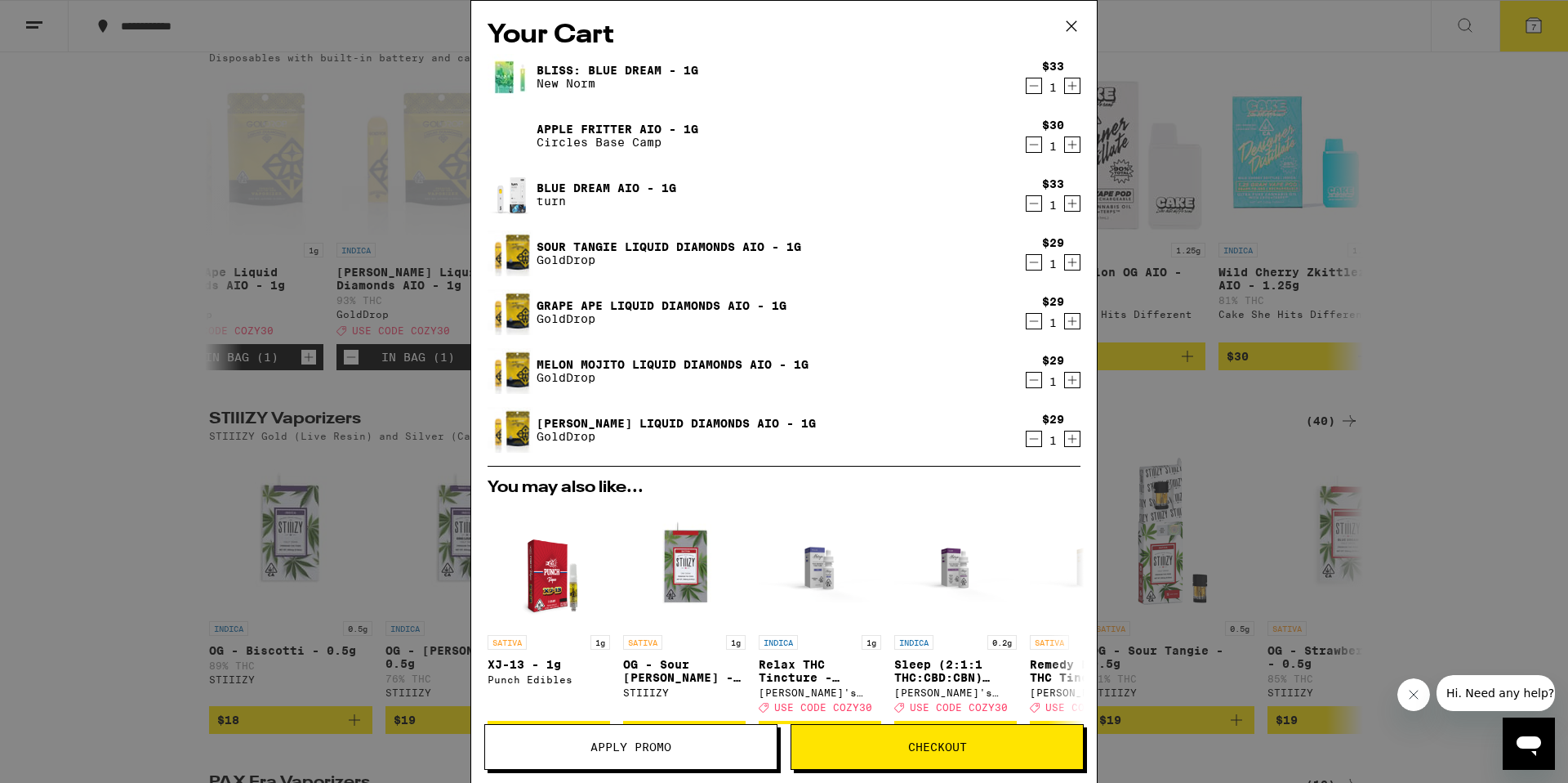
click at [1032, 380] on icon "Decrement" at bounding box center [1033, 380] width 15 height 20
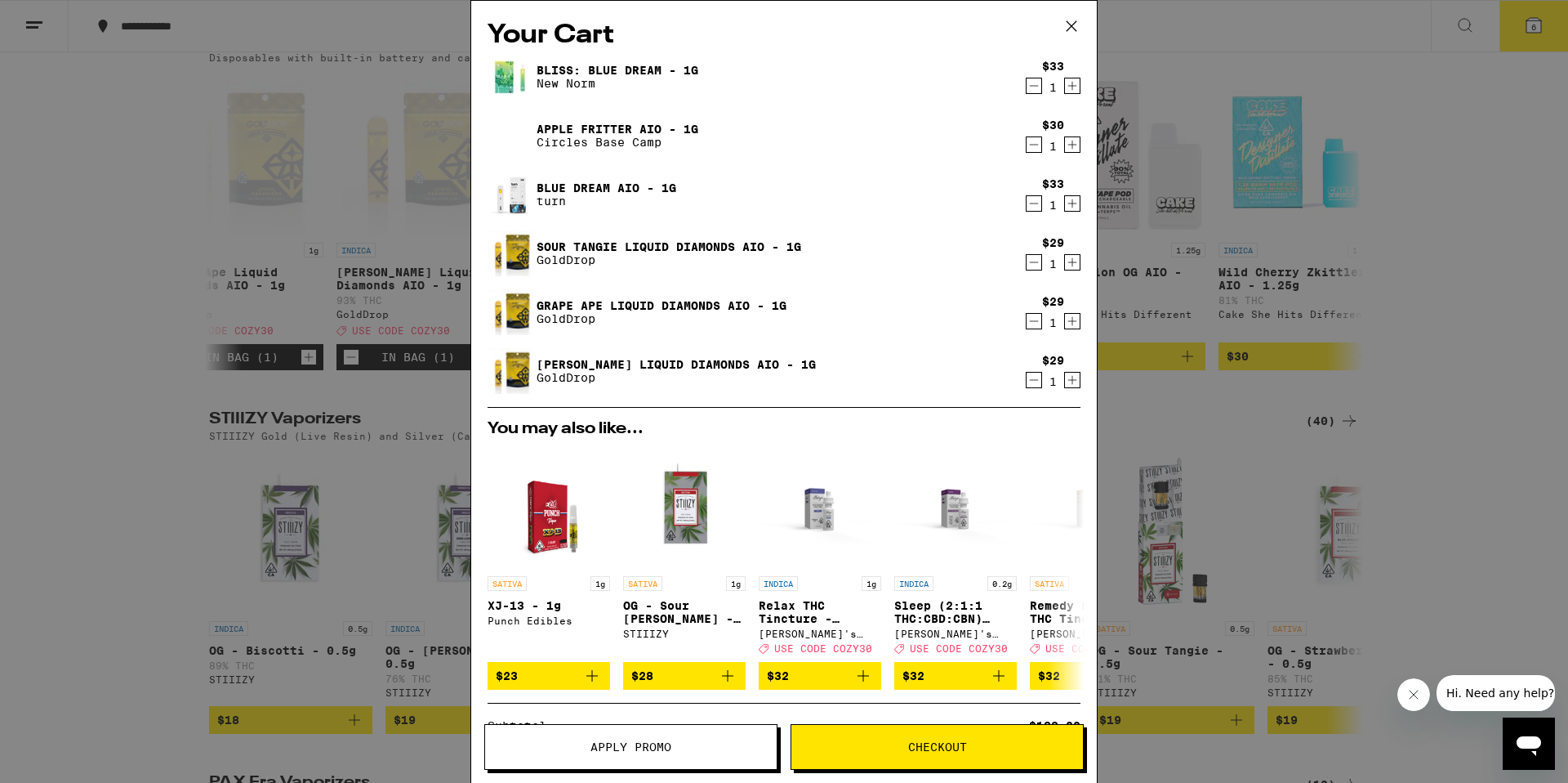
click at [667, 364] on link "[PERSON_NAME] Liquid Diamonds AIO - 1g" at bounding box center [676, 364] width 279 height 13
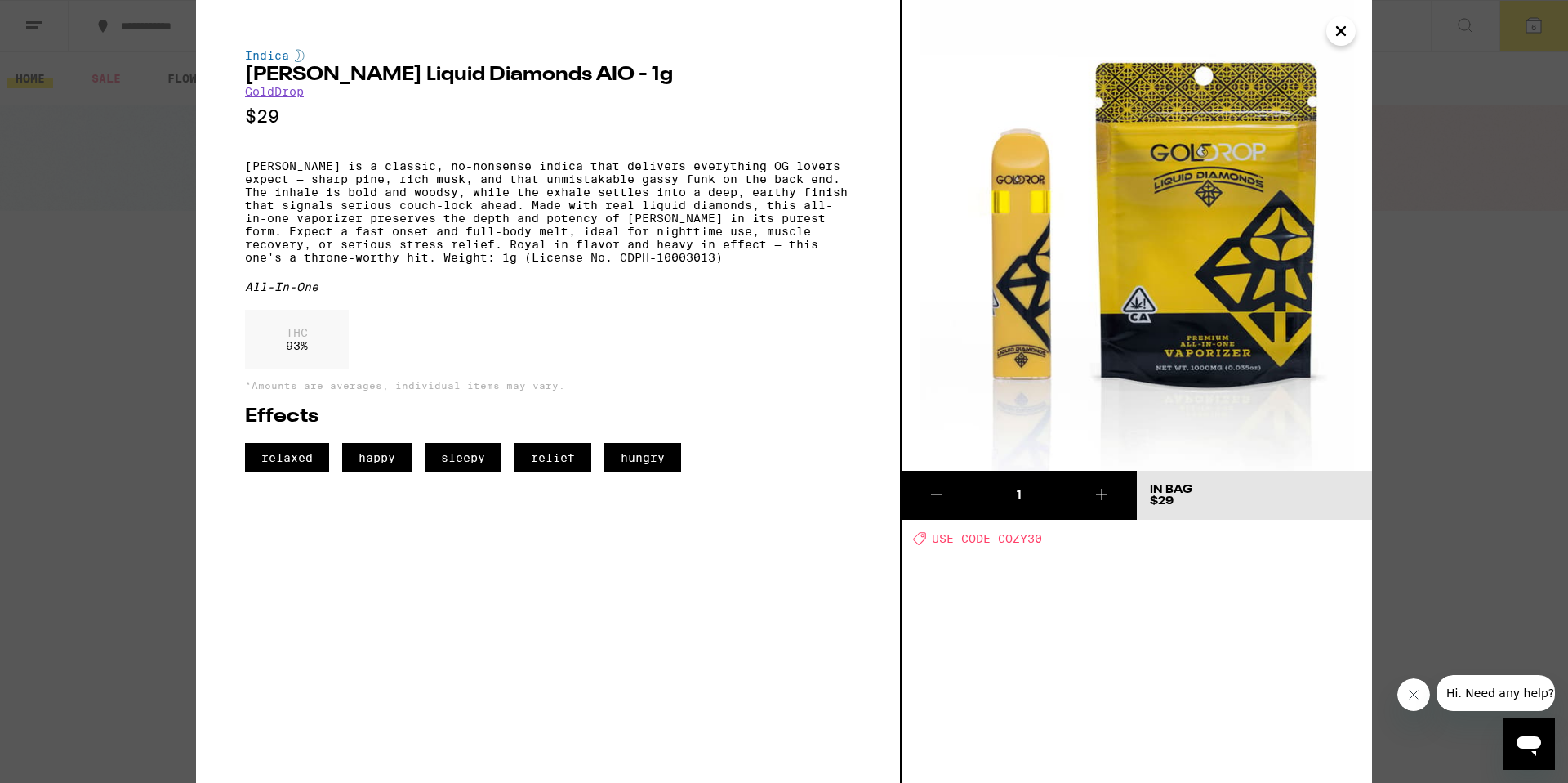
click at [1350, 37] on icon "Close" at bounding box center [1341, 31] width 20 height 25
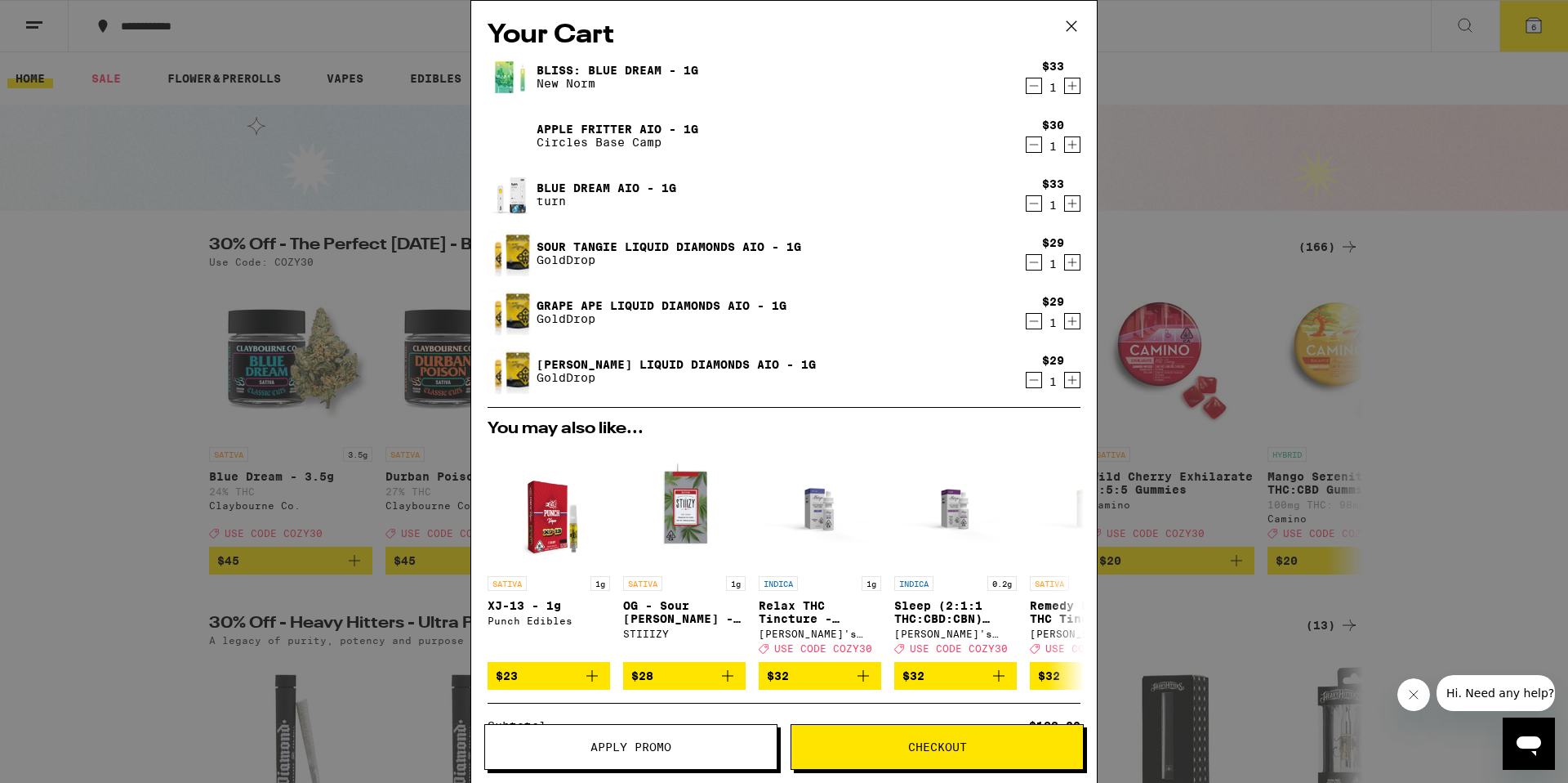
click at [1036, 385] on icon "Decrement" at bounding box center [1033, 380] width 15 height 20
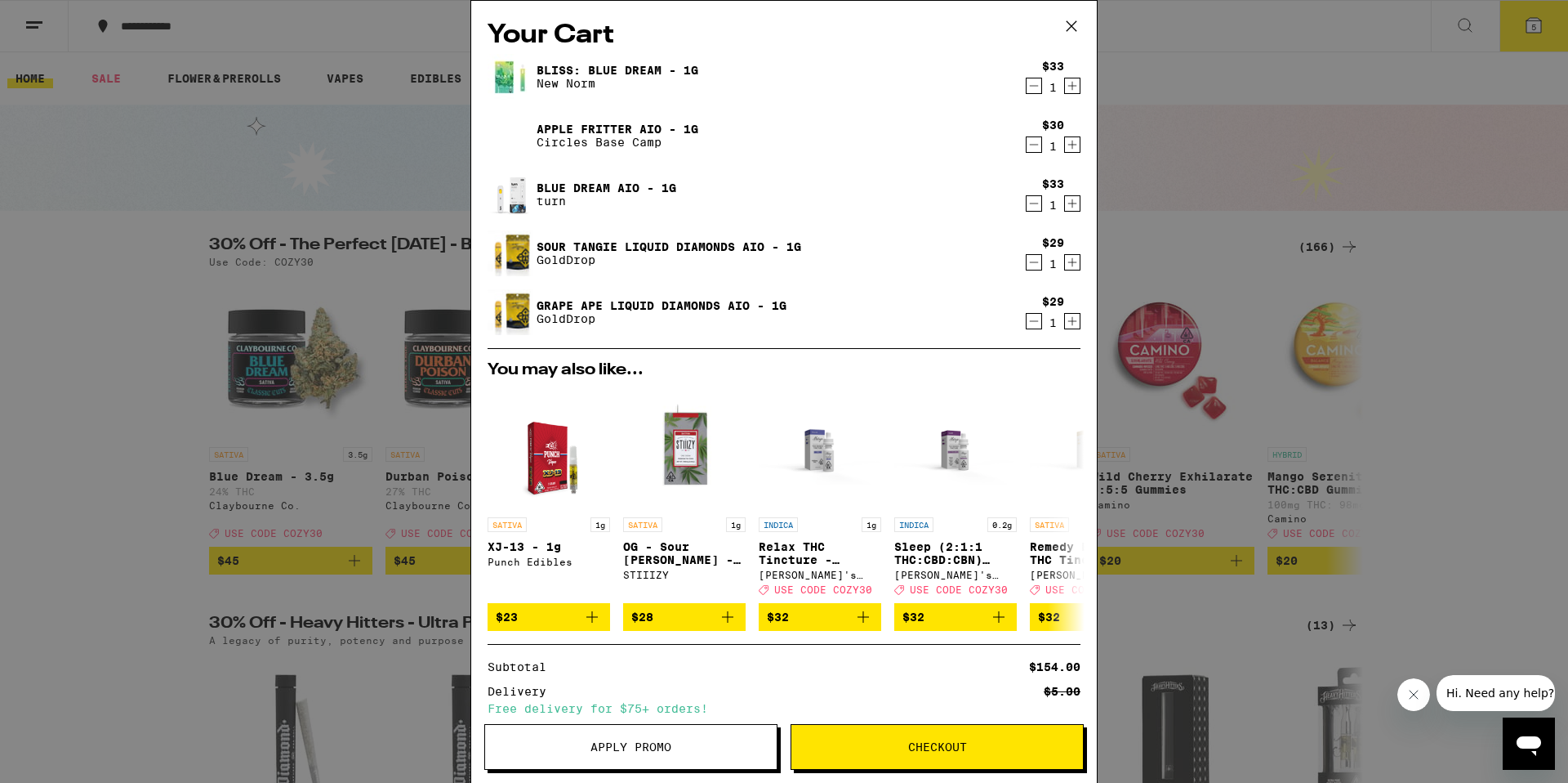
click at [715, 249] on link "Sour Tangie Liquid Diamonds AIO - 1g" at bounding box center [669, 246] width 265 height 13
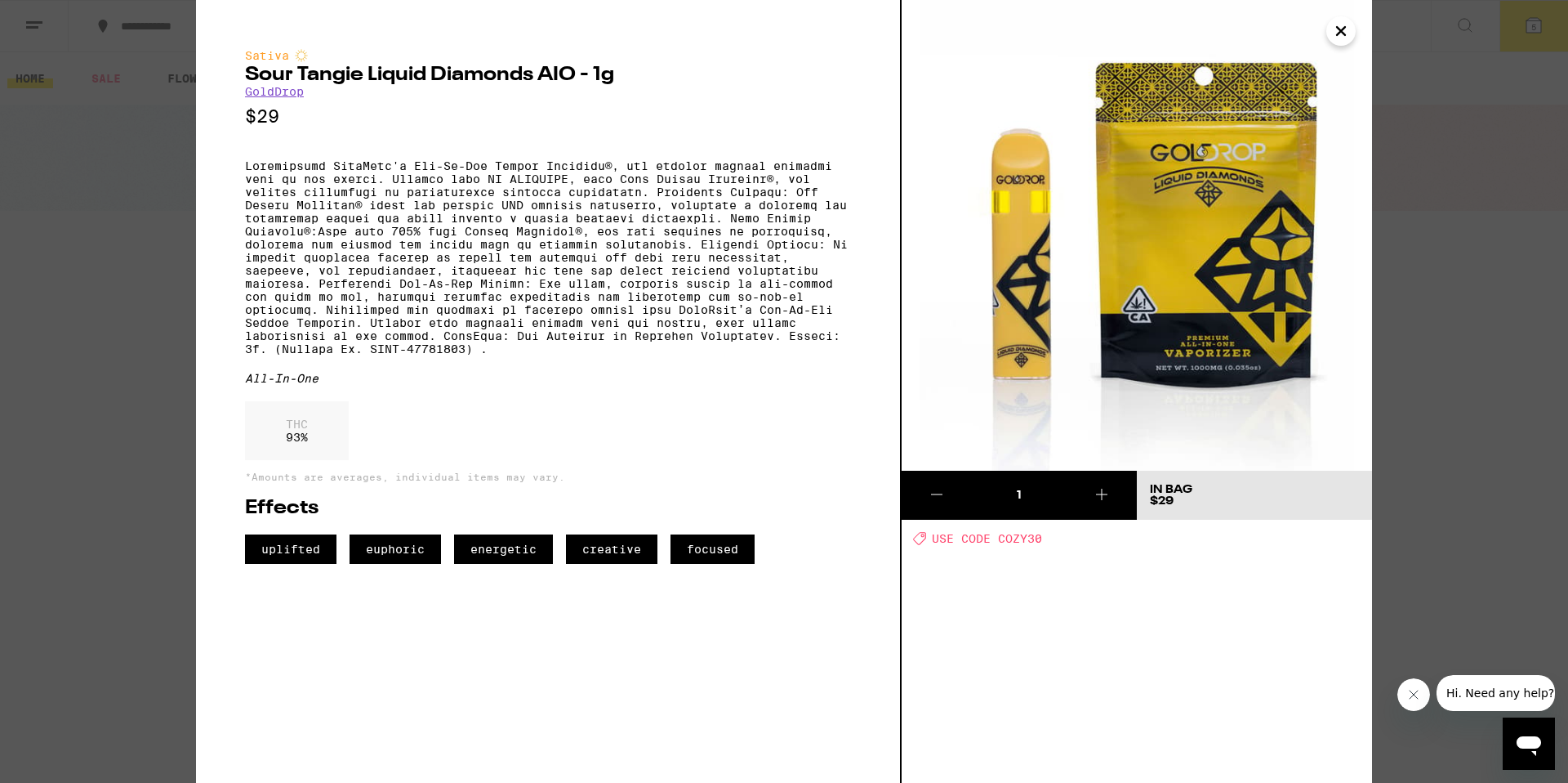
click at [1339, 35] on icon "Close" at bounding box center [1341, 31] width 20 height 25
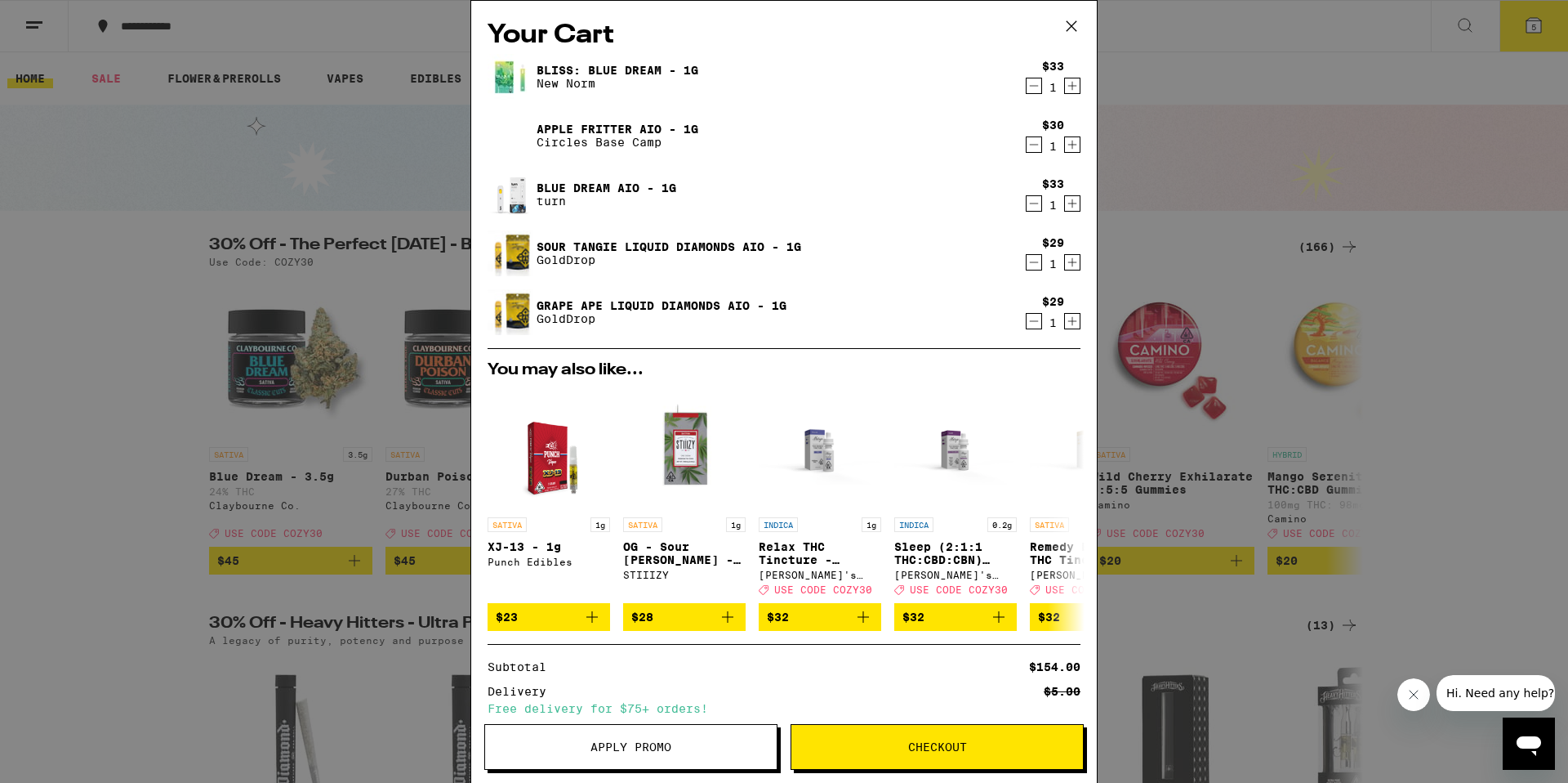
click at [681, 309] on link "Grape Ape Liquid Diamonds AIO - 1g" at bounding box center [661, 305] width 250 height 13
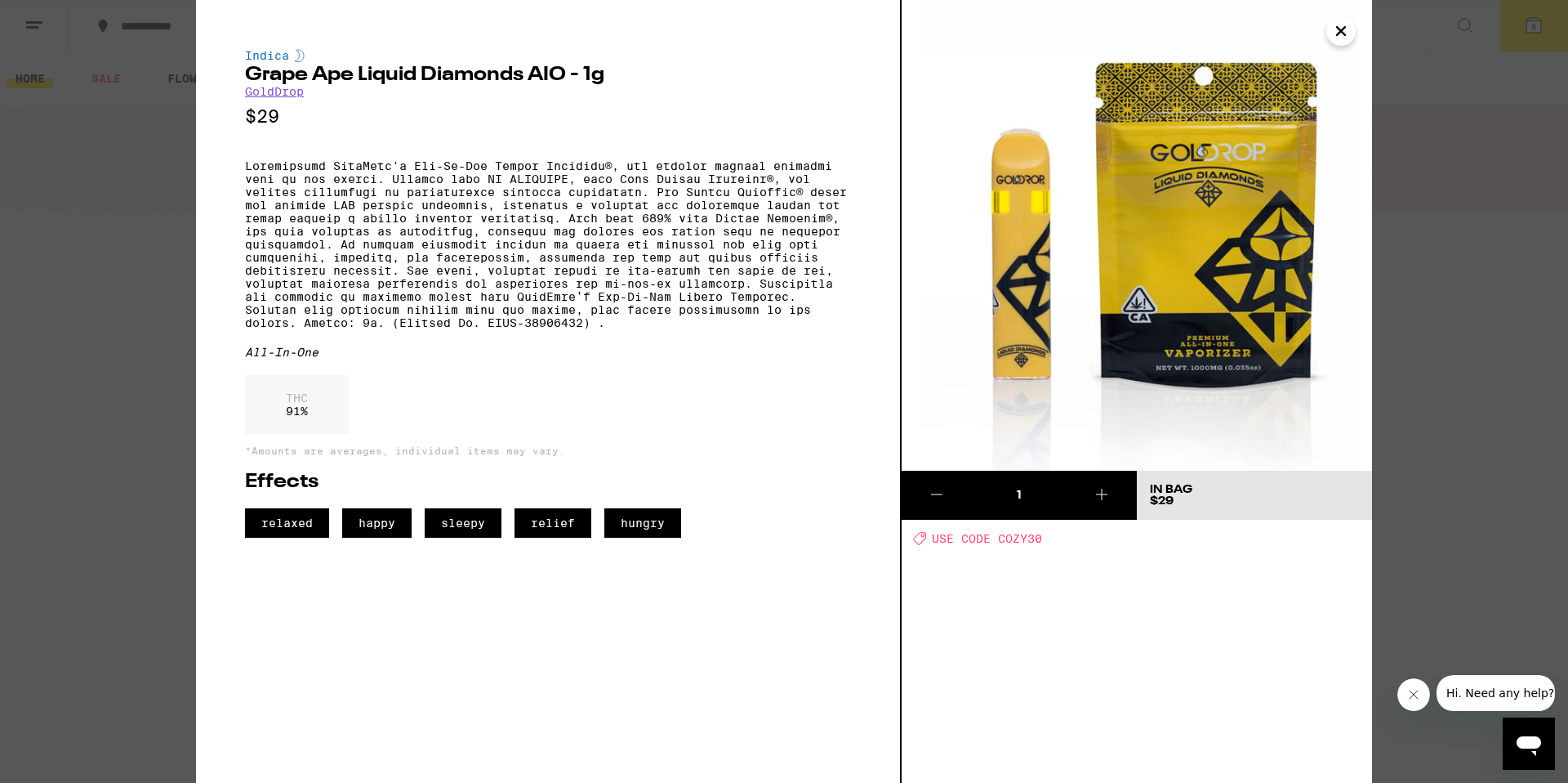
click at [1348, 32] on icon "Close" at bounding box center [1341, 31] width 20 height 25
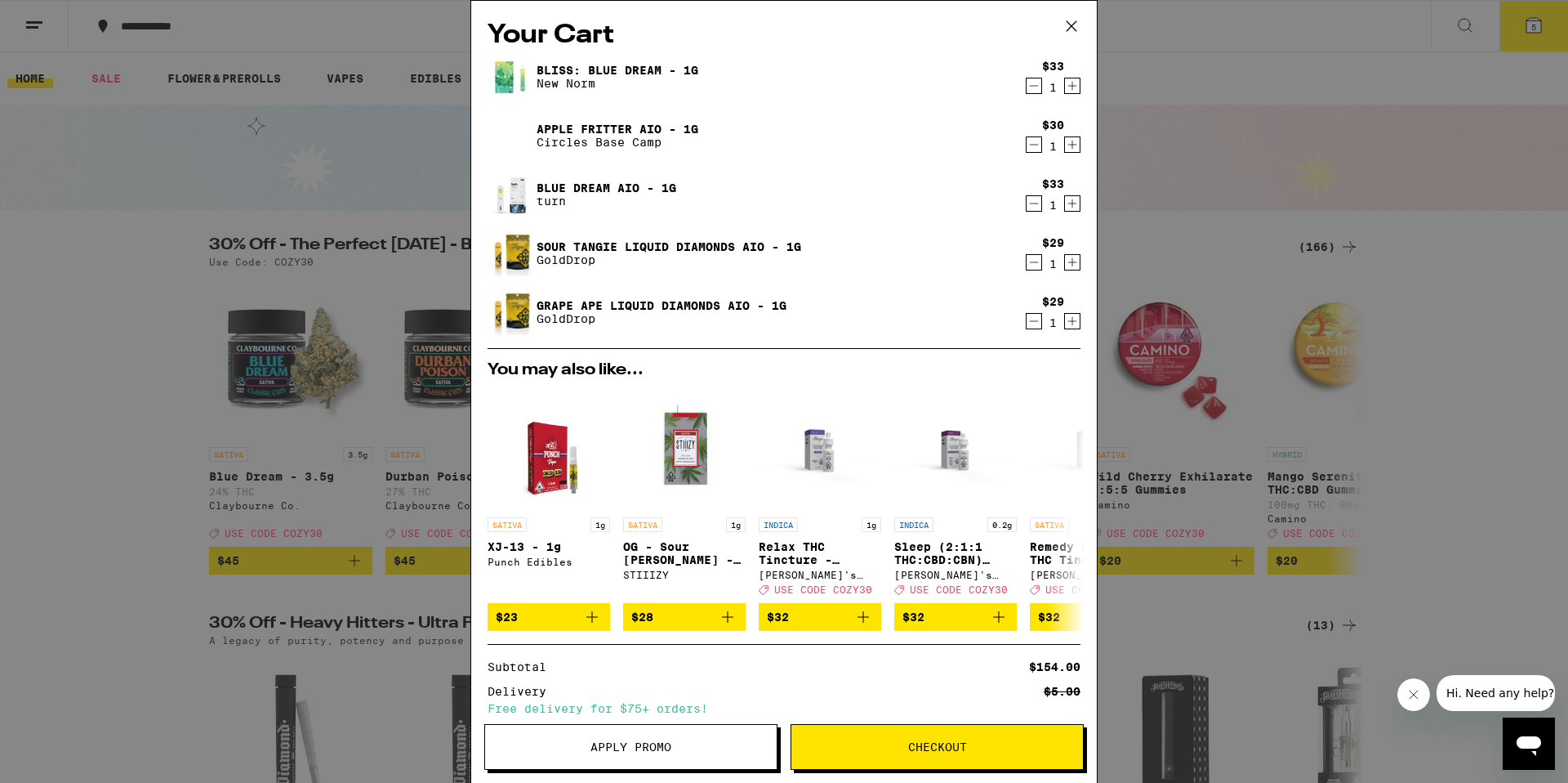
click at [1062, 27] on icon at bounding box center [1072, 26] width 25 height 25
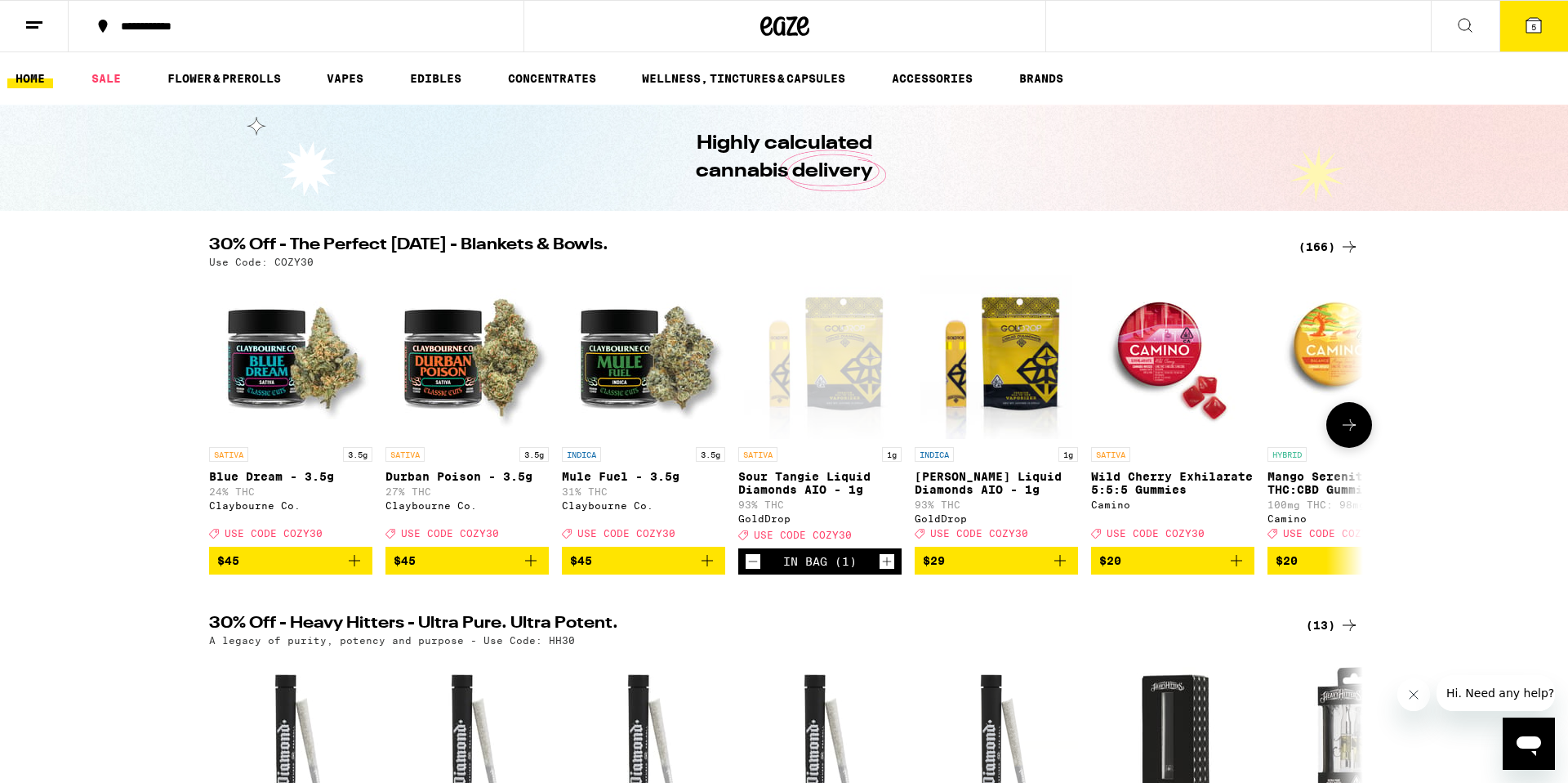
click at [1352, 434] on icon at bounding box center [1349, 425] width 20 height 20
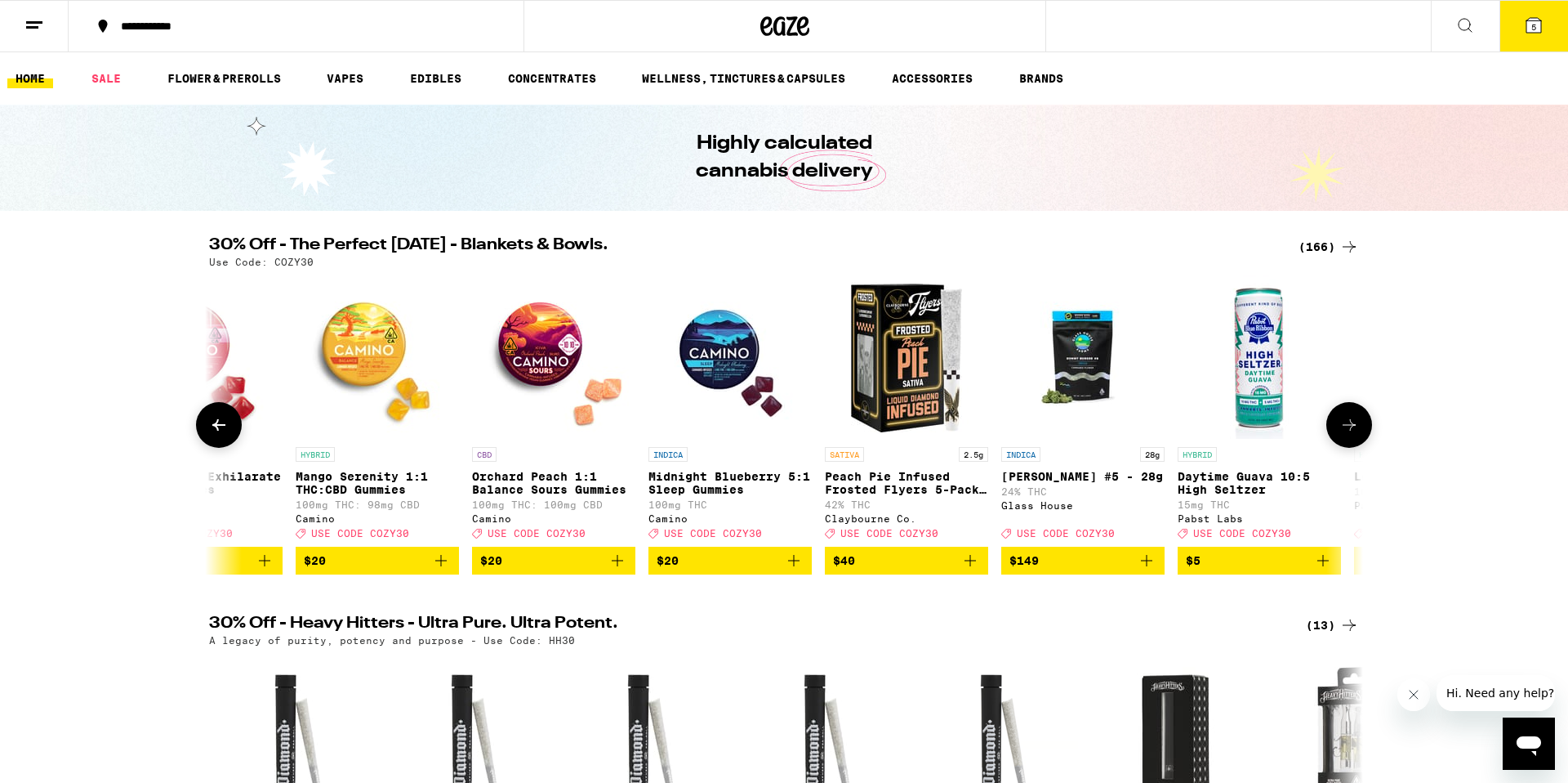
click at [1352, 434] on icon at bounding box center [1349, 425] width 20 height 20
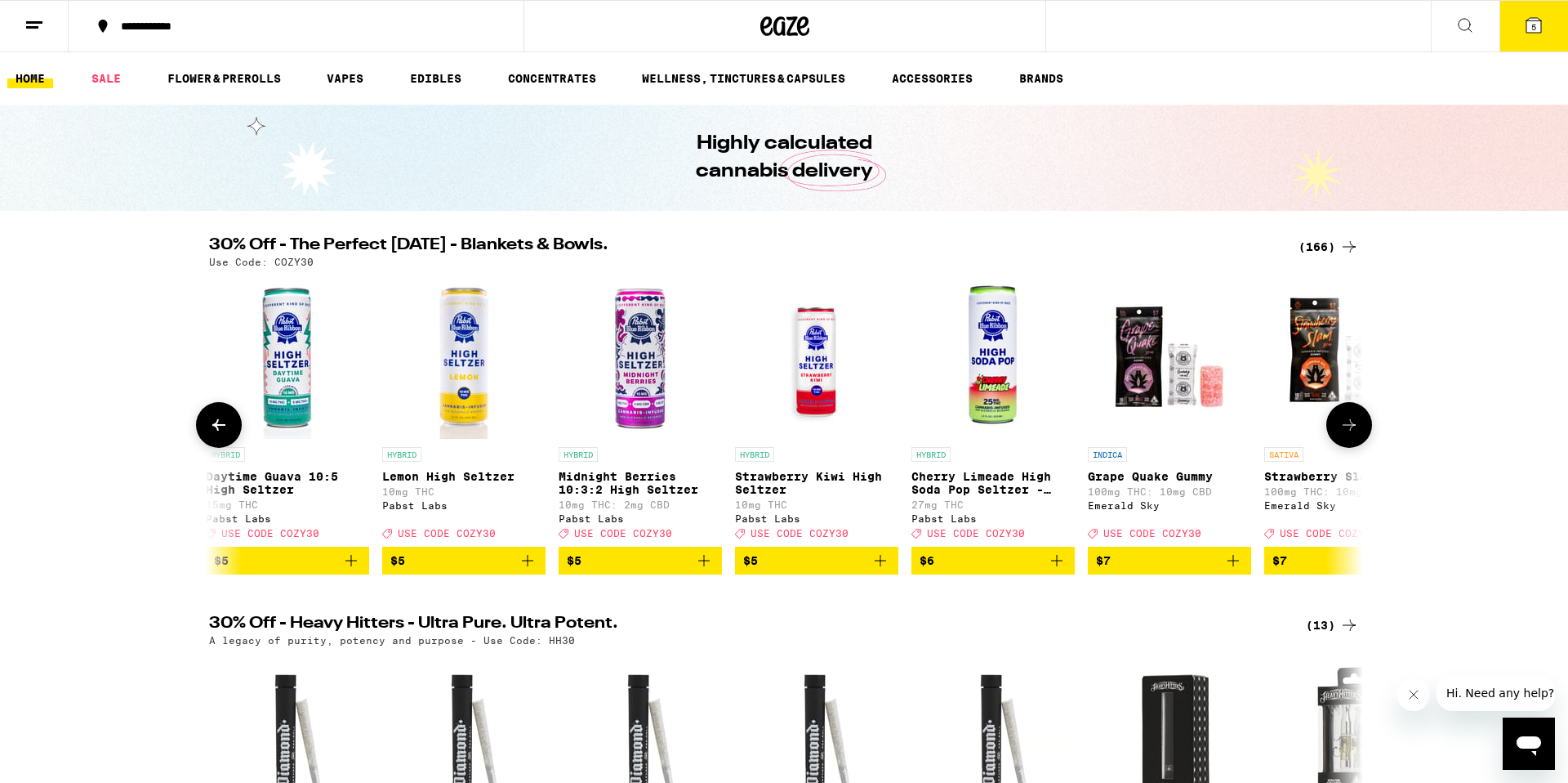
click at [1352, 434] on icon at bounding box center [1349, 425] width 20 height 20
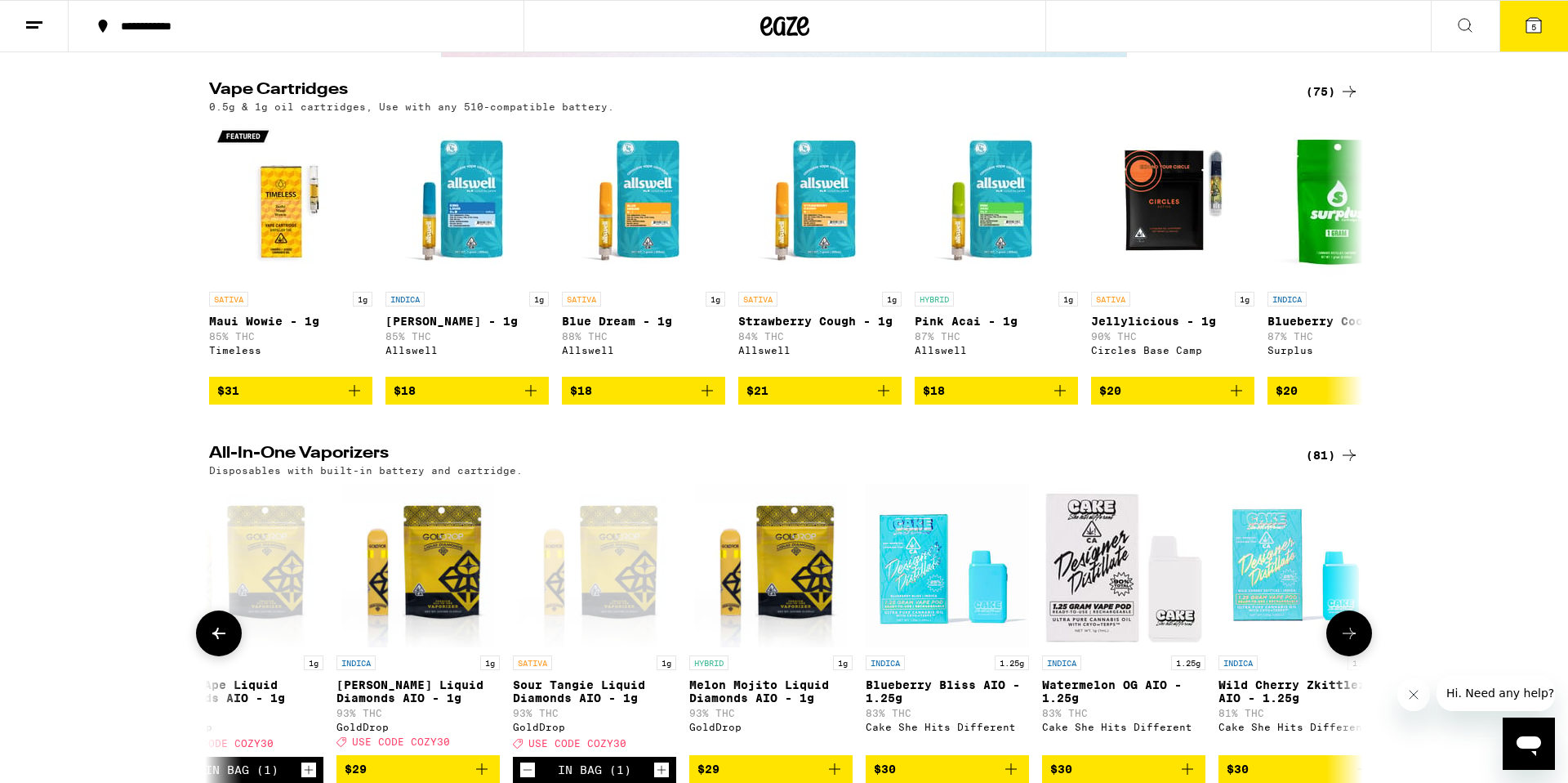
scroll to position [3322, 0]
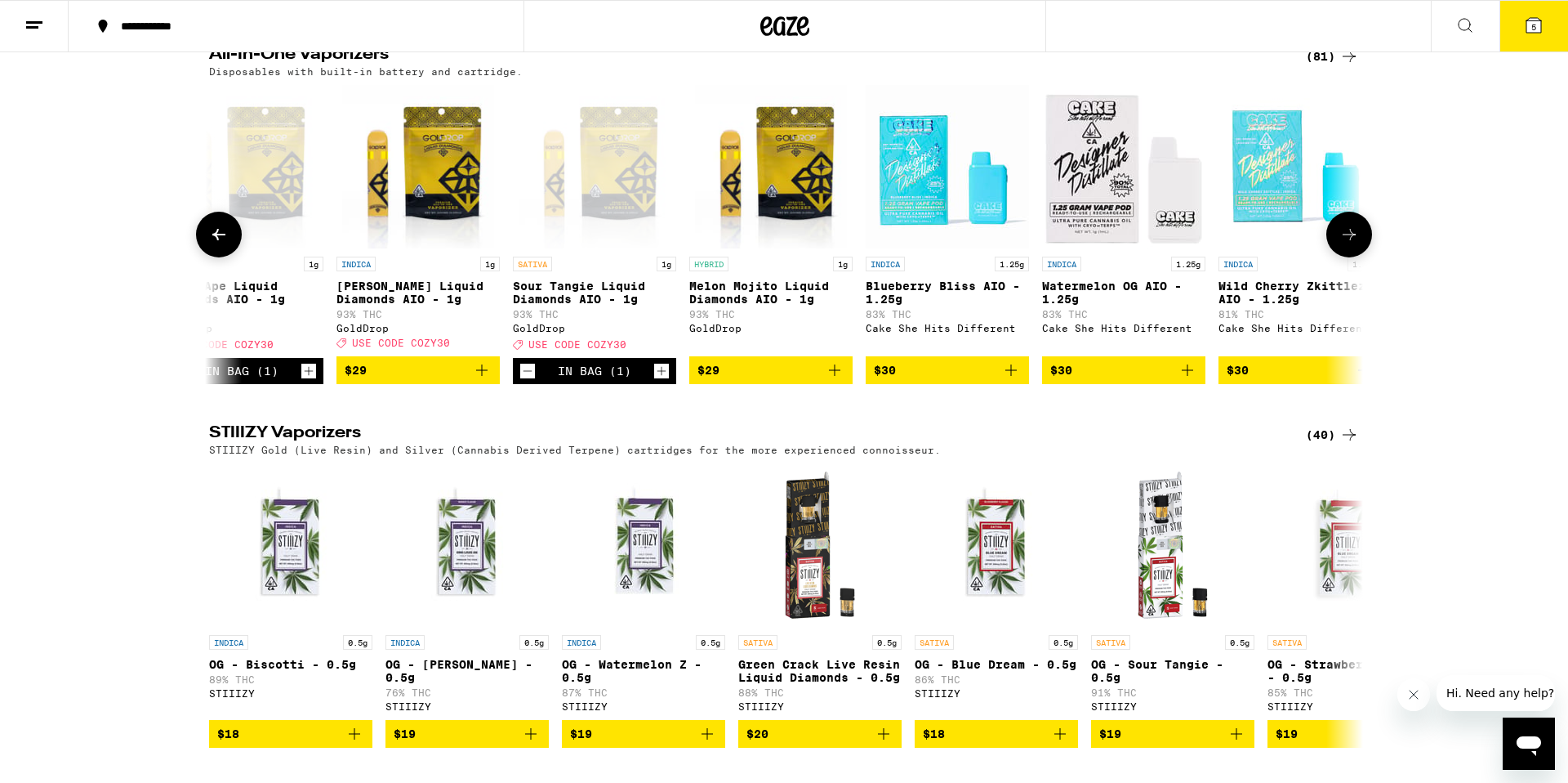
click at [774, 380] on span "$29" at bounding box center [771, 370] width 147 height 20
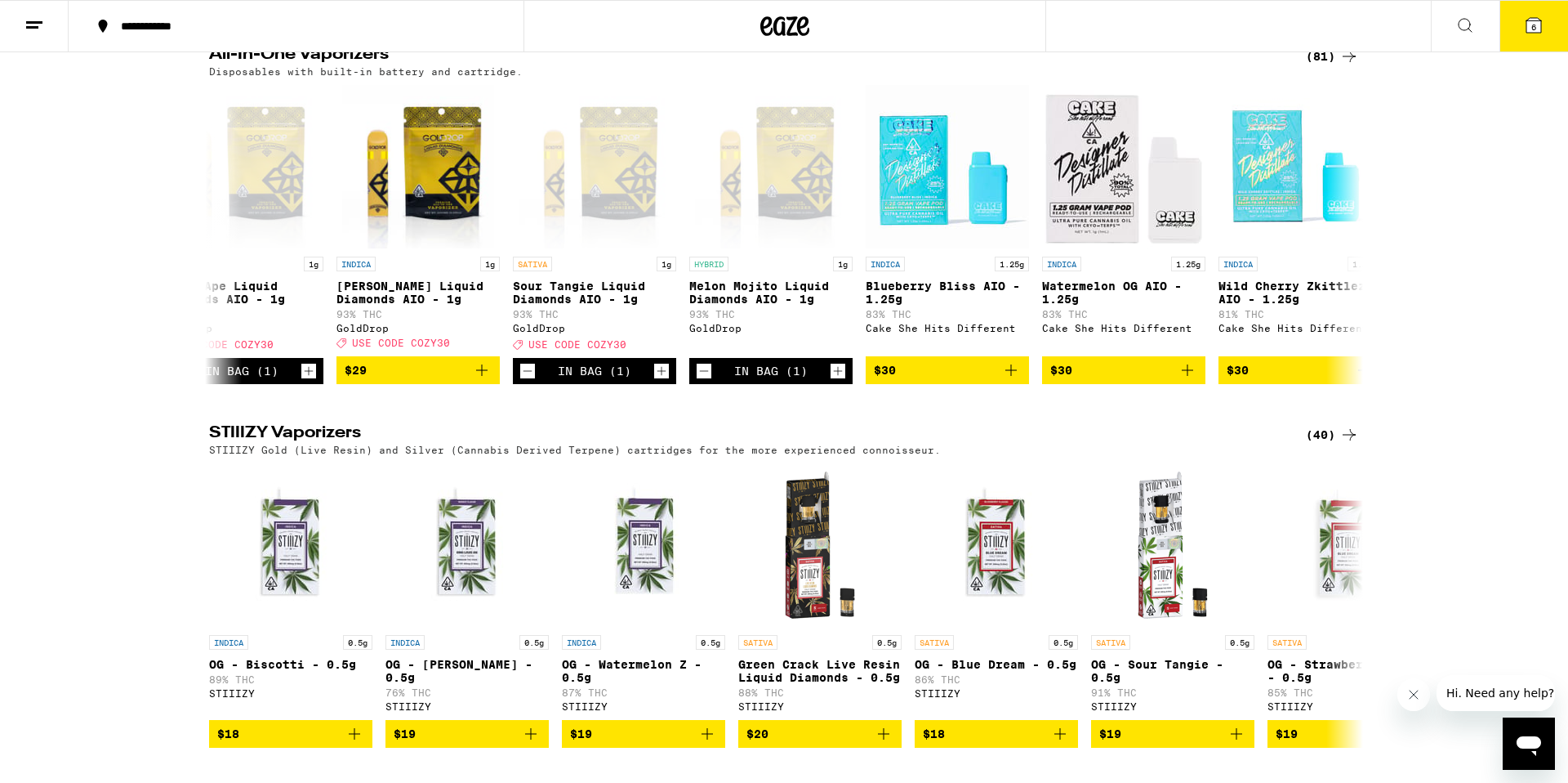
click at [1530, 31] on button "6" at bounding box center [1534, 26] width 68 height 50
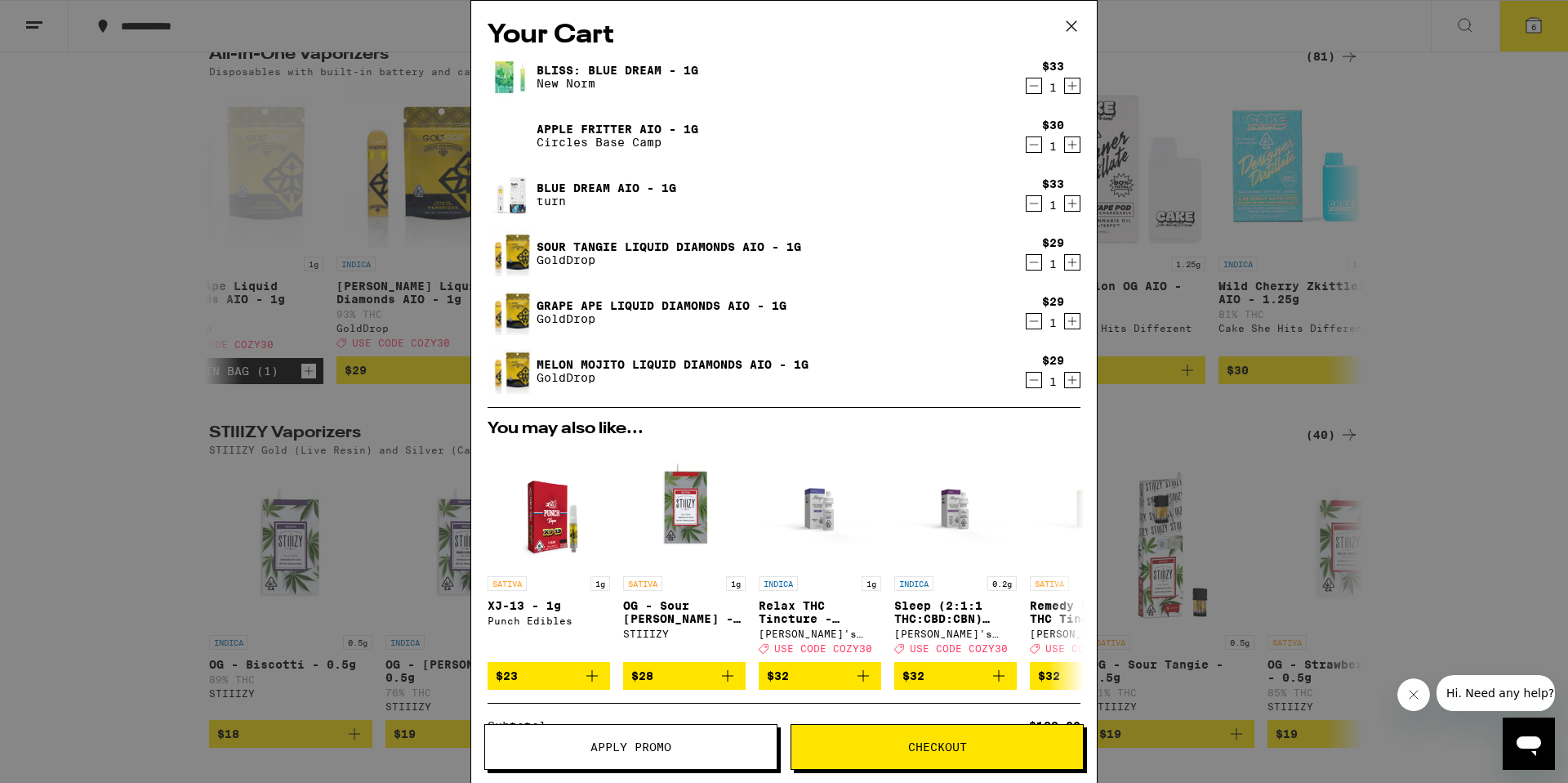
click at [651, 751] on span "Apply Promo" at bounding box center [631, 746] width 81 height 11
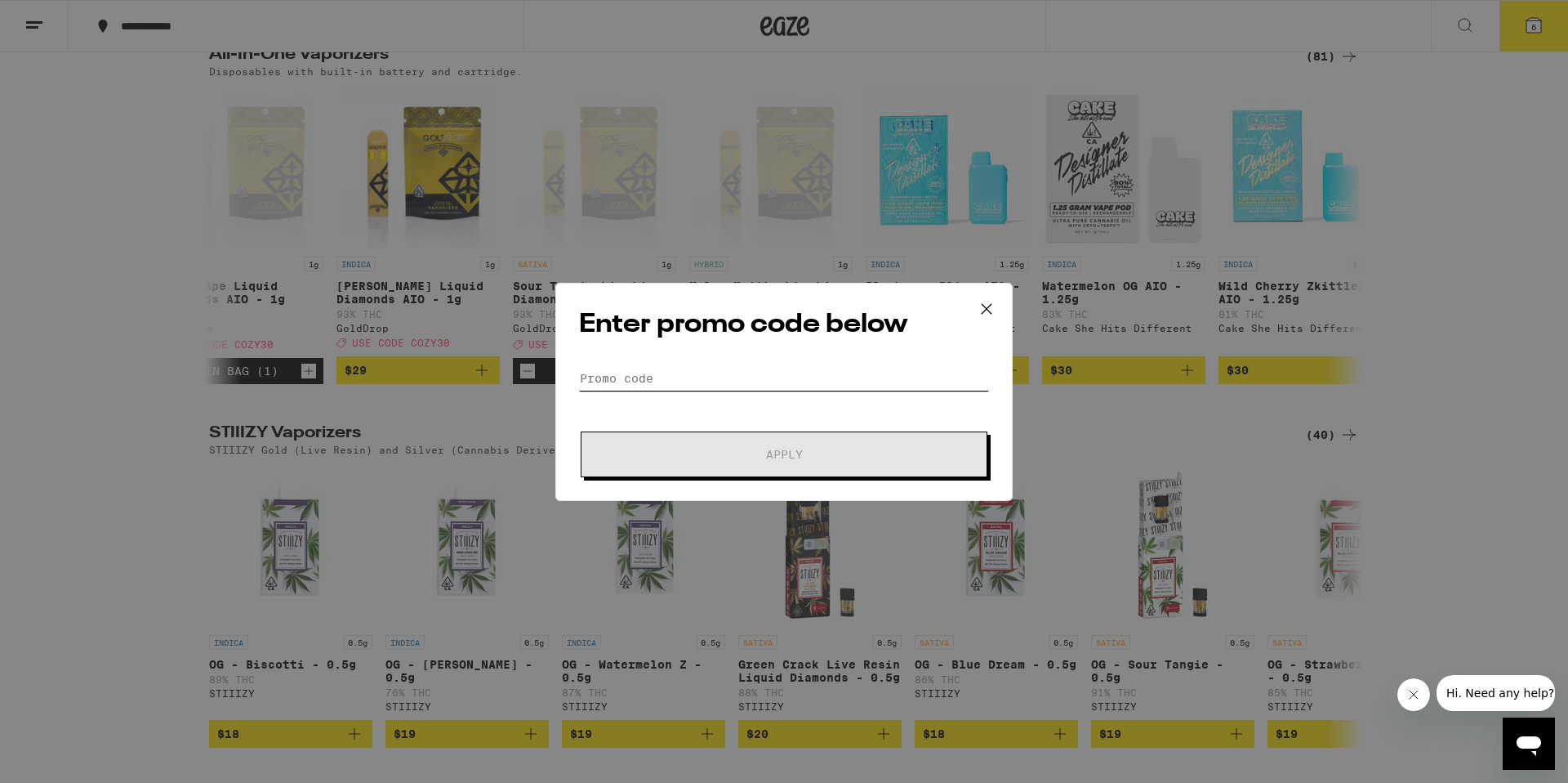
click at [764, 379] on input "Promo Code" at bounding box center [784, 378] width 410 height 25
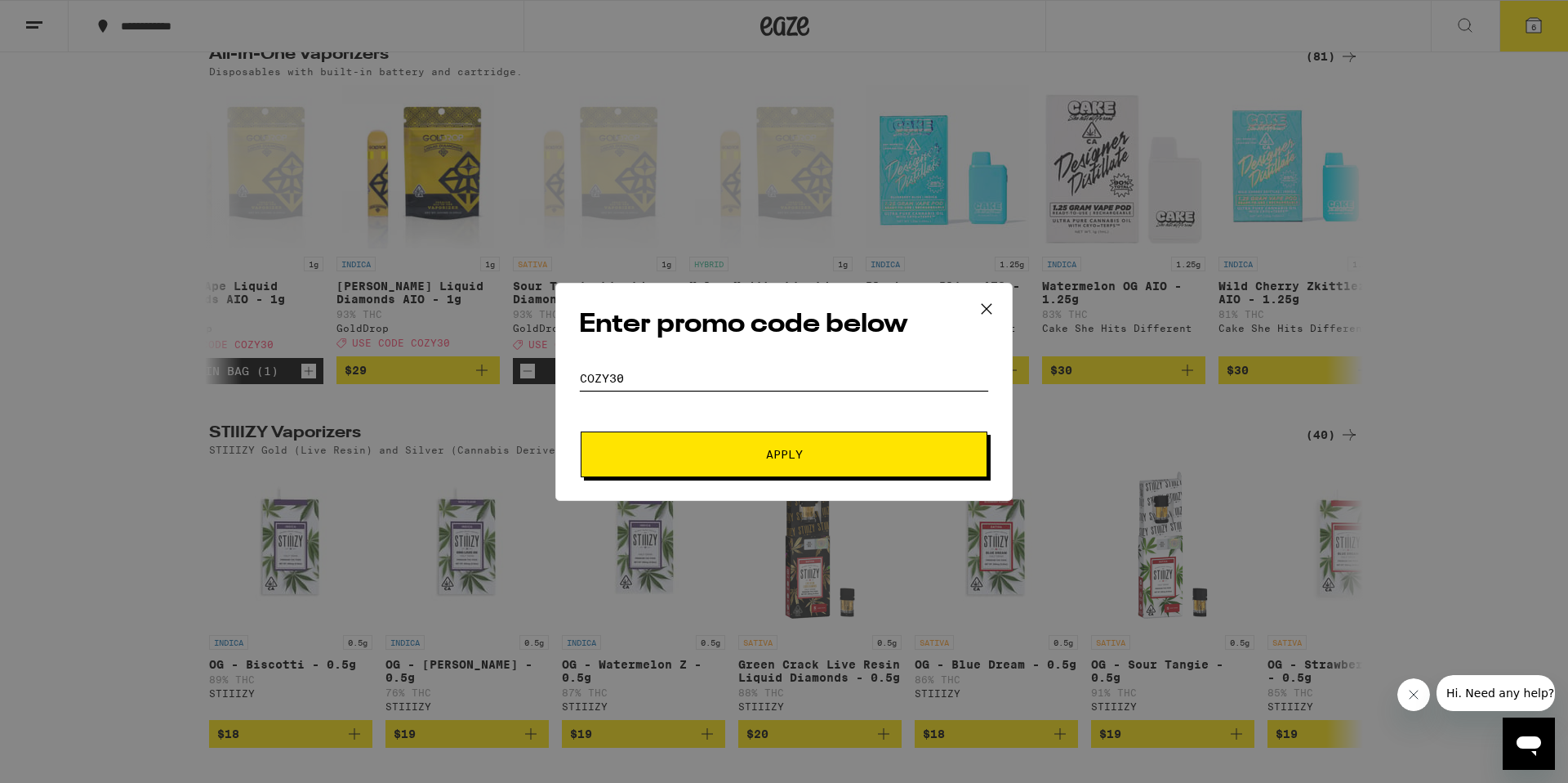
type input "cozy30"
click at [581, 432] on button "Apply" at bounding box center [784, 455] width 407 height 46
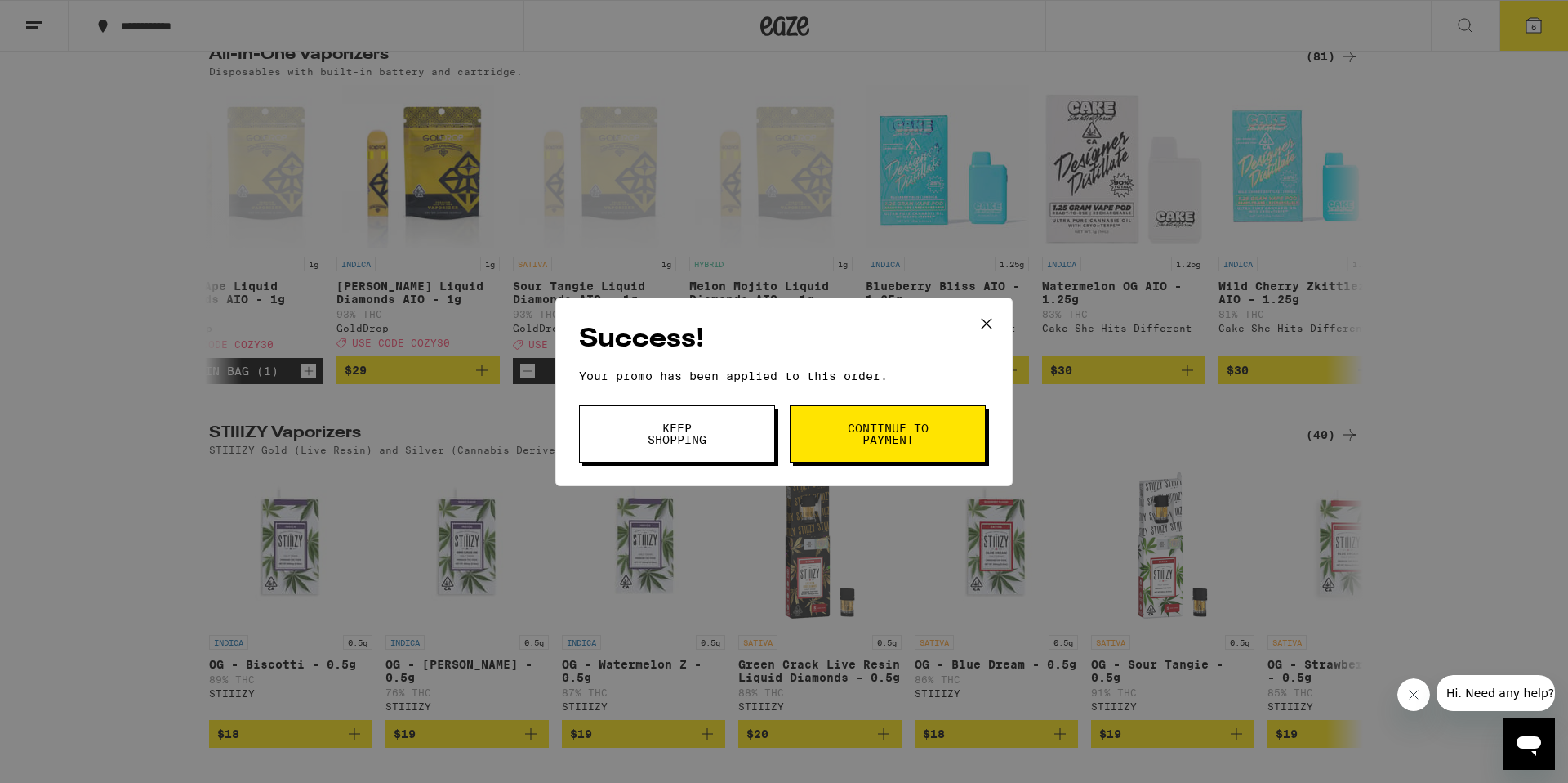
click at [931, 448] on button "Continue to payment" at bounding box center [887, 433] width 196 height 57
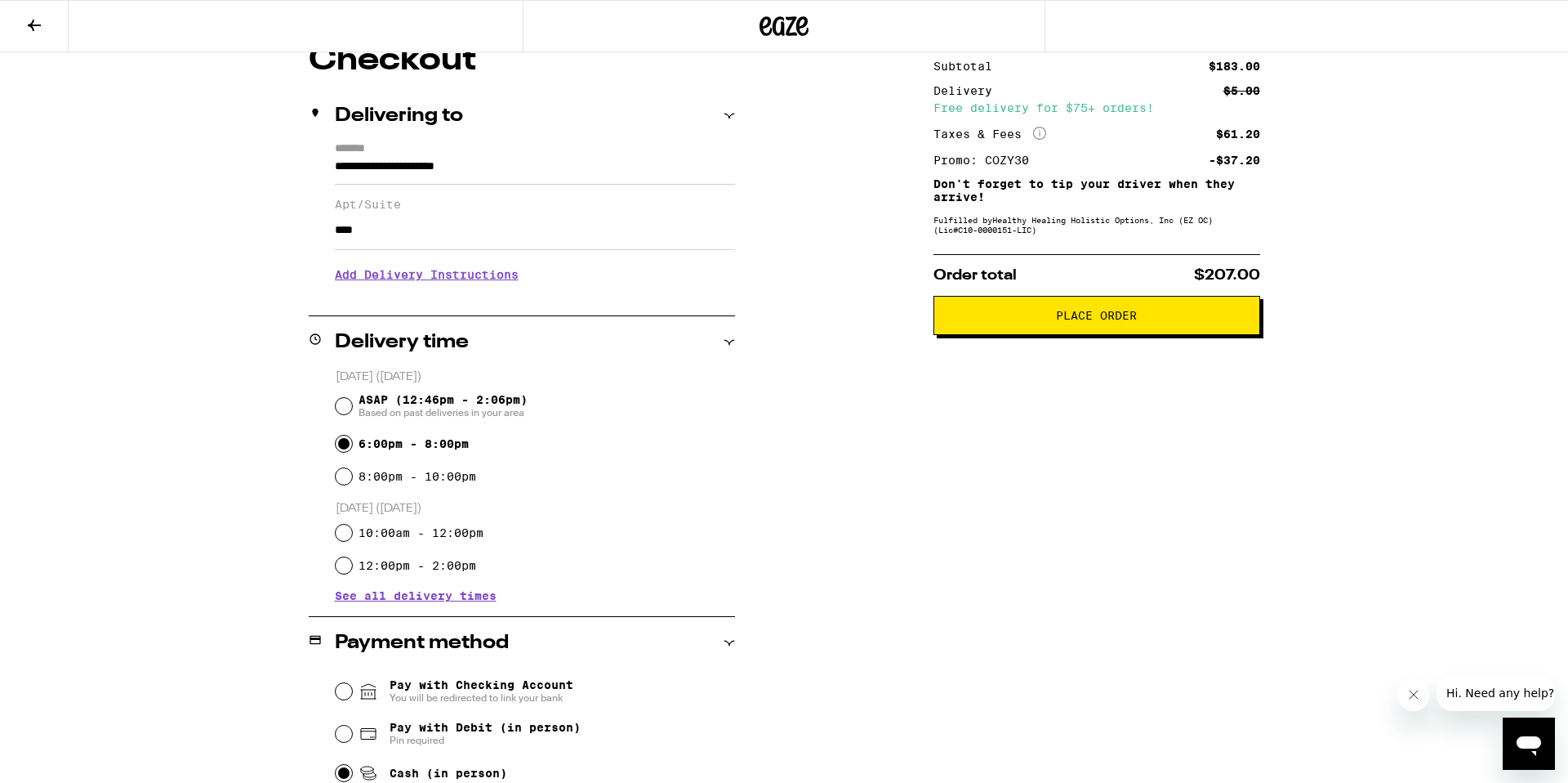
scroll to position [92, 0]
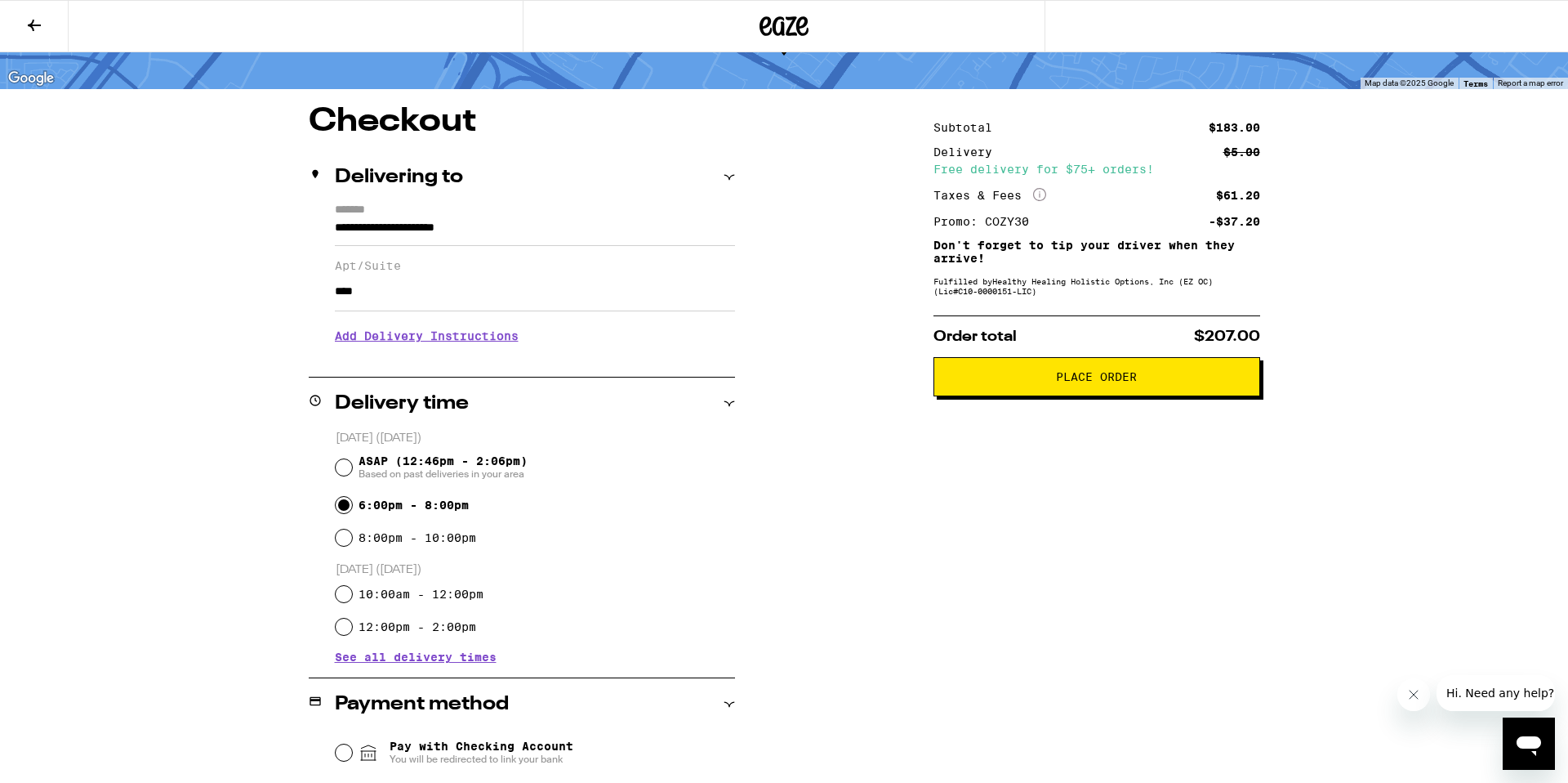
click at [461, 348] on h3 "Add Delivery Instructions" at bounding box center [535, 336] width 400 height 38
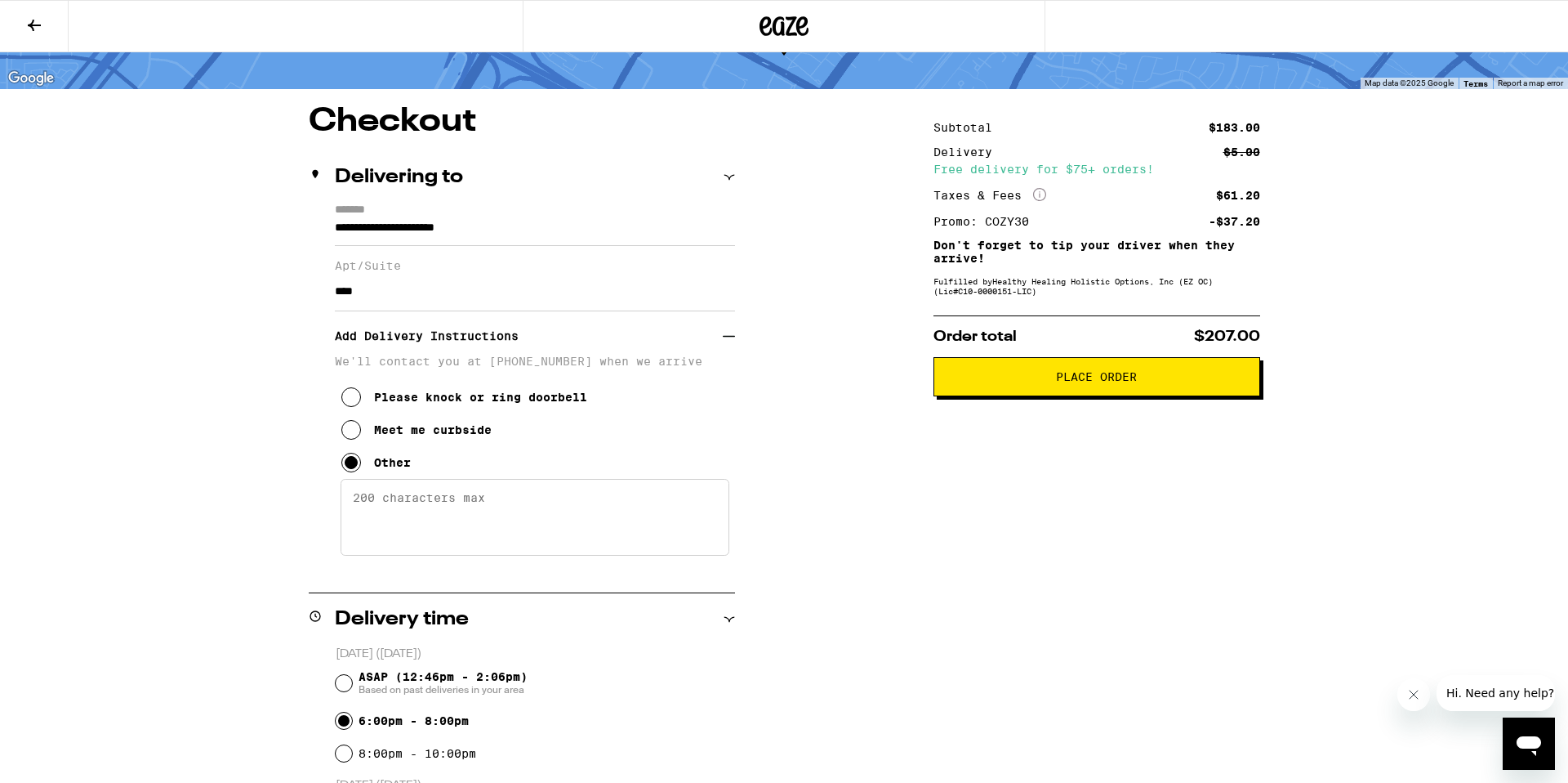
click at [455, 522] on textarea "Enter any other delivery instructions you want driver to know" at bounding box center [535, 517] width 389 height 77
click at [520, 253] on div "Apt/Suite ****" at bounding box center [535, 279] width 400 height 65
click at [529, 232] on input "**********" at bounding box center [535, 232] width 400 height 27
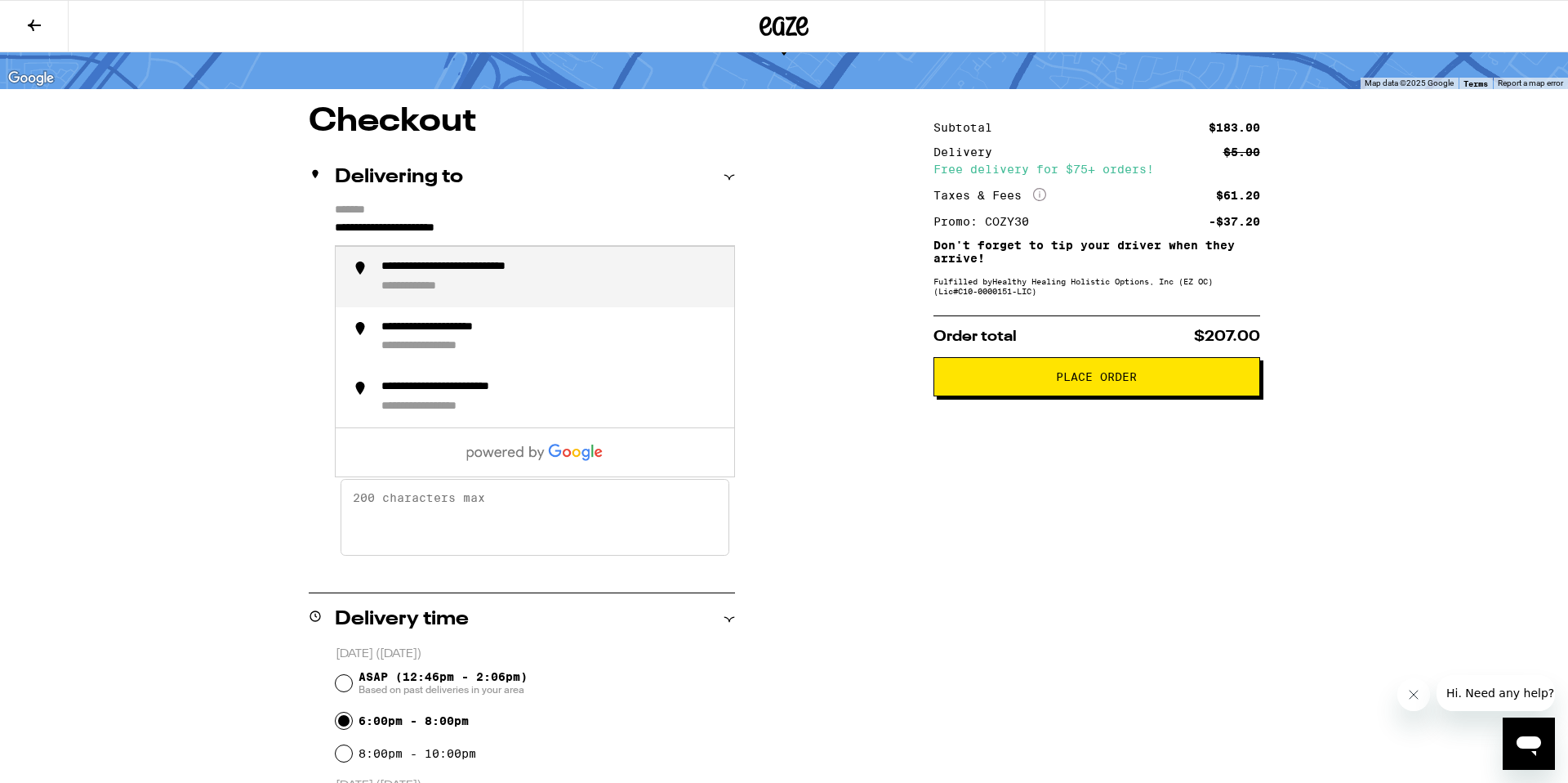
click at [582, 286] on div "**********" at bounding box center [551, 277] width 340 height 34
type input "**********"
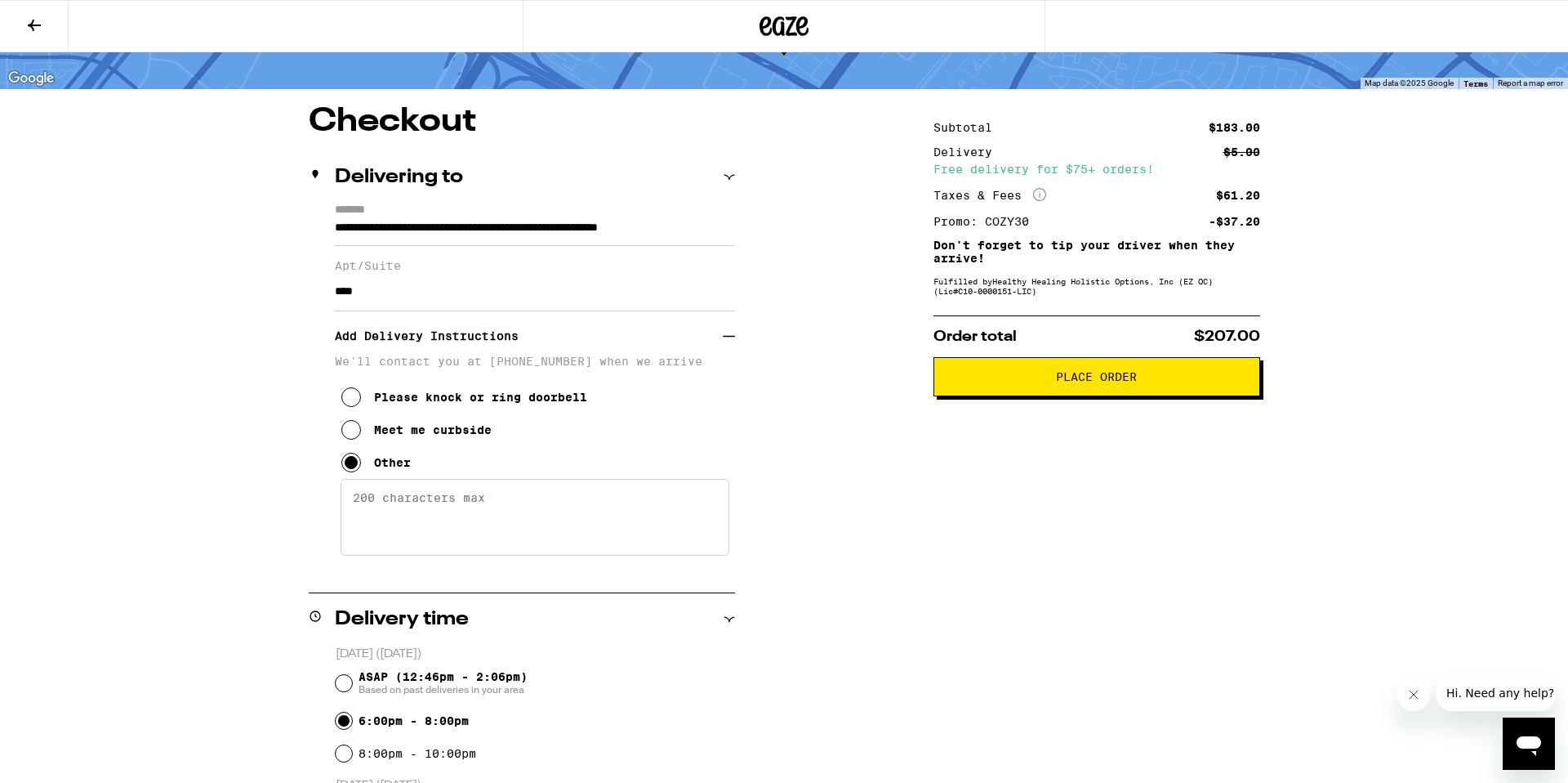
click at [437, 524] on textarea "Enter any other delivery instructions you want driver to know" at bounding box center [535, 517] width 389 height 77
click at [435, 510] on textarea "Meet infront of leasing office" at bounding box center [535, 517] width 389 height 77
click at [401, 503] on textarea "Meet infront of leasing office" at bounding box center [535, 517] width 389 height 77
click at [566, 532] on textarea "Meet in front of leasing office" at bounding box center [535, 517] width 389 height 77
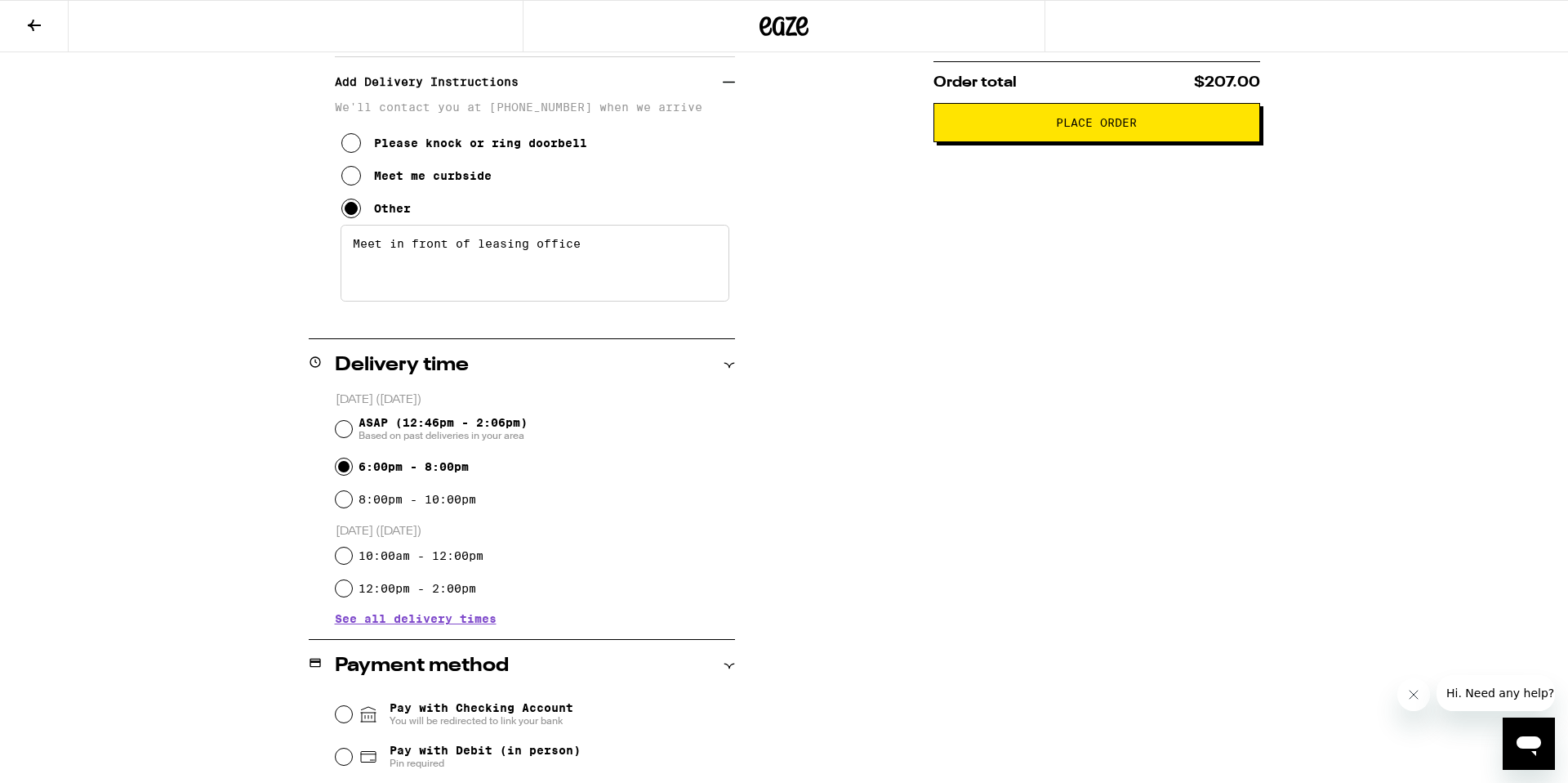
scroll to position [2, 0]
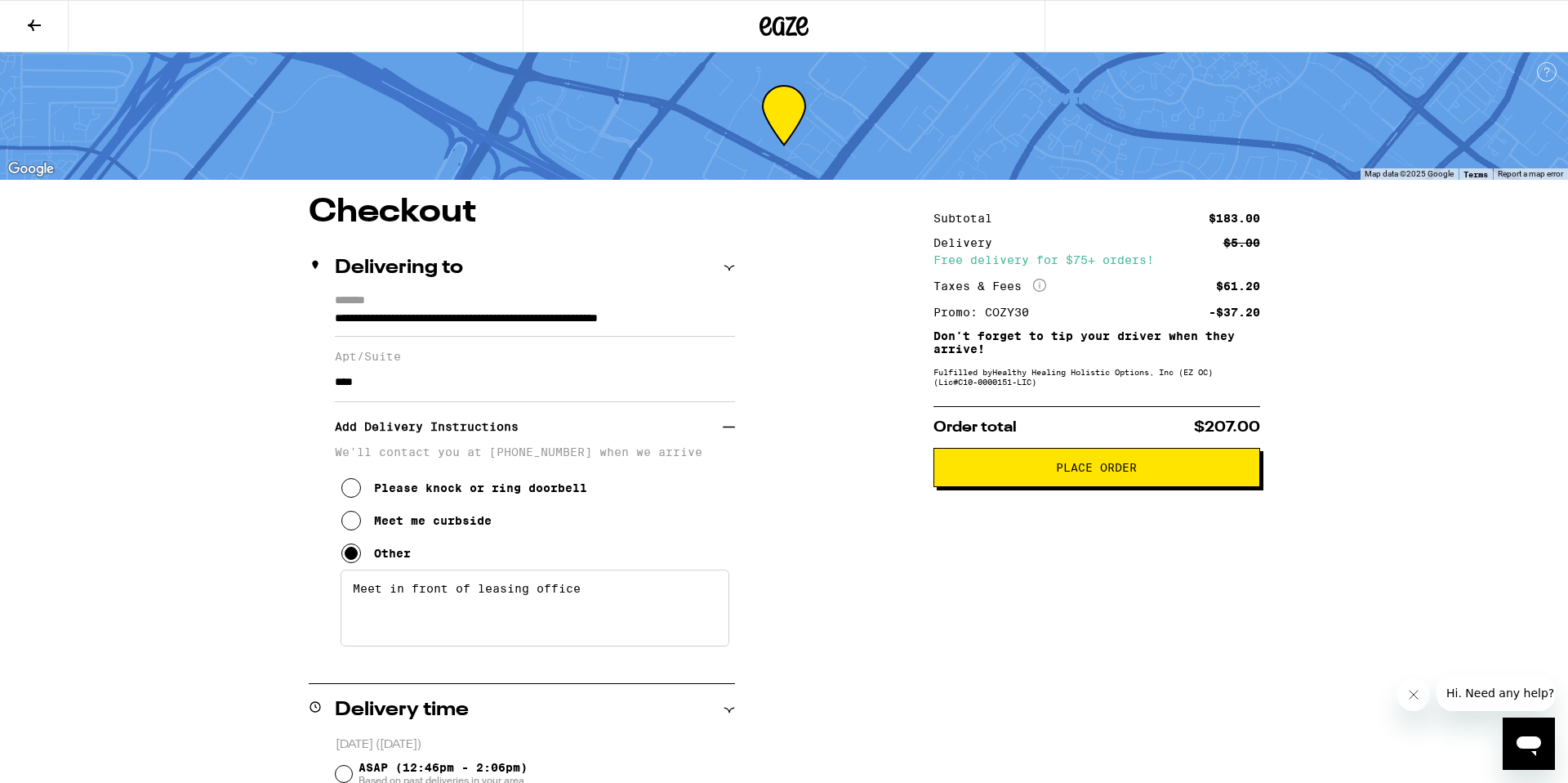
type textarea "Meet in front of leasing office"
click at [1100, 469] on span "Place Order" at bounding box center [1096, 467] width 81 height 11
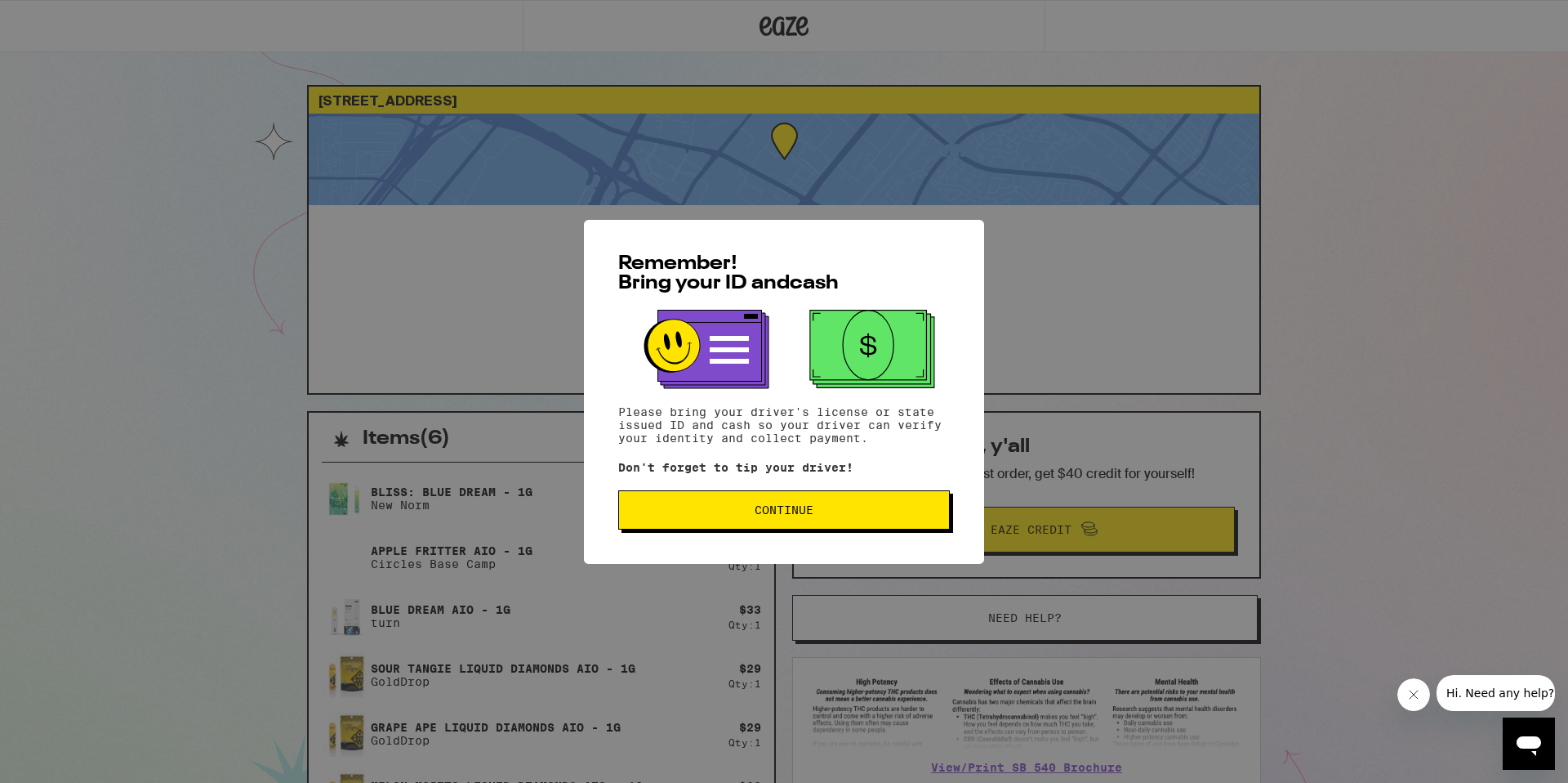
click at [768, 509] on span "Continue" at bounding box center [784, 509] width 59 height 11
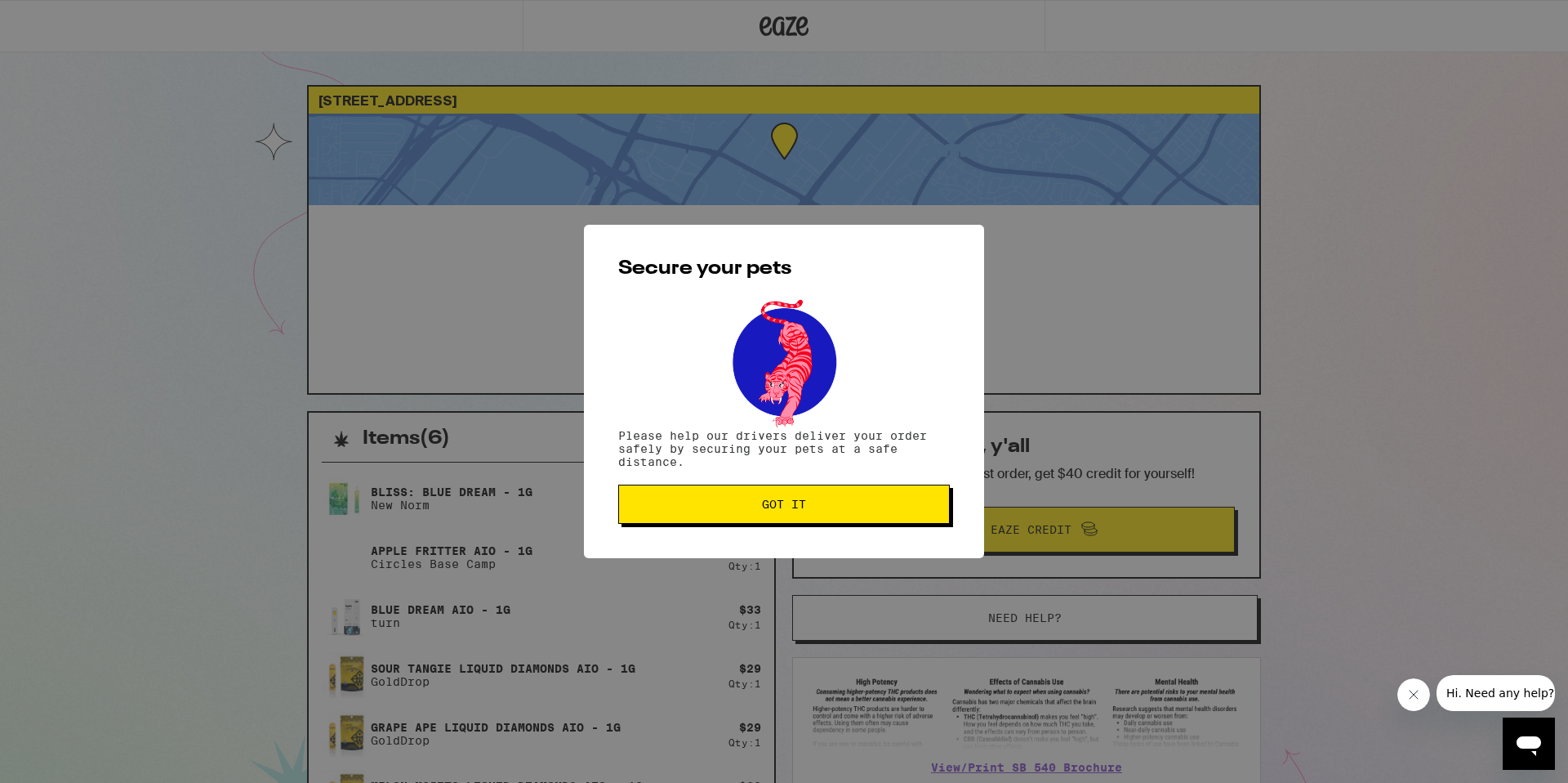
click at [768, 509] on span "Got it" at bounding box center [784, 503] width 44 height 11
